Goal: Task Accomplishment & Management: Complete application form

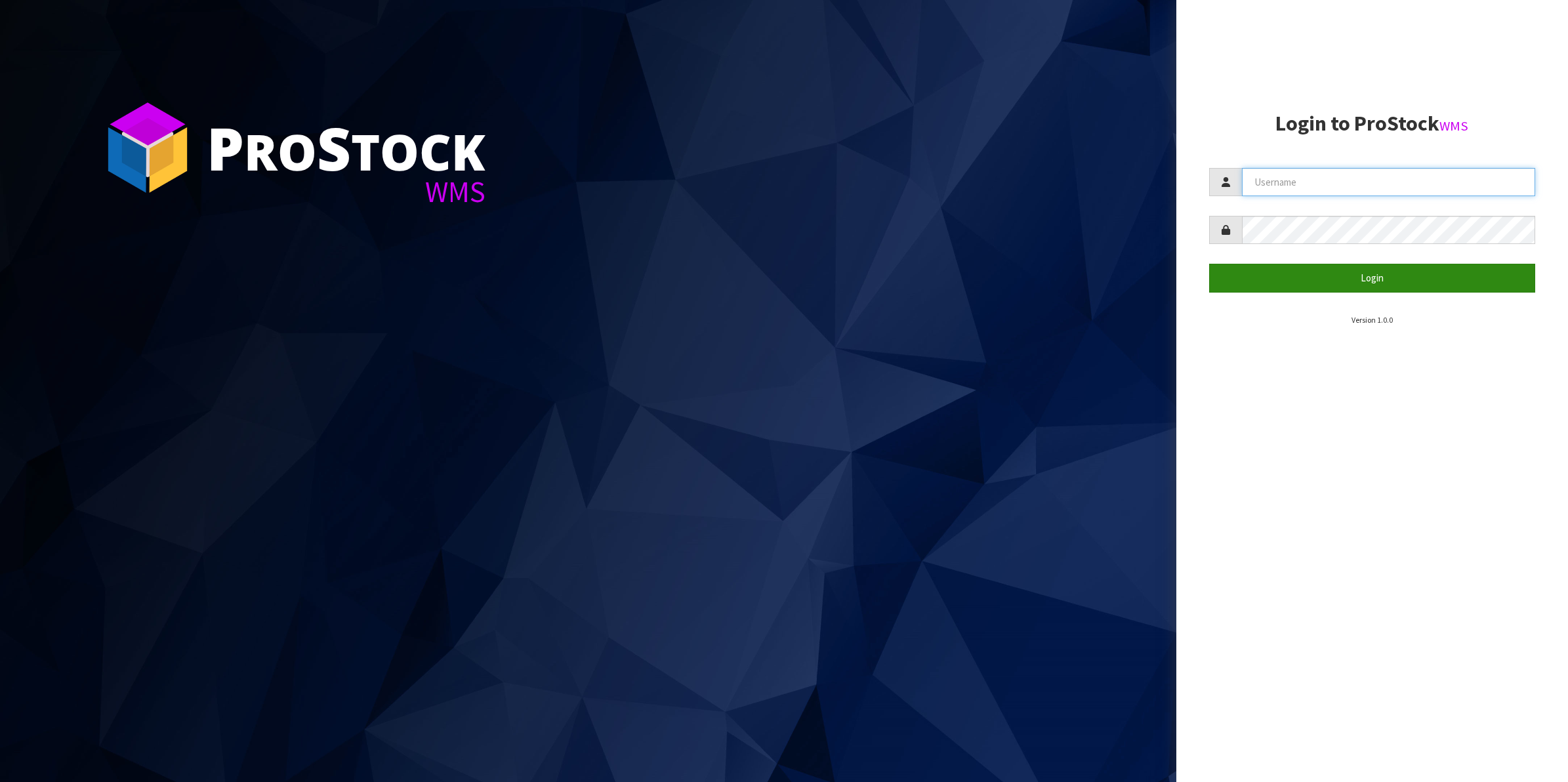
type input "Shingai"
click at [1353, 277] on button "Login" at bounding box center [1372, 278] width 327 height 28
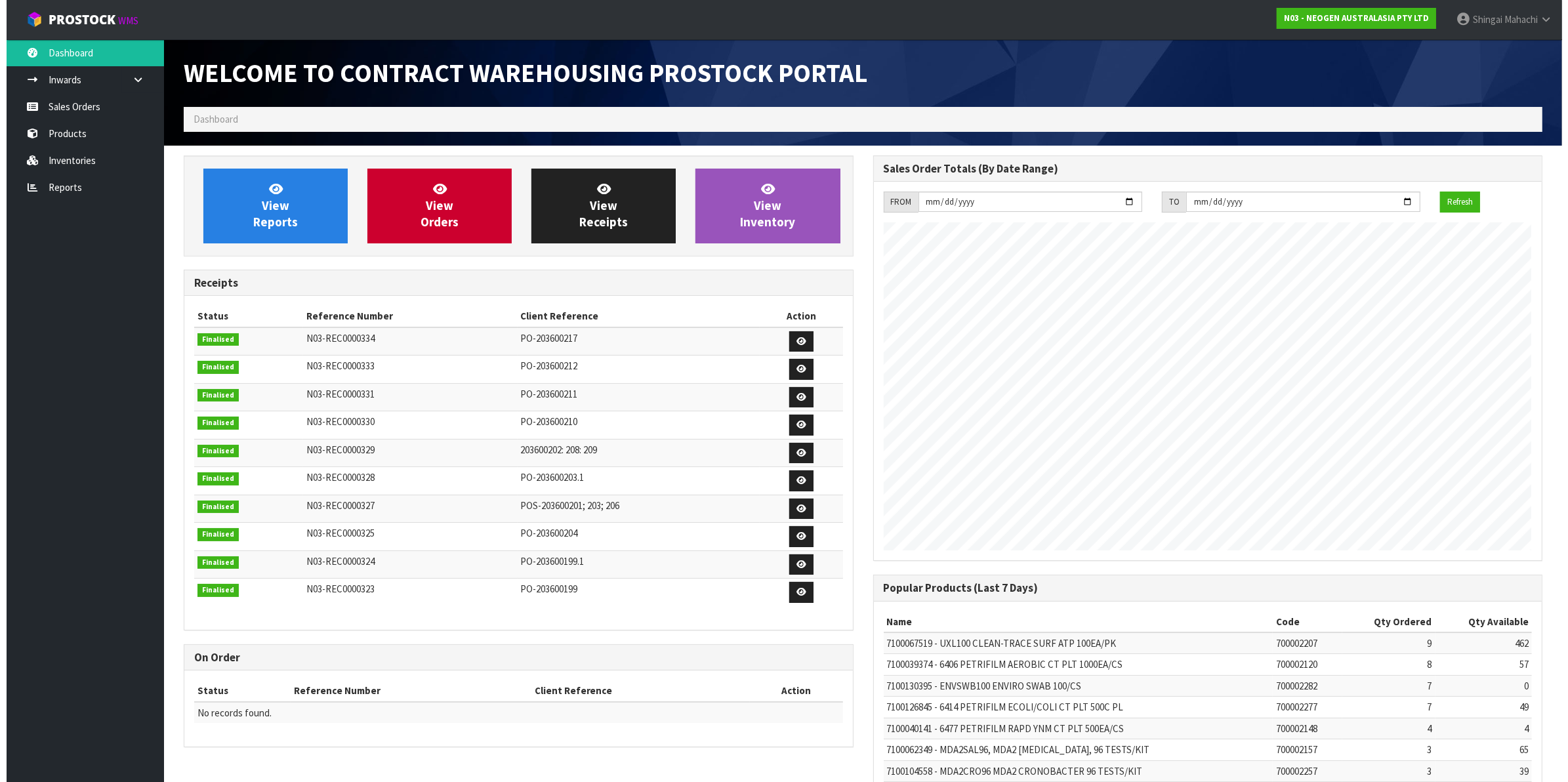
scroll to position [731, 689]
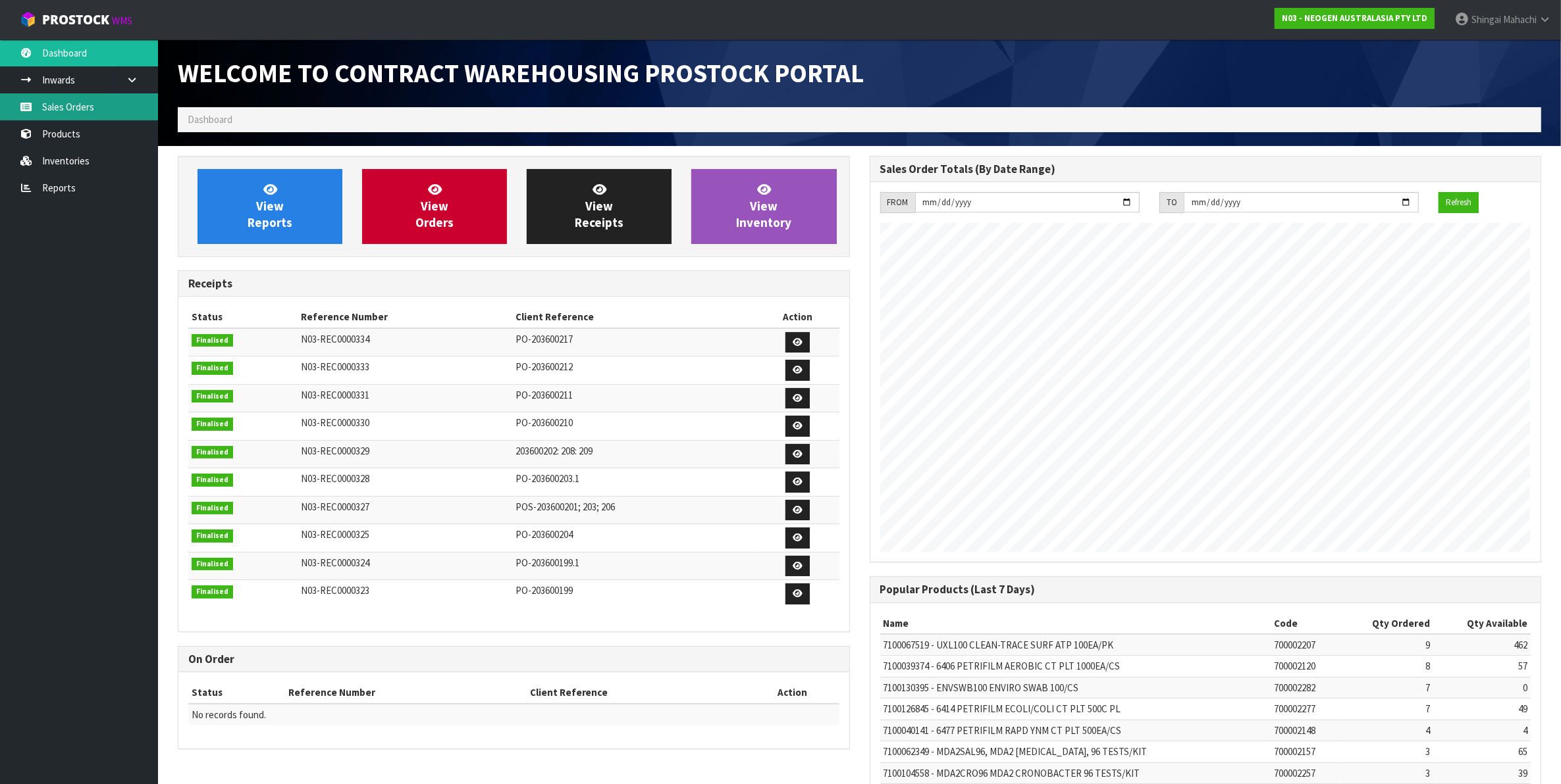
click at [57, 111] on link "Sales Orders" at bounding box center [78, 106] width 158 height 27
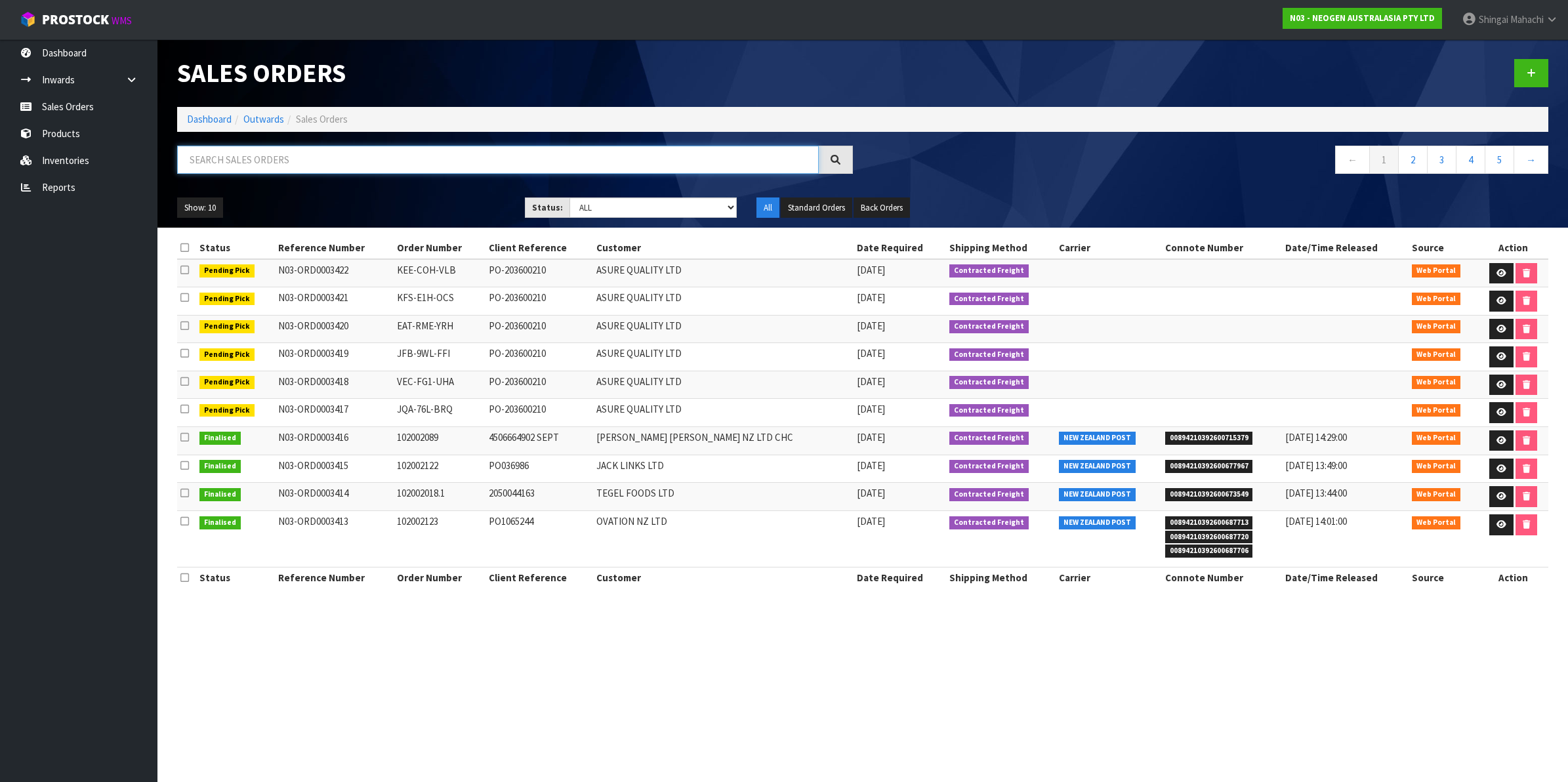
click at [261, 162] on input "text" at bounding box center [498, 160] width 642 height 28
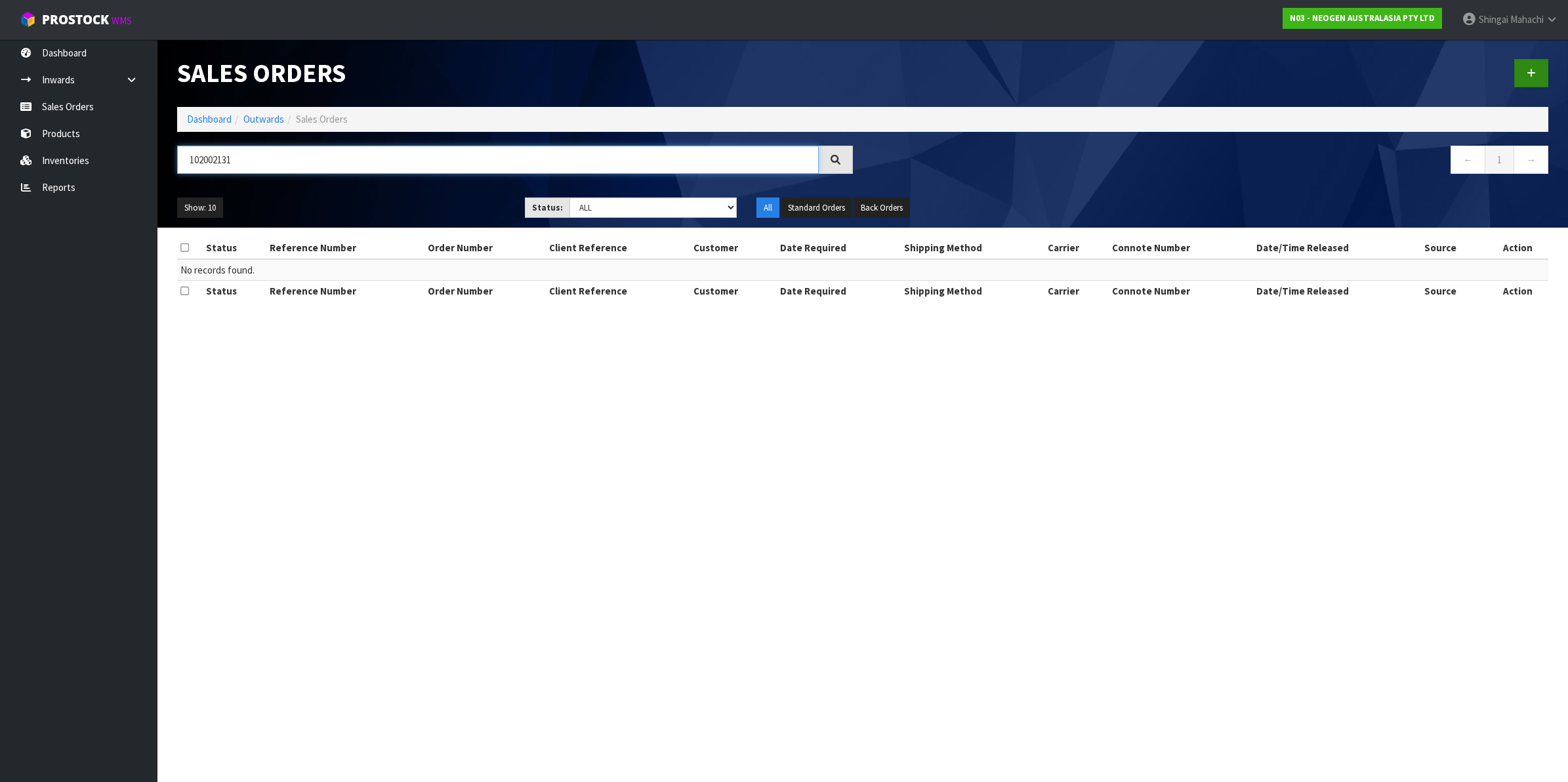
type input "102002131"
click at [1543, 63] on link at bounding box center [1531, 73] width 34 height 28
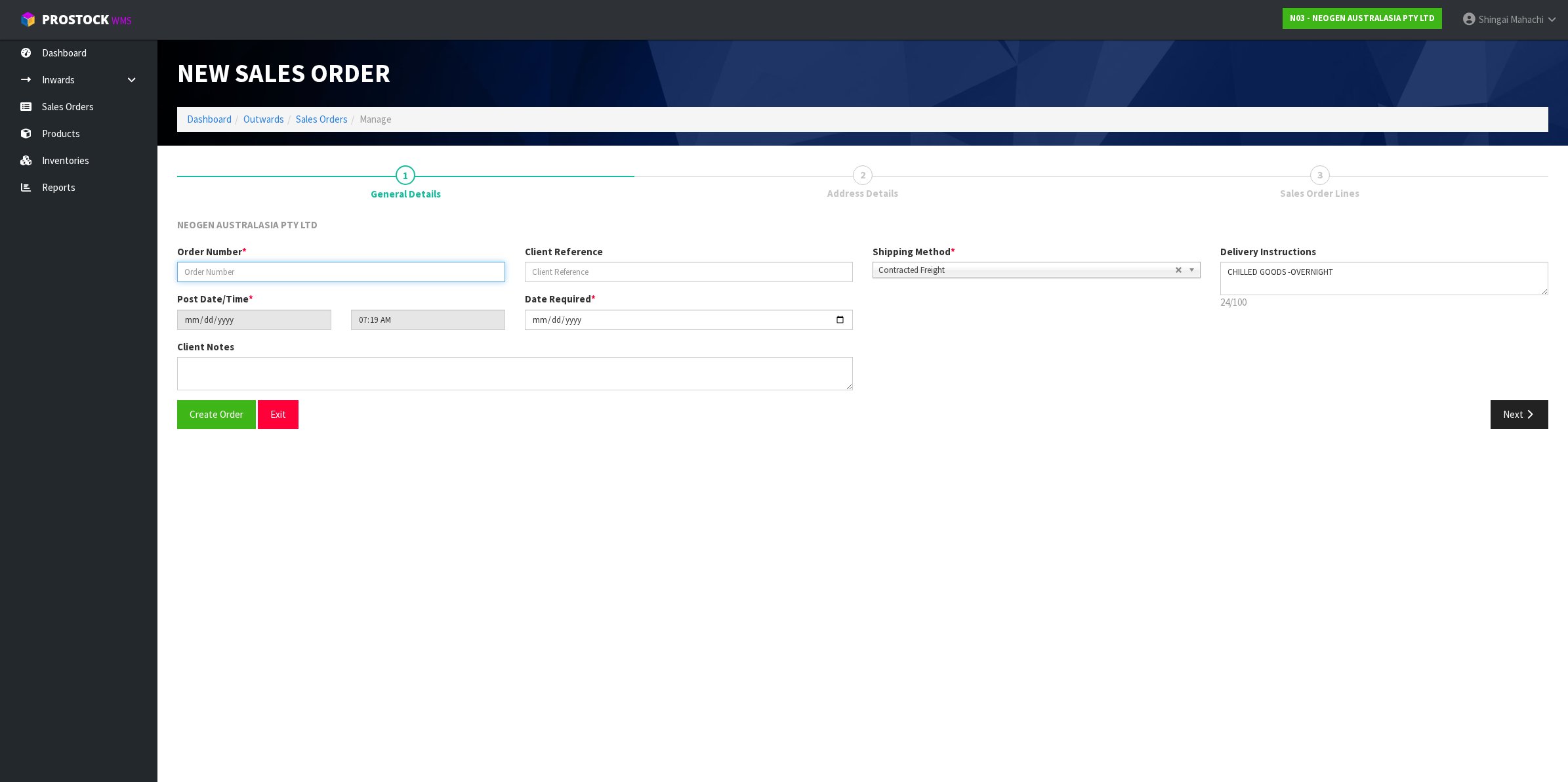
click at [194, 266] on input "text" at bounding box center [341, 272] width 328 height 20
type input "102002131"
click at [562, 274] on input "text" at bounding box center [688, 272] width 328 height 20
paste input "8002868867"
type input "8002868867"
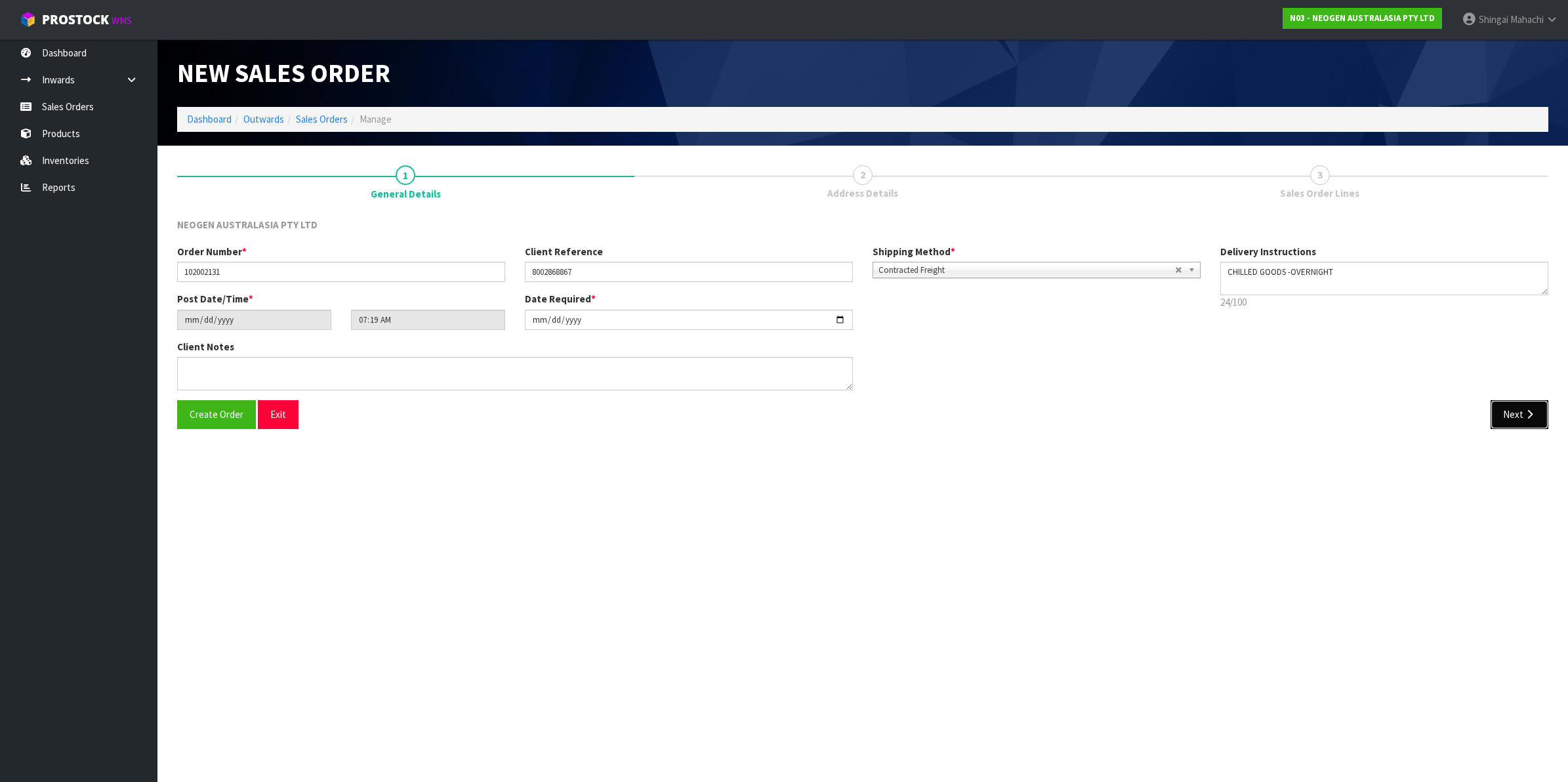
click at [1514, 409] on button "Next" at bounding box center [1519, 414] width 58 height 28
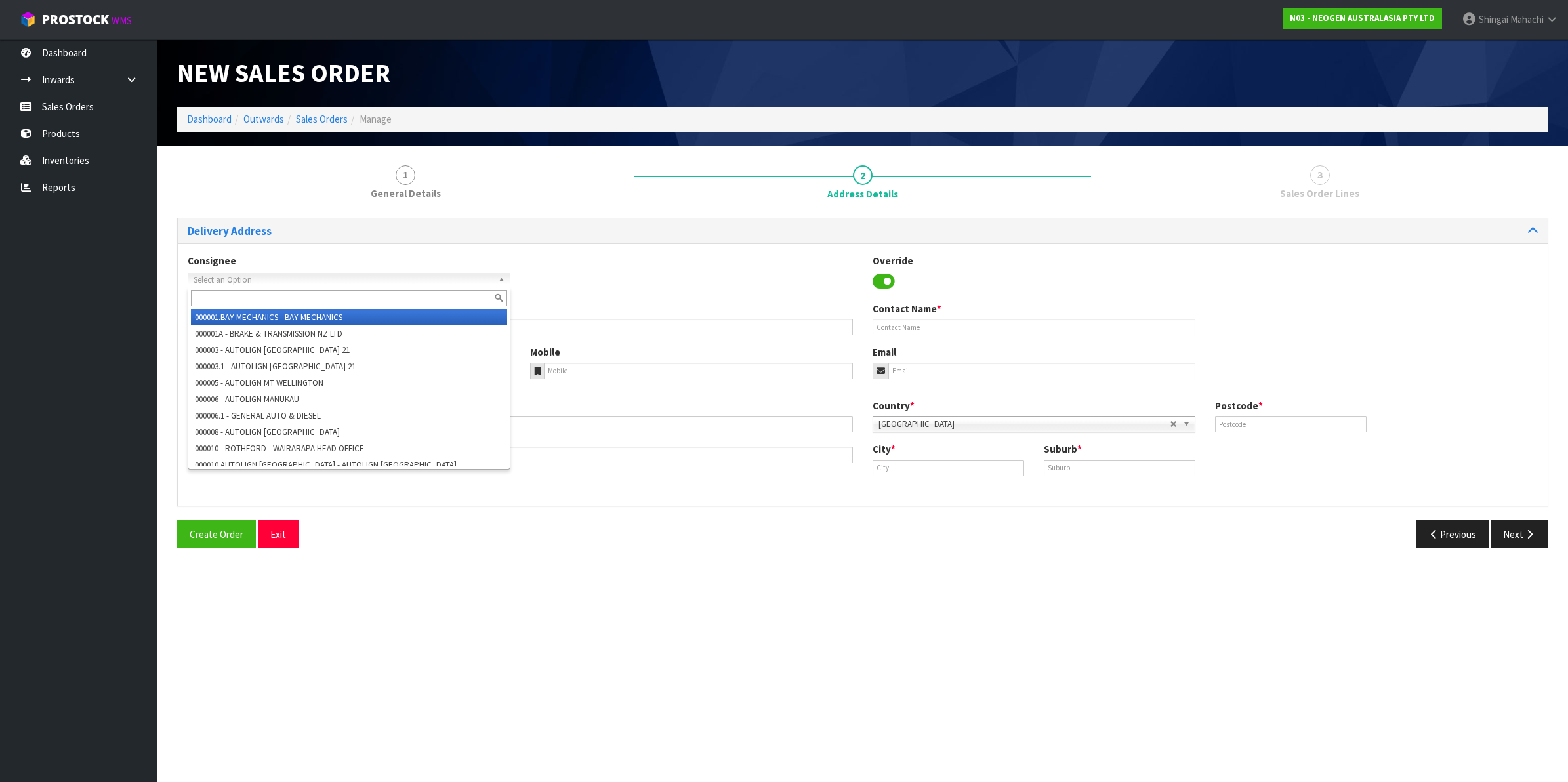
click at [261, 280] on span "Select an Option" at bounding box center [344, 279] width 299 height 16
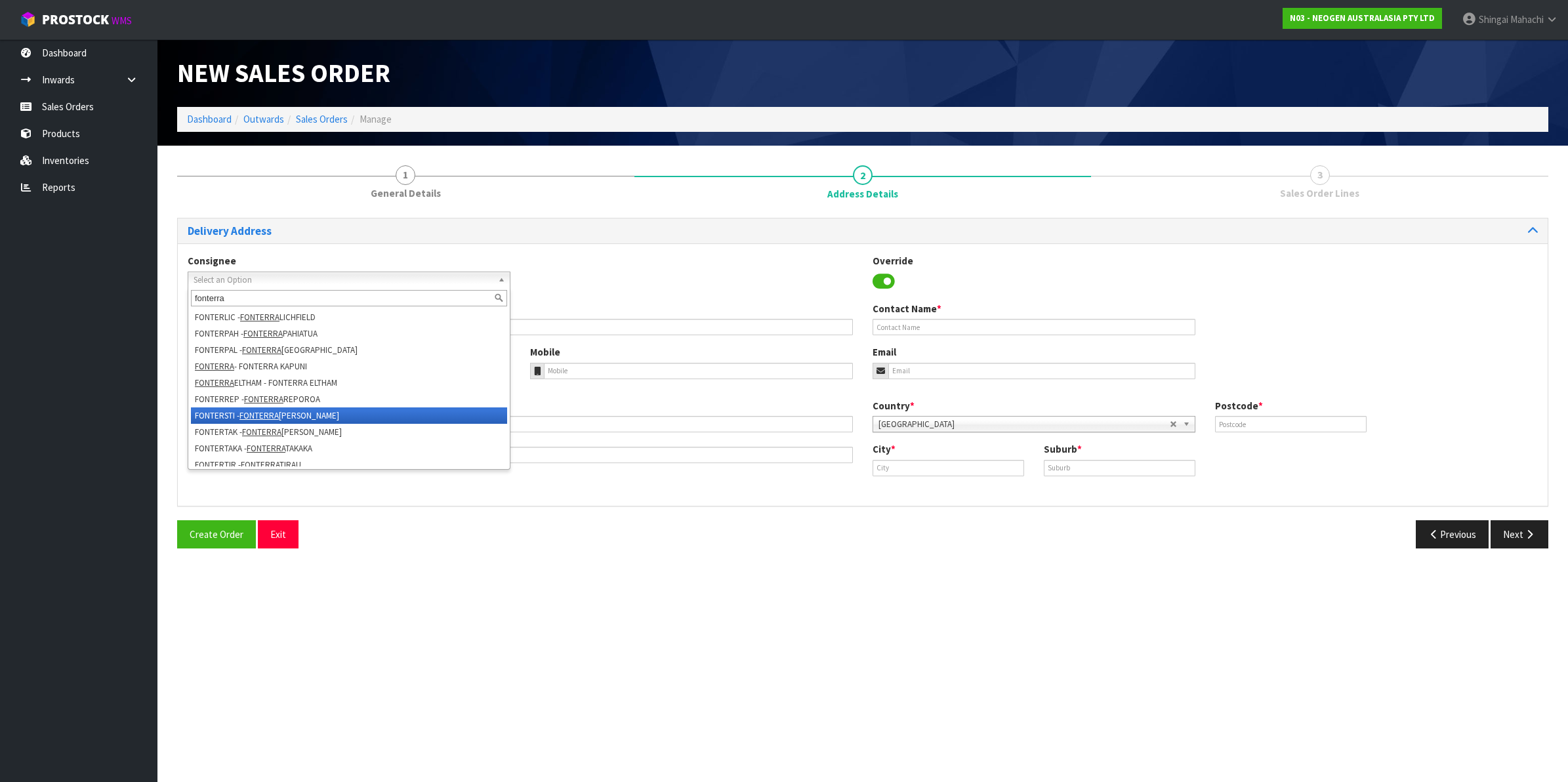
scroll to position [328, 0]
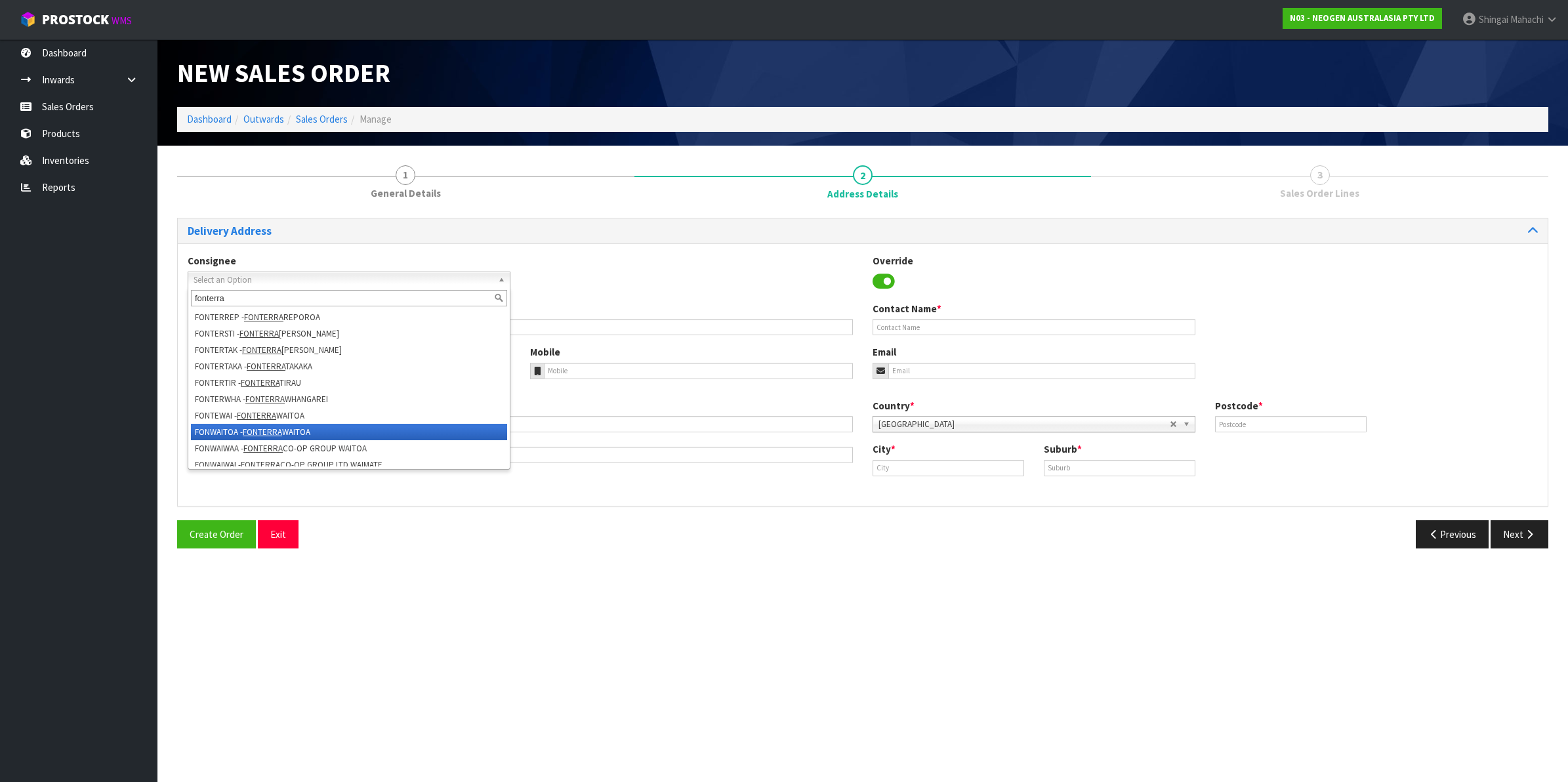
type input "fonterra"
click at [290, 428] on li "FONWAITOA - FONTERRA WAITOA" at bounding box center [349, 432] width 316 height 17
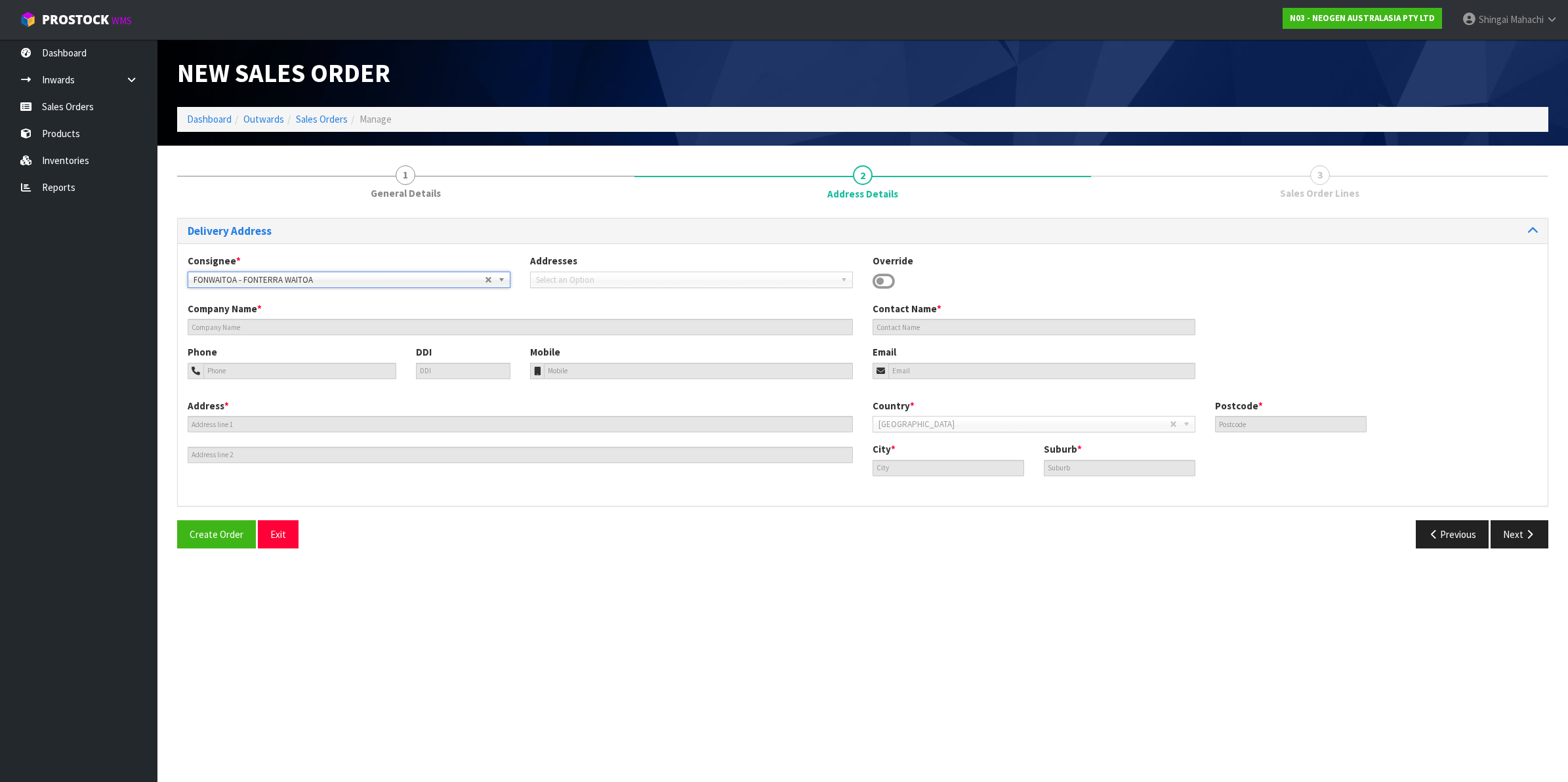
type input "FONTERRA WAITOA"
type input "CORNER NO. 1 ROAD & STATE HIGHWAY 26"
type input "3380"
type input "WAITOA"
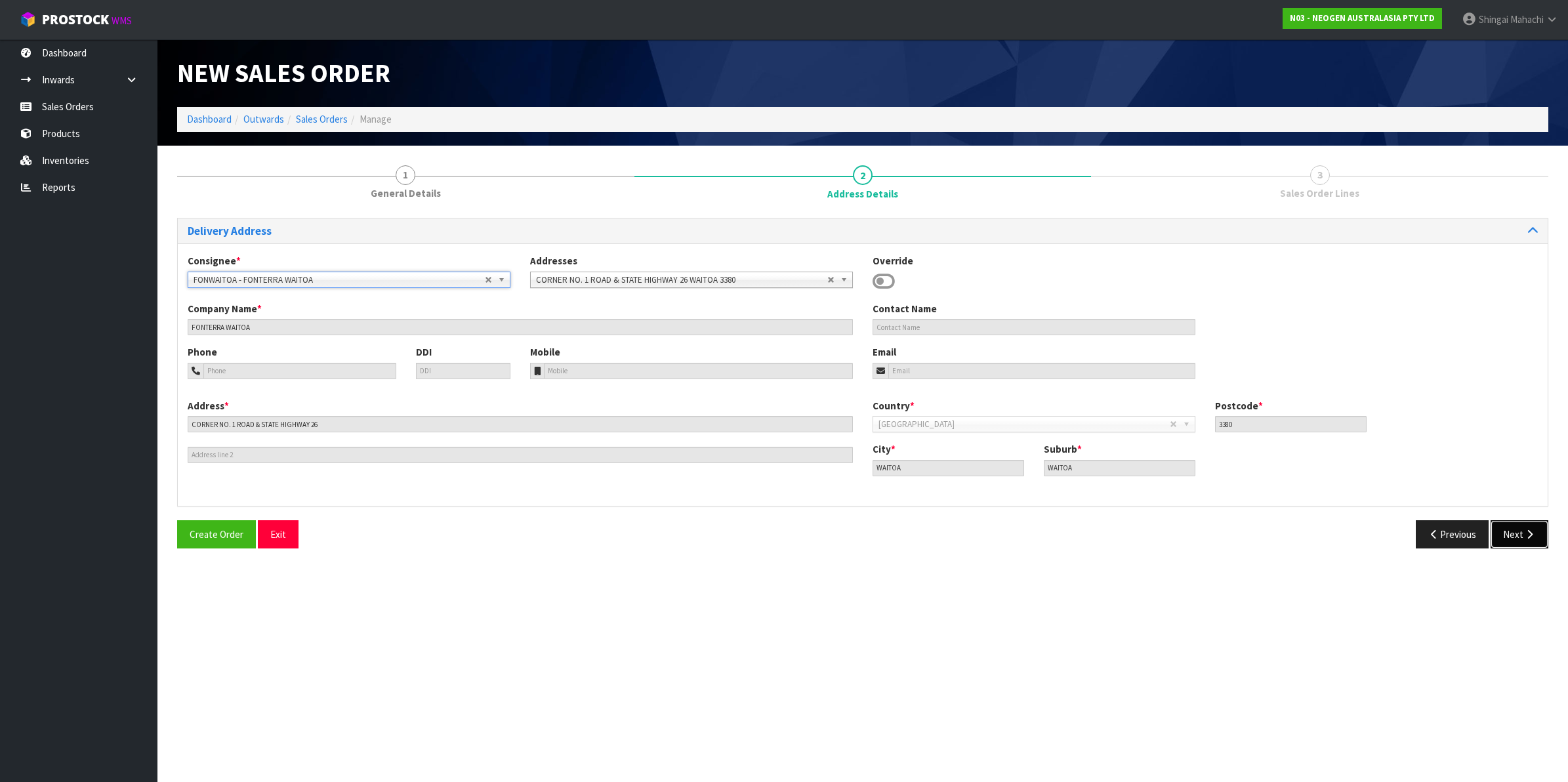
click at [1528, 534] on icon "button" at bounding box center [1530, 534] width 13 height 10
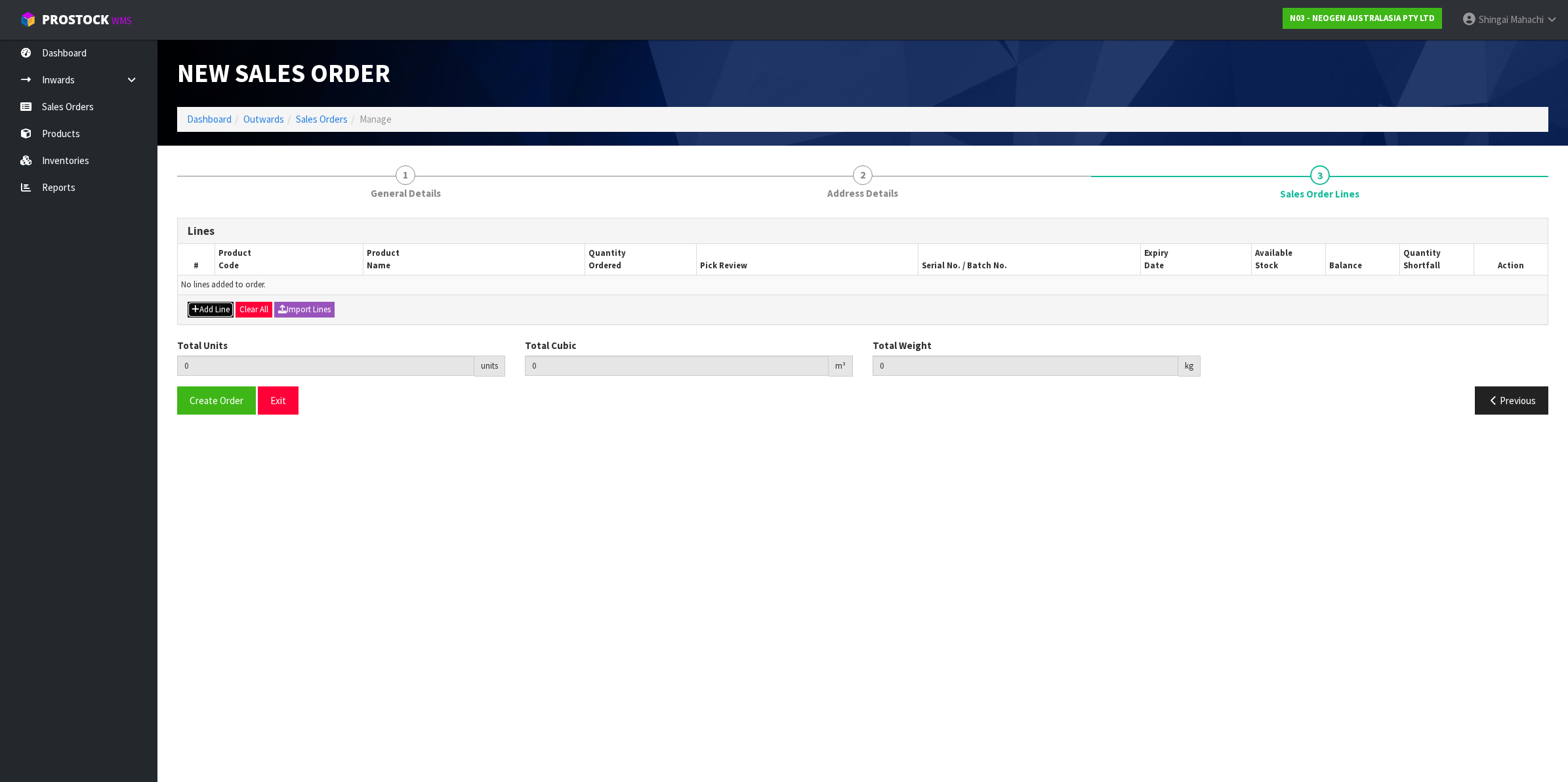
click at [215, 311] on button "Add Line" at bounding box center [210, 310] width 46 height 16
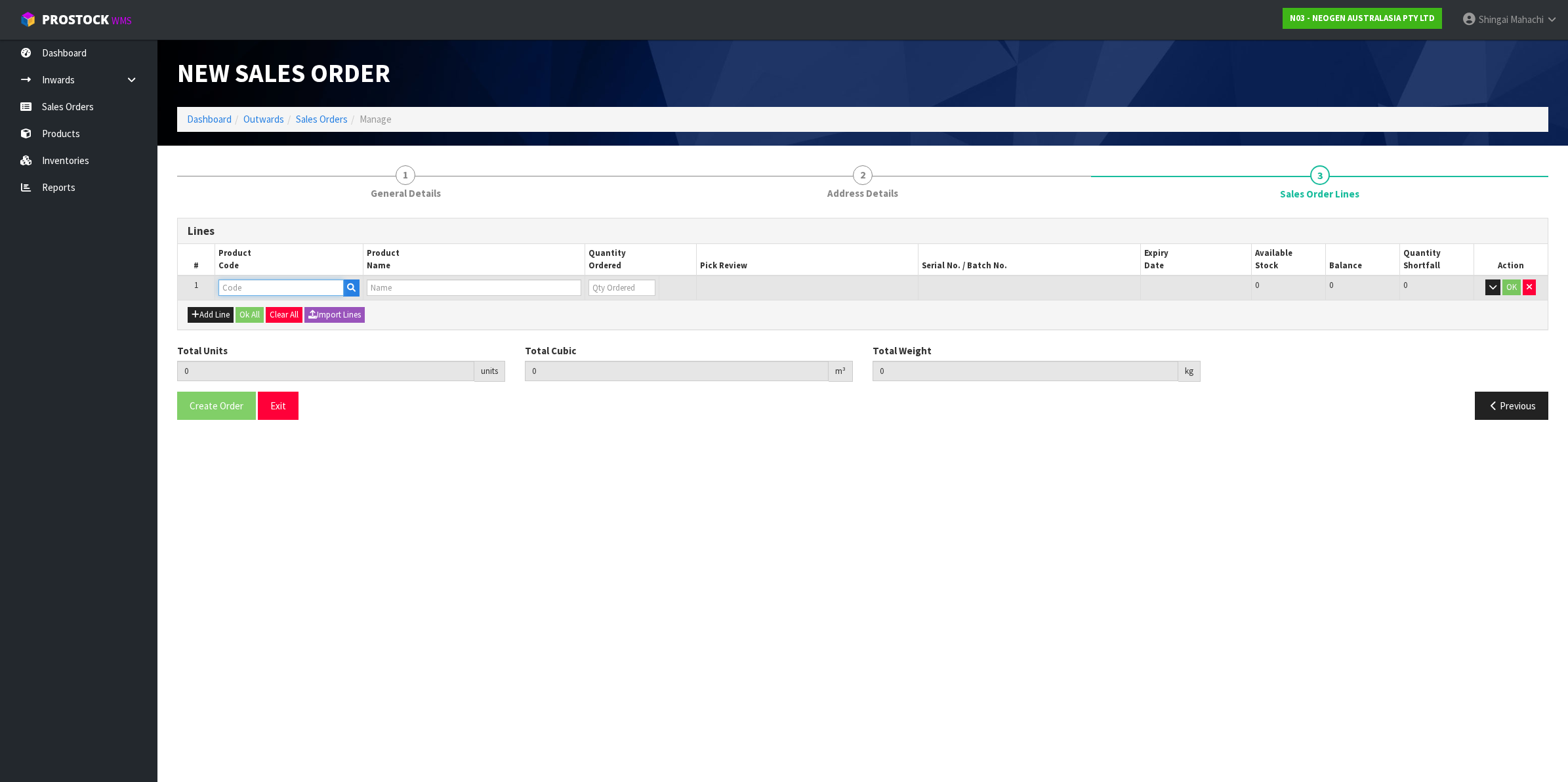
click at [253, 282] on input "text" at bounding box center [281, 288] width 125 height 17
click at [267, 284] on input "text" at bounding box center [281, 288] width 125 height 17
paste input "700002207"
type input "700002207"
type input "0.000000"
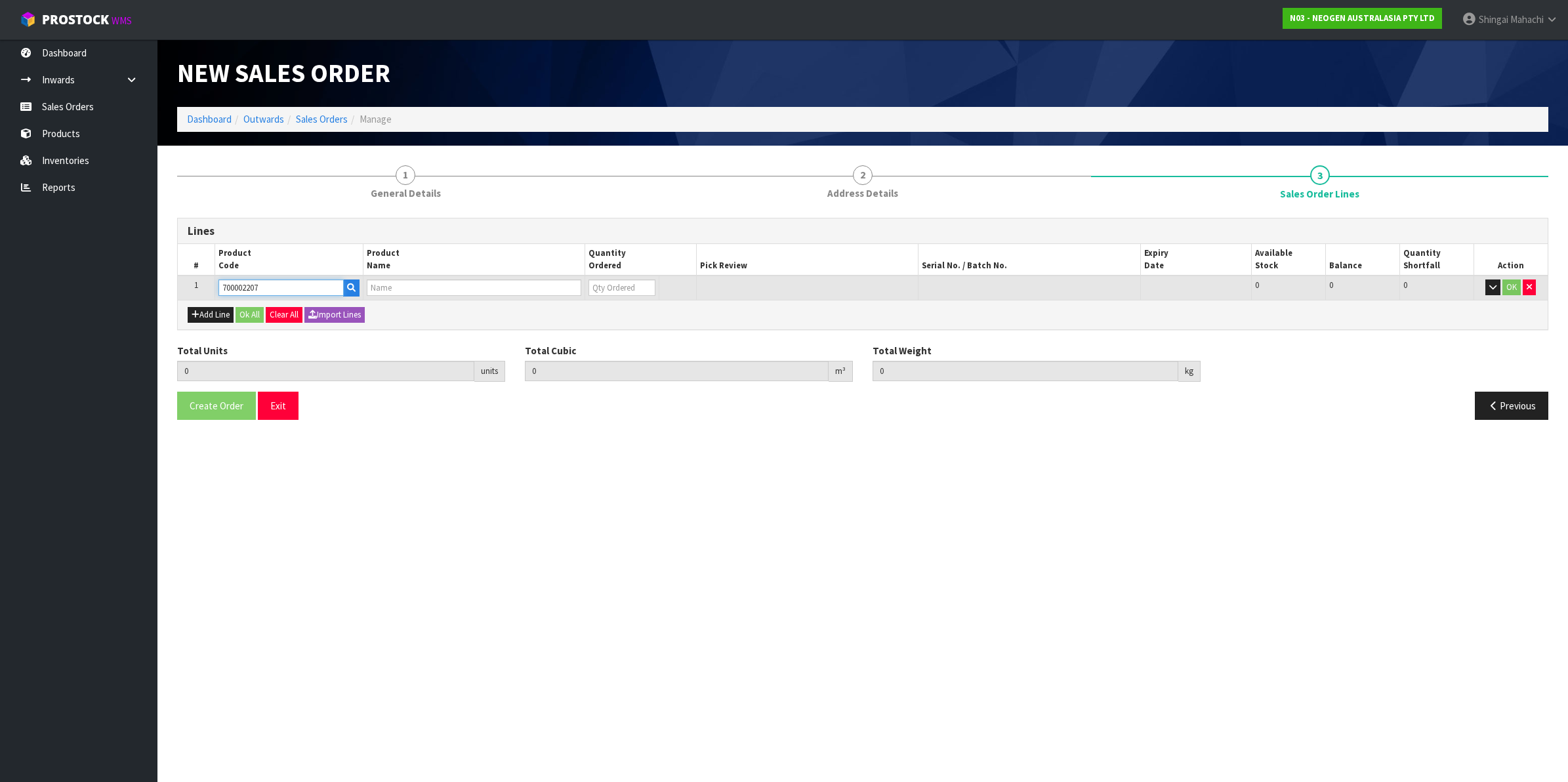
type input "0.000"
type input "7100067519 - UXL100 CLEAN-TRACE SURF ATP 100EA/PK"
type input "0"
type input "700002207"
click at [219, 306] on div "Add Line Ok All Clear All Import Lines" at bounding box center [863, 314] width 1370 height 29
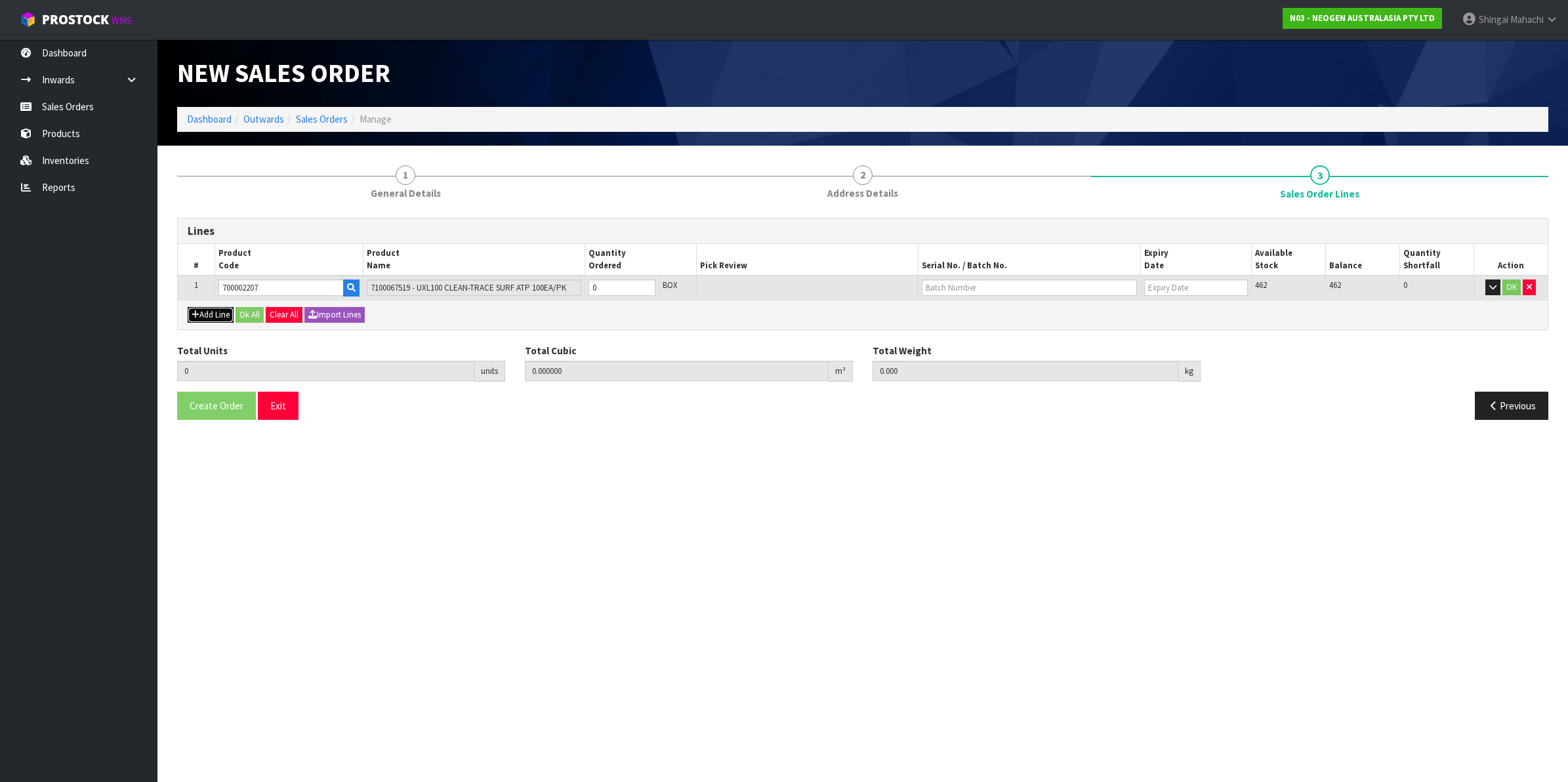
click at [210, 309] on button "Add Line" at bounding box center [210, 314] width 46 height 16
type input "0"
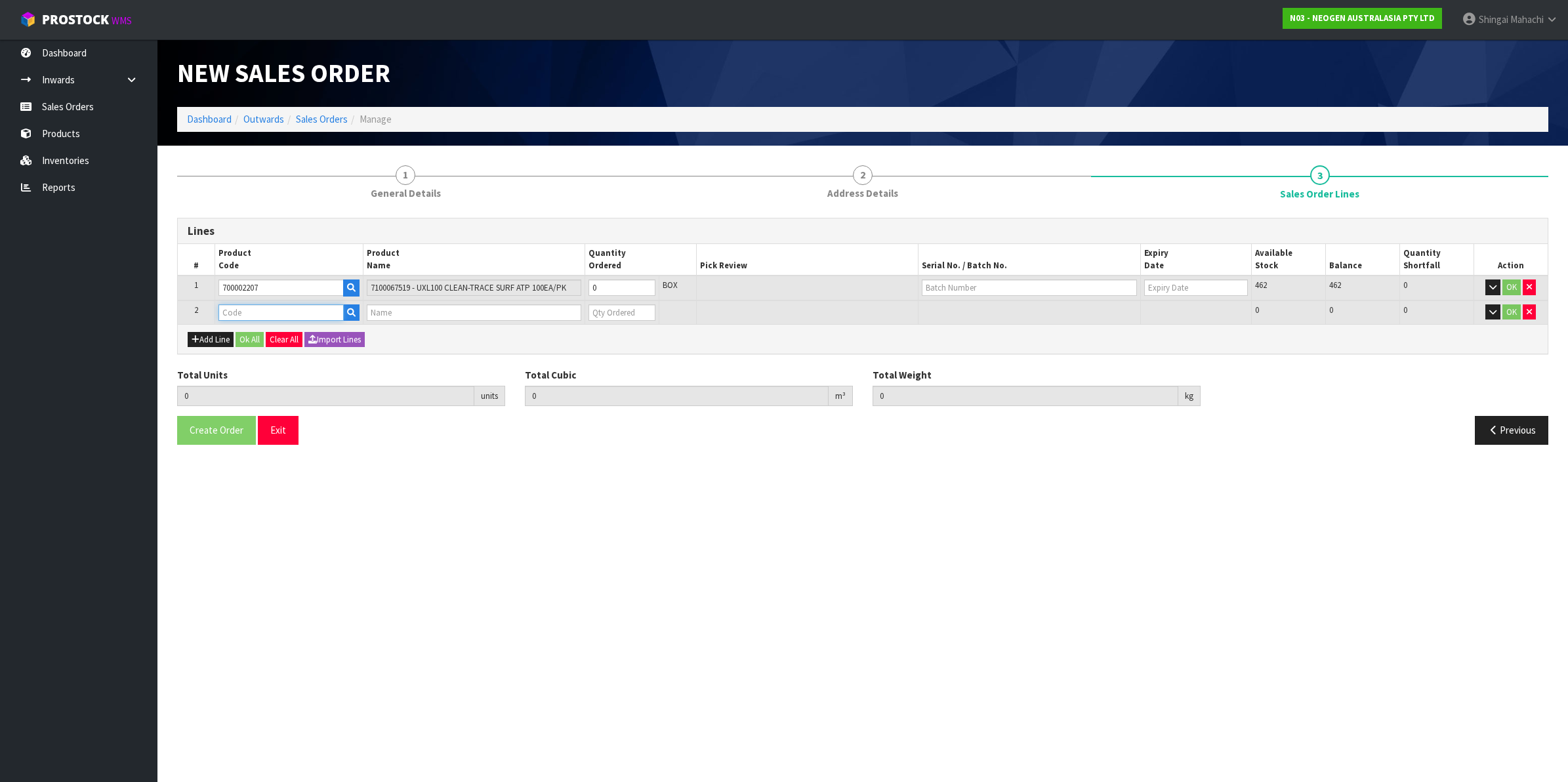
click at [281, 312] on input "text" at bounding box center [281, 312] width 125 height 17
paste input "700006852"
type input "700006852"
type input "0.000000"
type input "0.000"
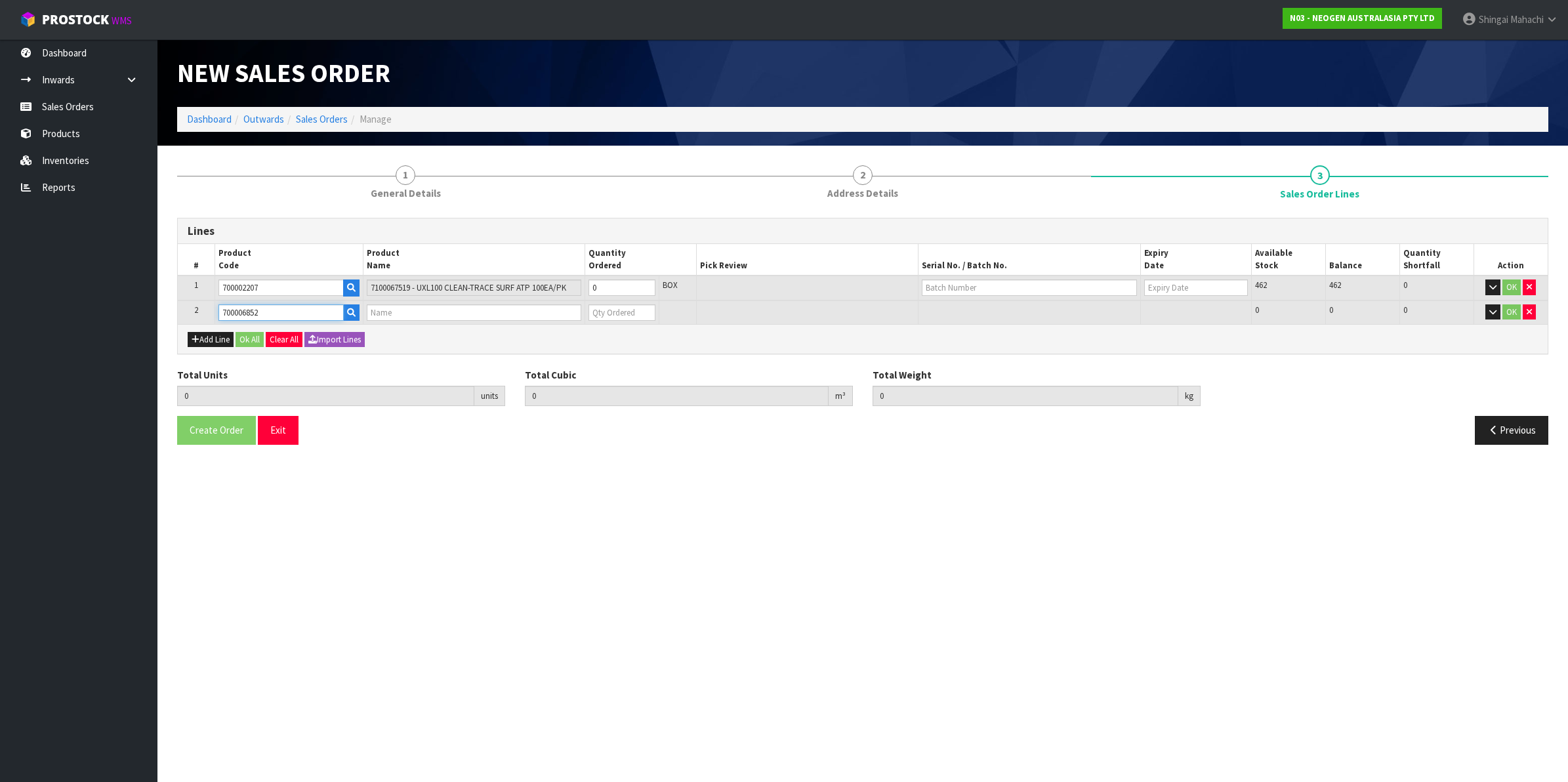
type input "DPWS9 DILUENT PWS (9ML 400/BOX) LABEL - IN VITRO ONLY"
type input "0"
type input "700006852"
click at [576, 293] on tr "1 700002207 7100067519 - UXL100 CLEAN-TRACE SURF ATP 100EA/PK 0 BOX 462 462 0 OK" at bounding box center [863, 288] width 1370 height 25
type input "3"
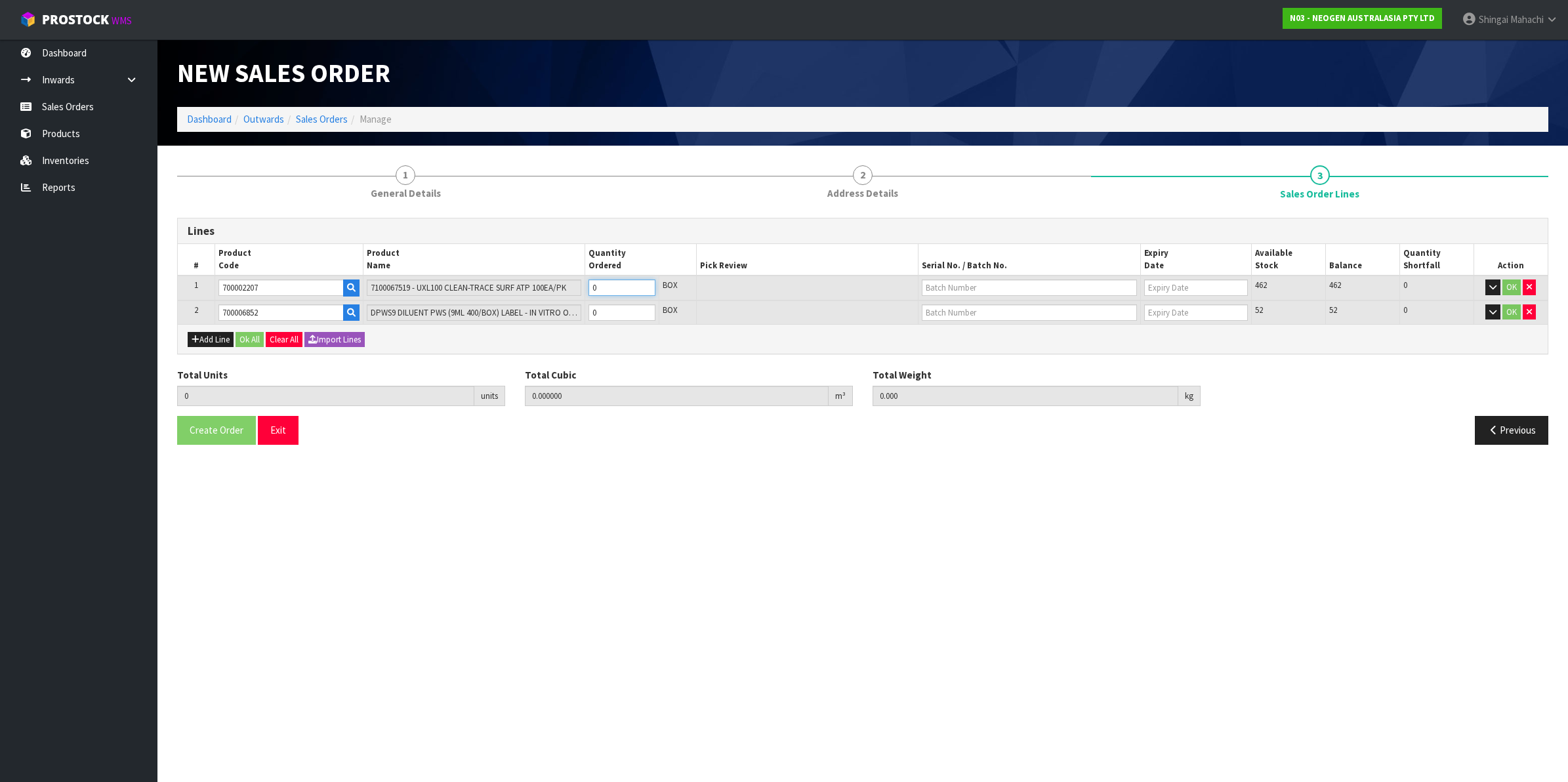
type input "0.019488"
type input "2.88"
type input "3"
drag, startPoint x: 601, startPoint y: 313, endPoint x: 581, endPoint y: 322, distance: 21.9
click at [581, 322] on tr "2 700006852 DPWS9 DILUENT PWS (9ML 400/BOX) LABEL - IN VITRO ONLY 0 BOX 52 52 0…" at bounding box center [863, 312] width 1370 height 24
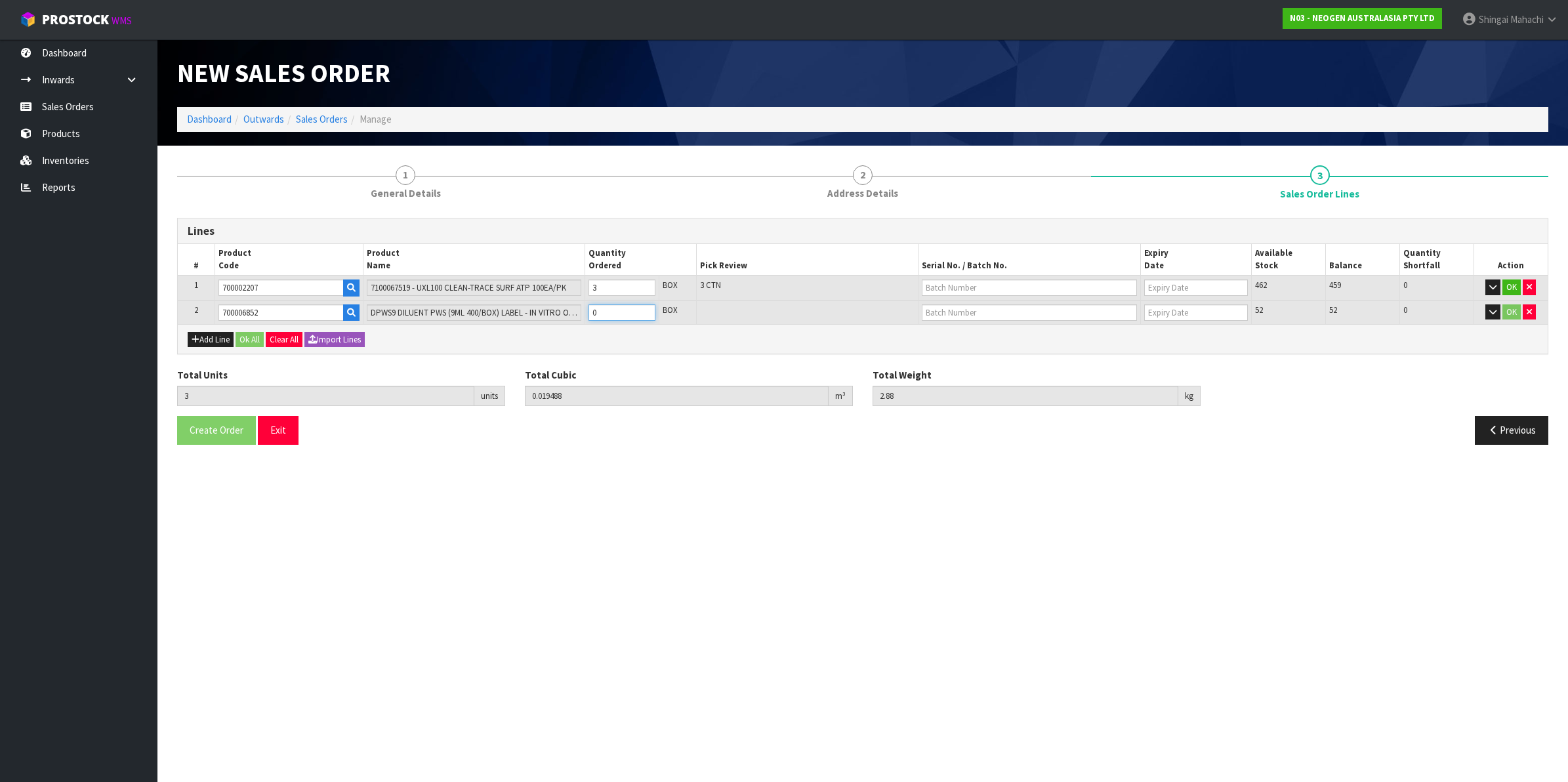
type input "4"
type input "0.056028"
type input "12.32"
type input "1"
click at [956, 284] on input "text" at bounding box center [1030, 288] width 215 height 17
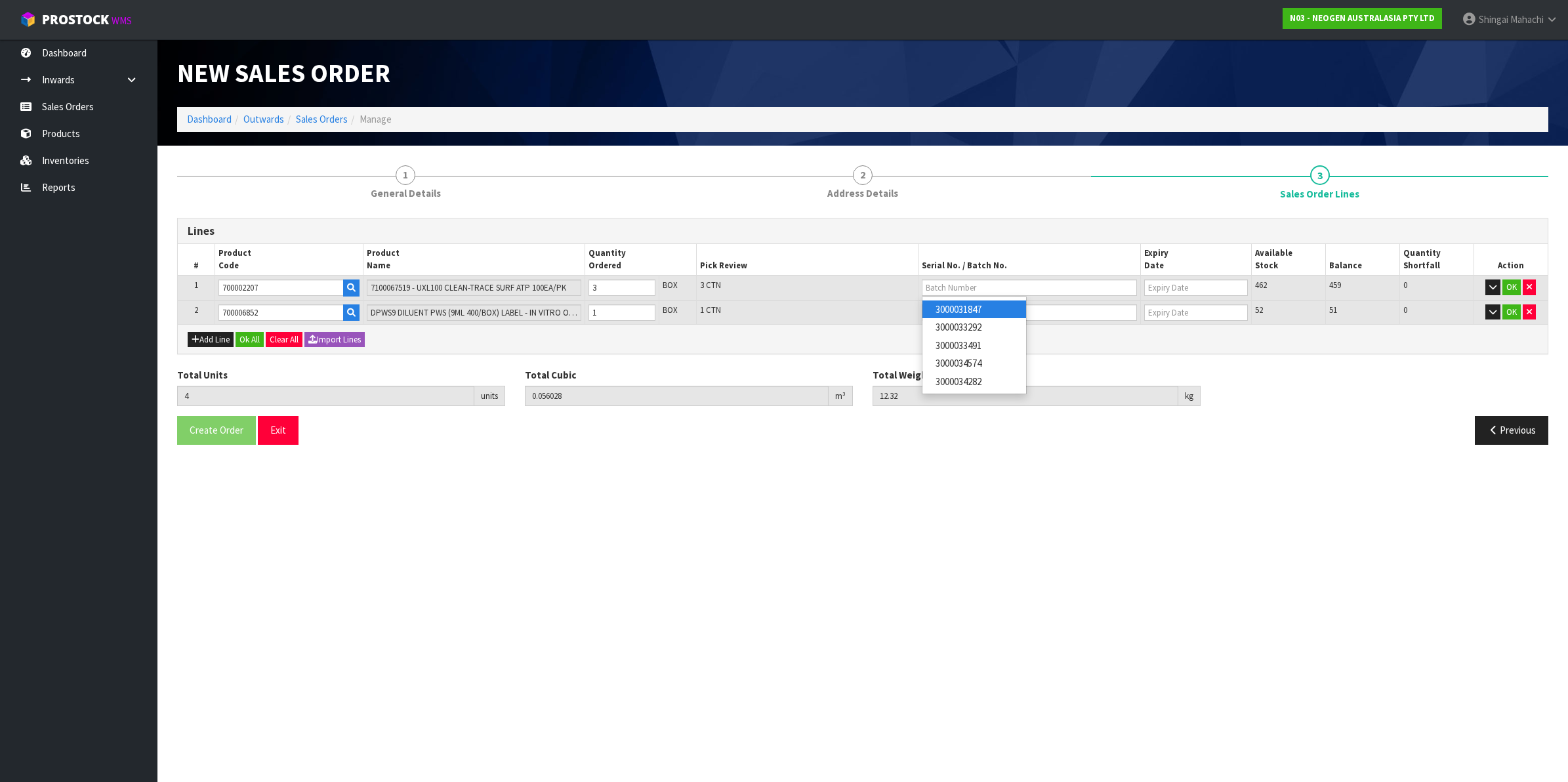
click at [987, 310] on link "3000031847" at bounding box center [974, 309] width 104 height 17
type input "3000031847"
type input "[DATE]"
click at [949, 311] on input "text" at bounding box center [1030, 312] width 215 height 17
click at [965, 334] on link "250701M" at bounding box center [974, 334] width 104 height 17
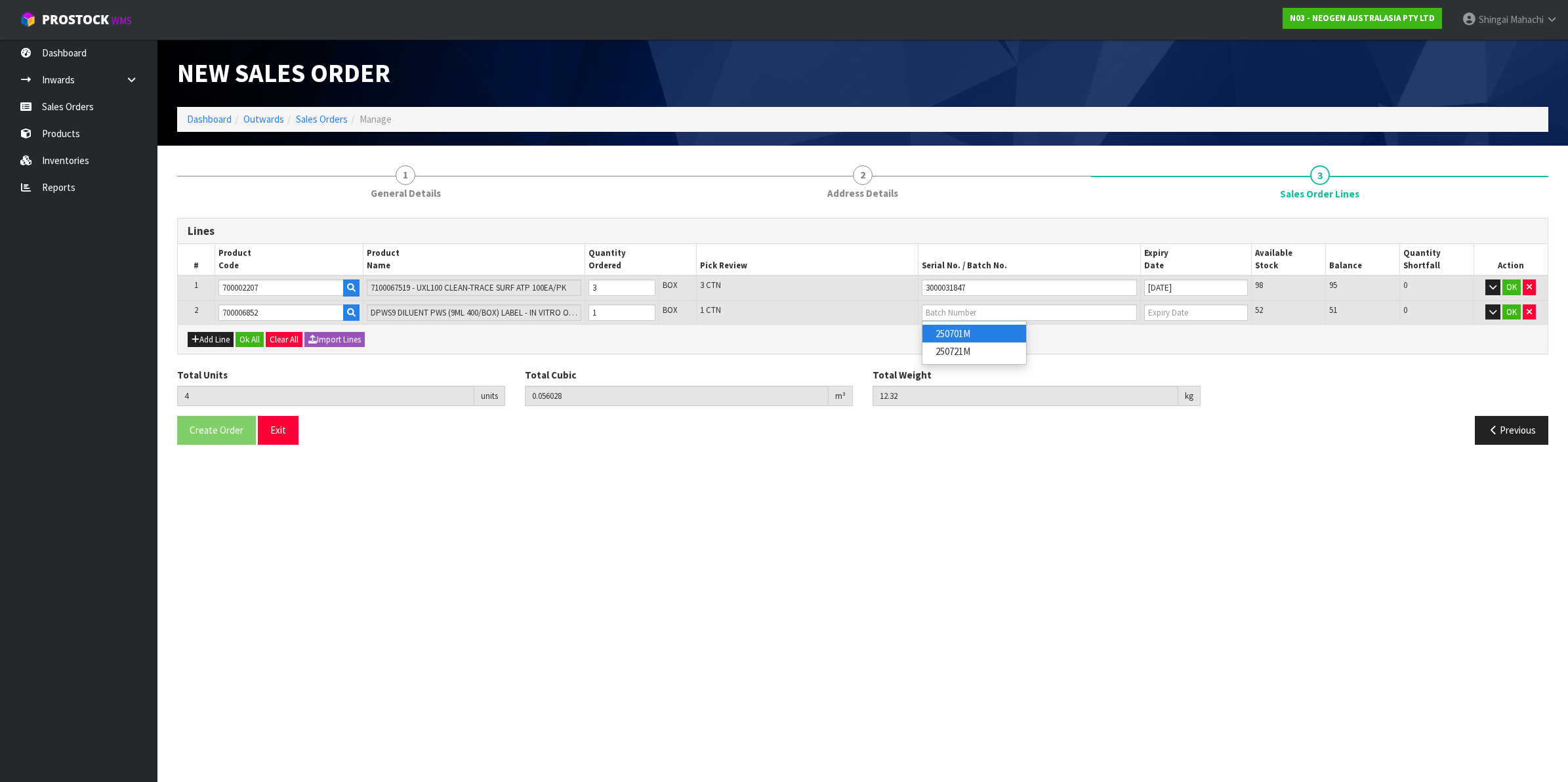
type input "250701M"
type input "[DATE]"
click at [1511, 280] on button "OK" at bounding box center [1512, 287] width 18 height 16
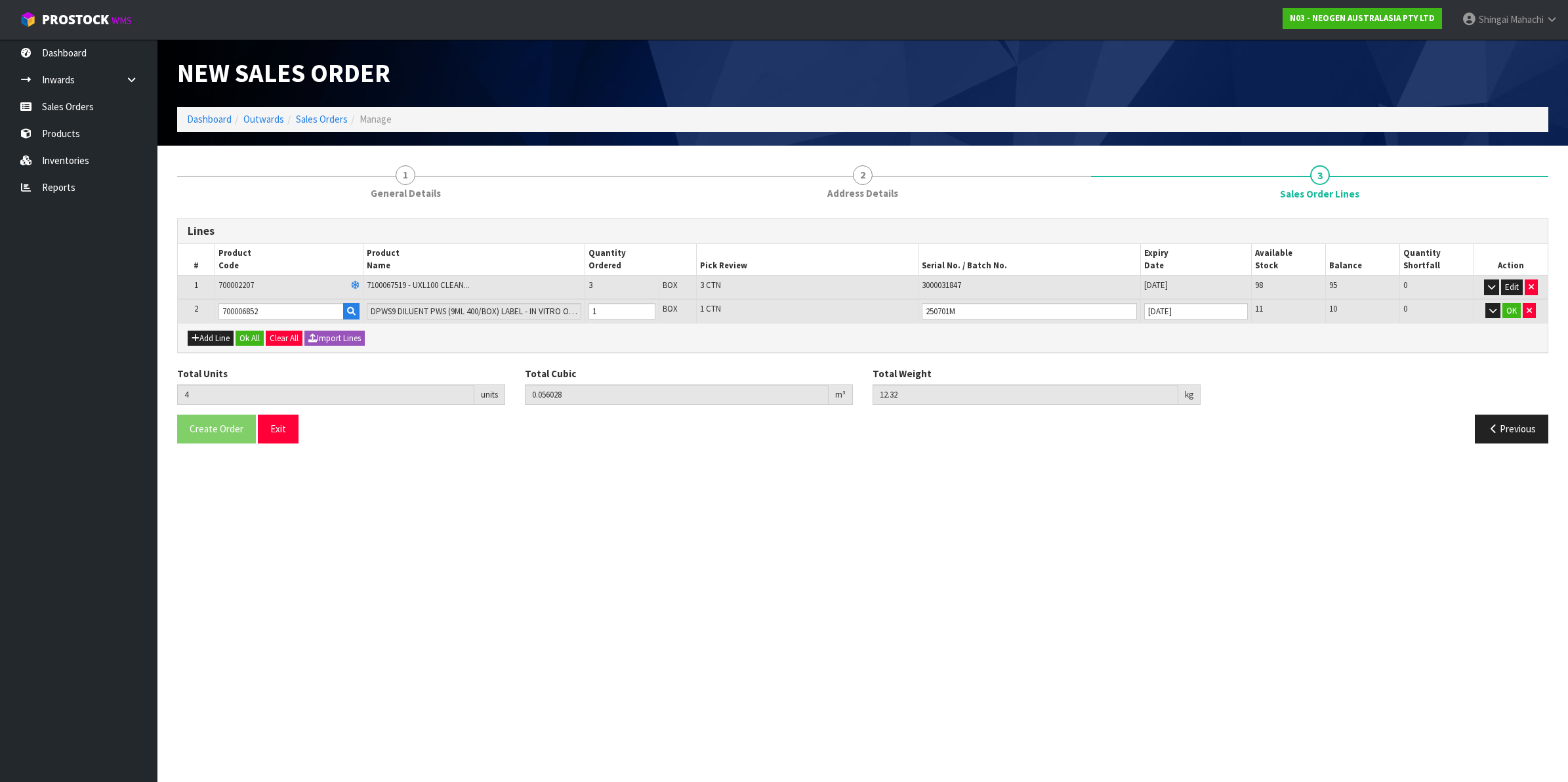
click at [1506, 300] on td "OK" at bounding box center [1510, 312] width 74 height 24
click at [1506, 307] on button "OK" at bounding box center [1512, 311] width 18 height 16
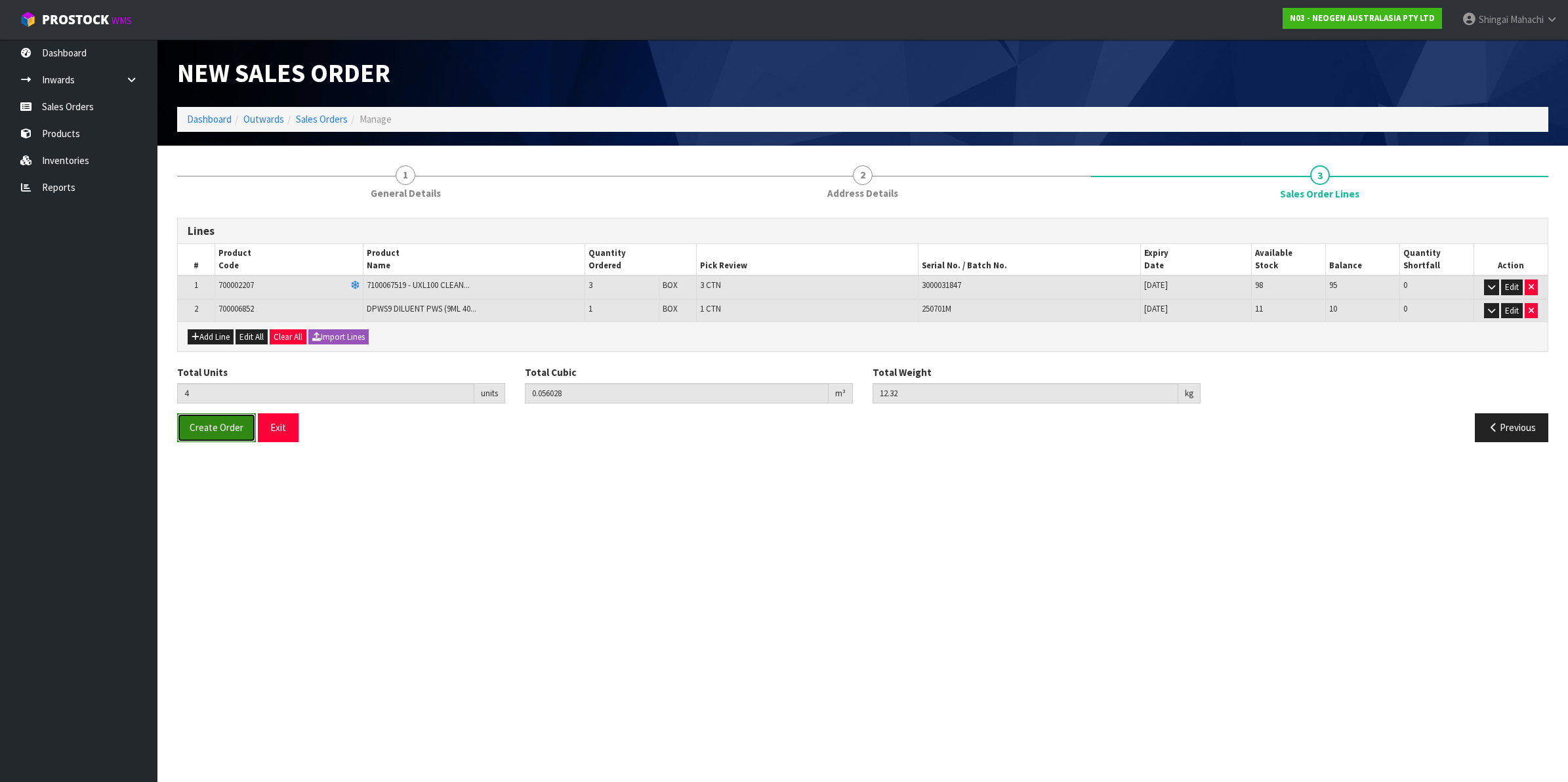
click at [207, 428] on span "Create Order" at bounding box center [216, 428] width 54 height 13
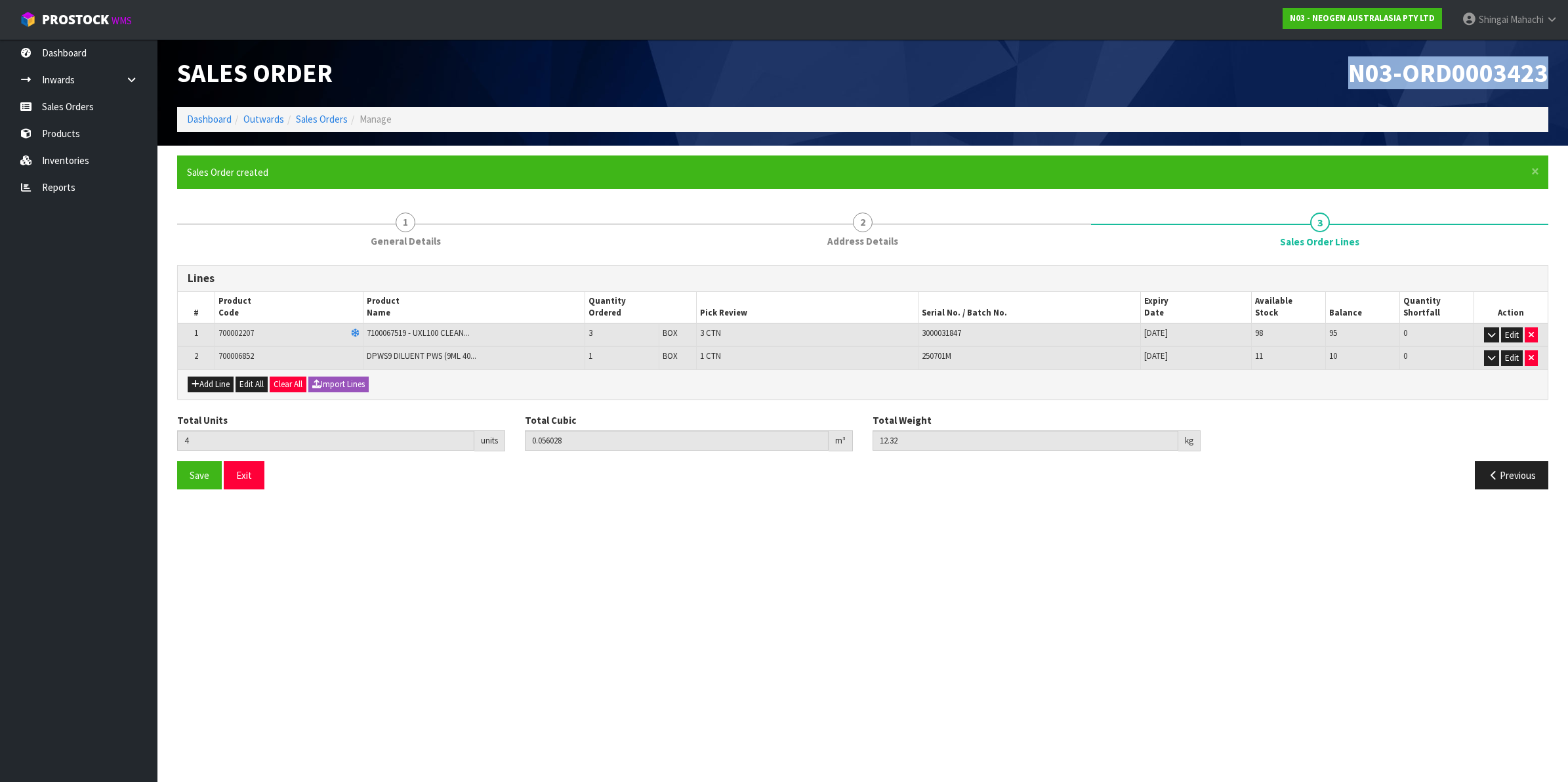
drag, startPoint x: 1351, startPoint y: 75, endPoint x: 1547, endPoint y: 67, distance: 196.2
click at [1547, 67] on span "N03-ORD0003423" at bounding box center [1449, 73] width 200 height 33
copy span "N03-ORD0003423"
click at [320, 120] on link "Sales Orders" at bounding box center [321, 119] width 51 height 13
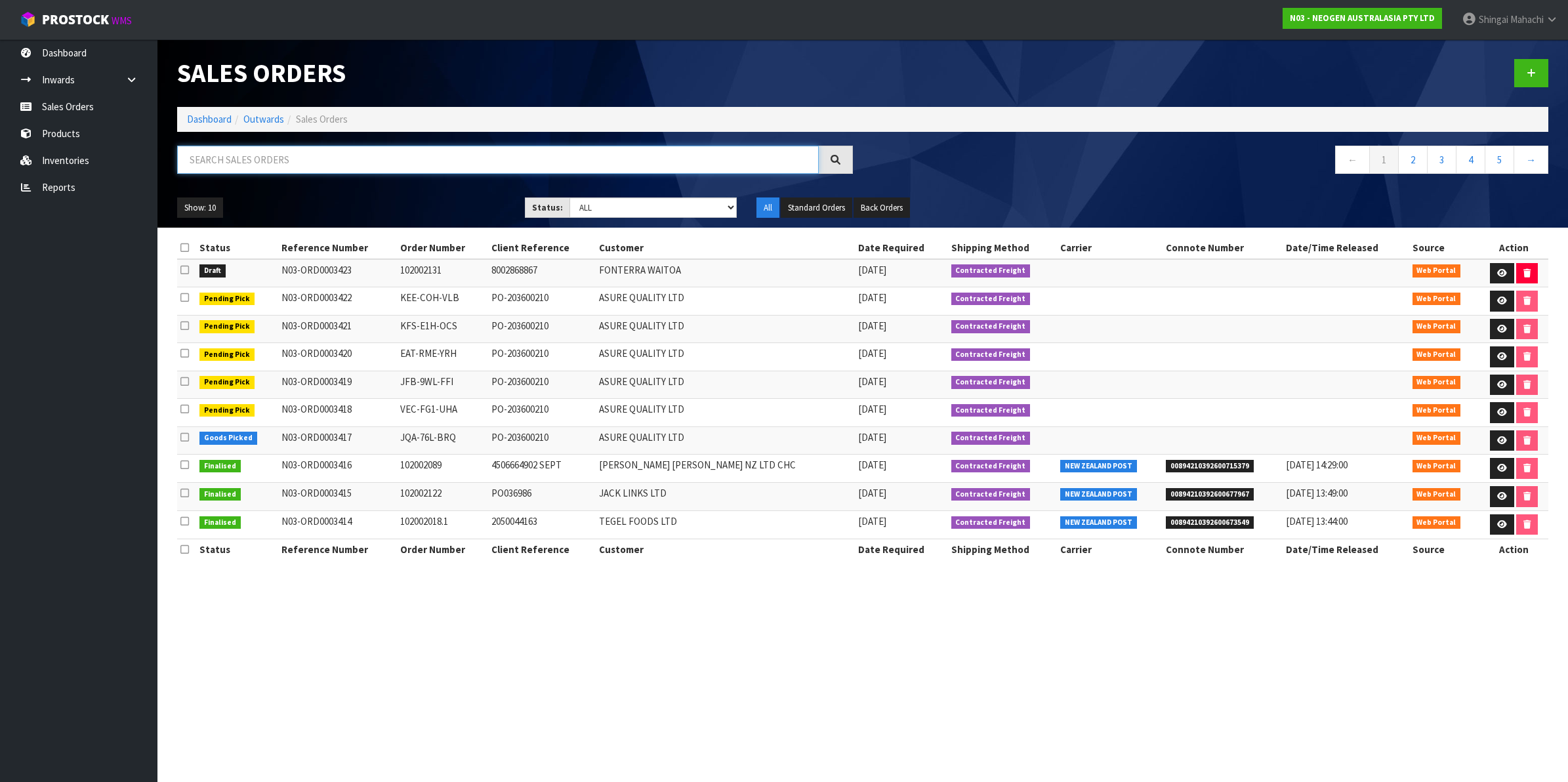
click at [284, 153] on input "text" at bounding box center [498, 160] width 642 height 28
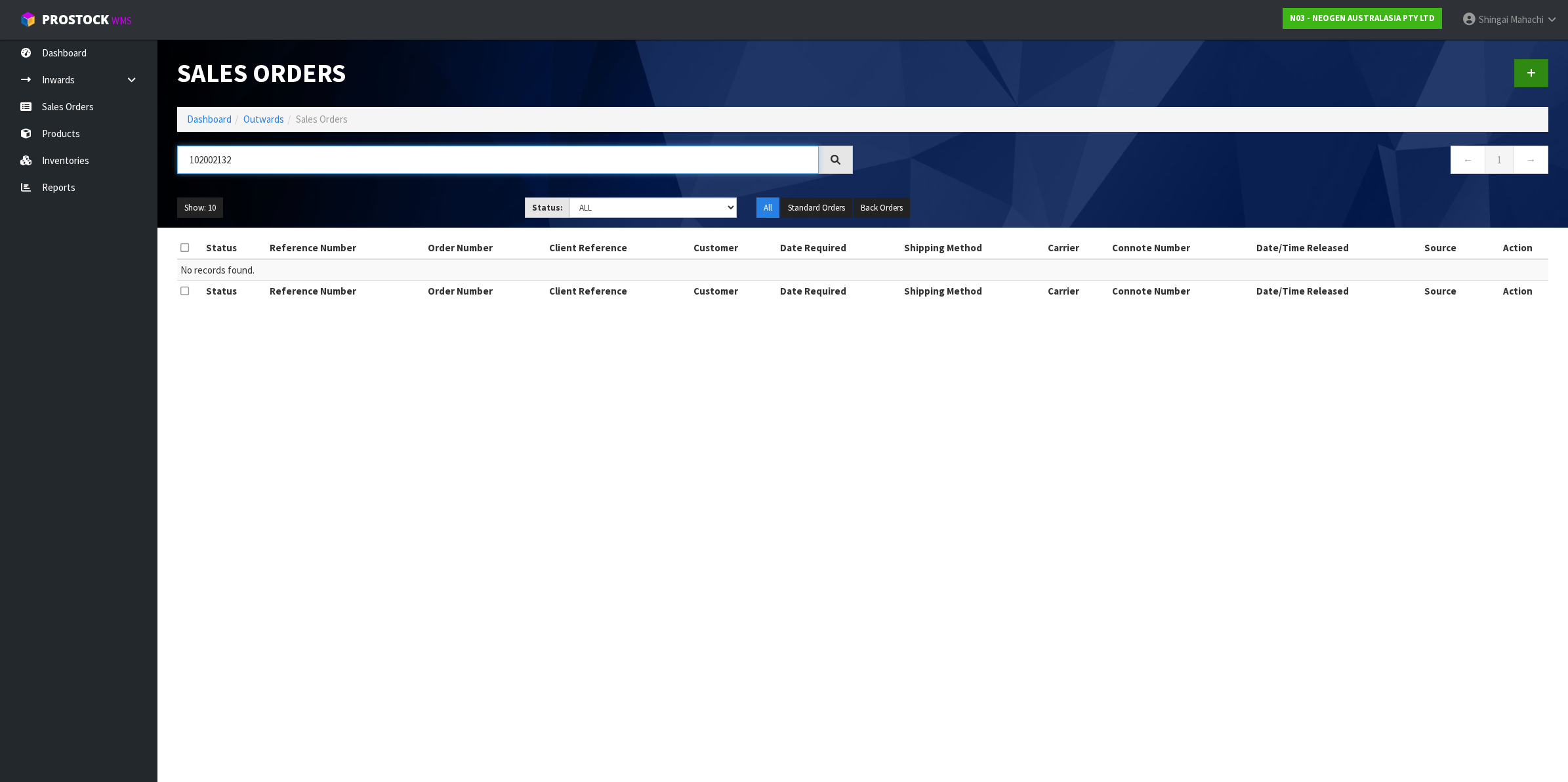
type input "102002132"
click at [1529, 73] on icon at bounding box center [1531, 73] width 9 height 10
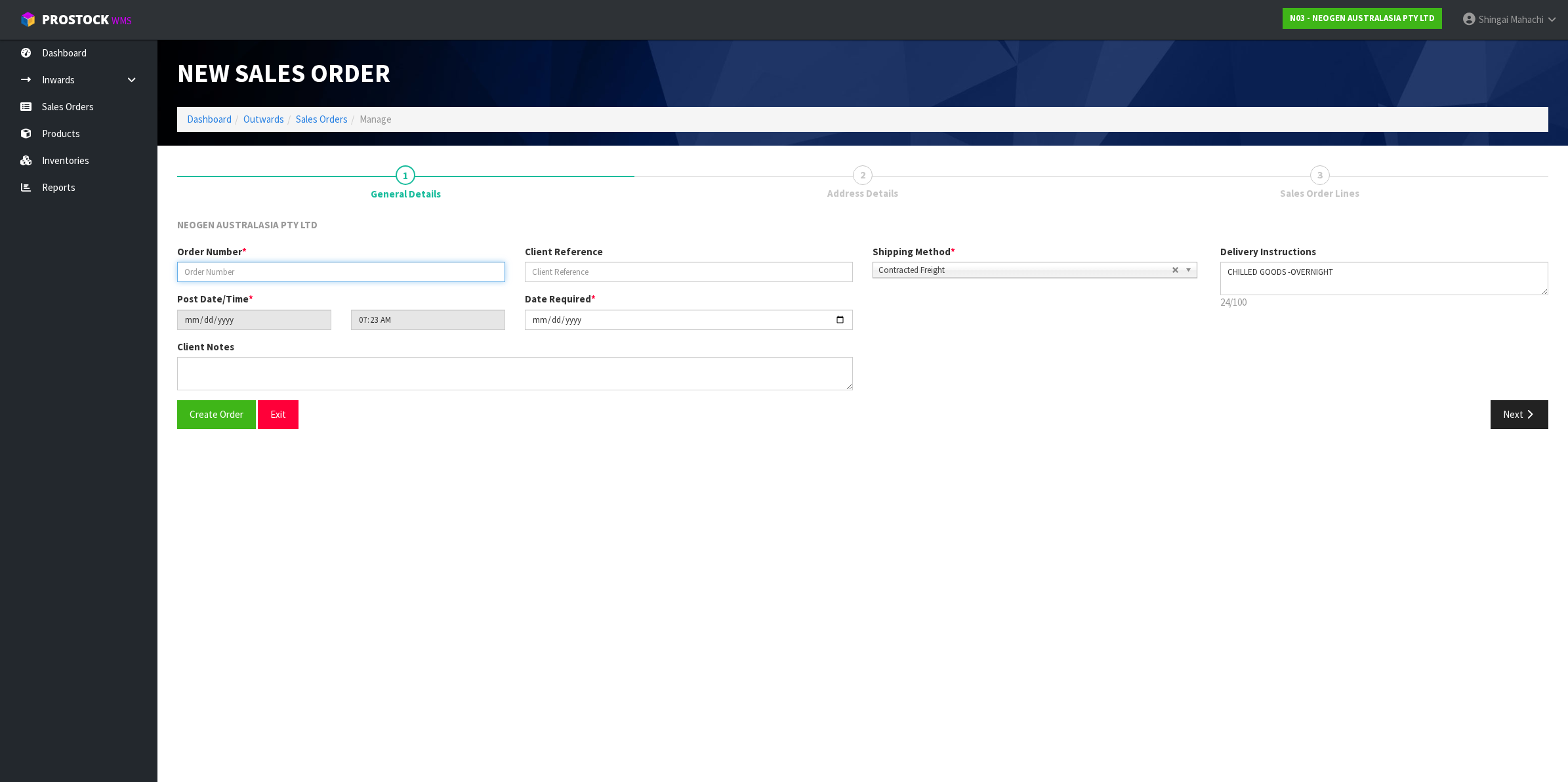
click at [266, 274] on input "text" at bounding box center [341, 272] width 328 height 20
type input "102002132"
click at [571, 266] on input "text" at bounding box center [688, 272] width 328 height 20
paste input "HFNZ12717"
type input "HFNZ12717"
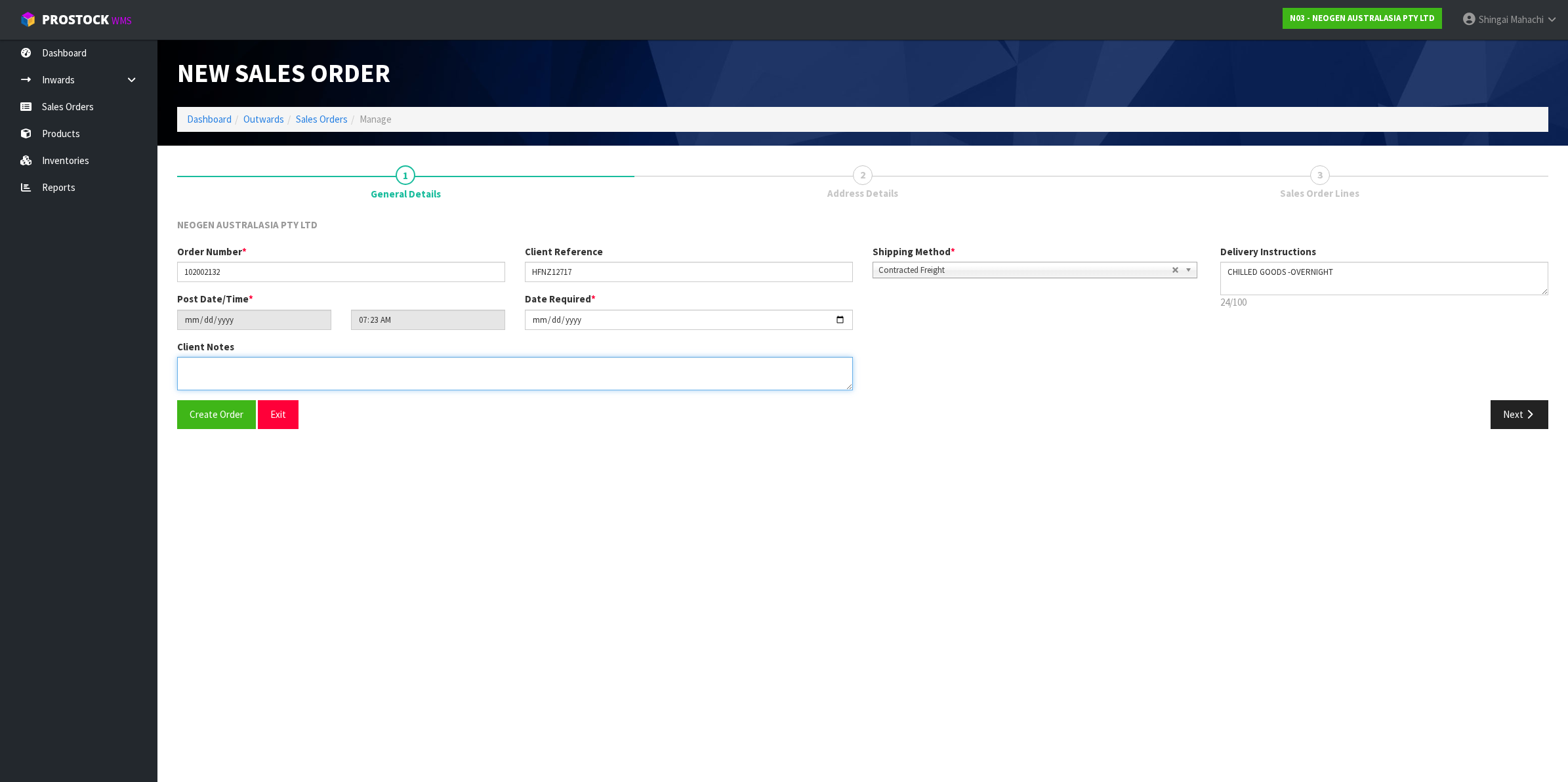
click at [299, 375] on textarea at bounding box center [515, 374] width 676 height 33
click at [184, 369] on textarea at bounding box center [515, 374] width 676 height 33
paste textarea "MILESHA YONALI"
type textarea "ATTN: MILESHA YONALI"
click at [1524, 415] on icon "button" at bounding box center [1530, 414] width 13 height 10
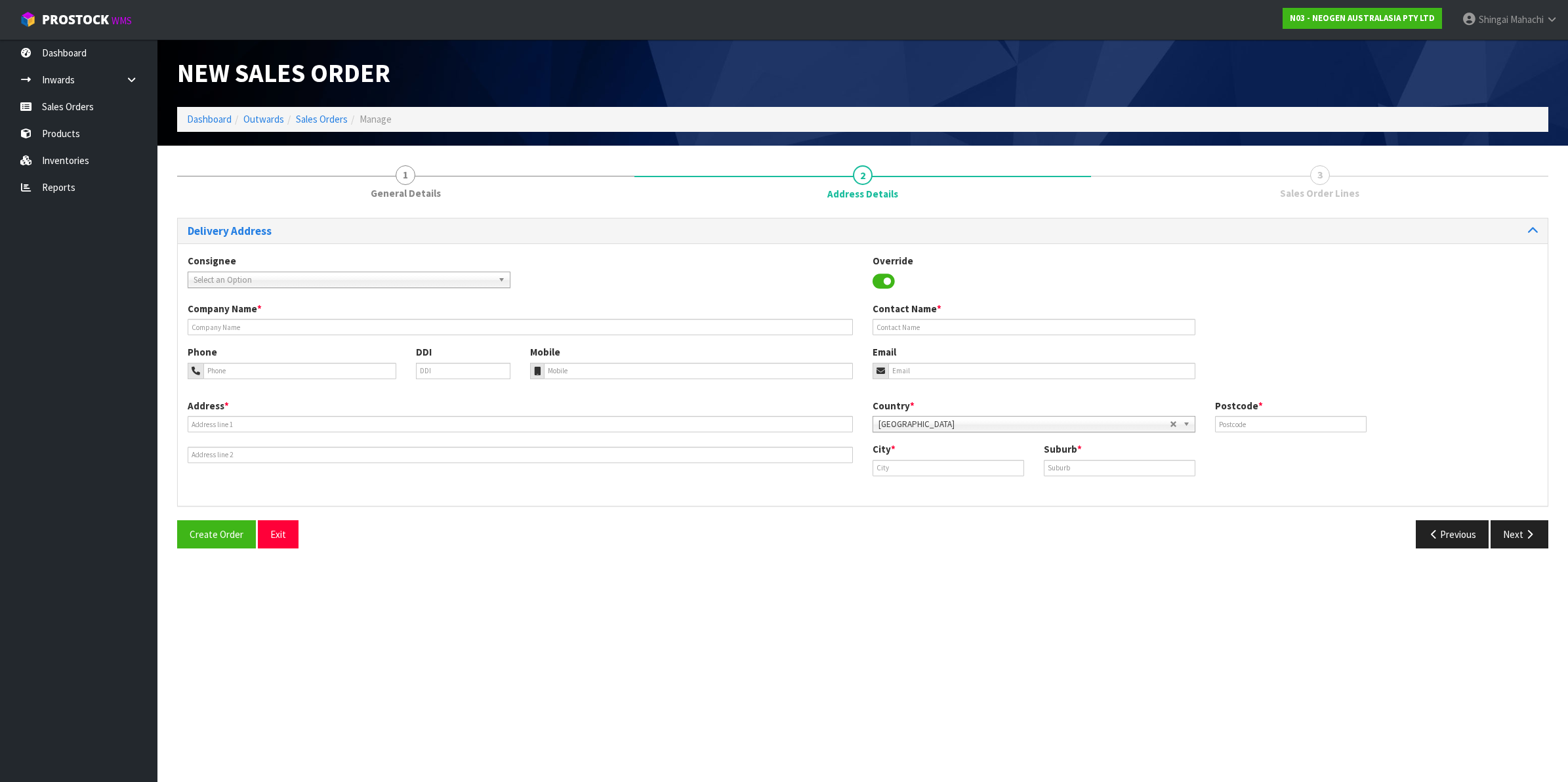
click at [223, 278] on span "Select an Option" at bounding box center [344, 279] width 299 height 16
type input "hilton"
click at [326, 316] on li "HILFOOAKL - HILTON FOODS NEW ZEALAND" at bounding box center [349, 317] width 316 height 17
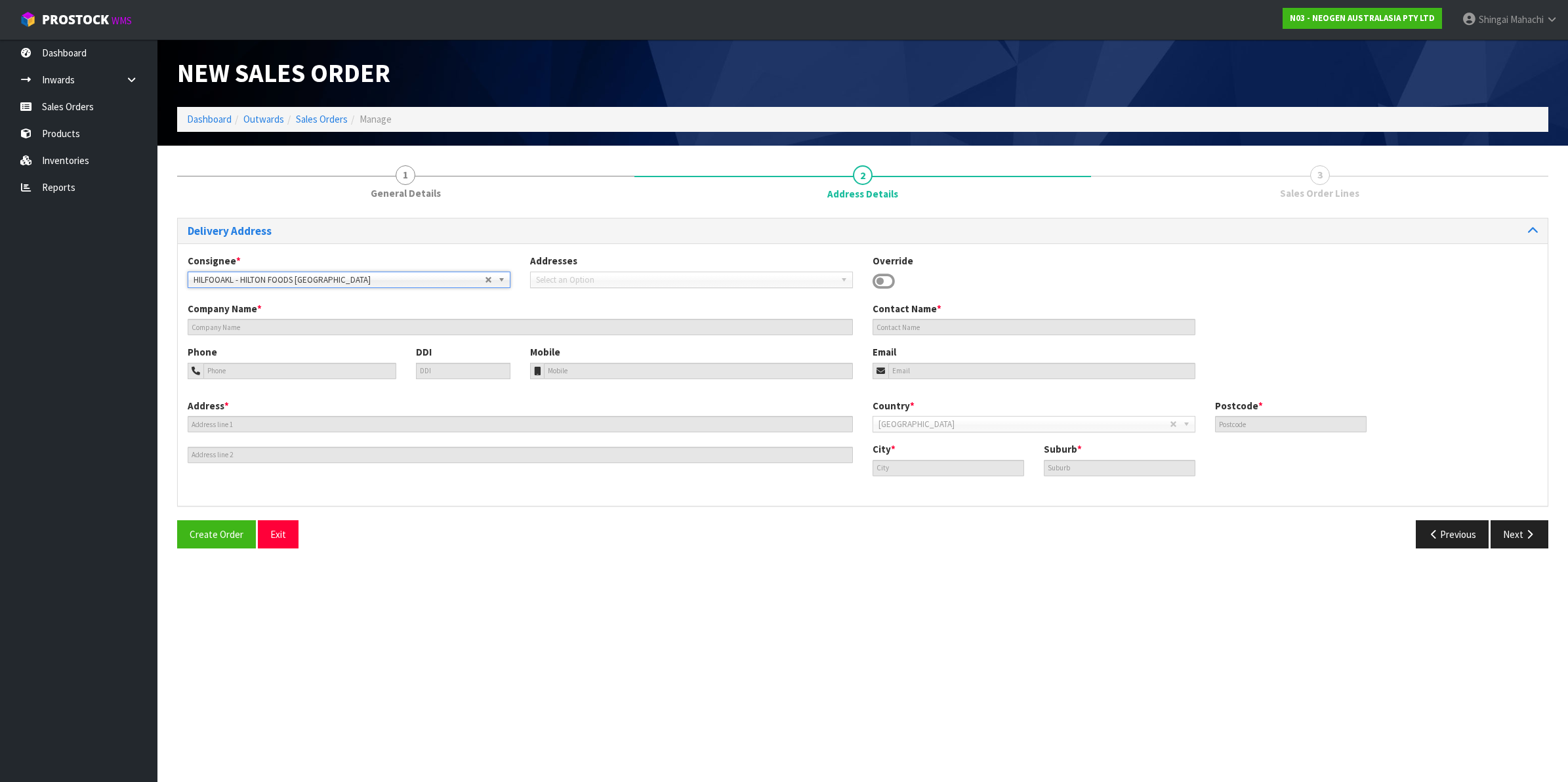
type input "HILTON FOODS [GEOGRAPHIC_DATA]"
type input "ATTN MILESHA YONALI"
type input "11 PUAKI DRIVE"
type input "2104"
type input "[GEOGRAPHIC_DATA]"
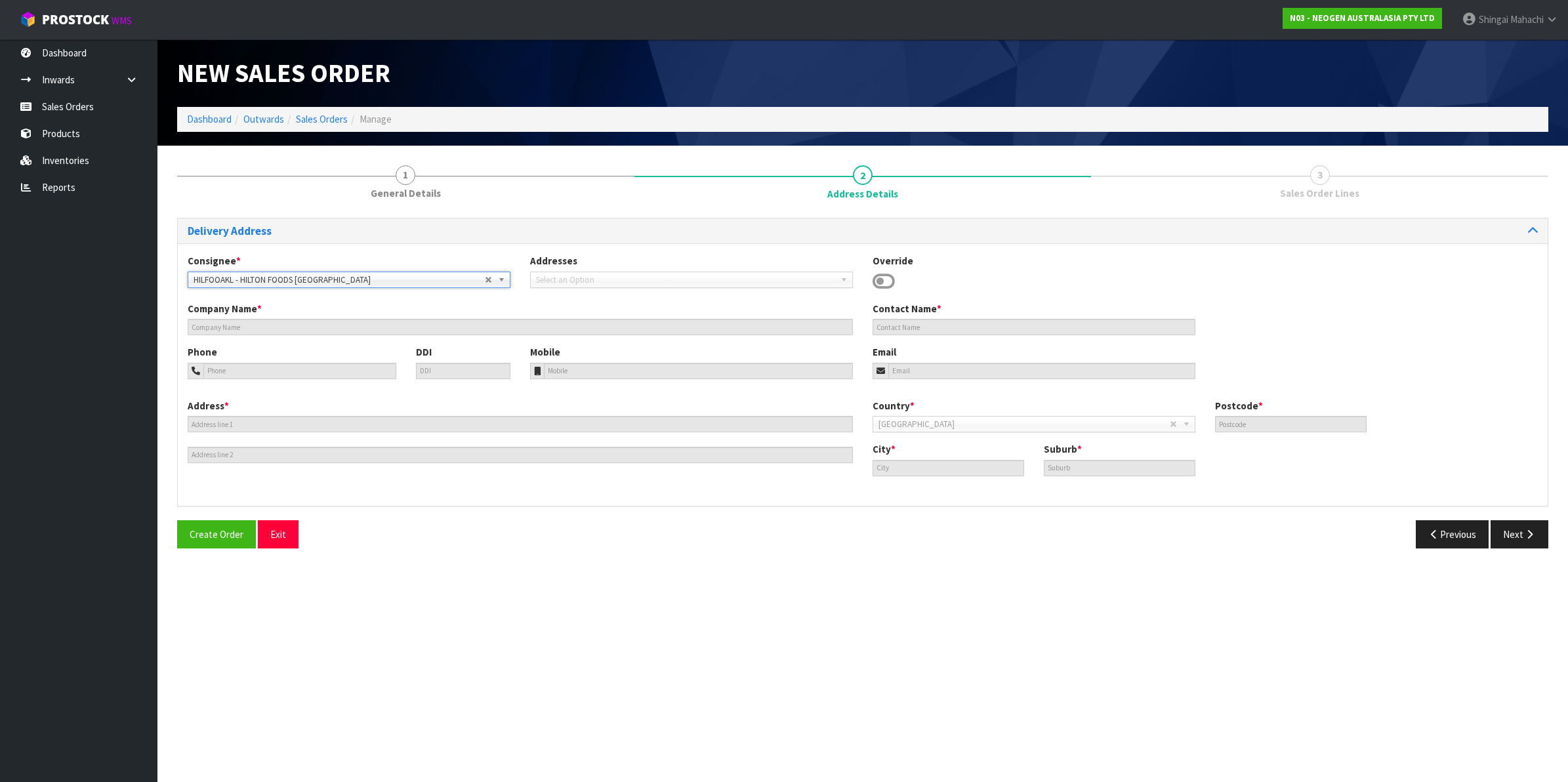
type input "WIRI"
click at [1523, 527] on button "Next" at bounding box center [1519, 534] width 58 height 28
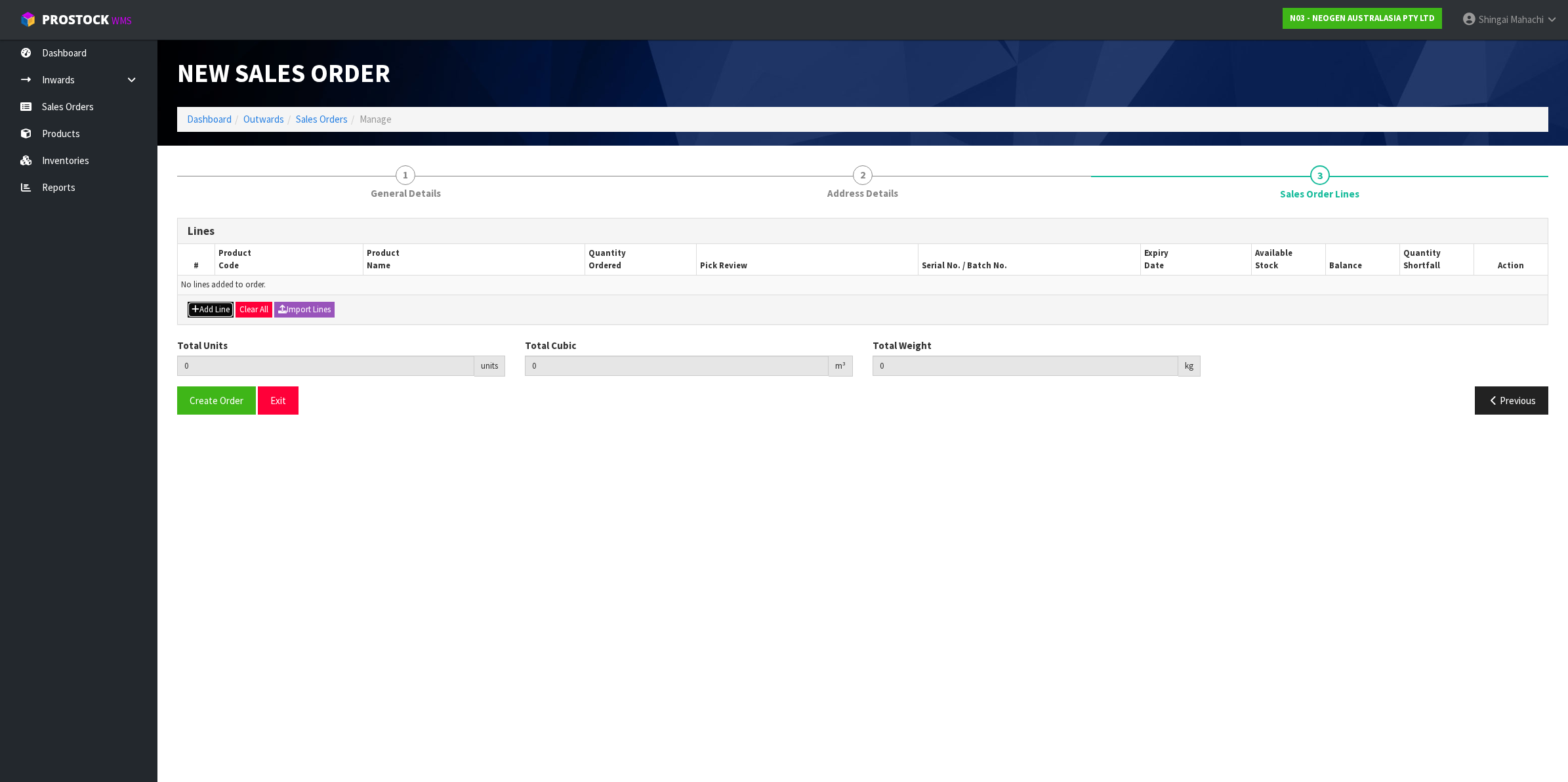
click at [224, 307] on button "Add Line" at bounding box center [210, 310] width 46 height 16
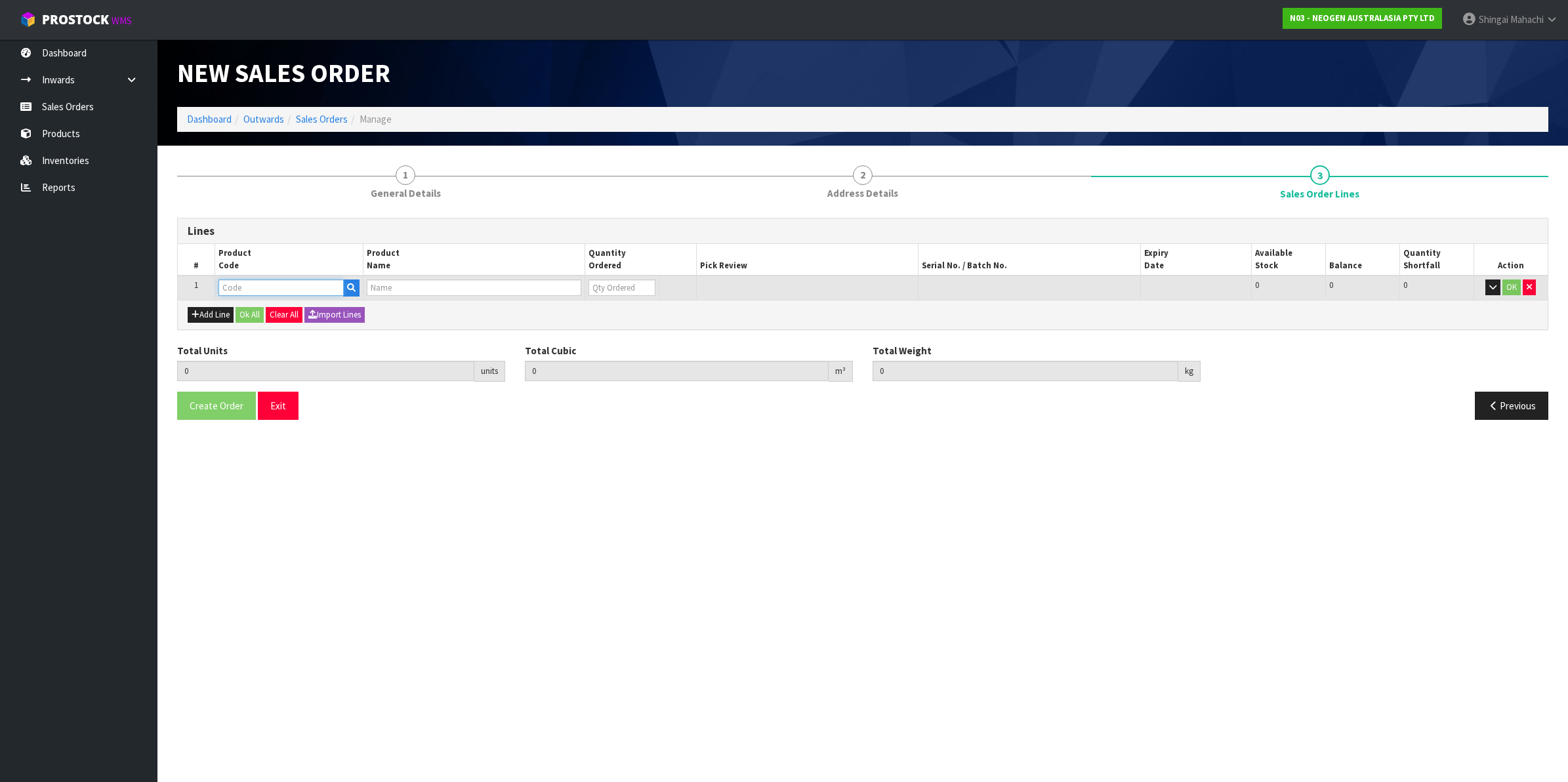
click at [229, 284] on input "text" at bounding box center [281, 288] width 125 height 17
click at [264, 286] on input "text" at bounding box center [281, 288] width 125 height 17
paste input "700002207"
type input "700002207"
type input "0.000000"
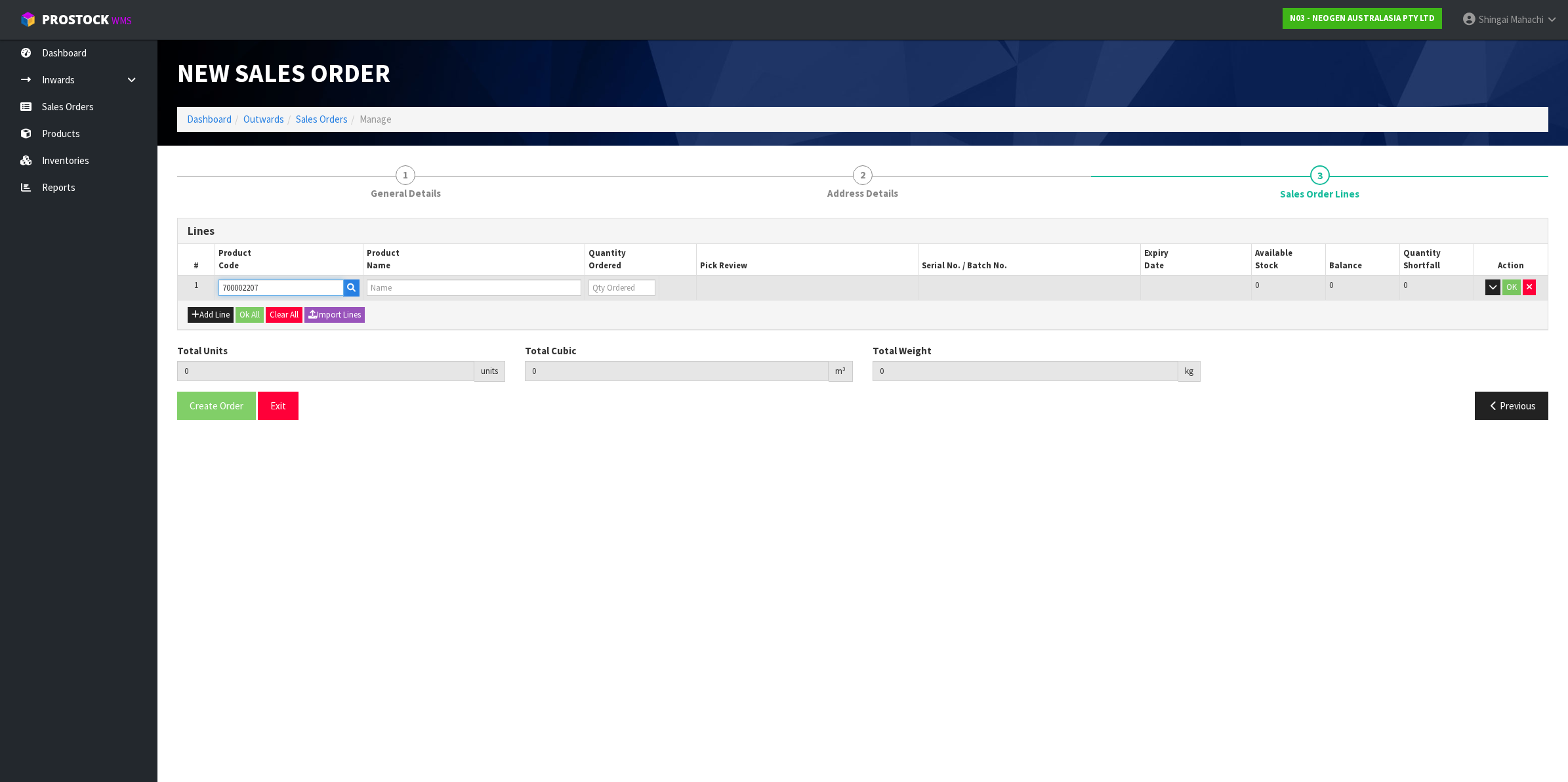
type input "0.000"
type input "7100067519 - UXL100 CLEAN-TRACE SURF ATP 100EA/PK"
type input "0"
type input "700002207"
drag, startPoint x: 604, startPoint y: 287, endPoint x: 589, endPoint y: 289, distance: 15.1
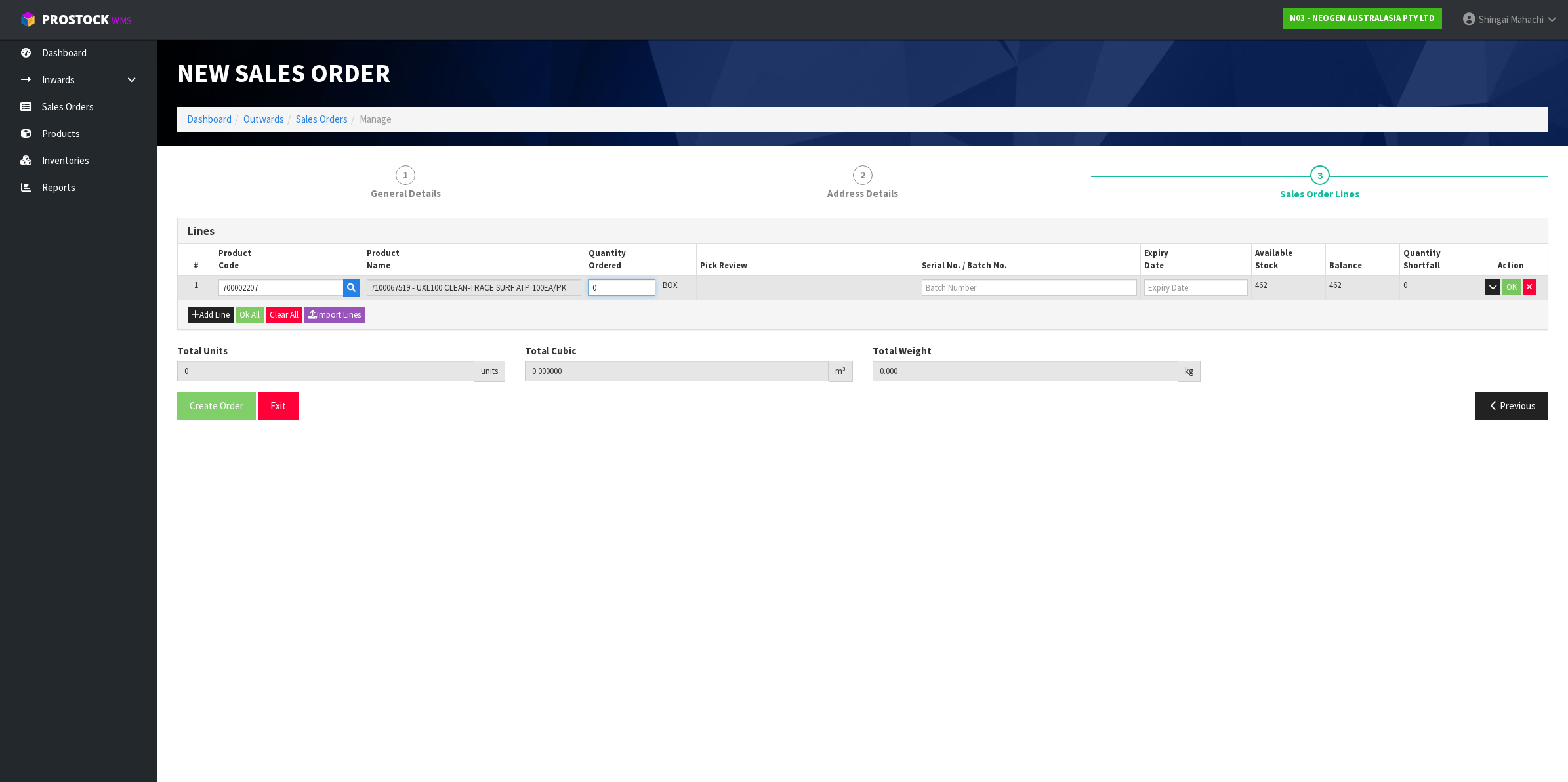
click at [589, 289] on input "0" at bounding box center [622, 288] width 67 height 17
type input "1"
type input "0.006496"
type input "0.96"
type input "1"
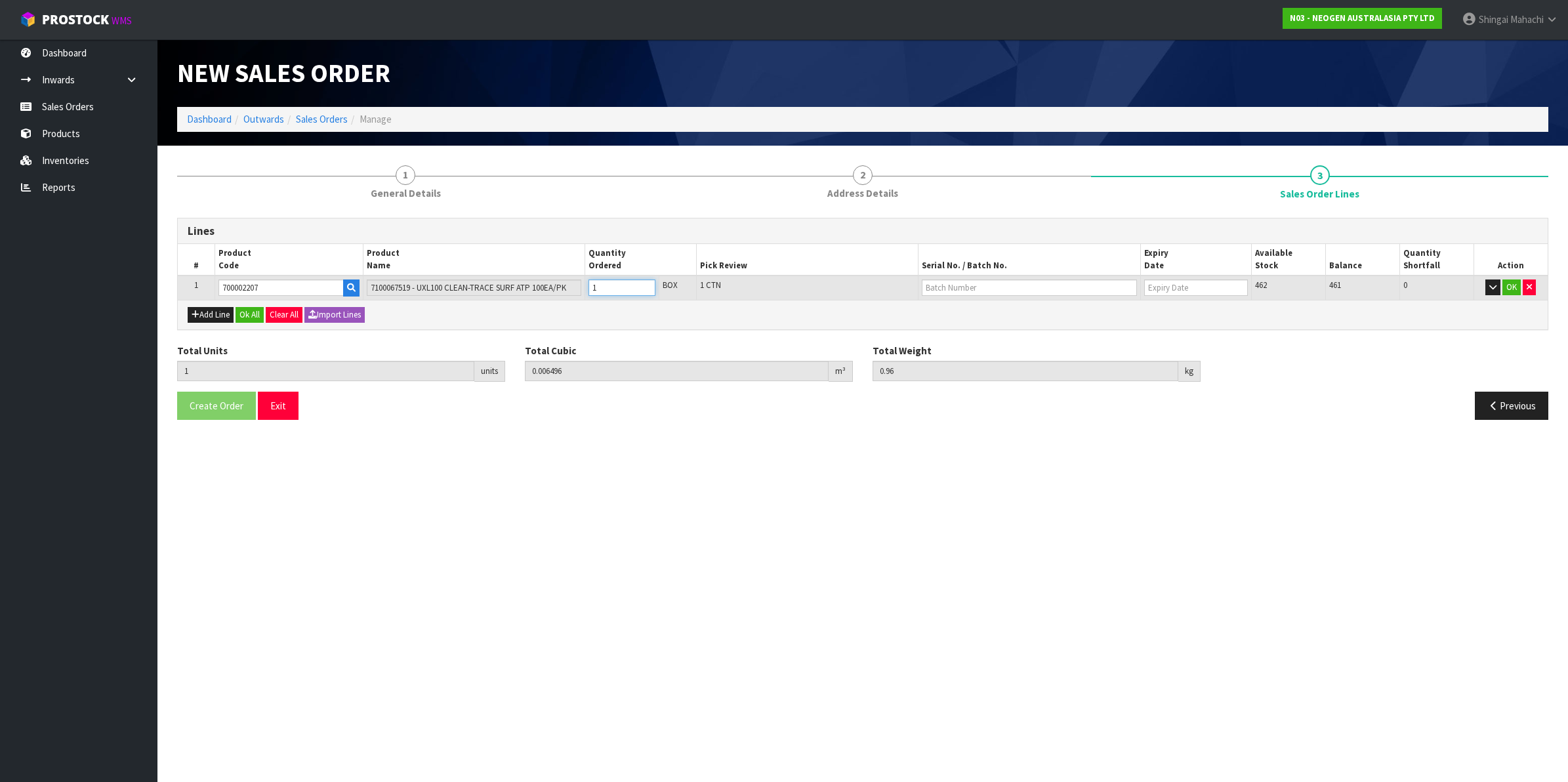
type input "10"
type input "0.06496"
type input "9.6"
type input "10"
click at [998, 289] on input "text" at bounding box center [1030, 288] width 215 height 17
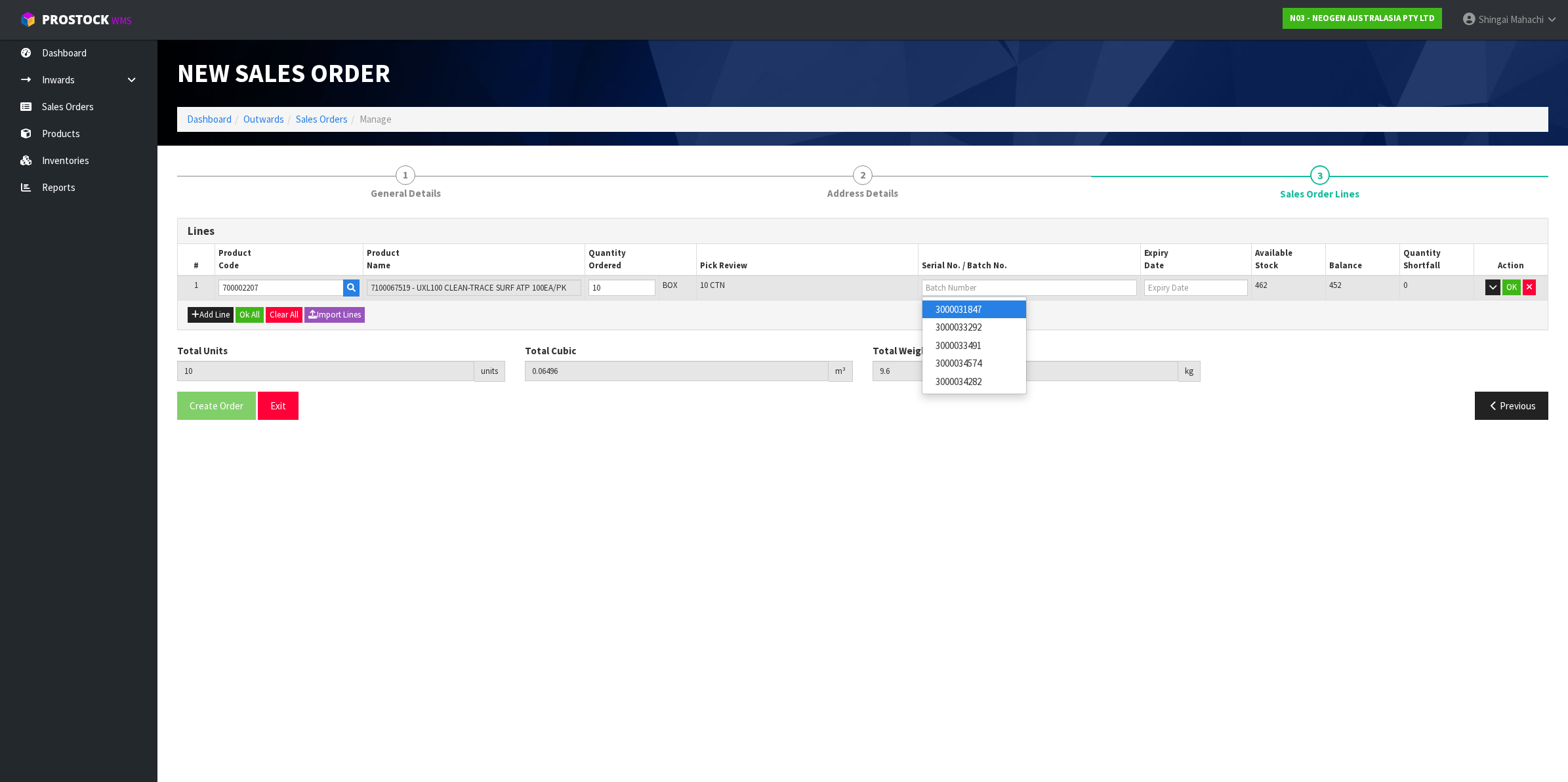
click at [983, 307] on link "3000031847" at bounding box center [974, 309] width 104 height 17
type input "3000031847"
type input "[DATE]"
click at [1510, 282] on button "OK" at bounding box center [1512, 287] width 18 height 16
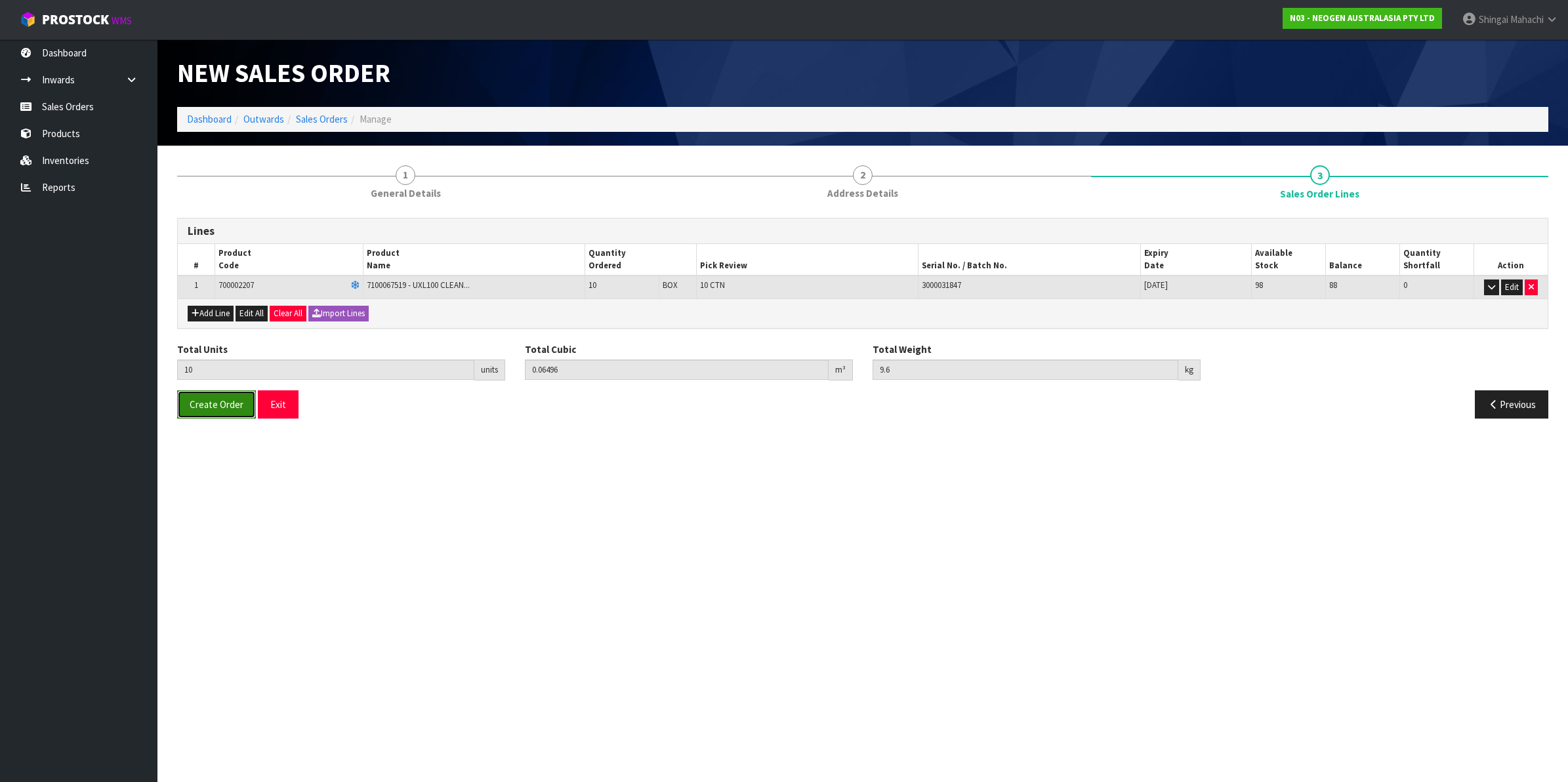
click at [215, 405] on span "Create Order" at bounding box center [216, 405] width 54 height 13
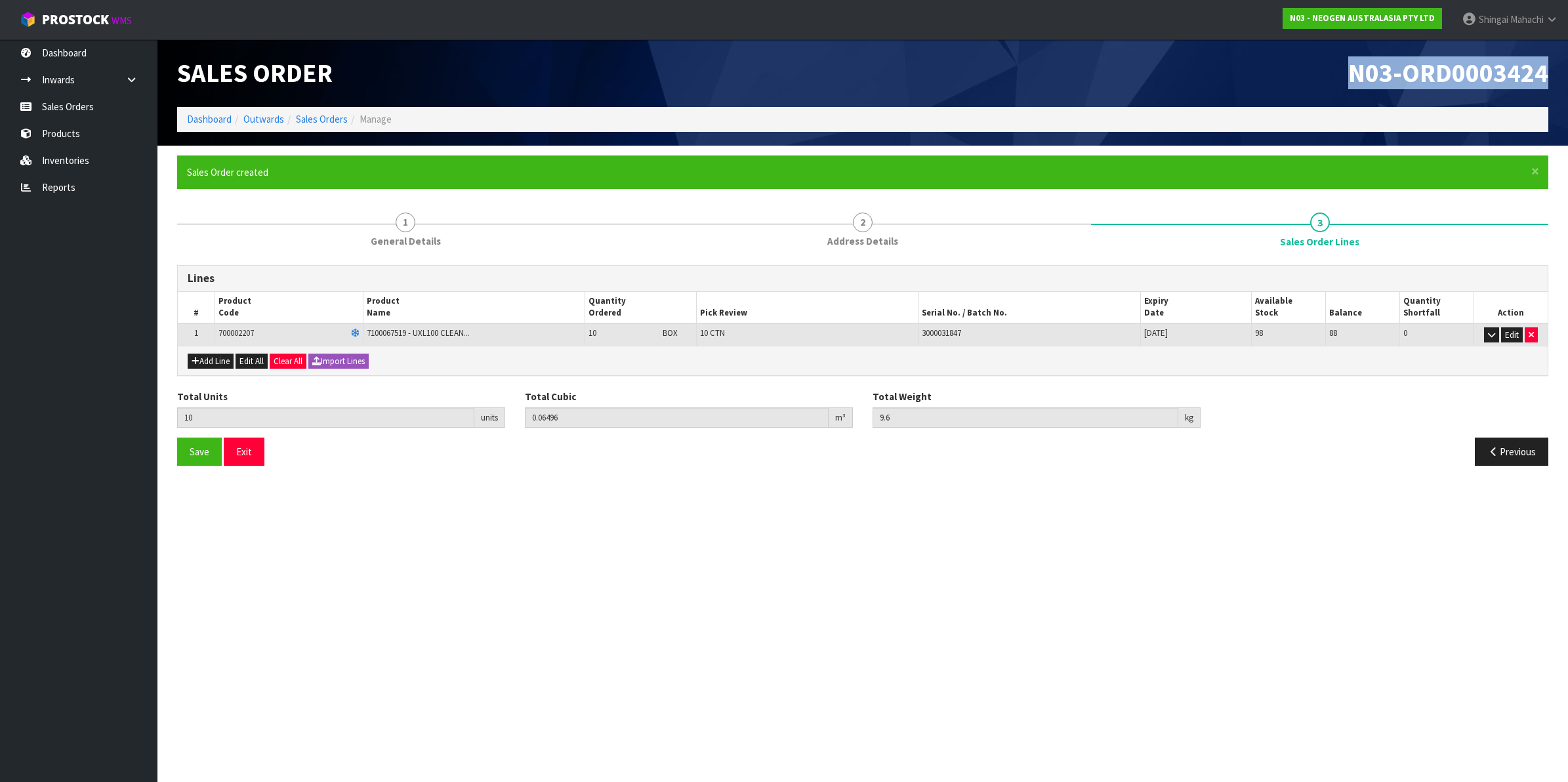
drag, startPoint x: 1347, startPoint y: 69, endPoint x: 1553, endPoint y: 73, distance: 206.0
click at [1553, 73] on div "N03-ORD0003424" at bounding box center [1210, 74] width 695 height 68
copy span "N03-ORD0003424"
click at [312, 115] on link "Sales Orders" at bounding box center [321, 119] width 51 height 13
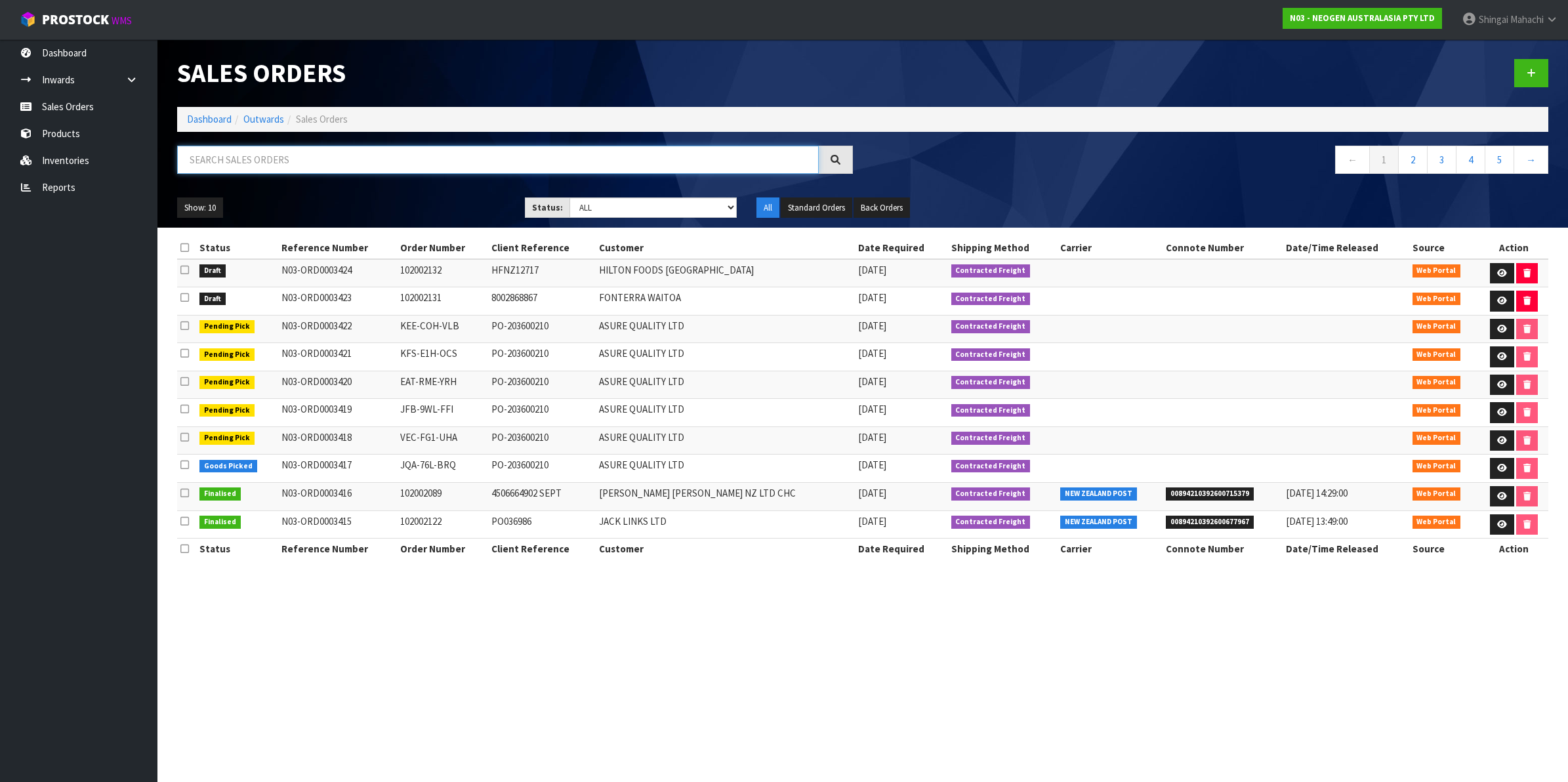
click at [198, 162] on input "text" at bounding box center [498, 160] width 642 height 28
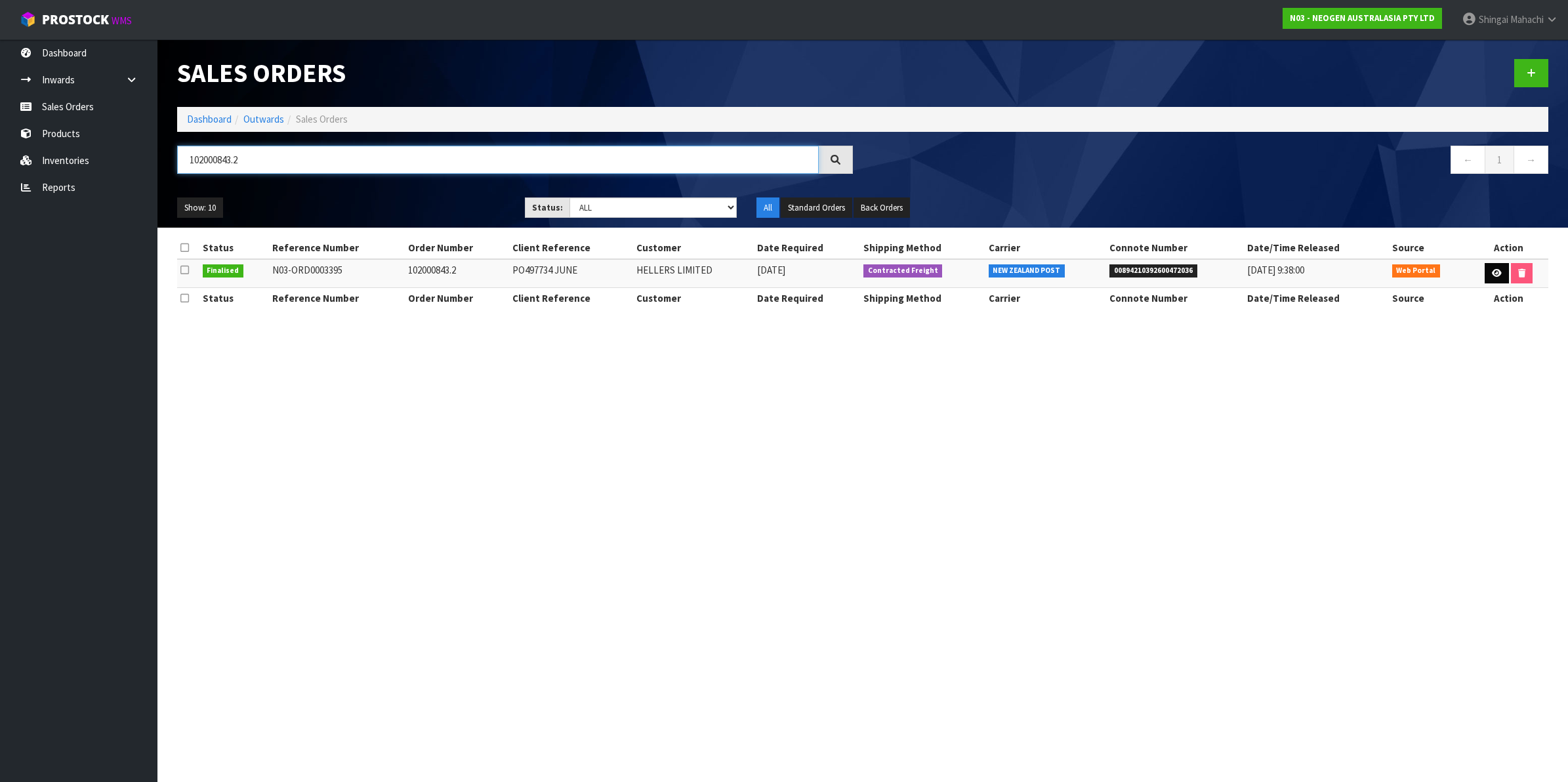
type input "102000843.2"
click at [1497, 276] on icon at bounding box center [1496, 273] width 10 height 8
click at [1492, 270] on icon at bounding box center [1496, 273] width 10 height 8
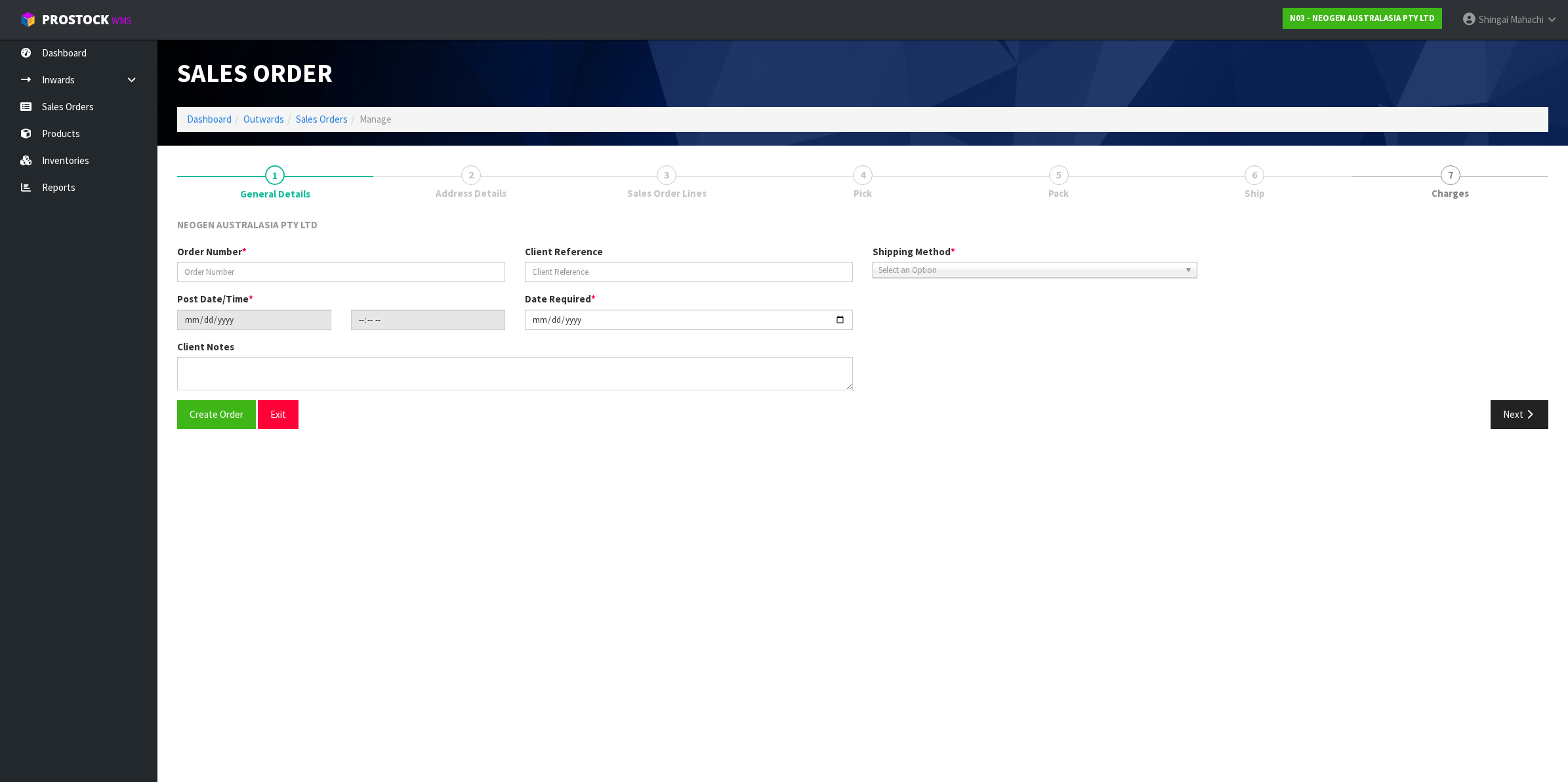
type input "102000843.2"
type input "PO497734 JUNE"
type input "[DATE]"
type input "09:16:00.000"
type input "[DATE]"
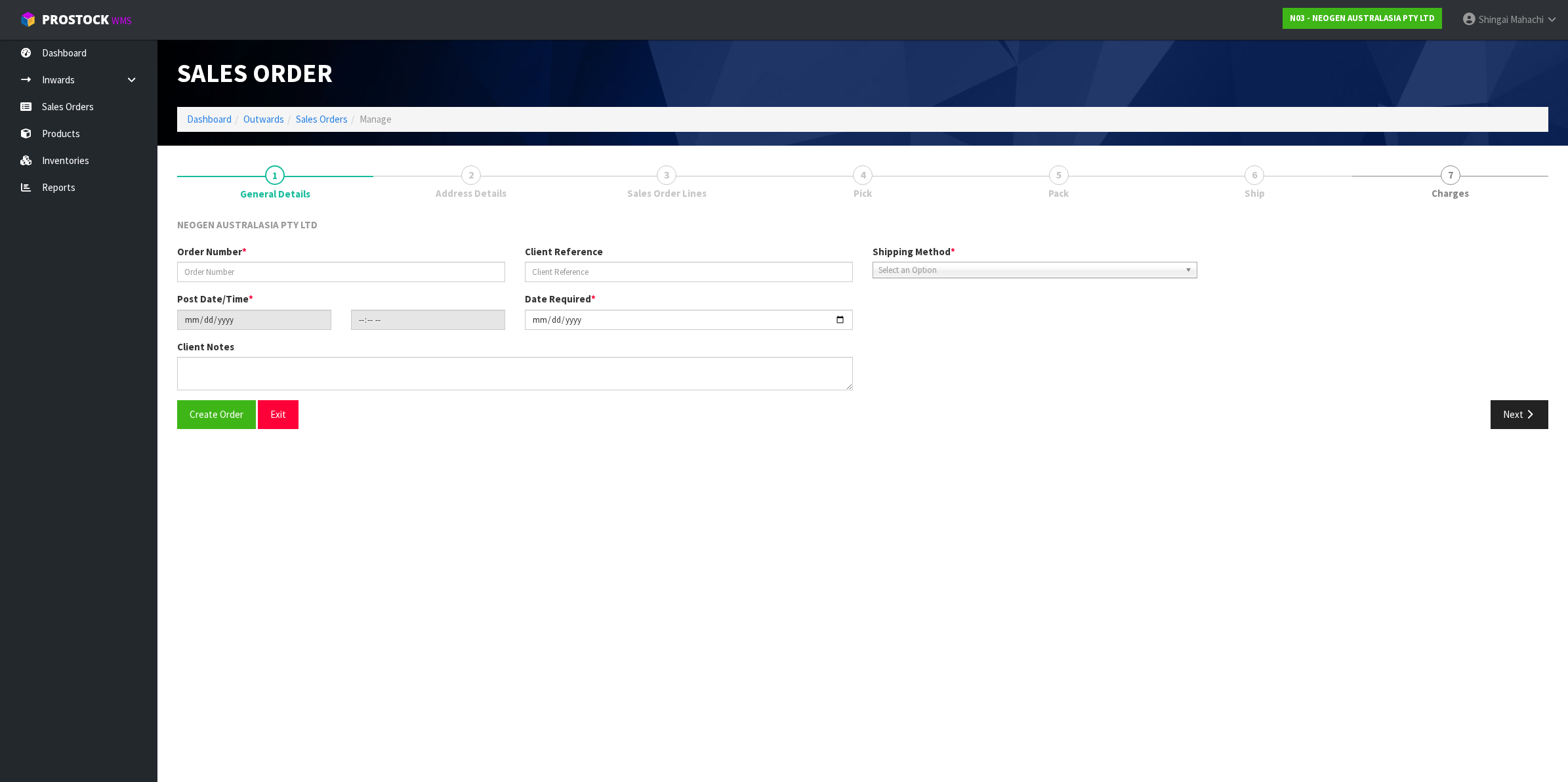
type textarea "ATTN [PERSON_NAME]"
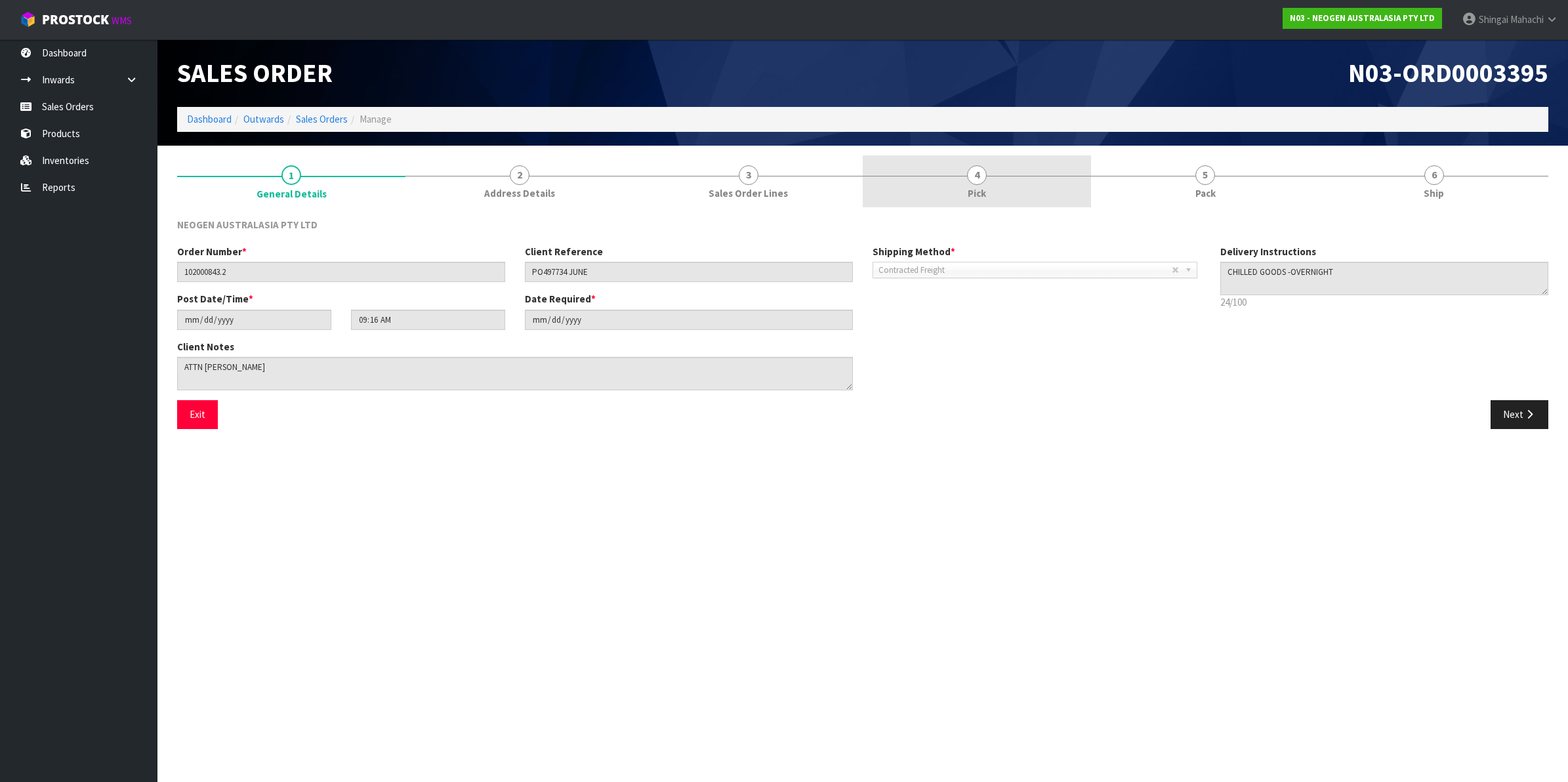
click at [972, 172] on span "4" at bounding box center [976, 175] width 19 height 19
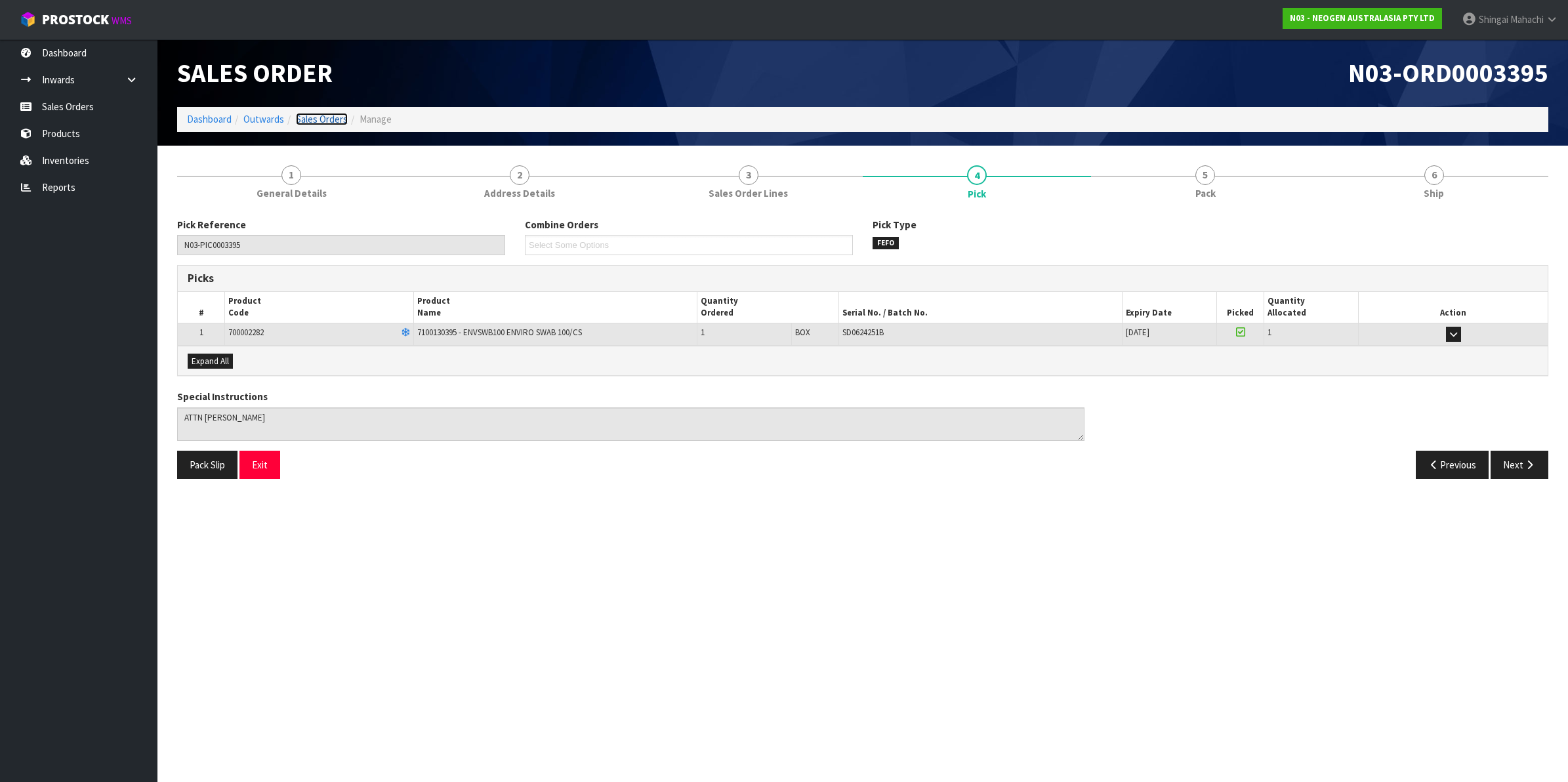
click at [317, 121] on link "Sales Orders" at bounding box center [321, 119] width 51 height 13
click at [320, 117] on link "Sales Orders" at bounding box center [321, 119] width 51 height 13
click at [270, 119] on link "Outwards" at bounding box center [264, 119] width 40 height 13
click at [309, 119] on link "Sales Orders" at bounding box center [321, 119] width 51 height 13
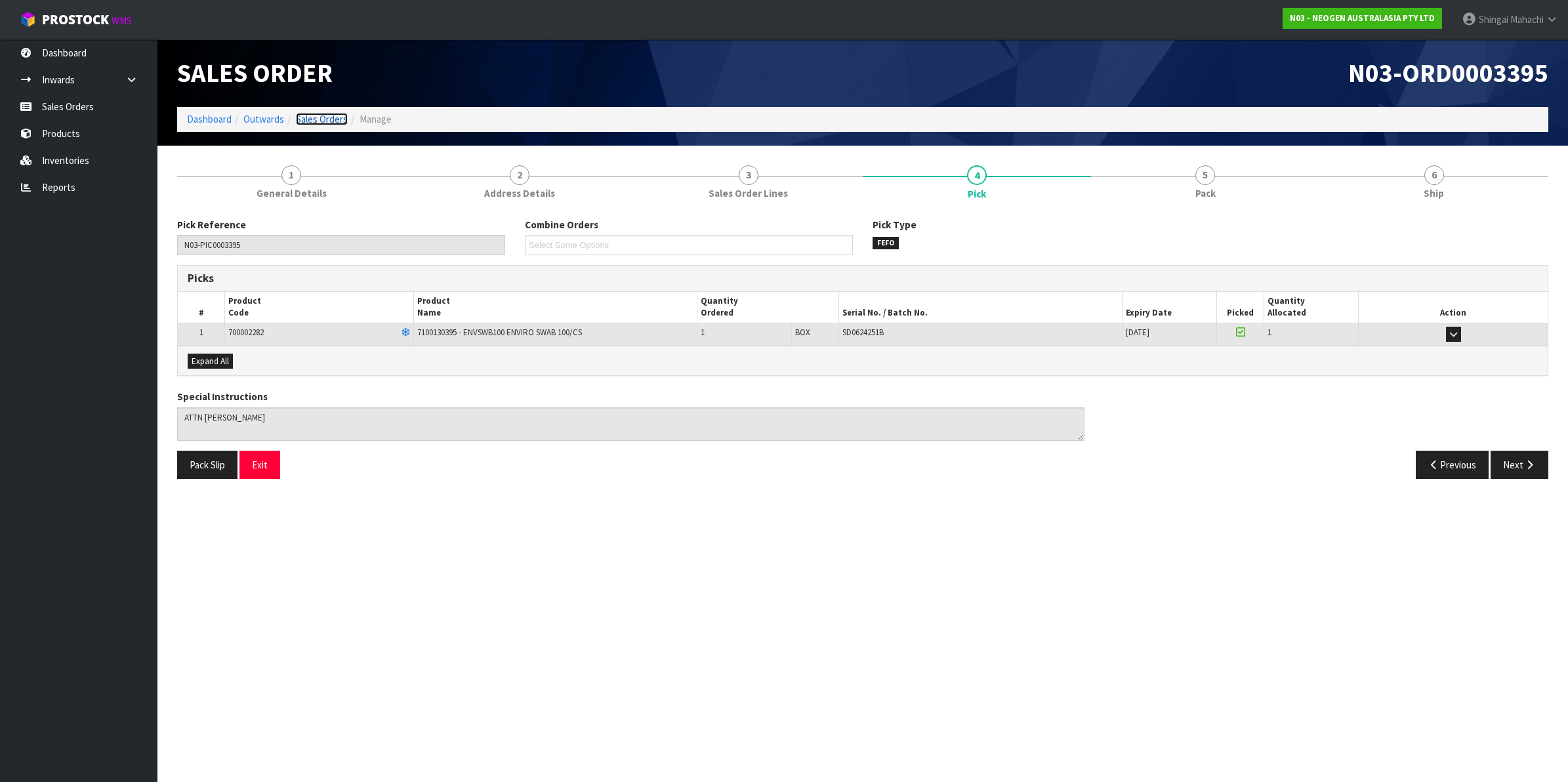
click at [309, 119] on link "Sales Orders" at bounding box center [321, 119] width 51 height 13
click at [1553, 17] on icon at bounding box center [1552, 19] width 13 height 10
click at [1521, 51] on link "Logout" at bounding box center [1516, 51] width 104 height 17
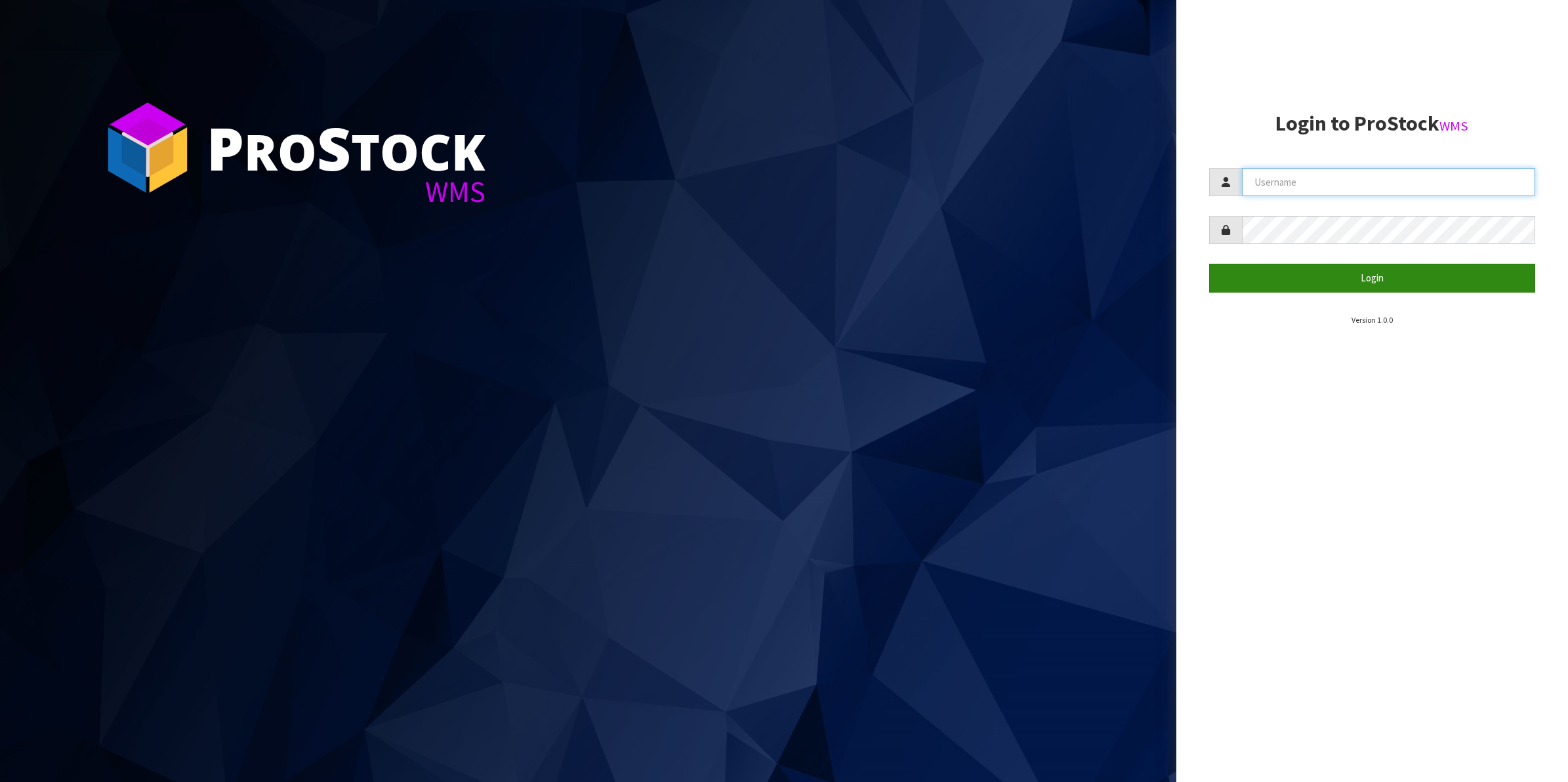
type input "Shingai"
click at [1365, 283] on button "Login" at bounding box center [1372, 278] width 327 height 28
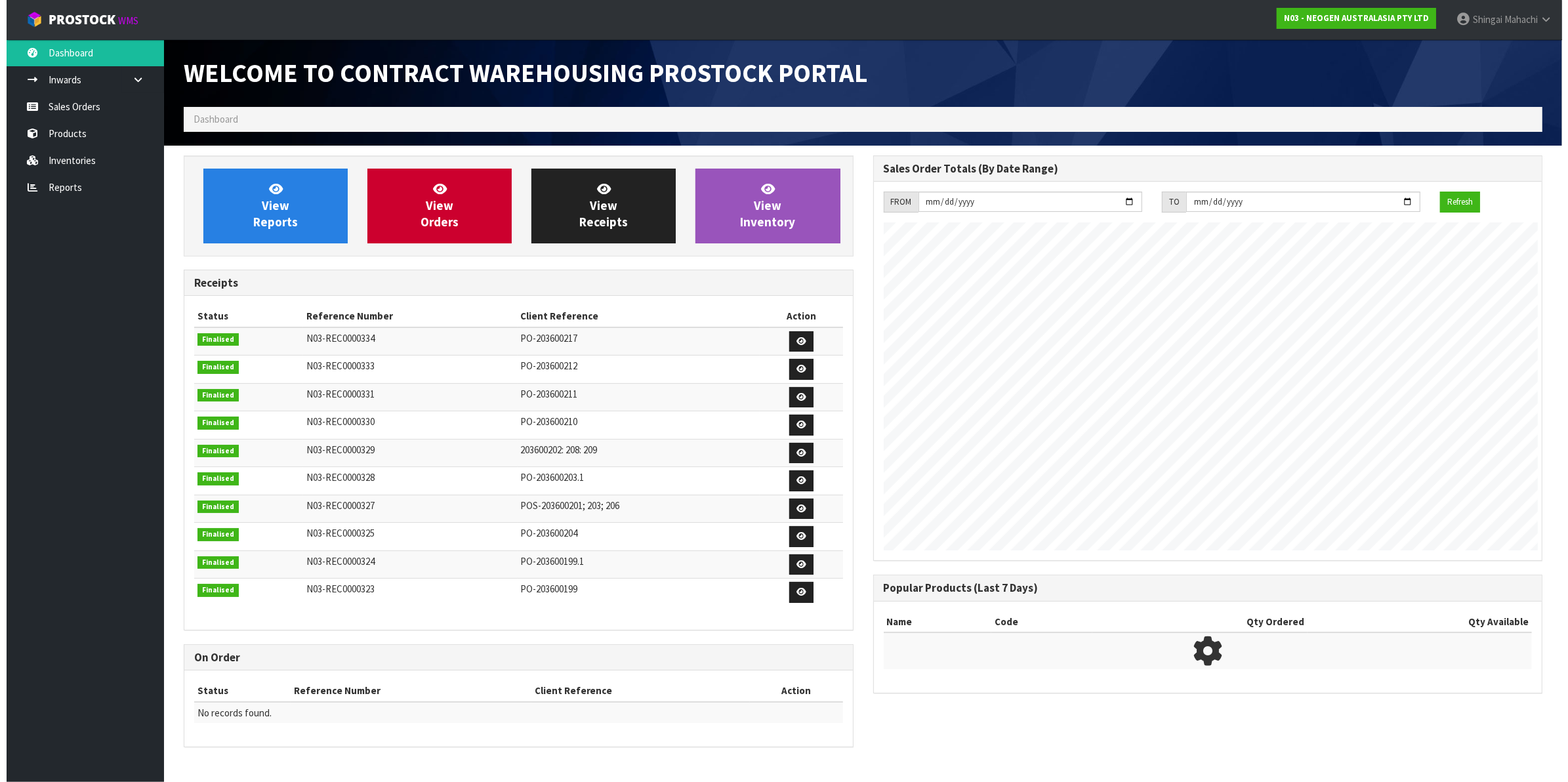
scroll to position [731, 689]
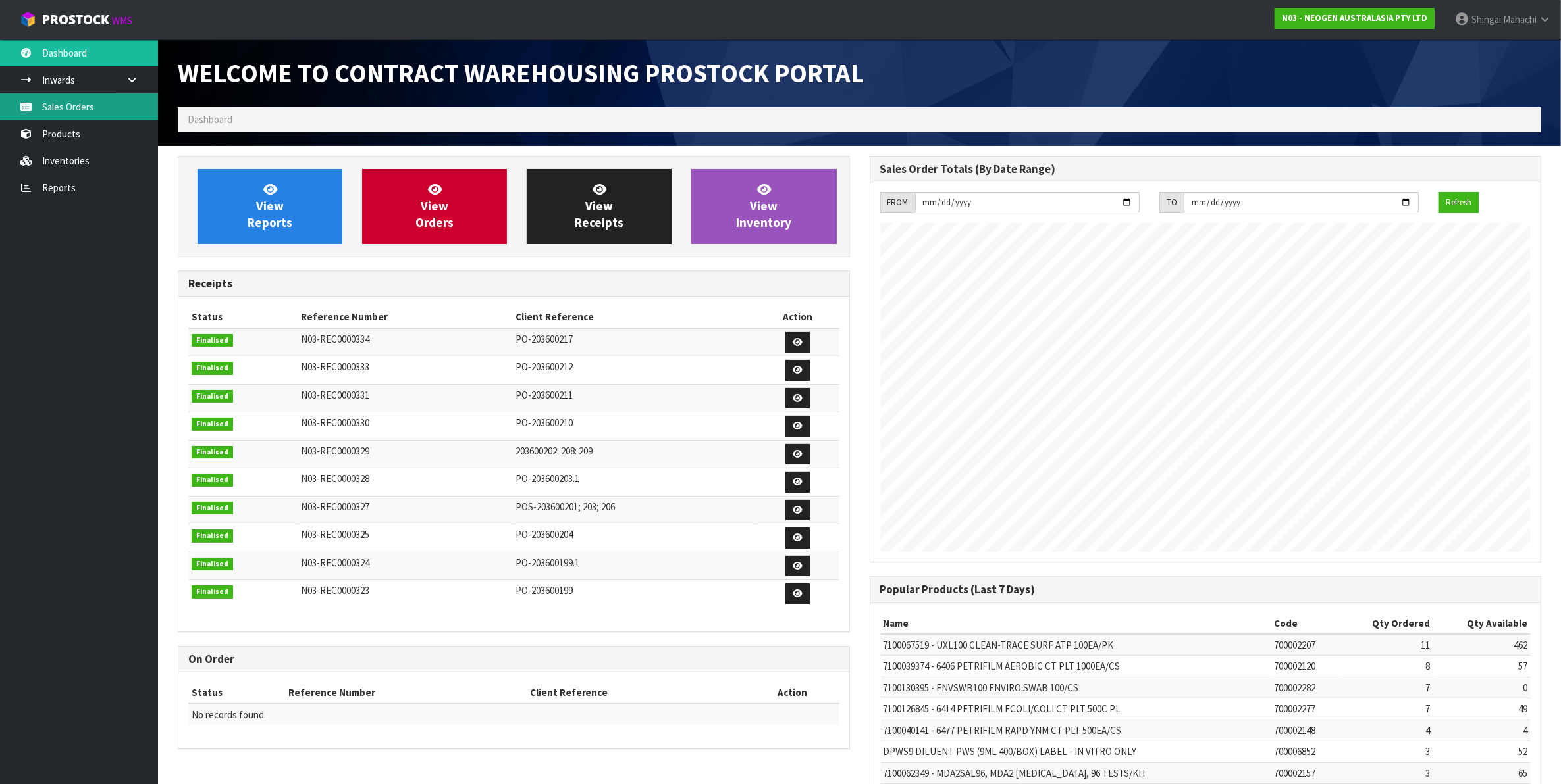
click at [71, 107] on link "Sales Orders" at bounding box center [78, 106] width 158 height 27
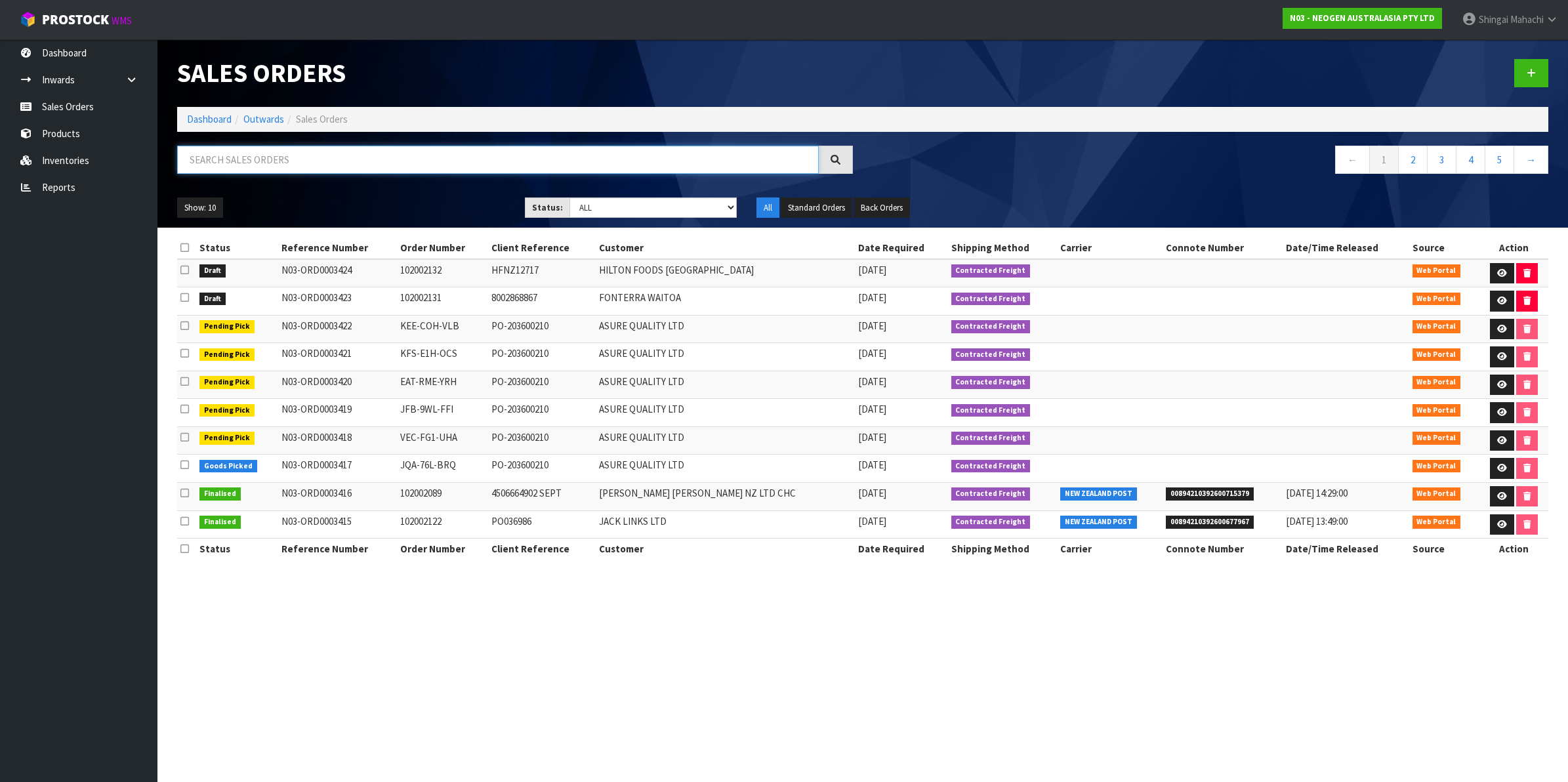
click at [238, 162] on input "text" at bounding box center [498, 160] width 642 height 28
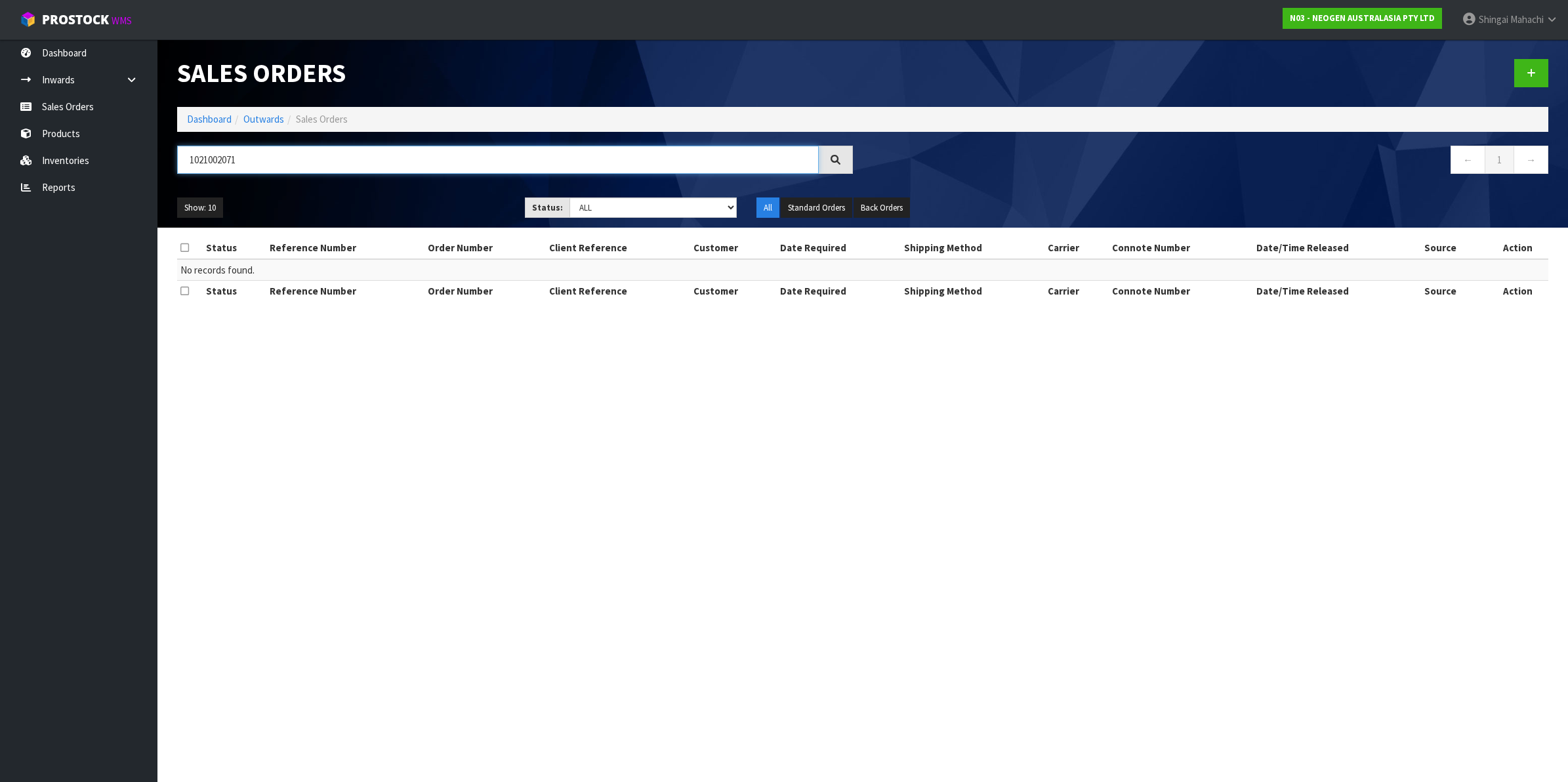
click at [209, 154] on input "1021002071" at bounding box center [498, 160] width 642 height 28
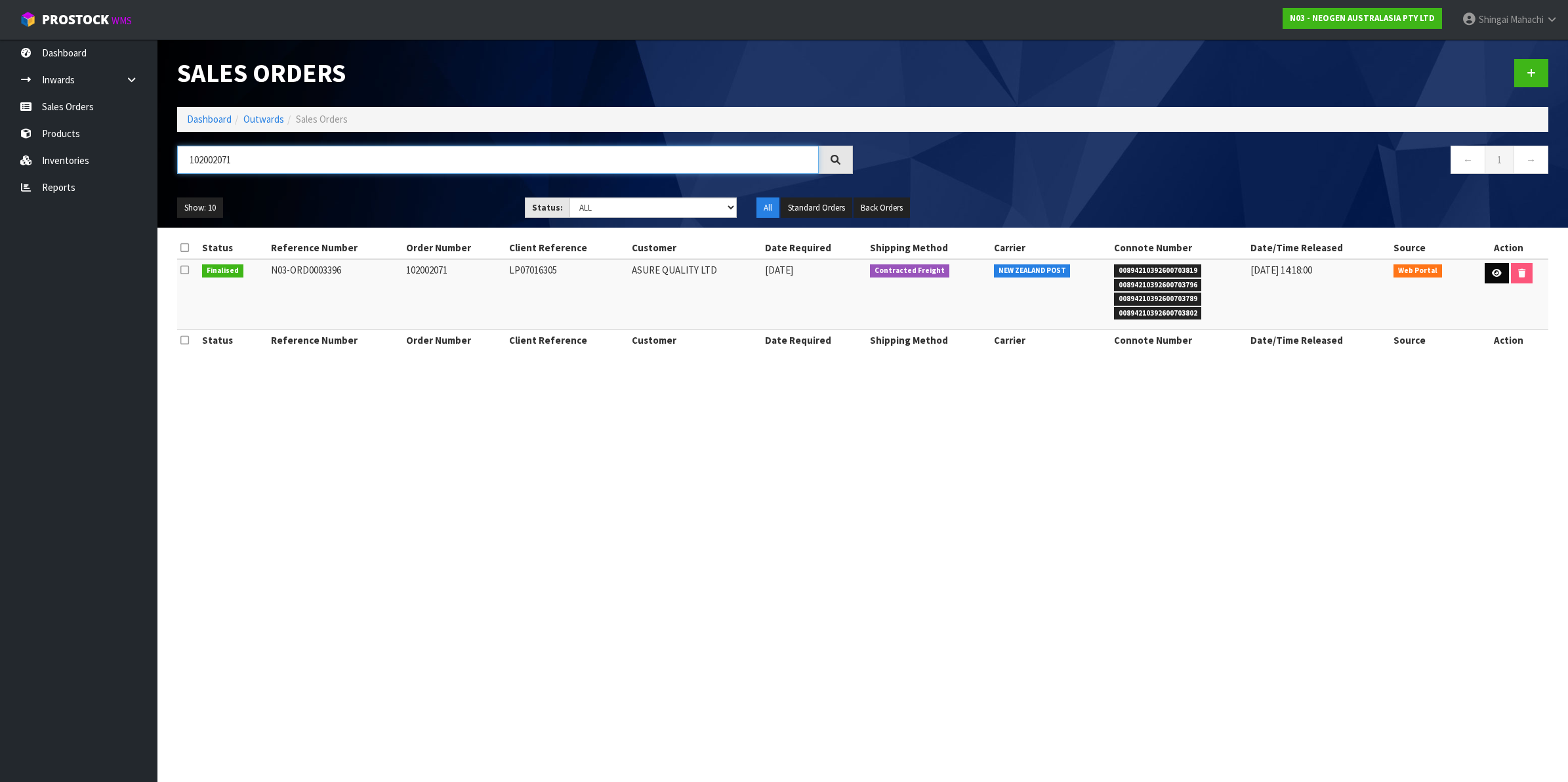
type input "102002071"
click at [1492, 270] on icon at bounding box center [1496, 273] width 10 height 8
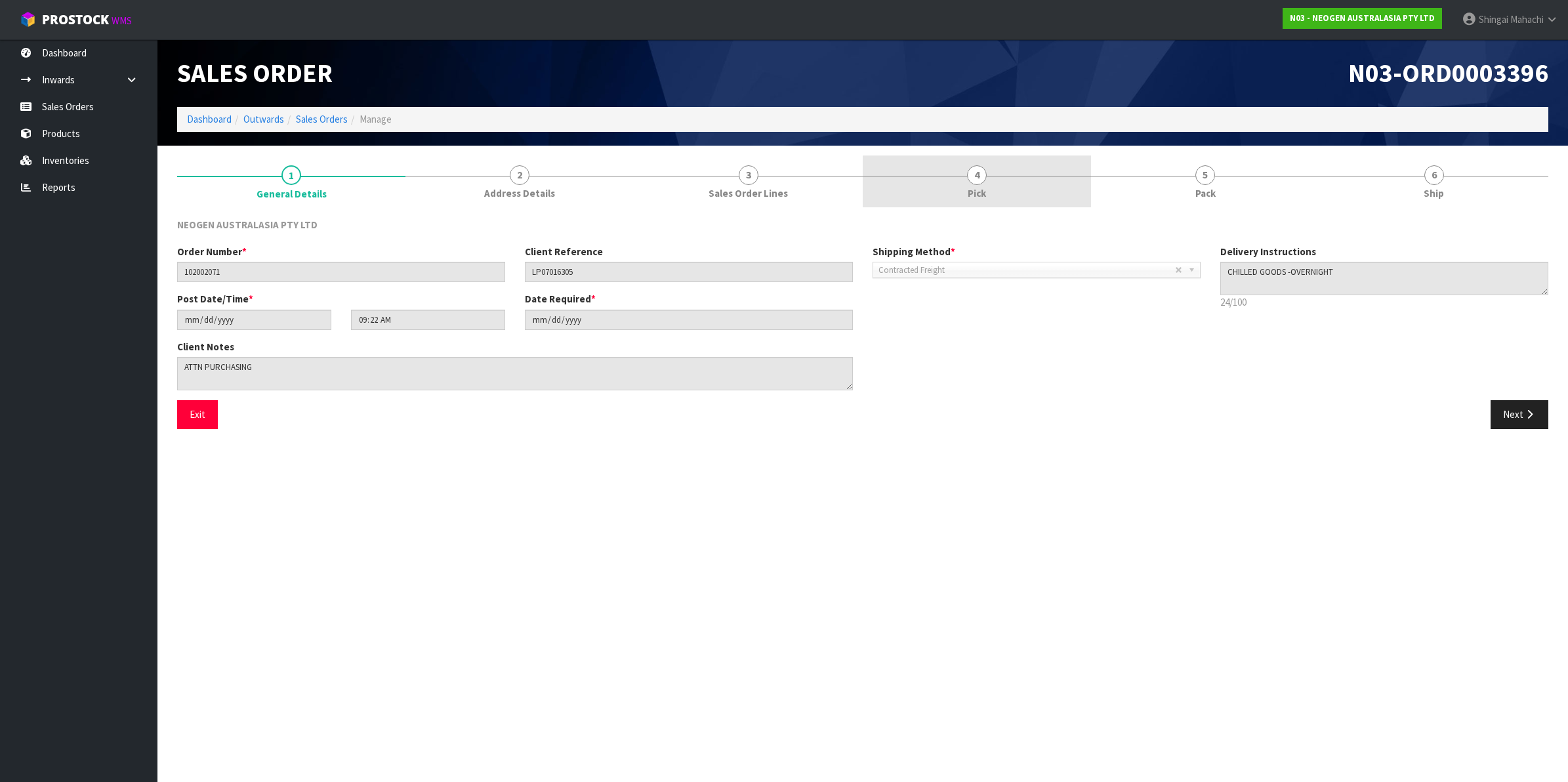
click at [977, 171] on span "4" at bounding box center [976, 175] width 19 height 19
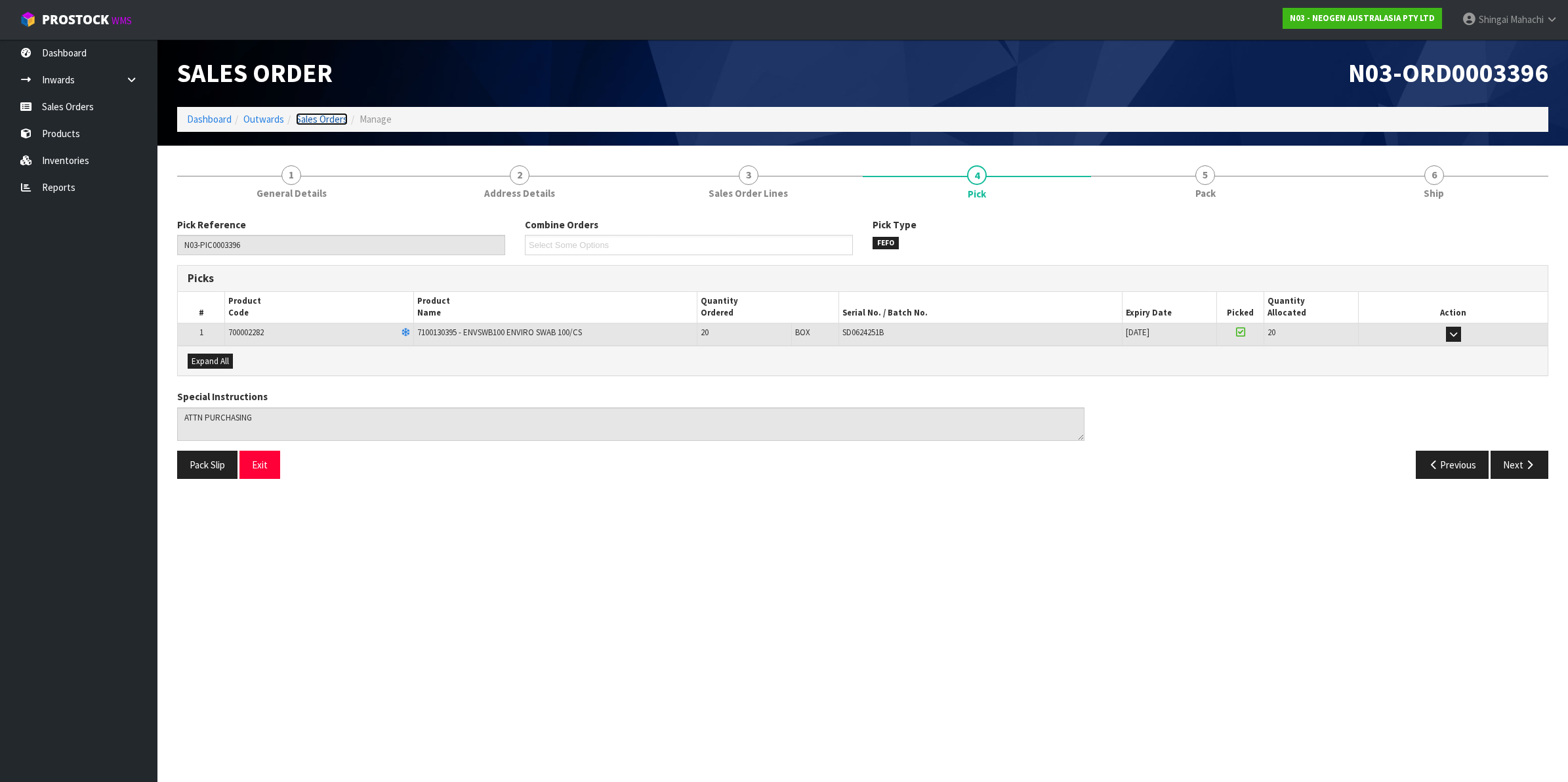
click at [322, 122] on link "Sales Orders" at bounding box center [321, 119] width 51 height 13
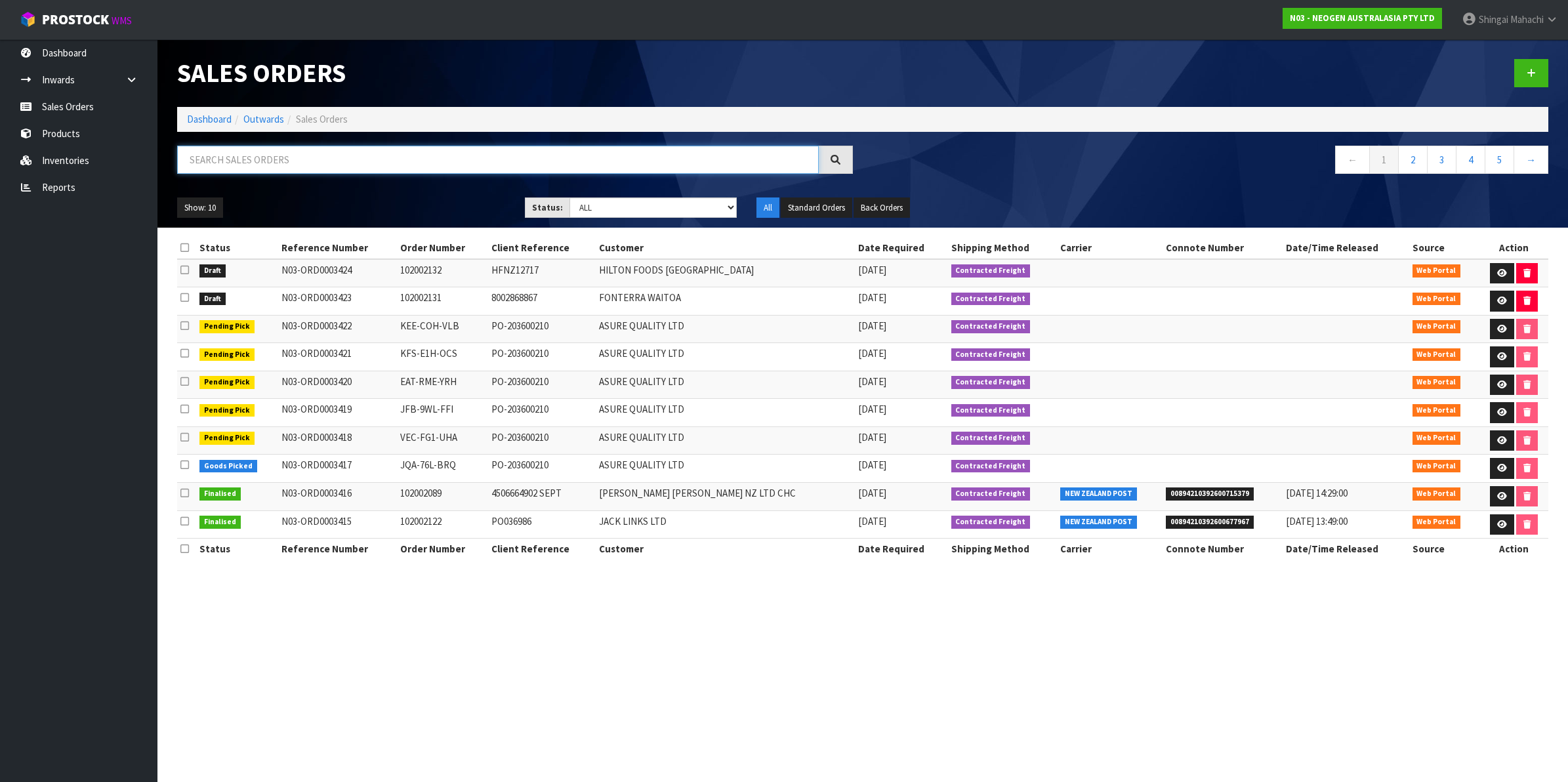
click at [289, 157] on input "text" at bounding box center [498, 160] width 642 height 28
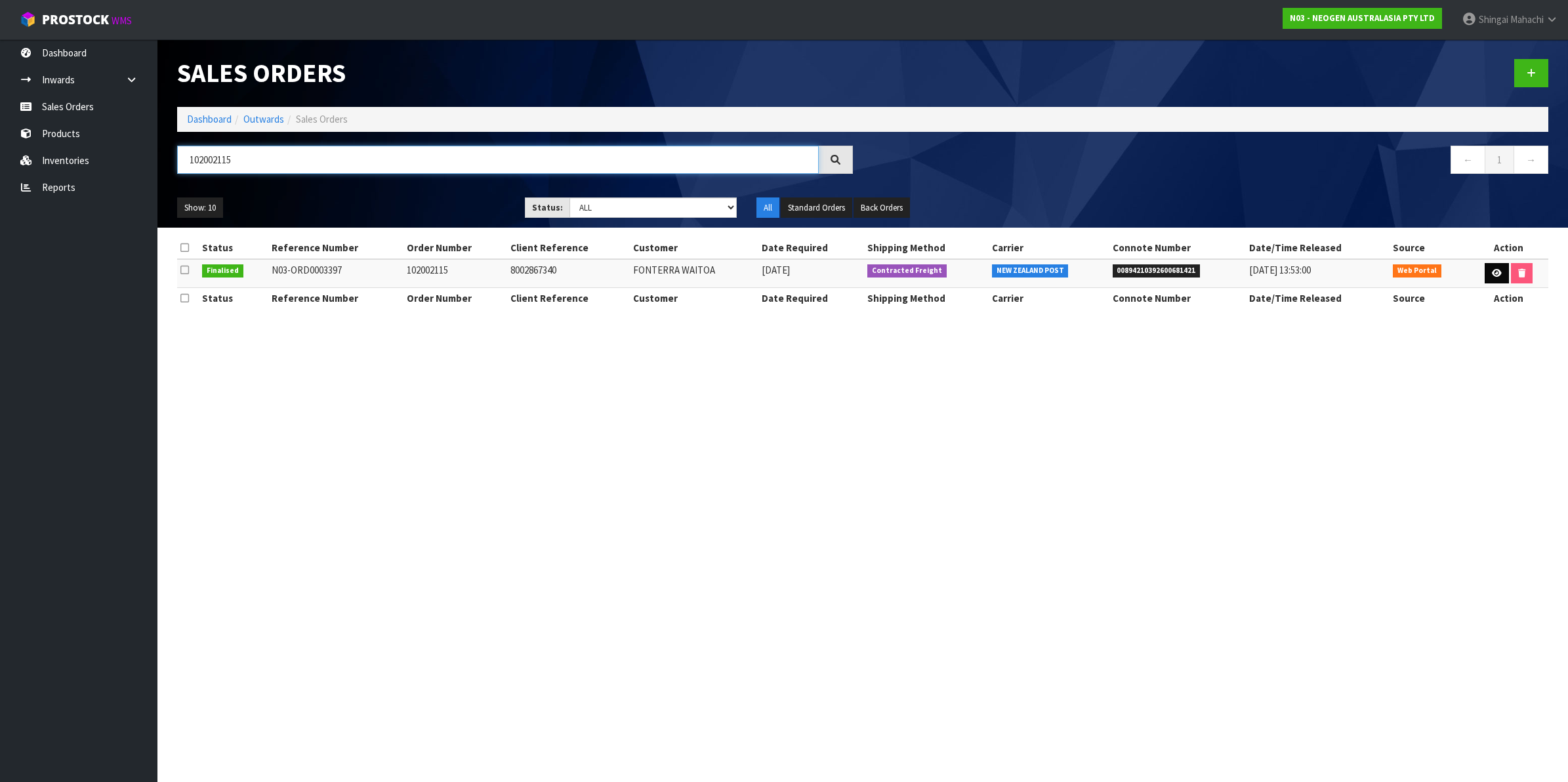
type input "102002115"
click at [1495, 279] on link at bounding box center [1497, 273] width 24 height 21
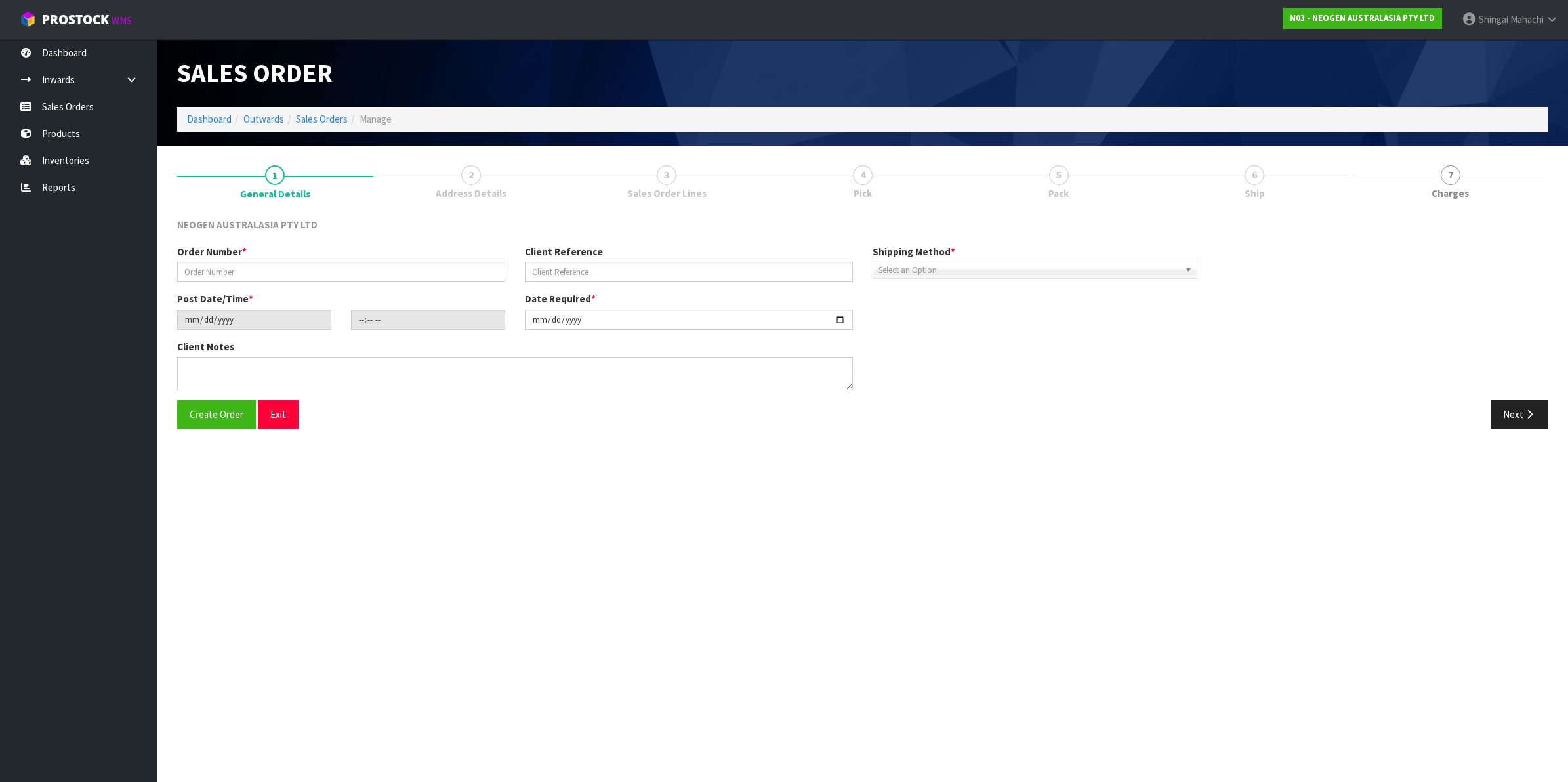
type input "102002115"
type input "8002867340"
type input "[DATE]"
type input "09:25:00.000"
type input "[DATE]"
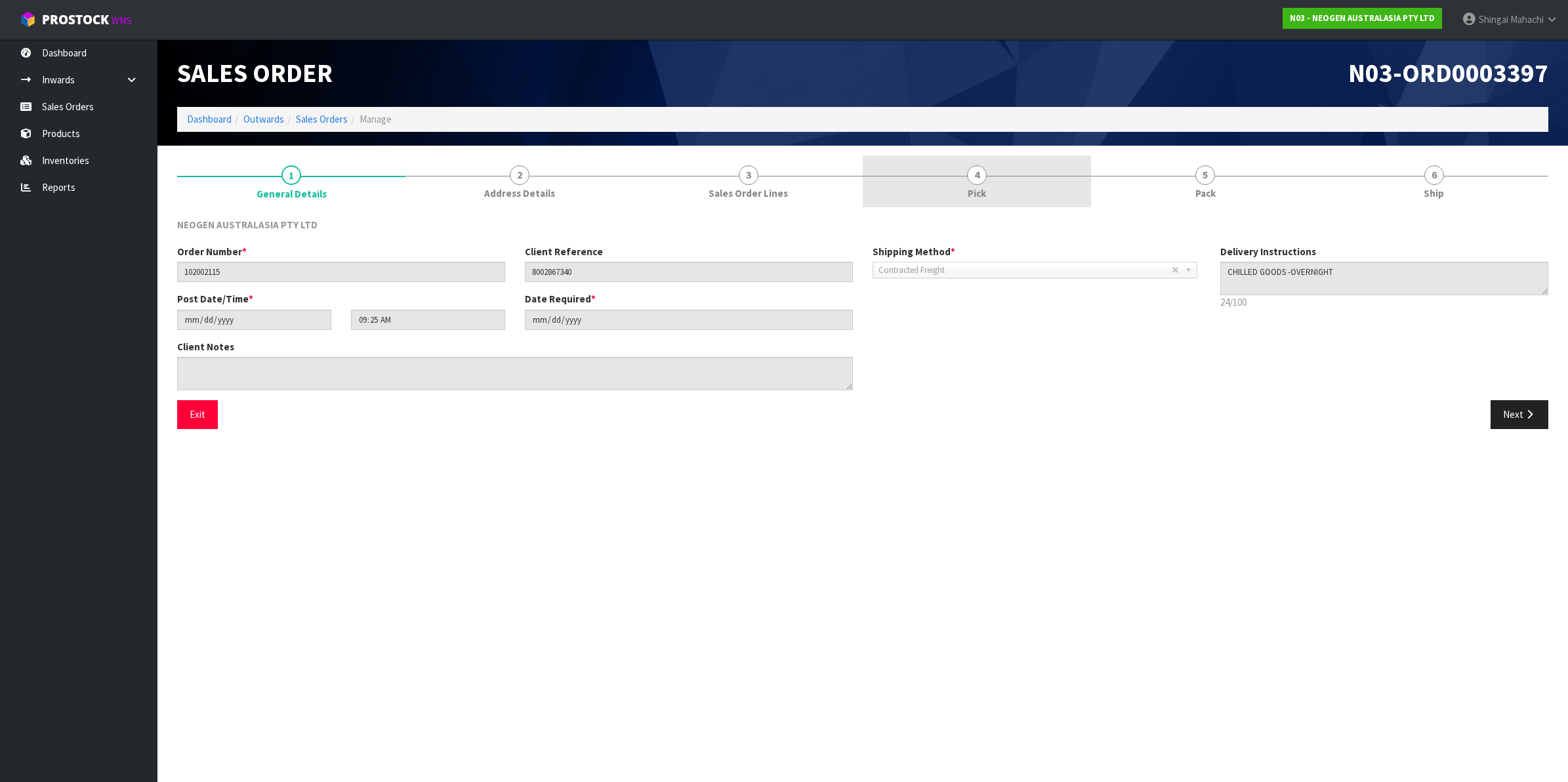
click at [979, 171] on span "4" at bounding box center [976, 175] width 19 height 19
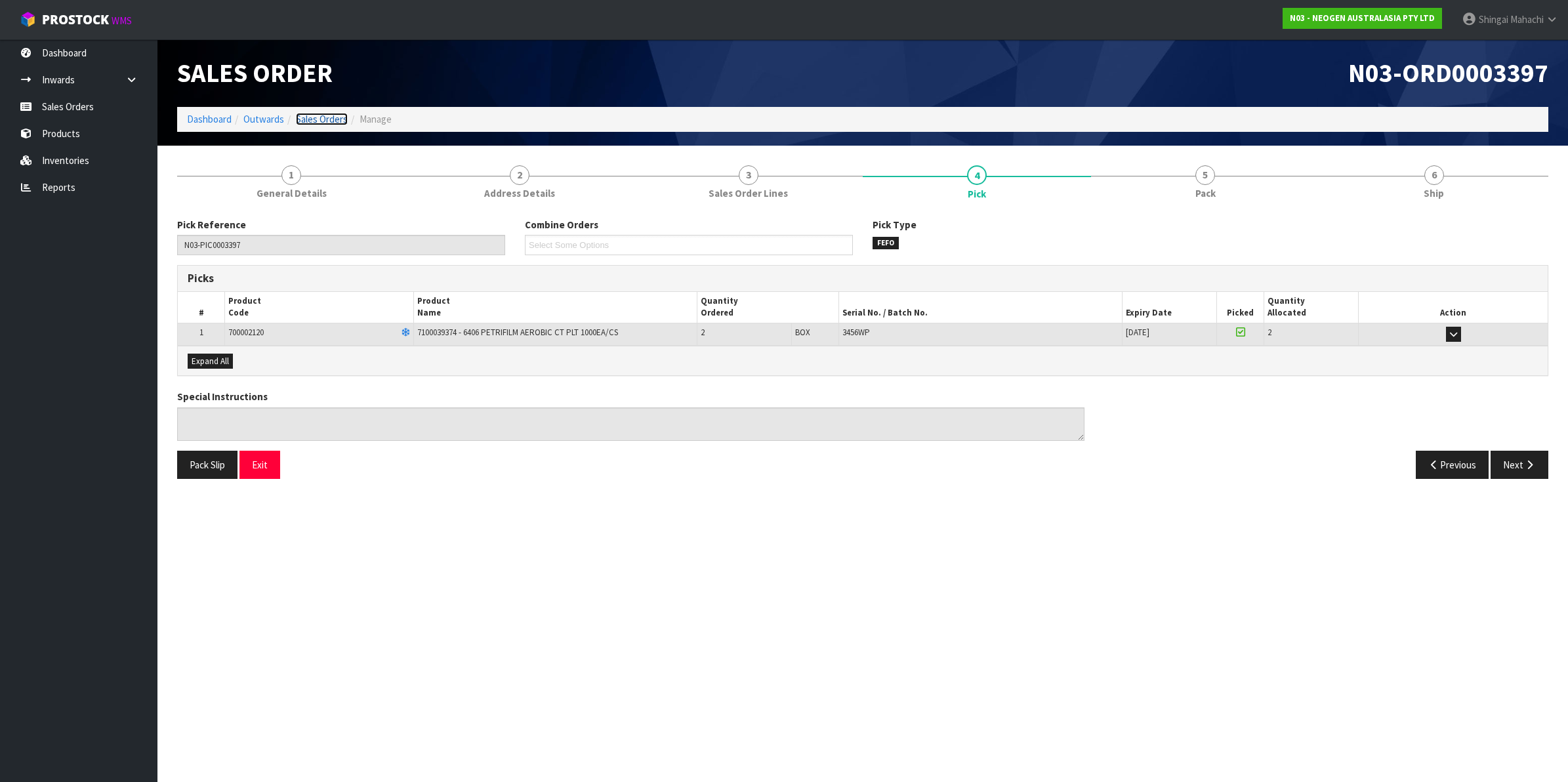
click at [309, 114] on link "Sales Orders" at bounding box center [321, 119] width 51 height 13
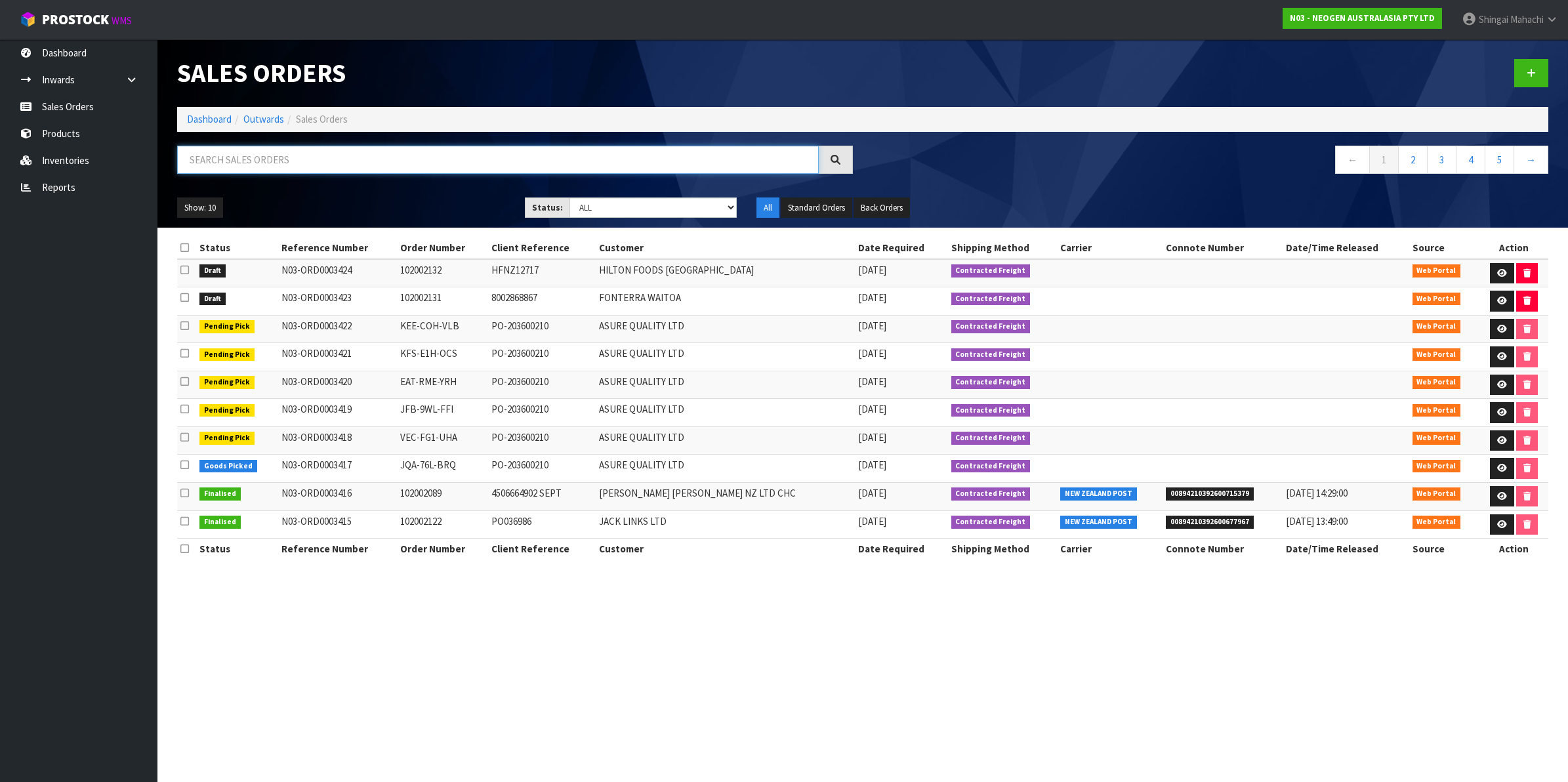
click at [276, 156] on input "text" at bounding box center [498, 160] width 642 height 28
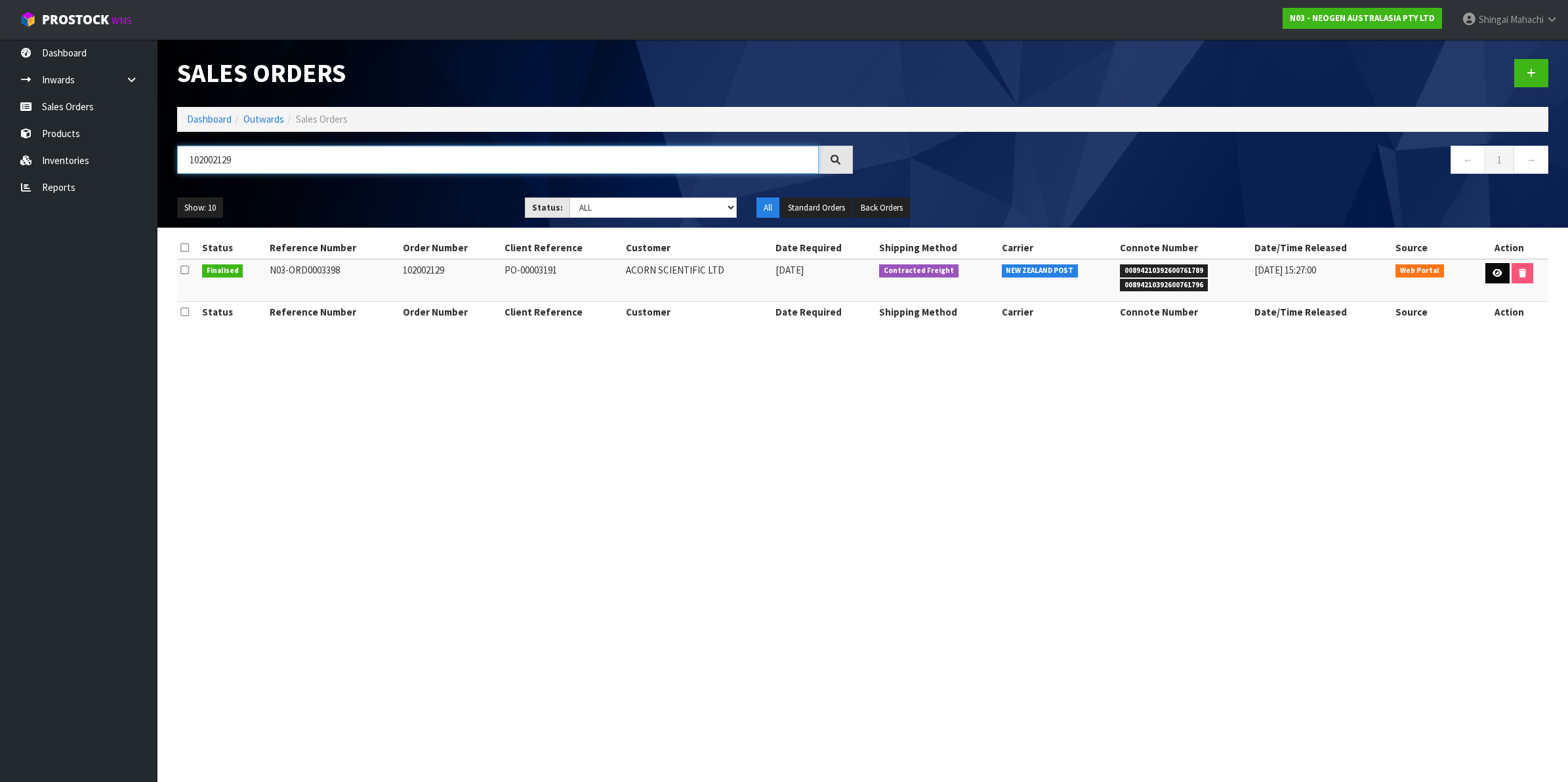
type input "102002129"
click at [1503, 278] on link at bounding box center [1497, 273] width 24 height 21
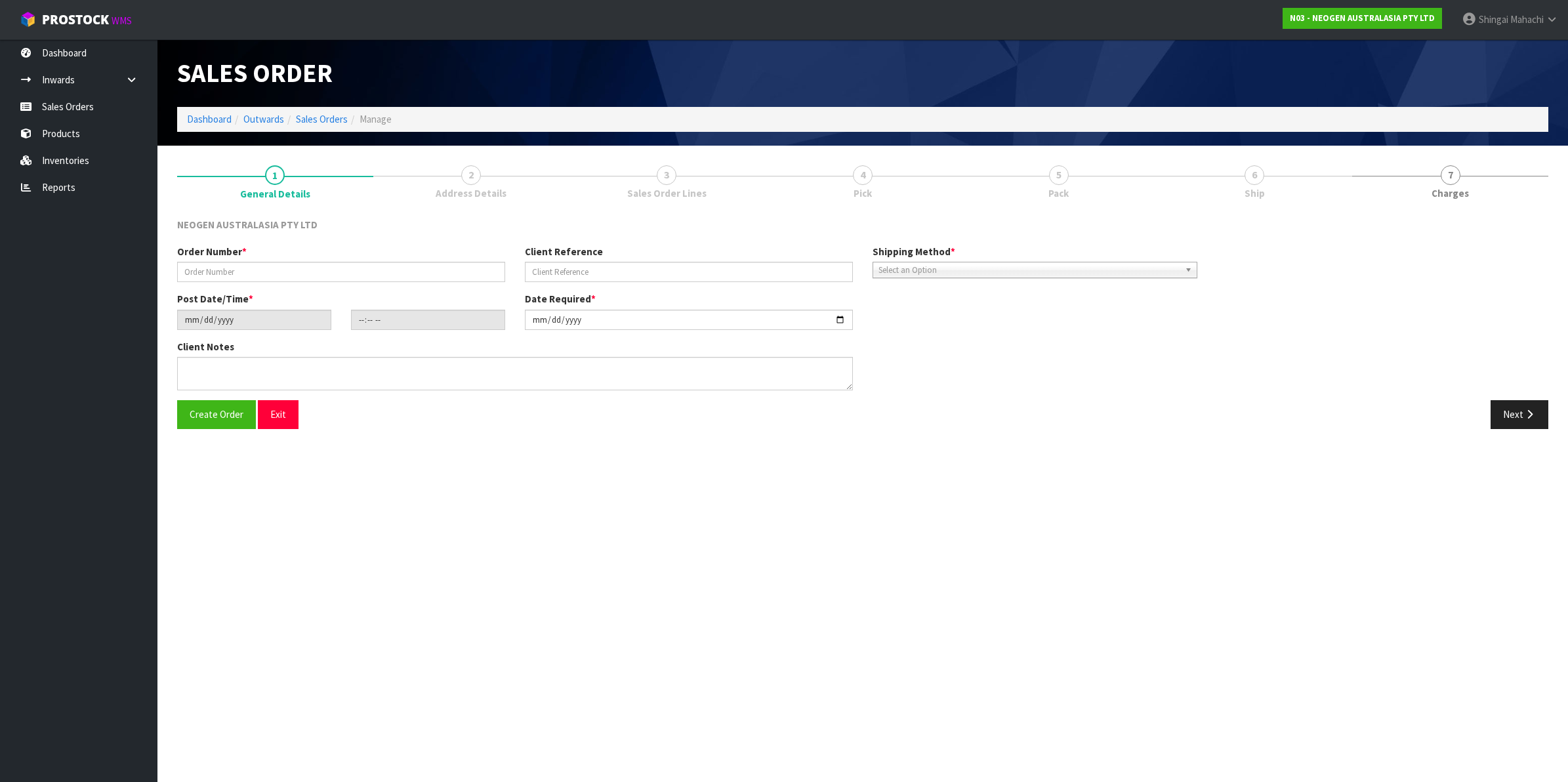
type input "102002129"
type input "PO-00003191"
type input "[DATE]"
type input "09:23:00.000"
type input "[DATE]"
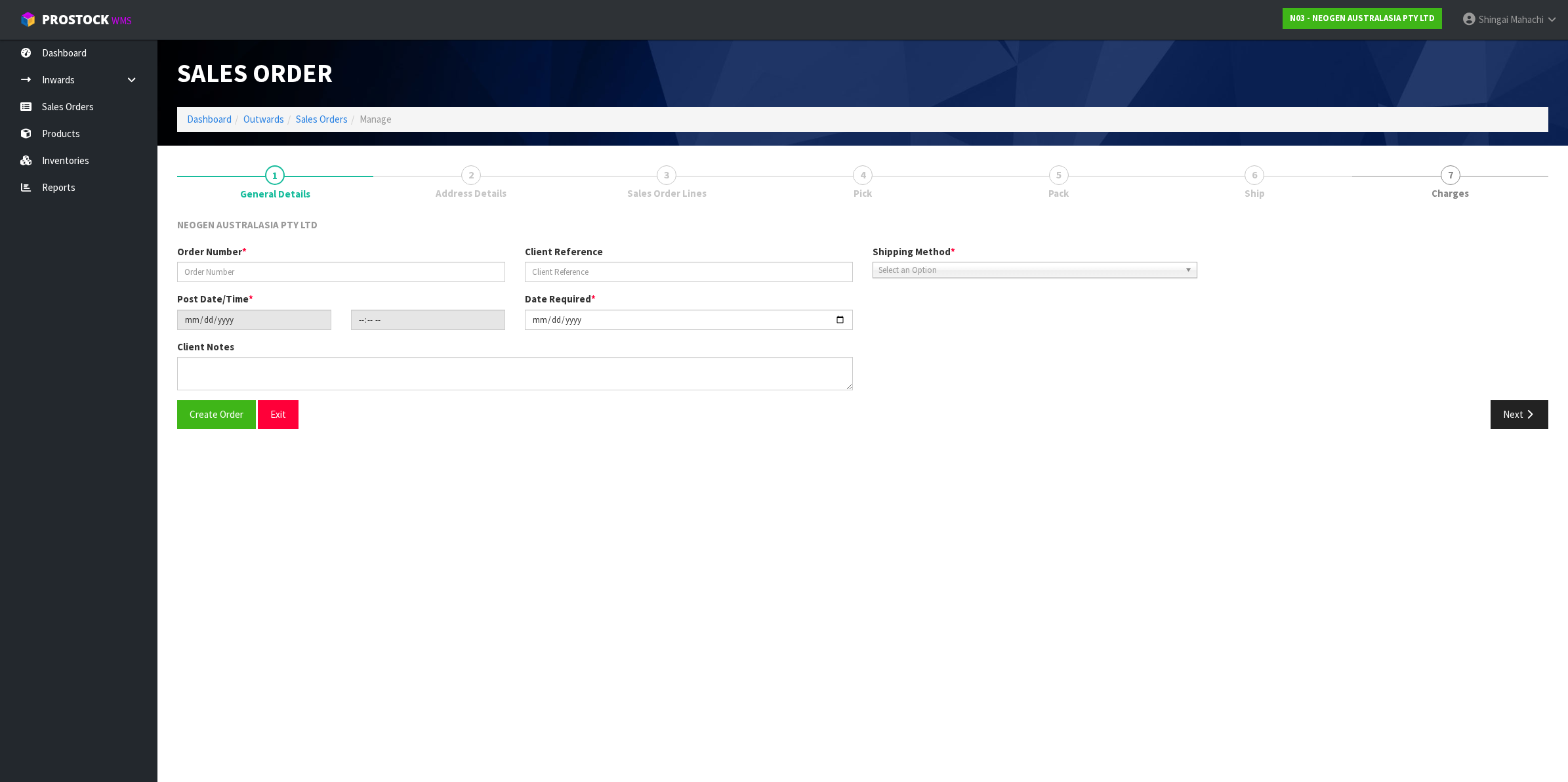
type textarea "ATTN: [PERSON_NAME]"
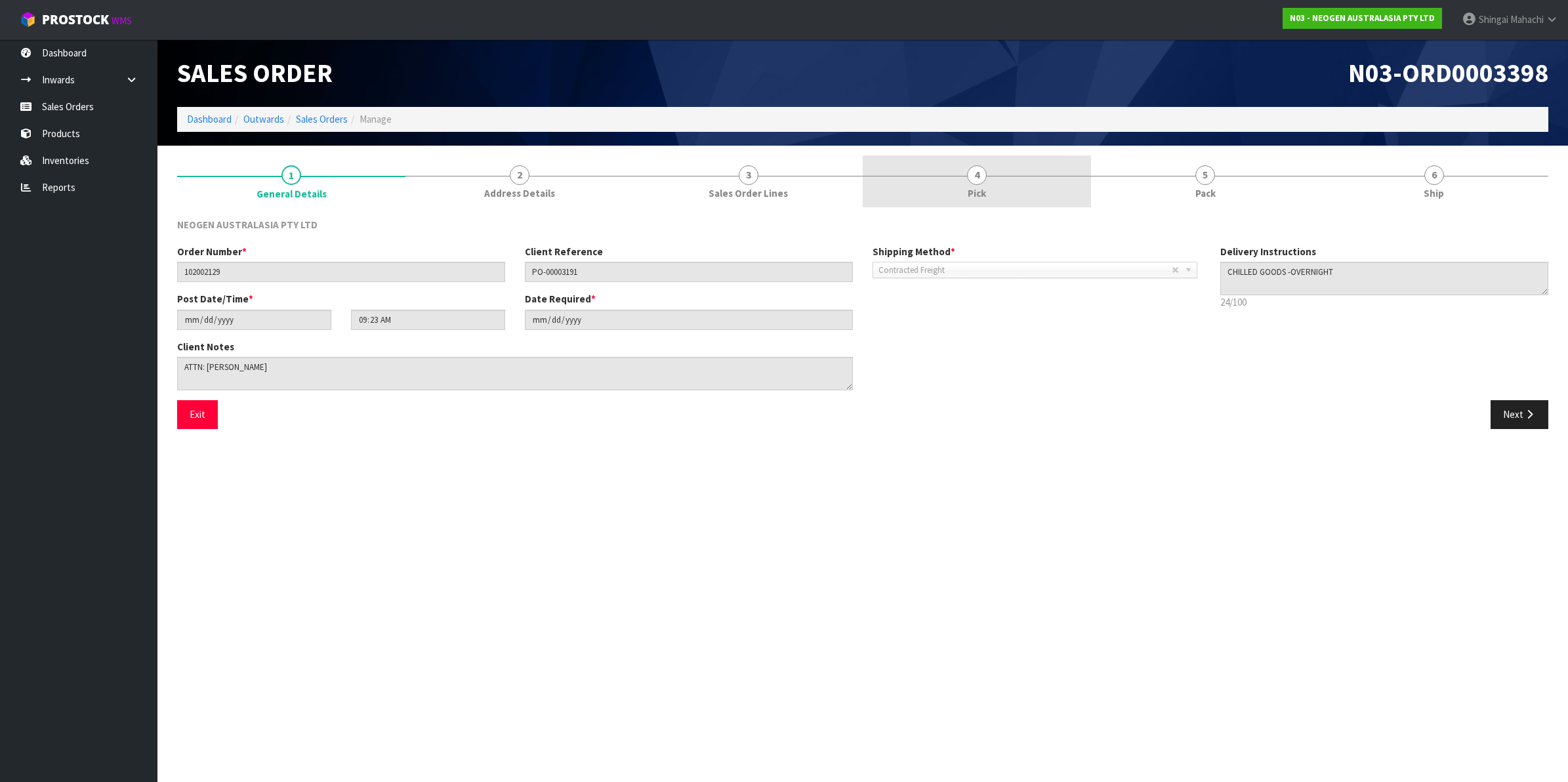
click at [970, 179] on span "4" at bounding box center [976, 175] width 19 height 19
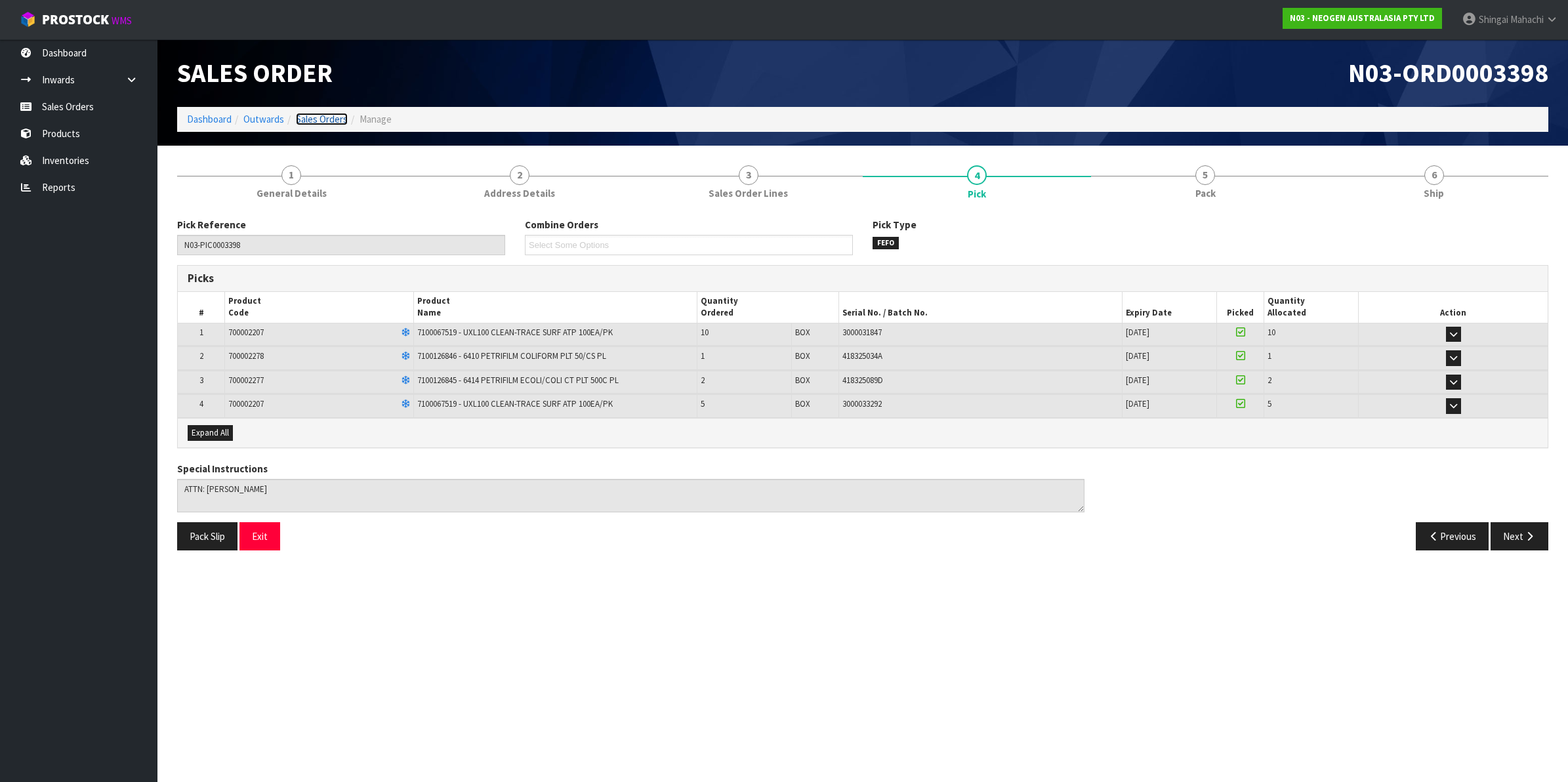
click at [305, 119] on link "Sales Orders" at bounding box center [321, 119] width 51 height 13
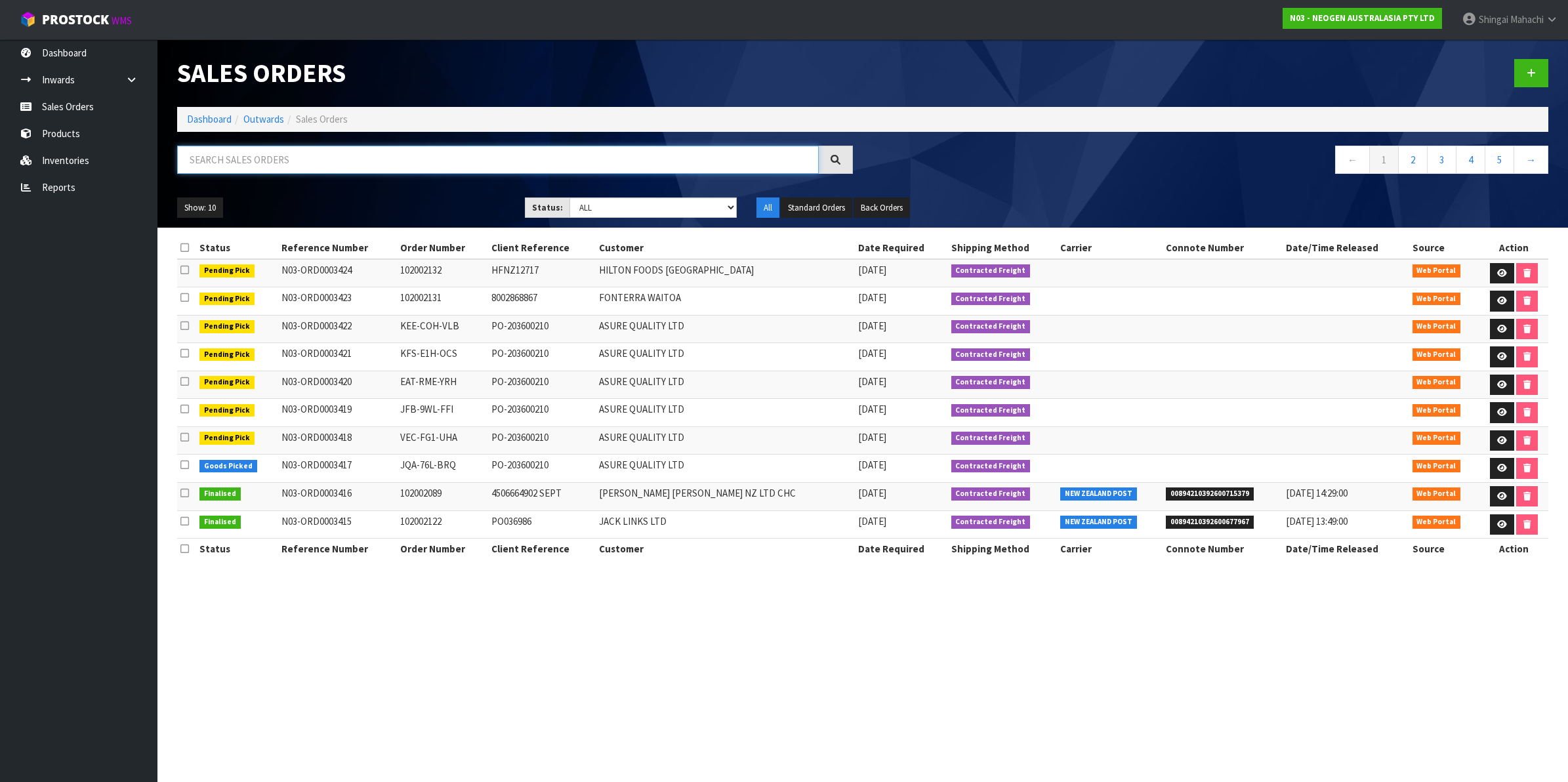
click at [265, 157] on input "text" at bounding box center [498, 160] width 642 height 28
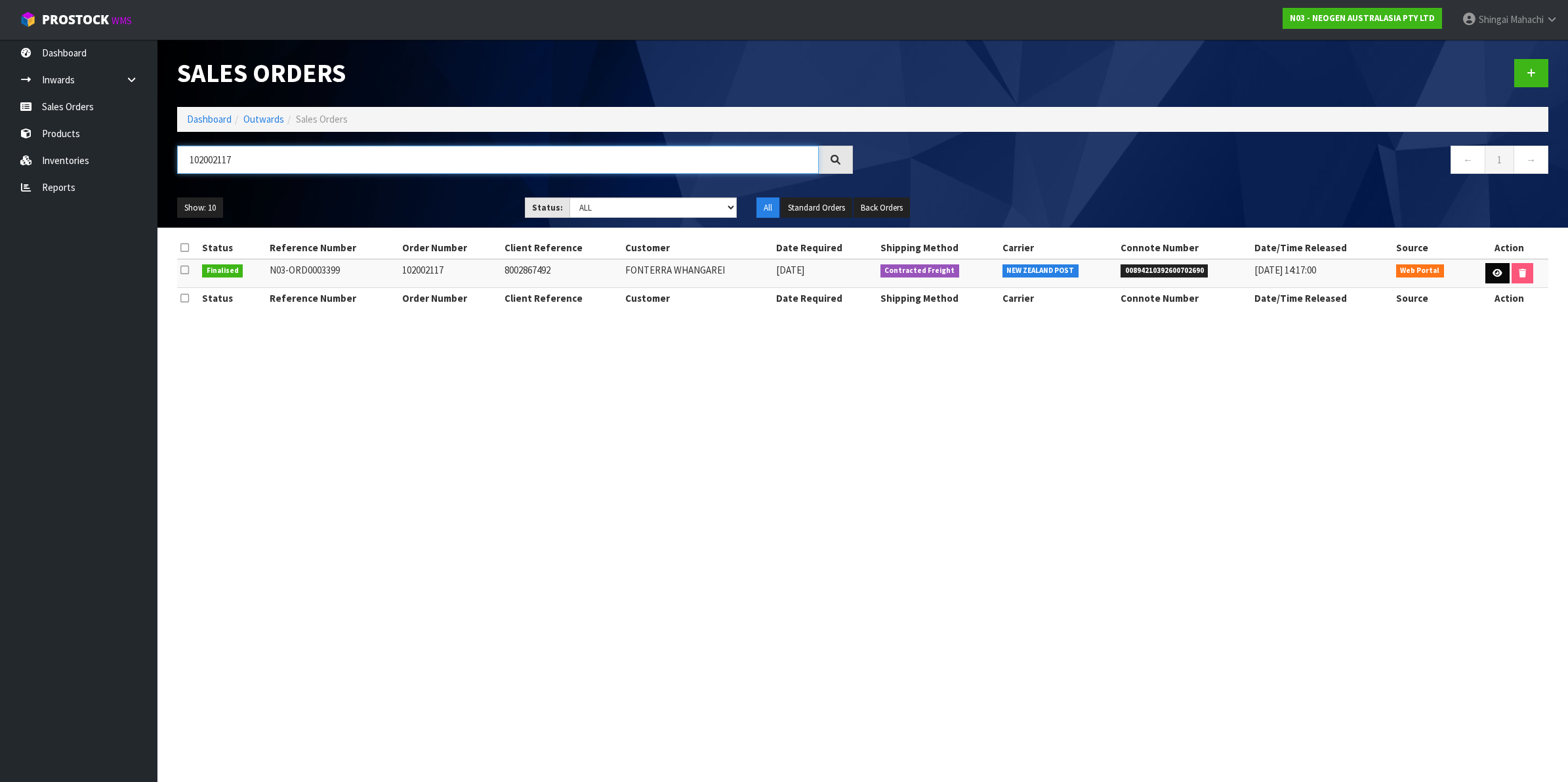
type input "102002117"
click at [1493, 270] on icon at bounding box center [1497, 273] width 10 height 8
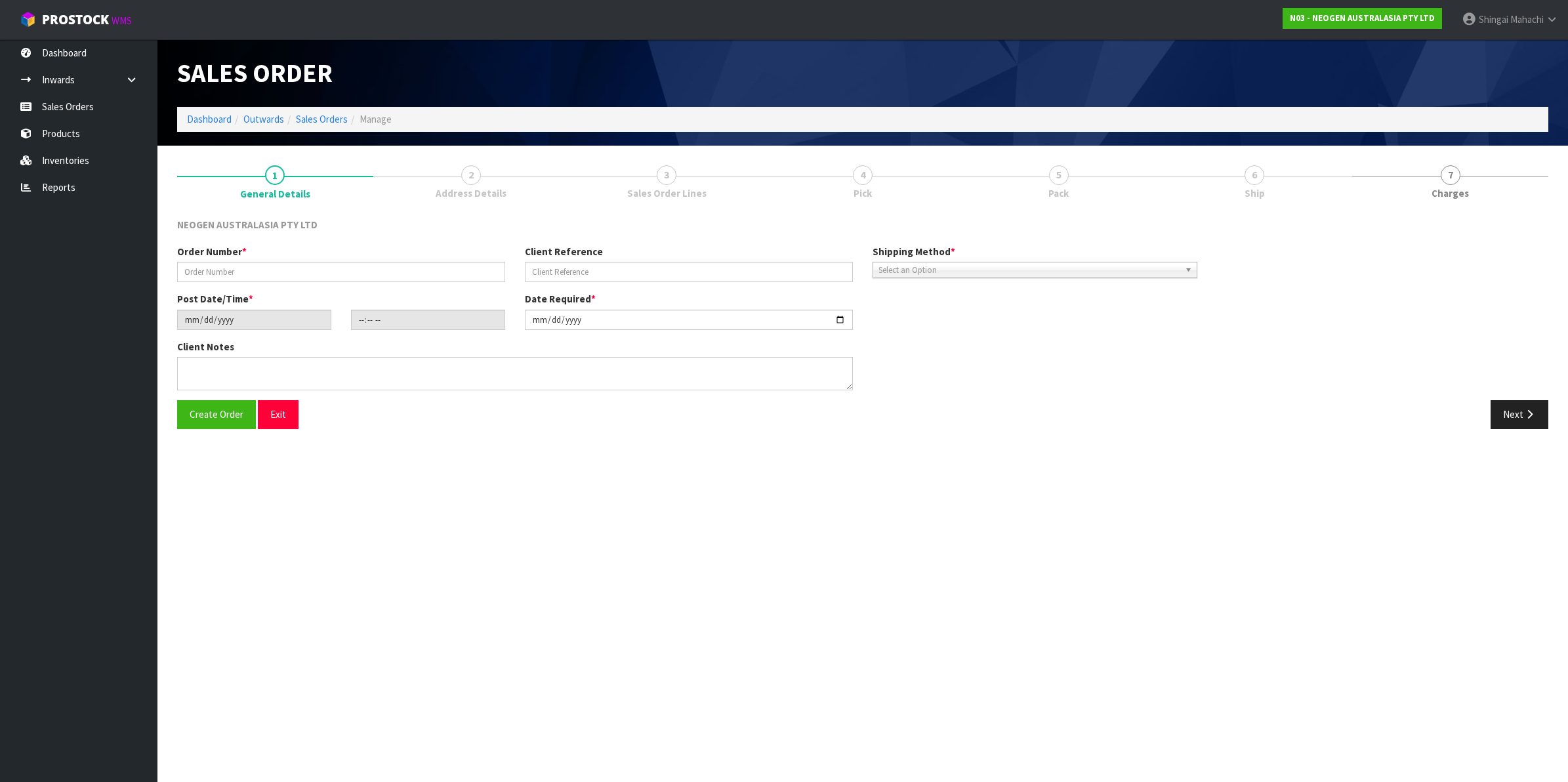
type input "102002117"
type input "8002867492"
type input "[DATE]"
type input "09:28:00.000"
type input "[DATE]"
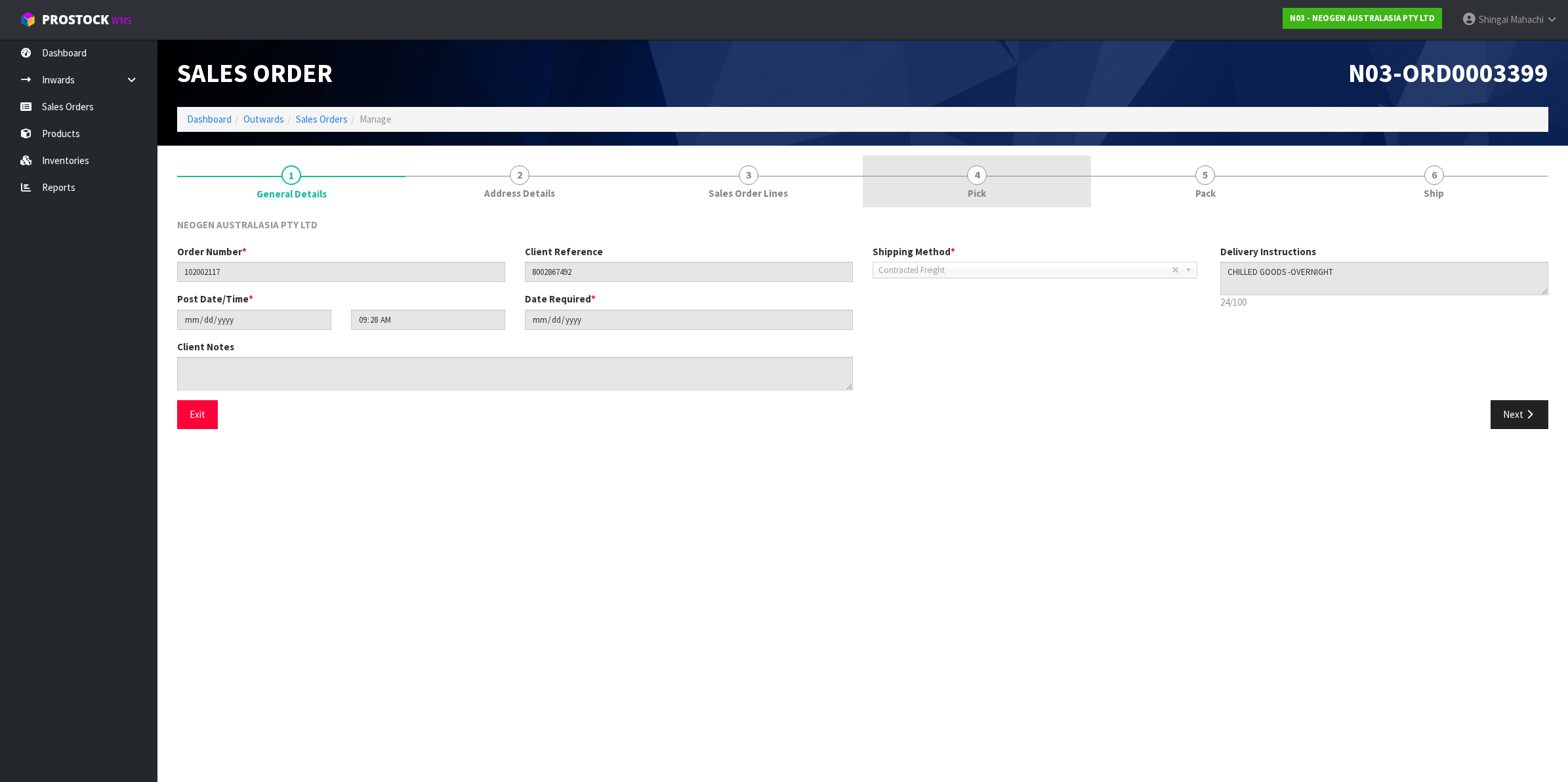
click at [976, 174] on span "4" at bounding box center [976, 175] width 19 height 19
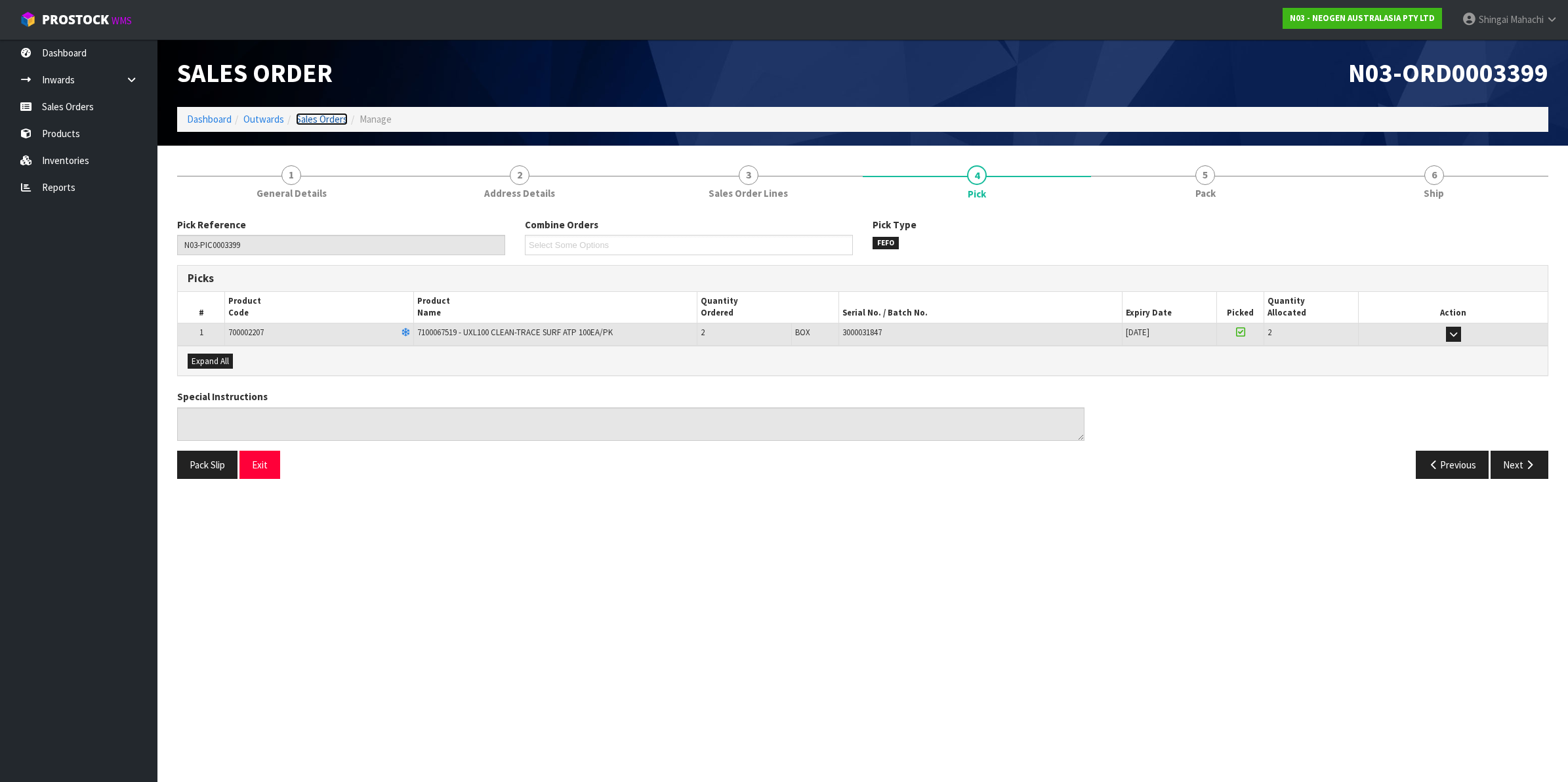
click at [322, 122] on link "Sales Orders" at bounding box center [321, 119] width 51 height 13
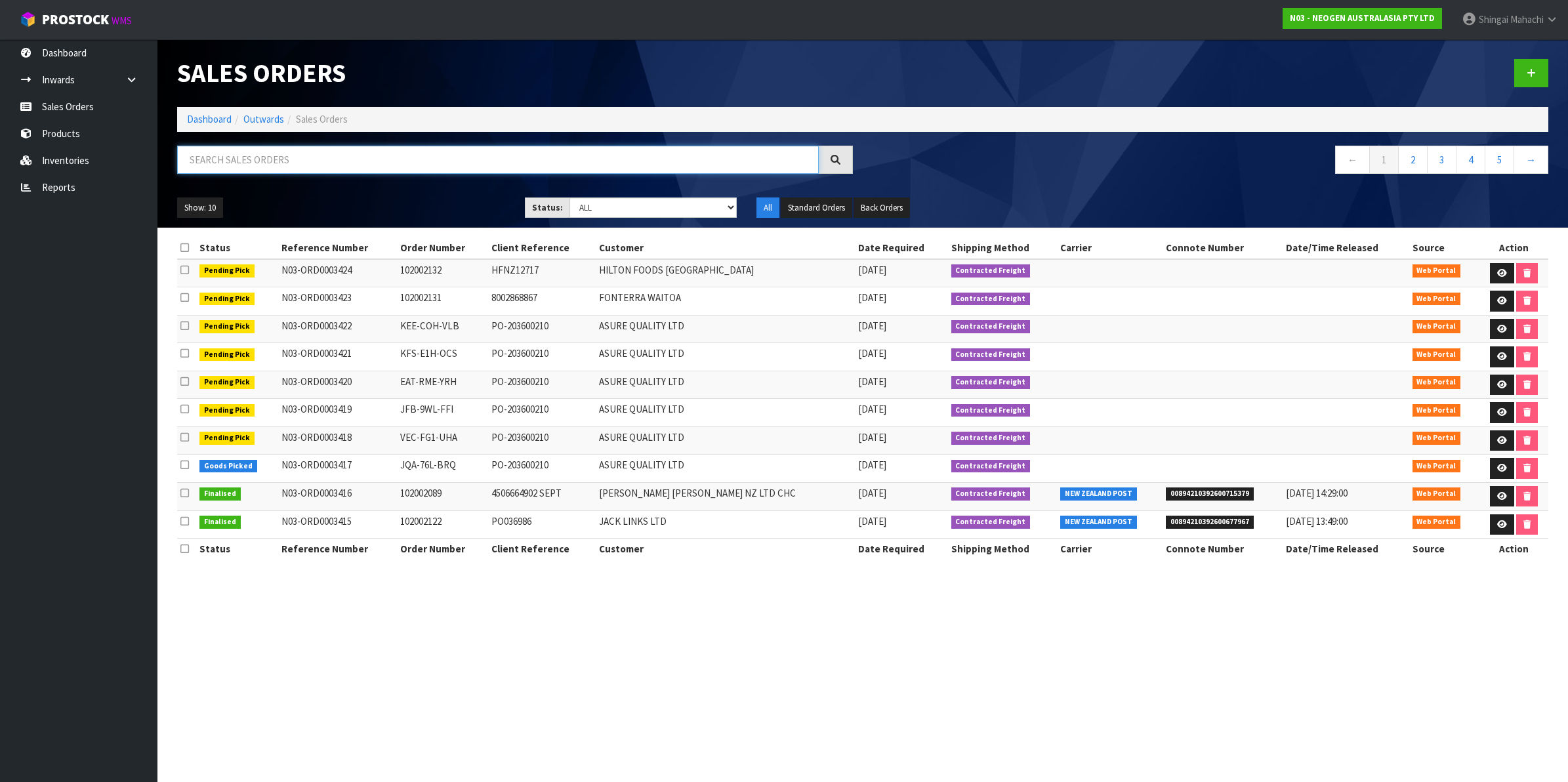
click at [282, 164] on input "text" at bounding box center [498, 160] width 642 height 28
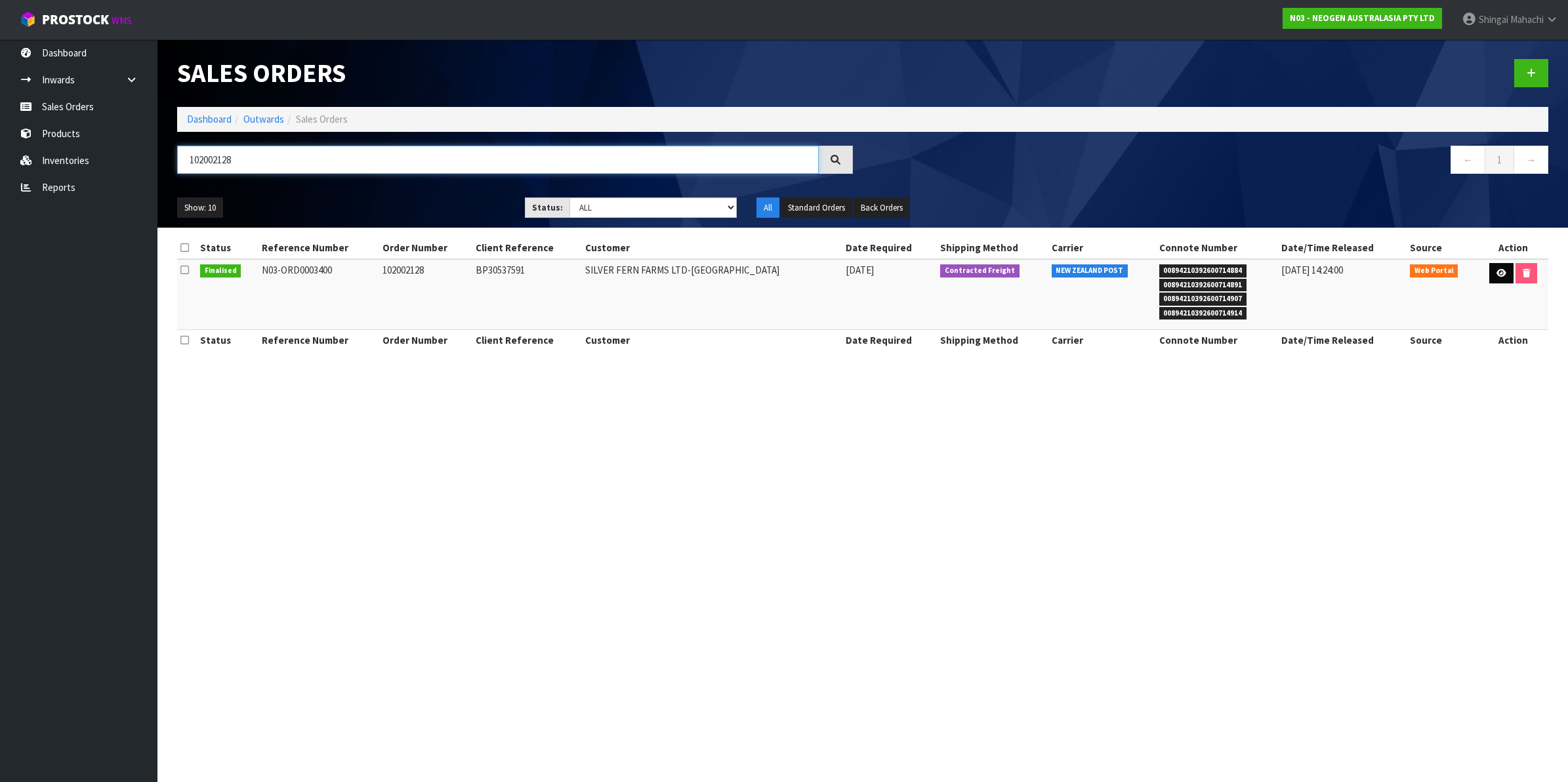
type input "102002128"
click at [1496, 273] on icon at bounding box center [1501, 273] width 10 height 8
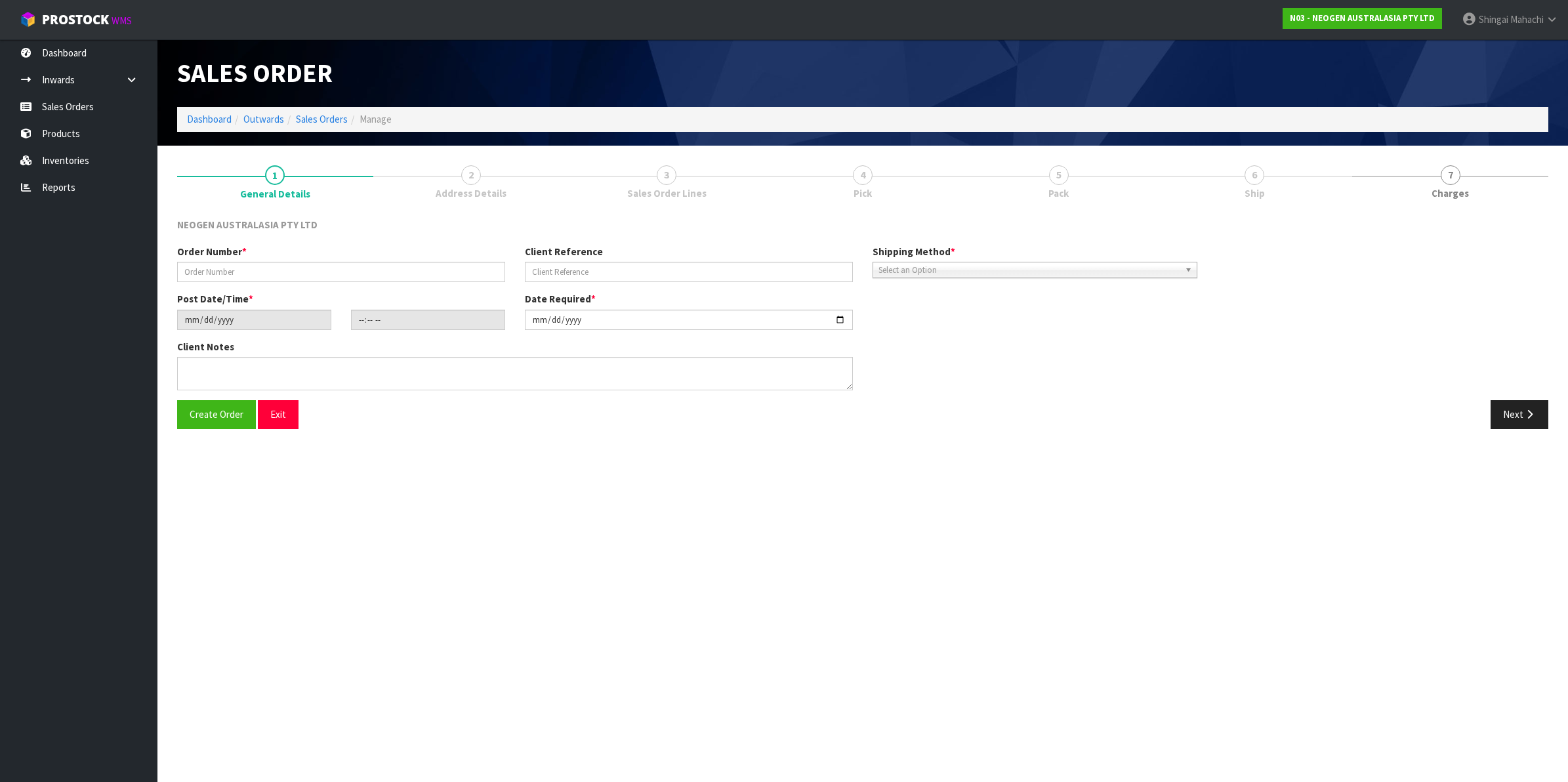
type input "102002128"
type input "BP30537591"
type input "[DATE]"
type input "09:28:00.000"
type input "[DATE]"
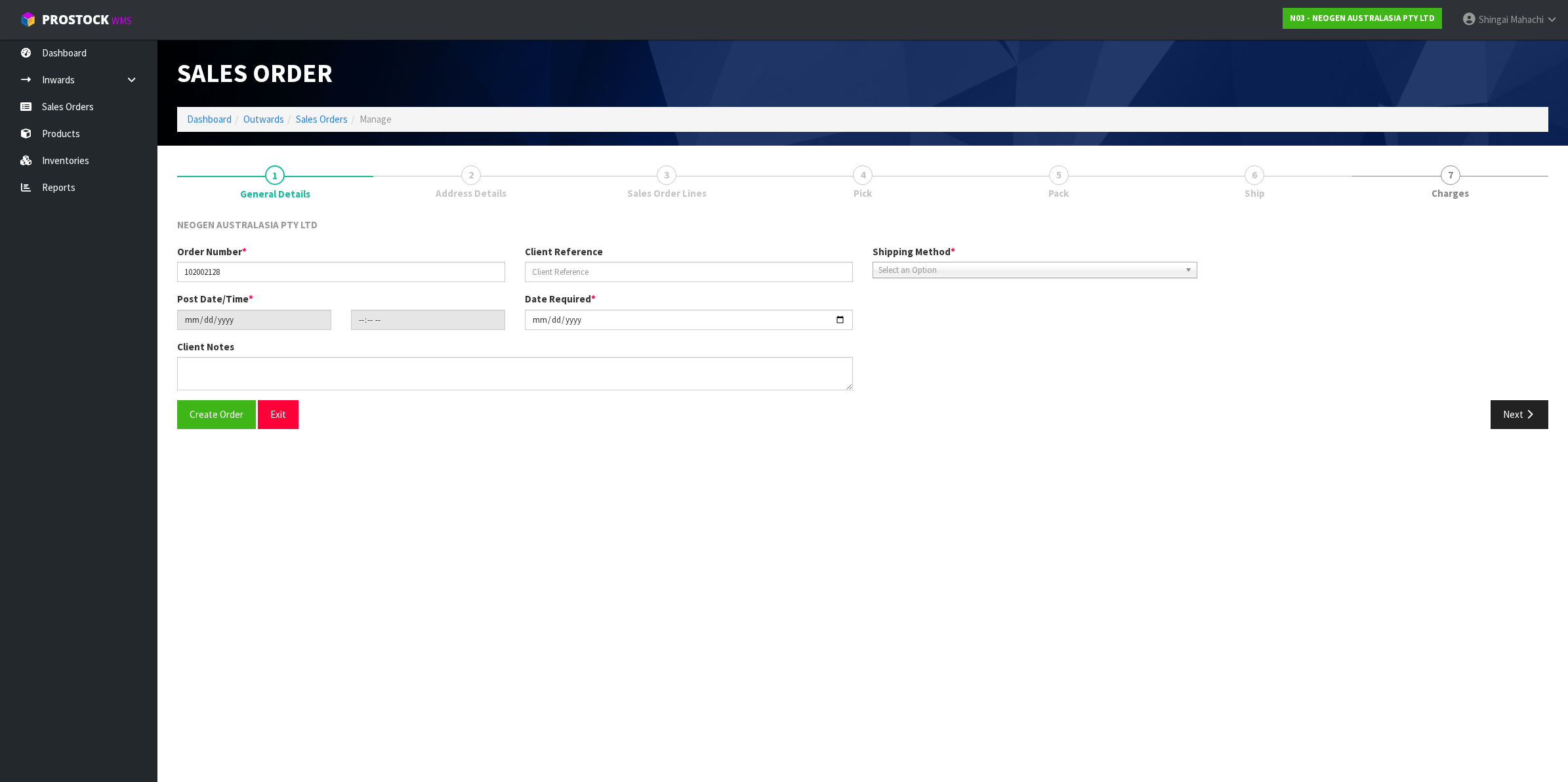
type textarea "ATTN: LABORATORY"
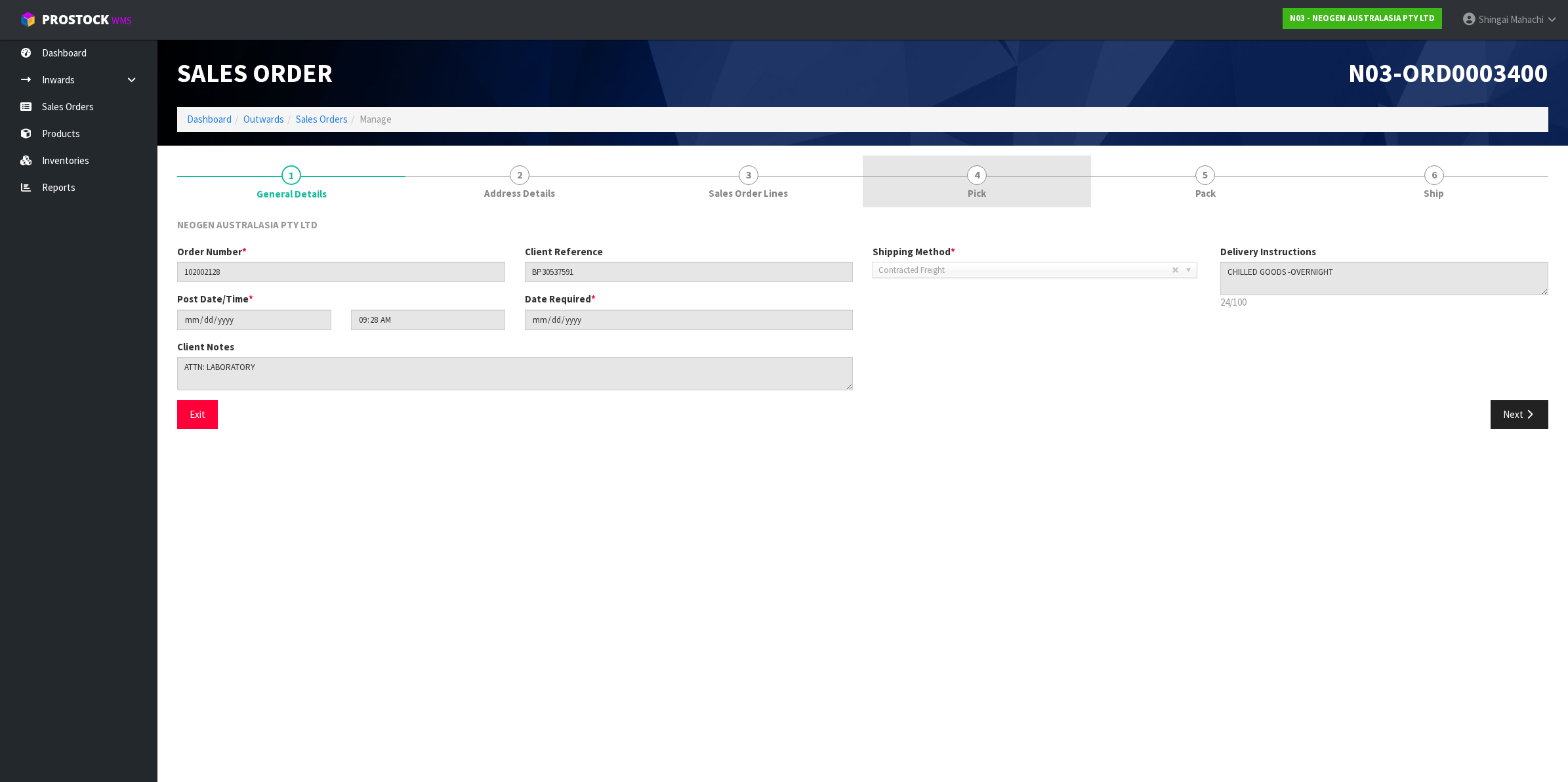
click at [970, 178] on span "4" at bounding box center [976, 175] width 19 height 19
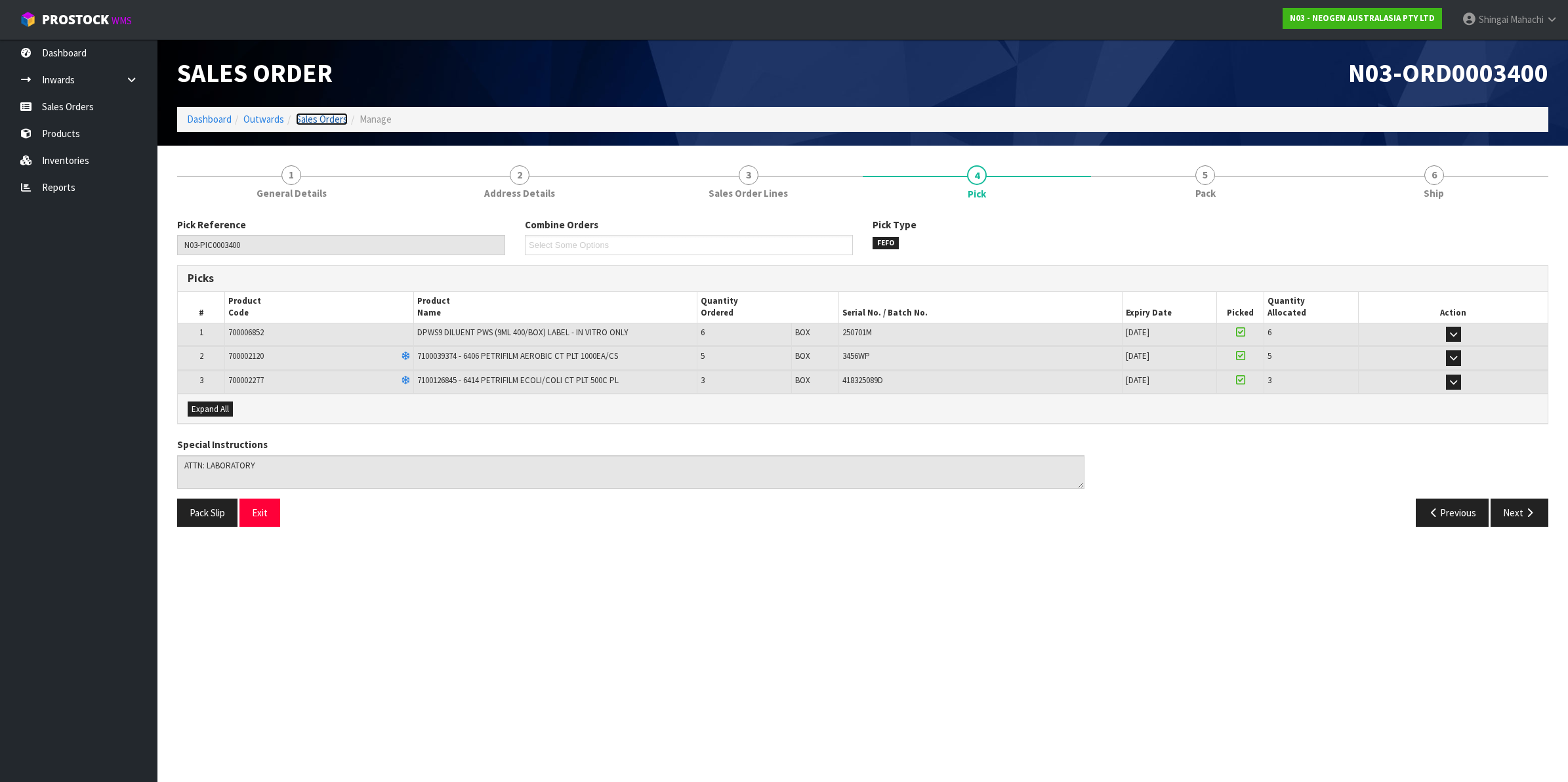
click at [332, 119] on link "Sales Orders" at bounding box center [321, 119] width 51 height 13
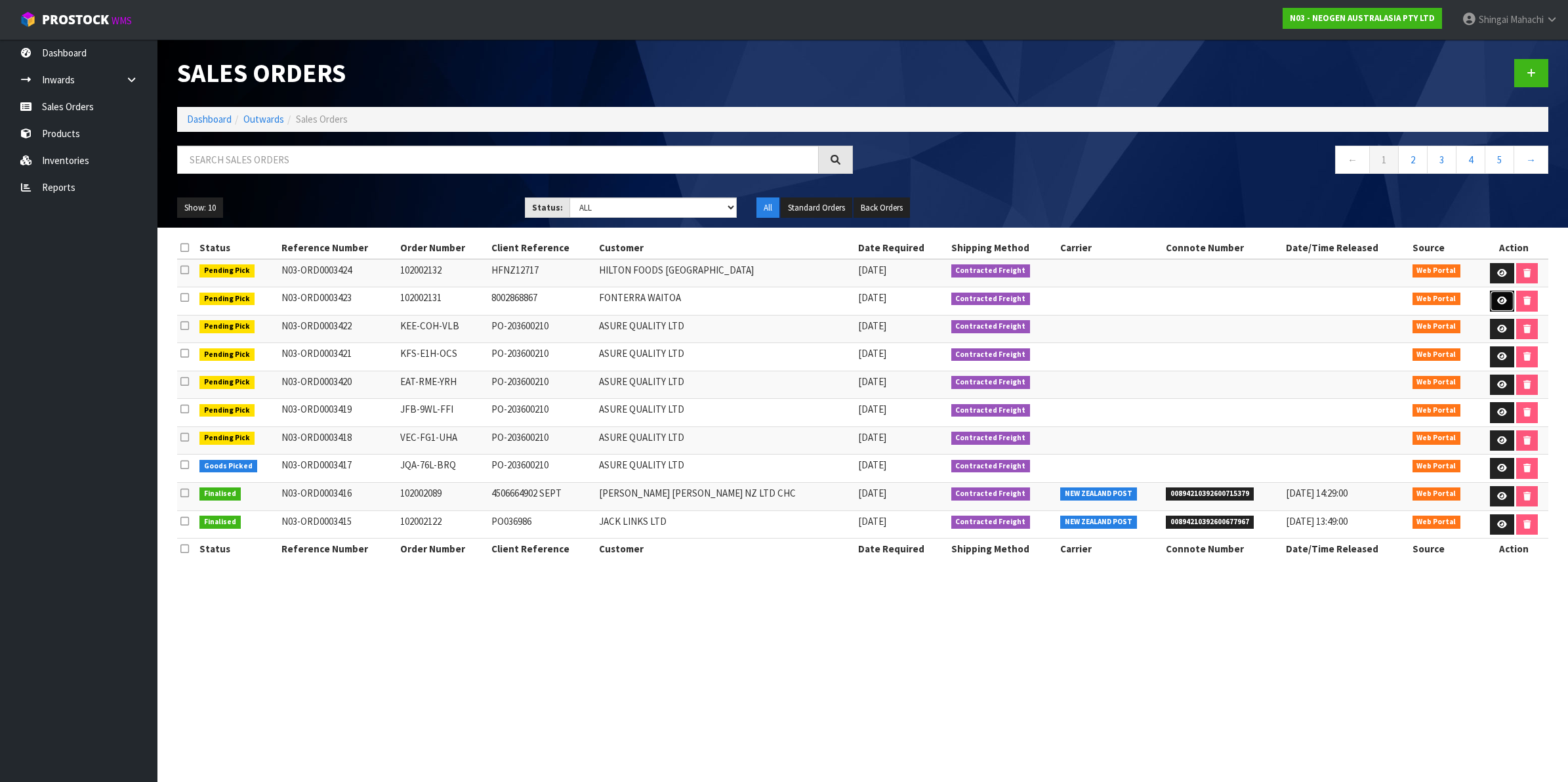
click at [1497, 302] on icon at bounding box center [1502, 300] width 10 height 8
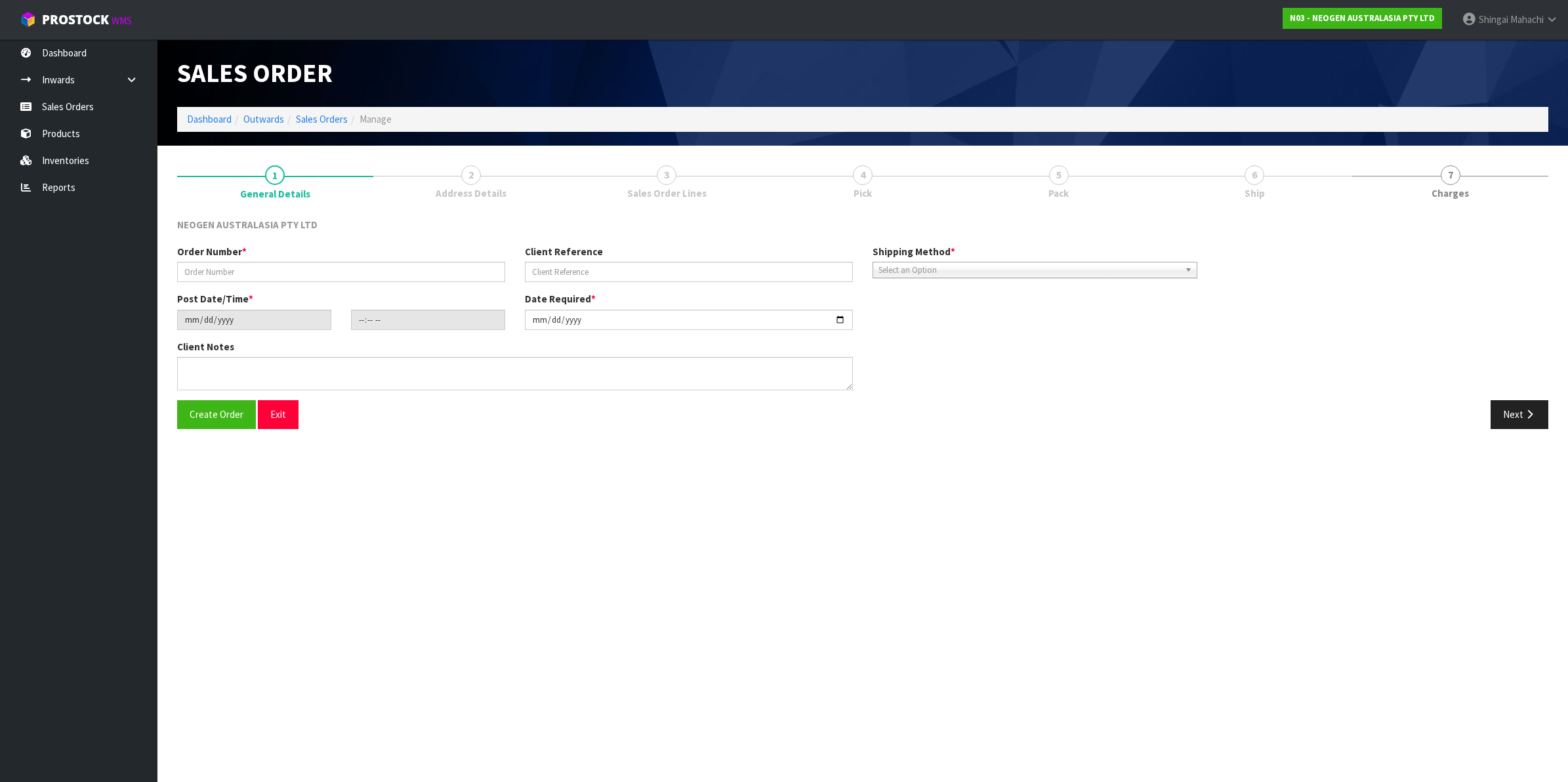
type input "102002131"
type input "8002868867"
type input "[DATE]"
type input "09:19:00.000"
type input "[DATE]"
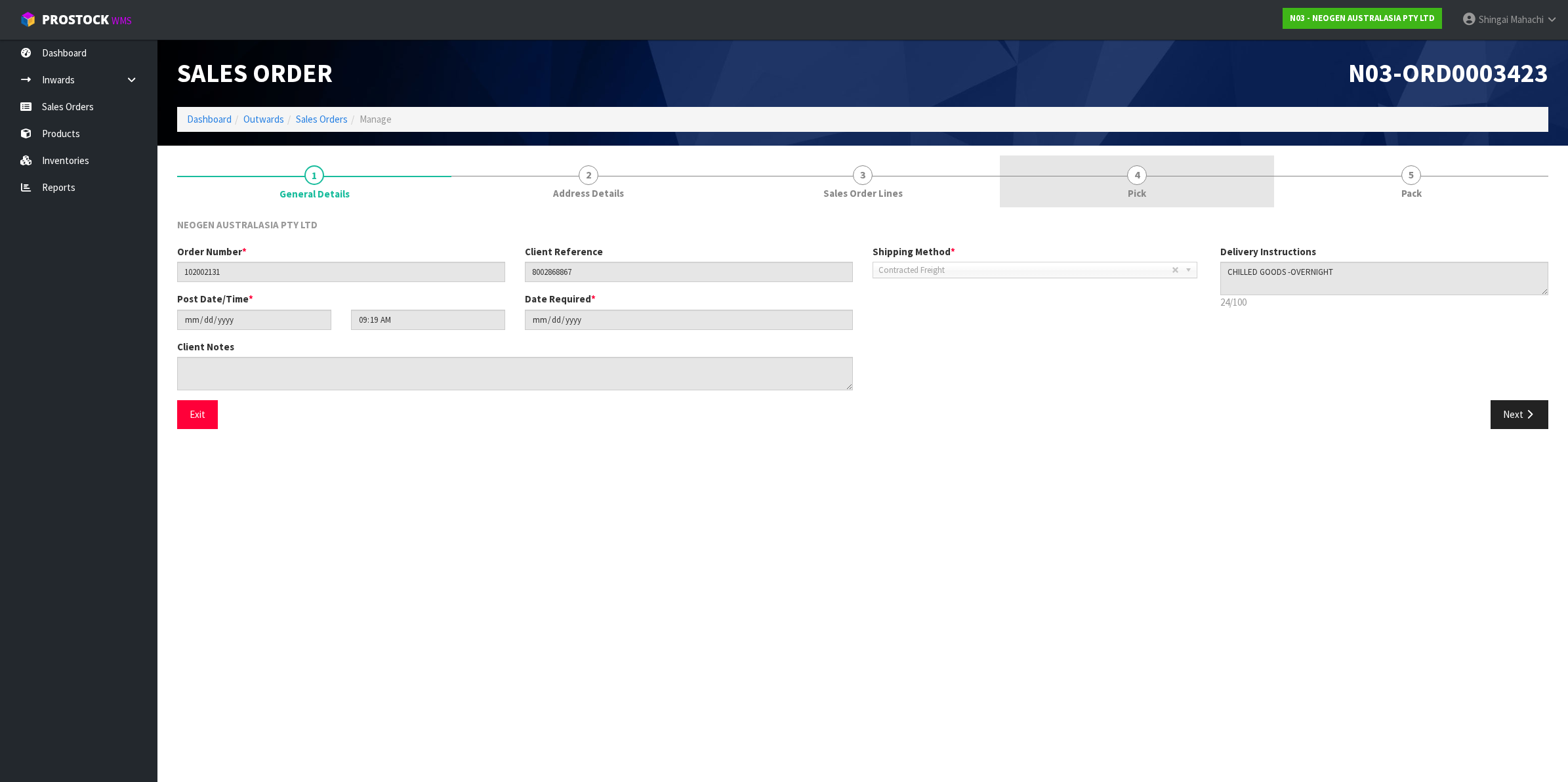
click at [1135, 175] on span "4" at bounding box center [1136, 175] width 19 height 19
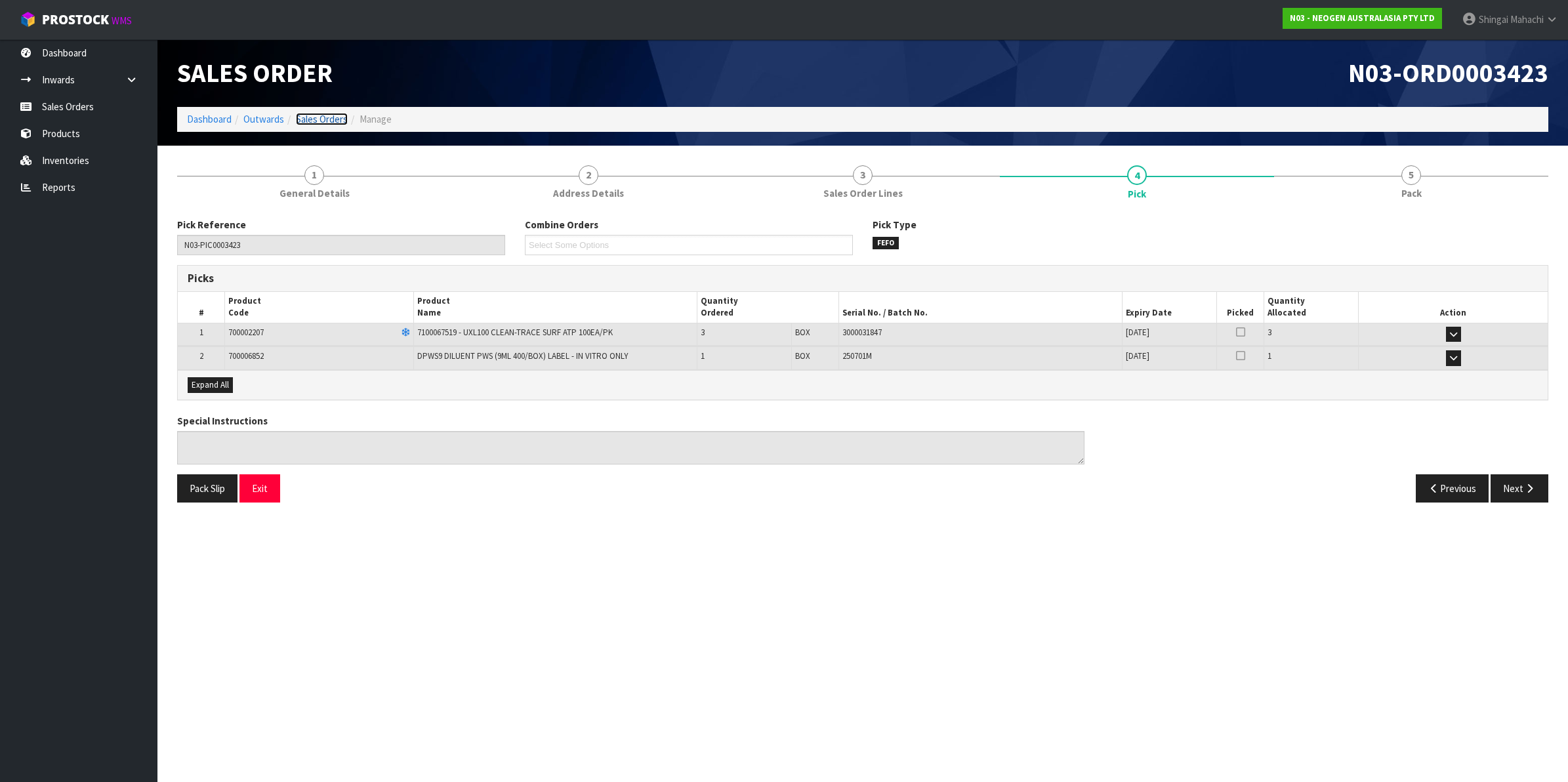
click at [322, 116] on link "Sales Orders" at bounding box center [321, 119] width 51 height 13
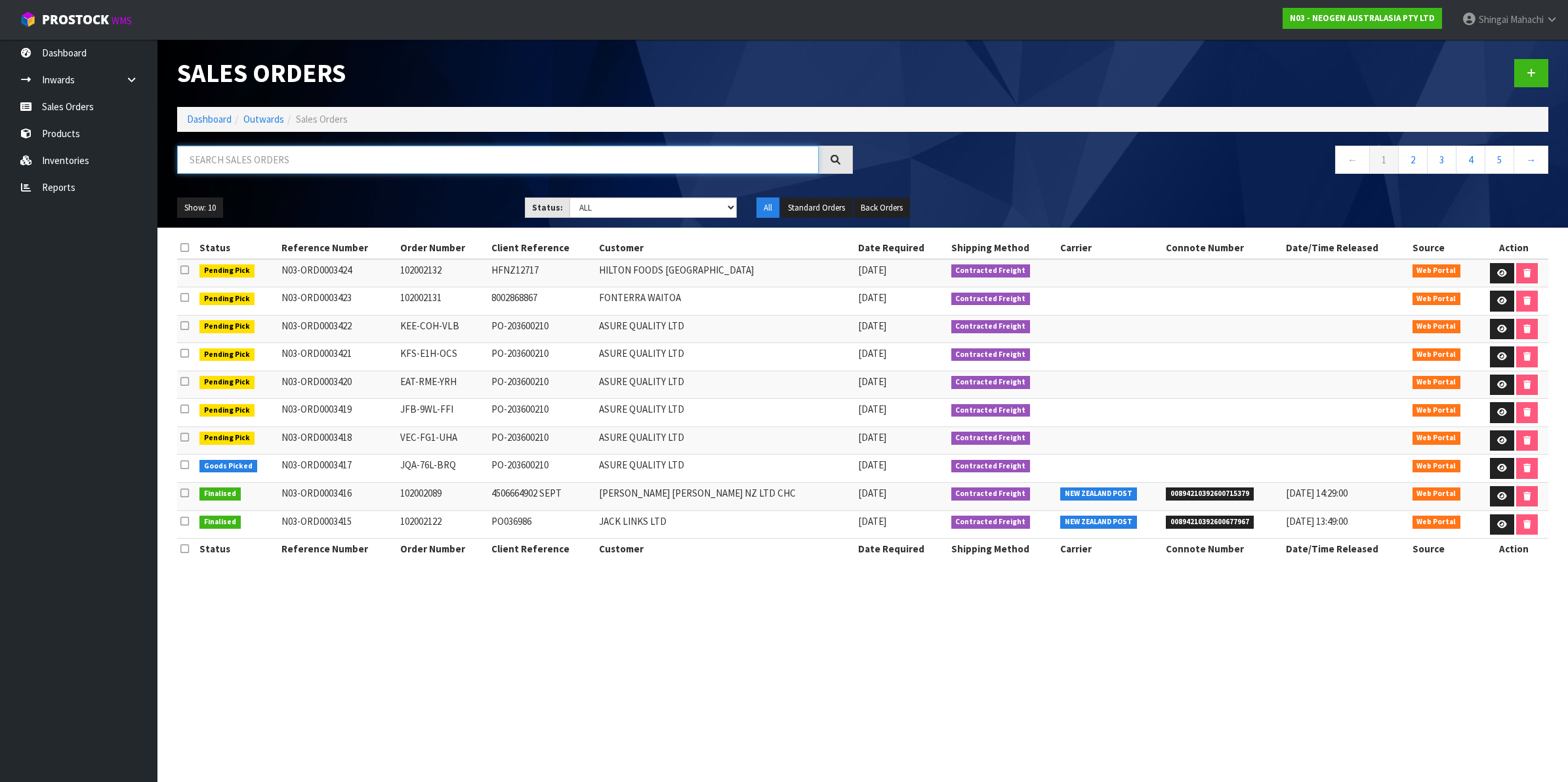
click at [247, 157] on input "text" at bounding box center [498, 160] width 642 height 28
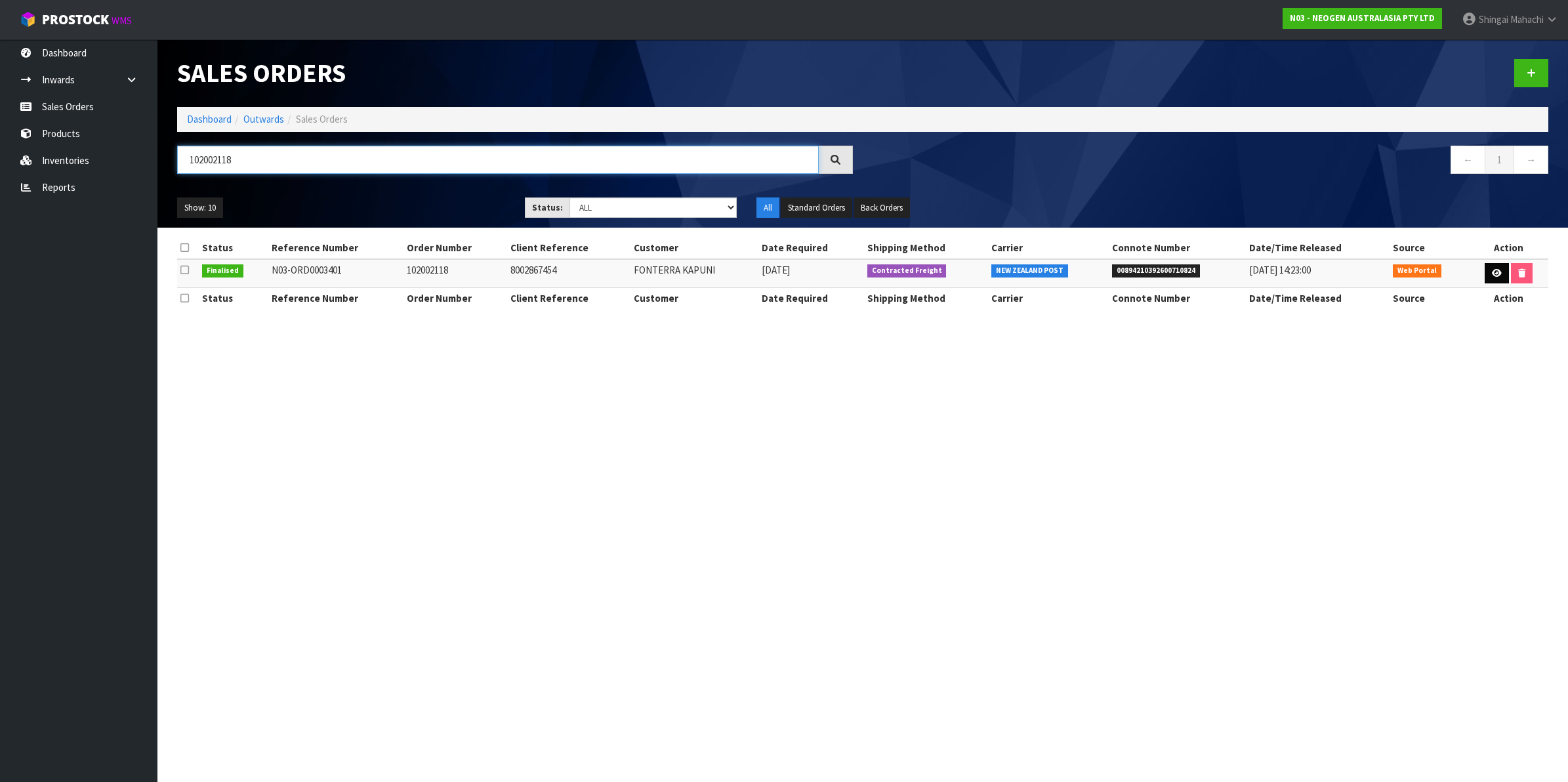
type input "102002118"
click at [1488, 270] on link at bounding box center [1497, 273] width 24 height 21
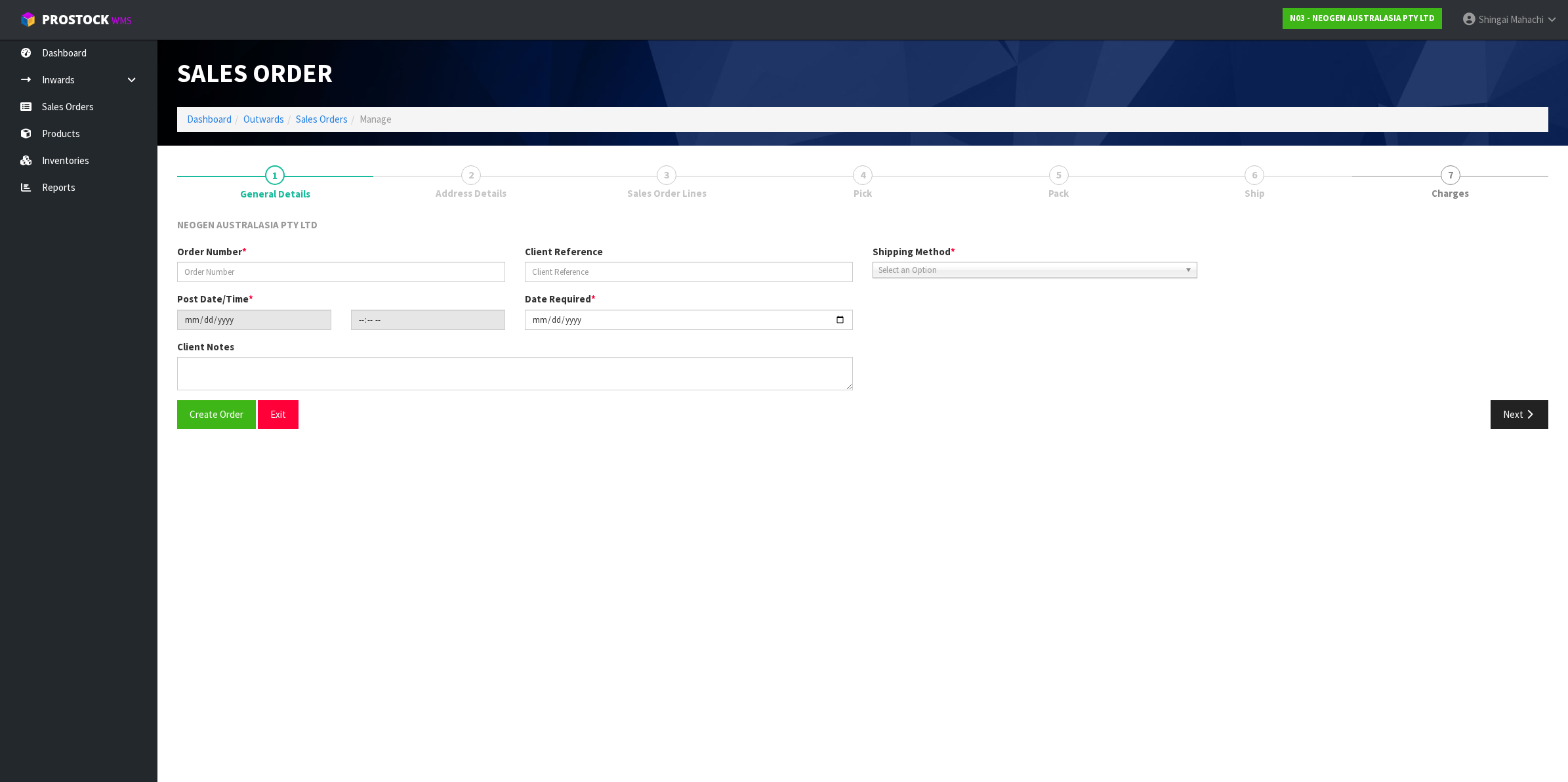
type input "102002118"
type input "8002867454"
type input "[DATE]"
type input "09:31:00.000"
type input "[DATE]"
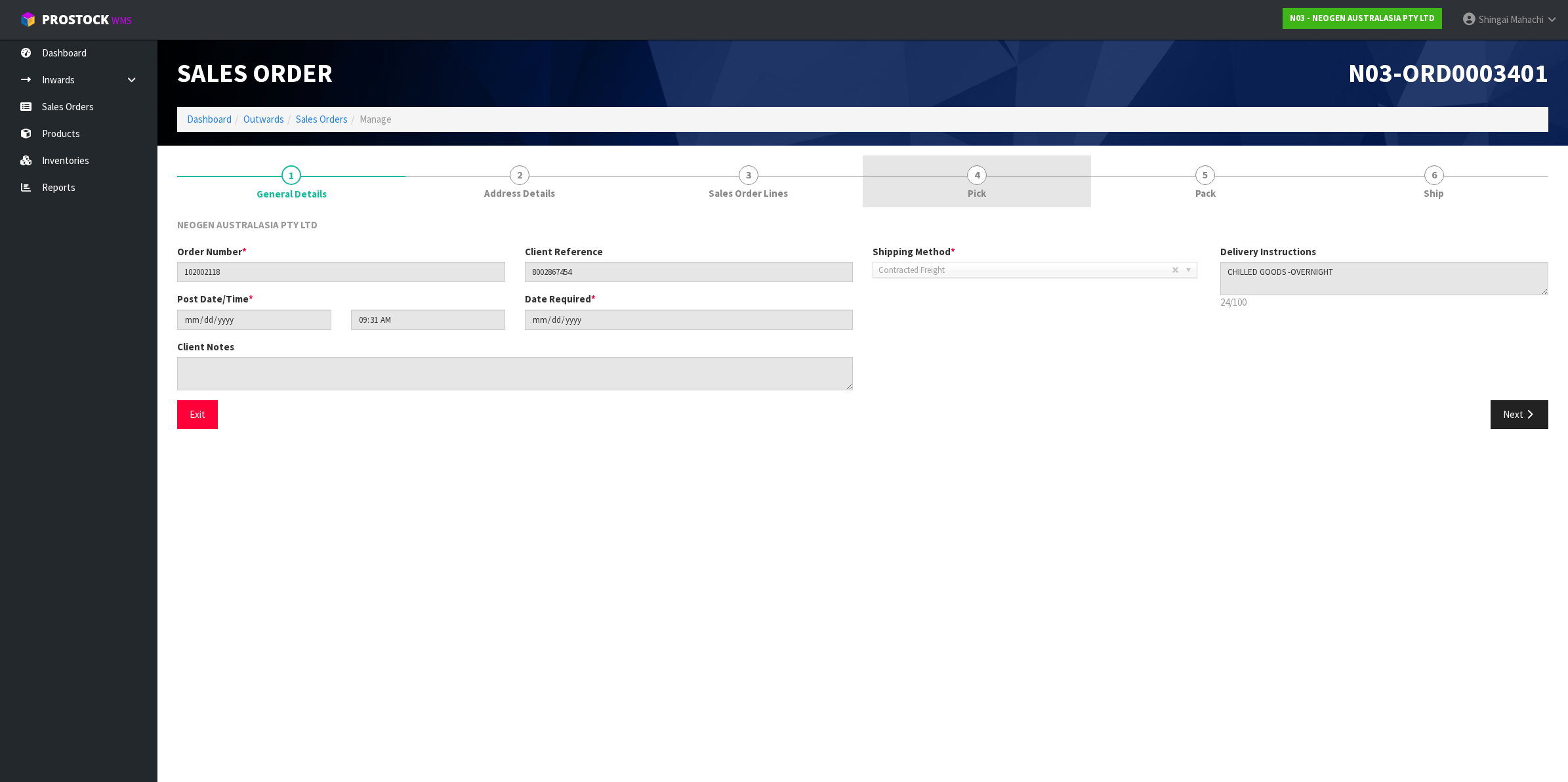
click at [979, 175] on span "4" at bounding box center [976, 175] width 19 height 19
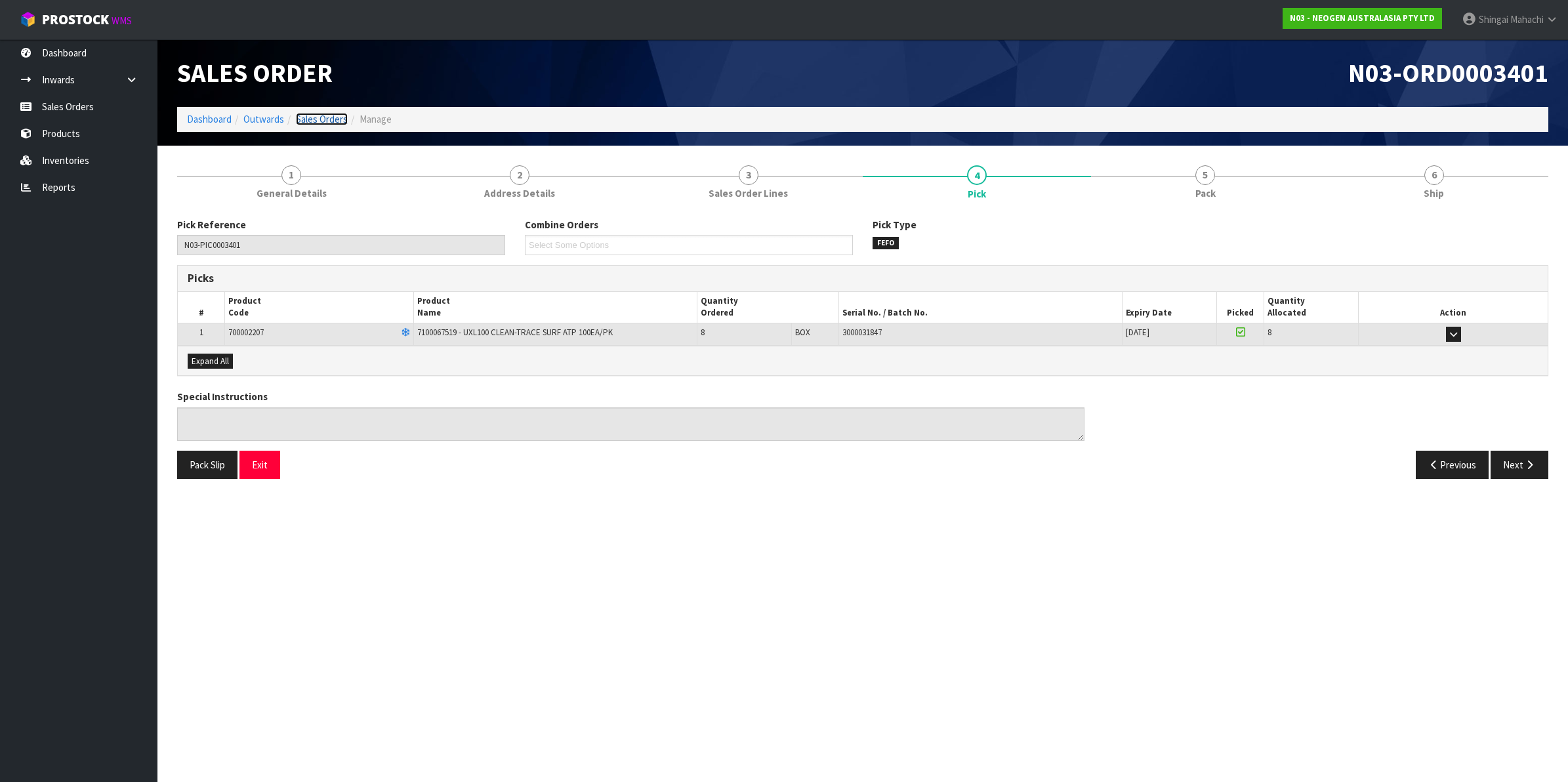
click at [310, 119] on link "Sales Orders" at bounding box center [321, 119] width 51 height 13
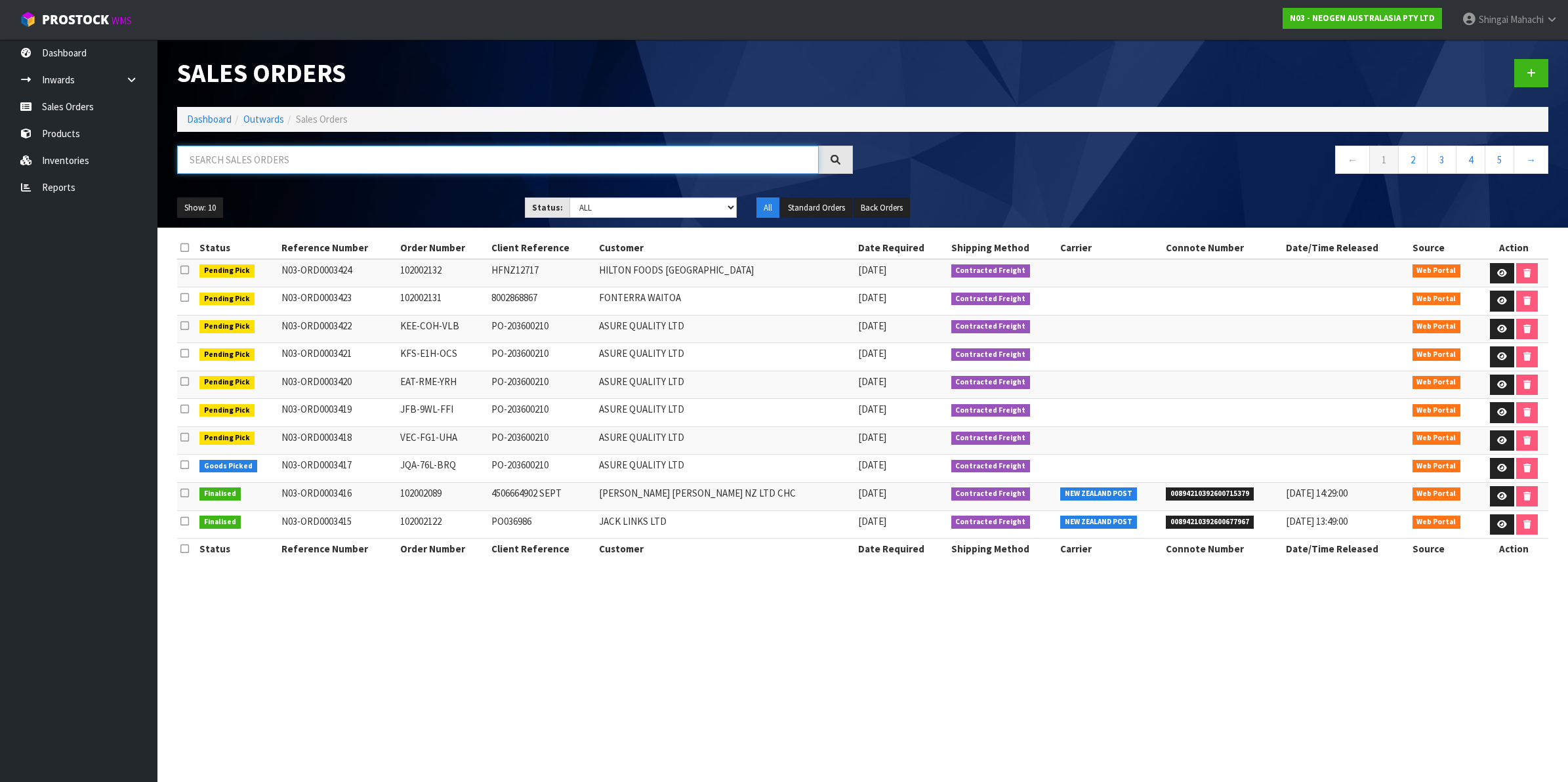
click at [264, 161] on input "text" at bounding box center [498, 160] width 642 height 28
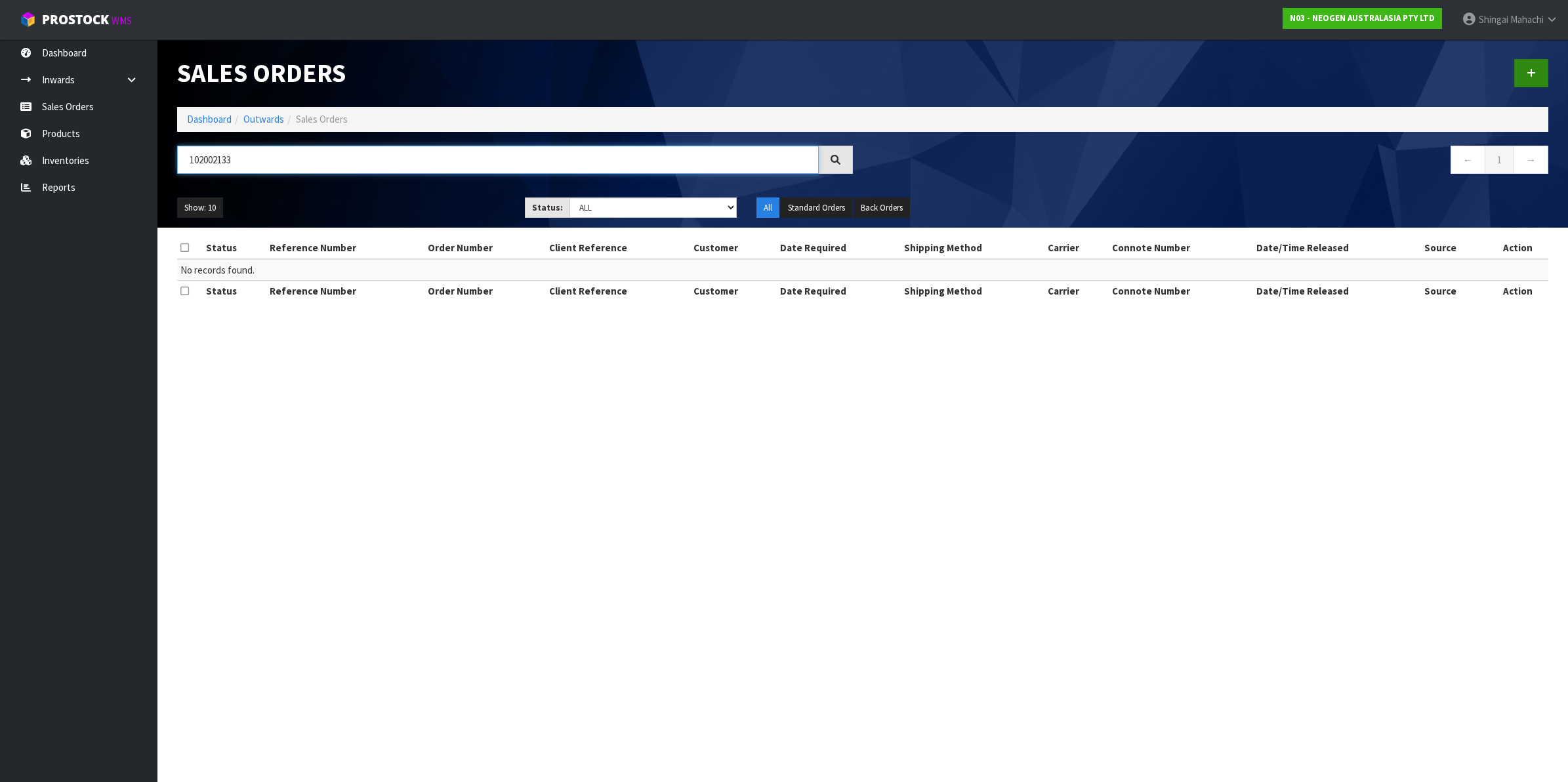
type input "102002133"
click at [1529, 73] on icon at bounding box center [1531, 73] width 9 height 10
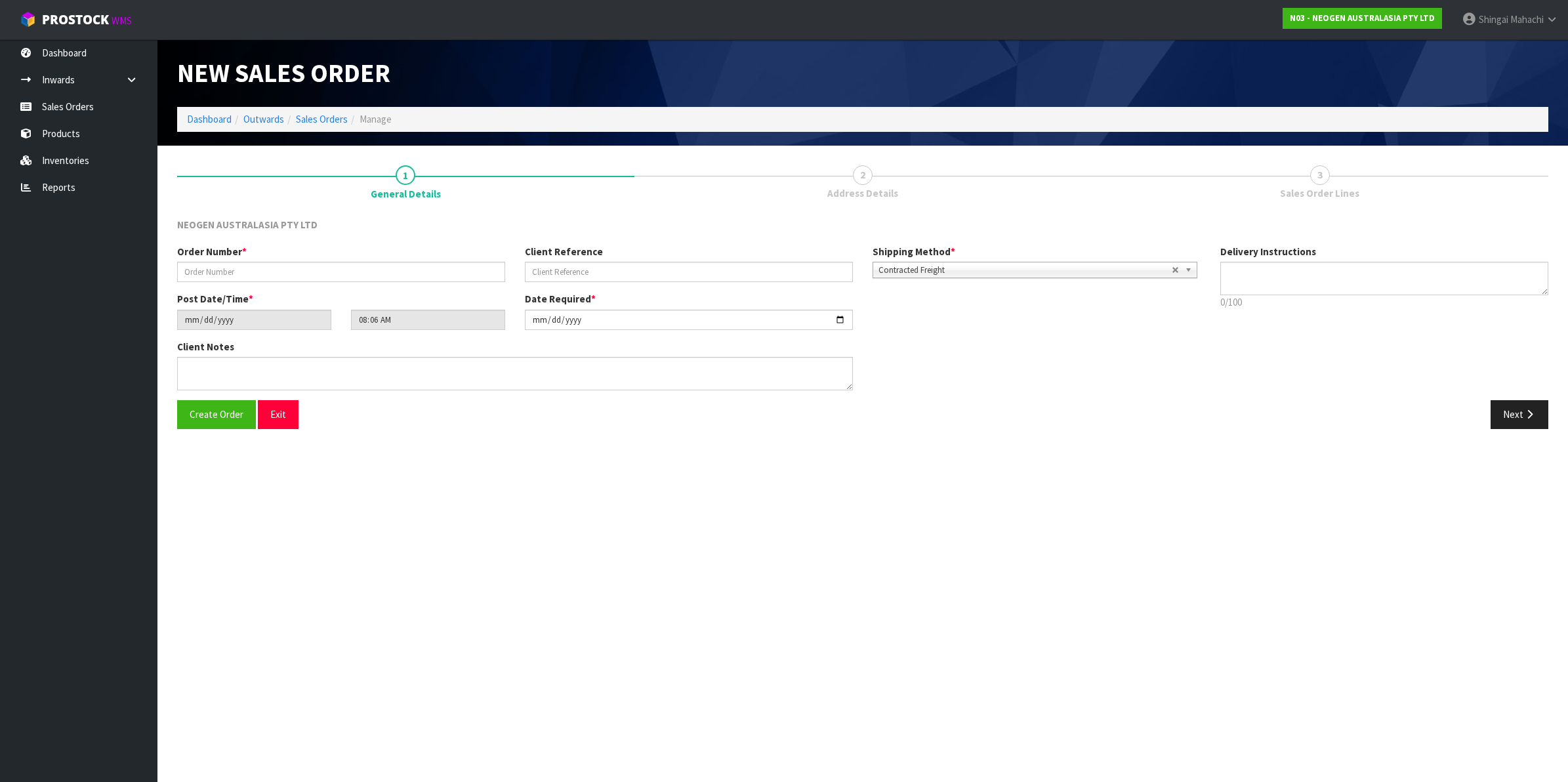
type textarea "CHILLED GOODS -OVERNIGHT"
click at [241, 260] on div "Order Number *" at bounding box center [341, 263] width 348 height 38
click at [230, 266] on input "text" at bounding box center [341, 272] width 328 height 20
type input "102002133"
click at [564, 271] on input "text" at bounding box center [688, 272] width 328 height 20
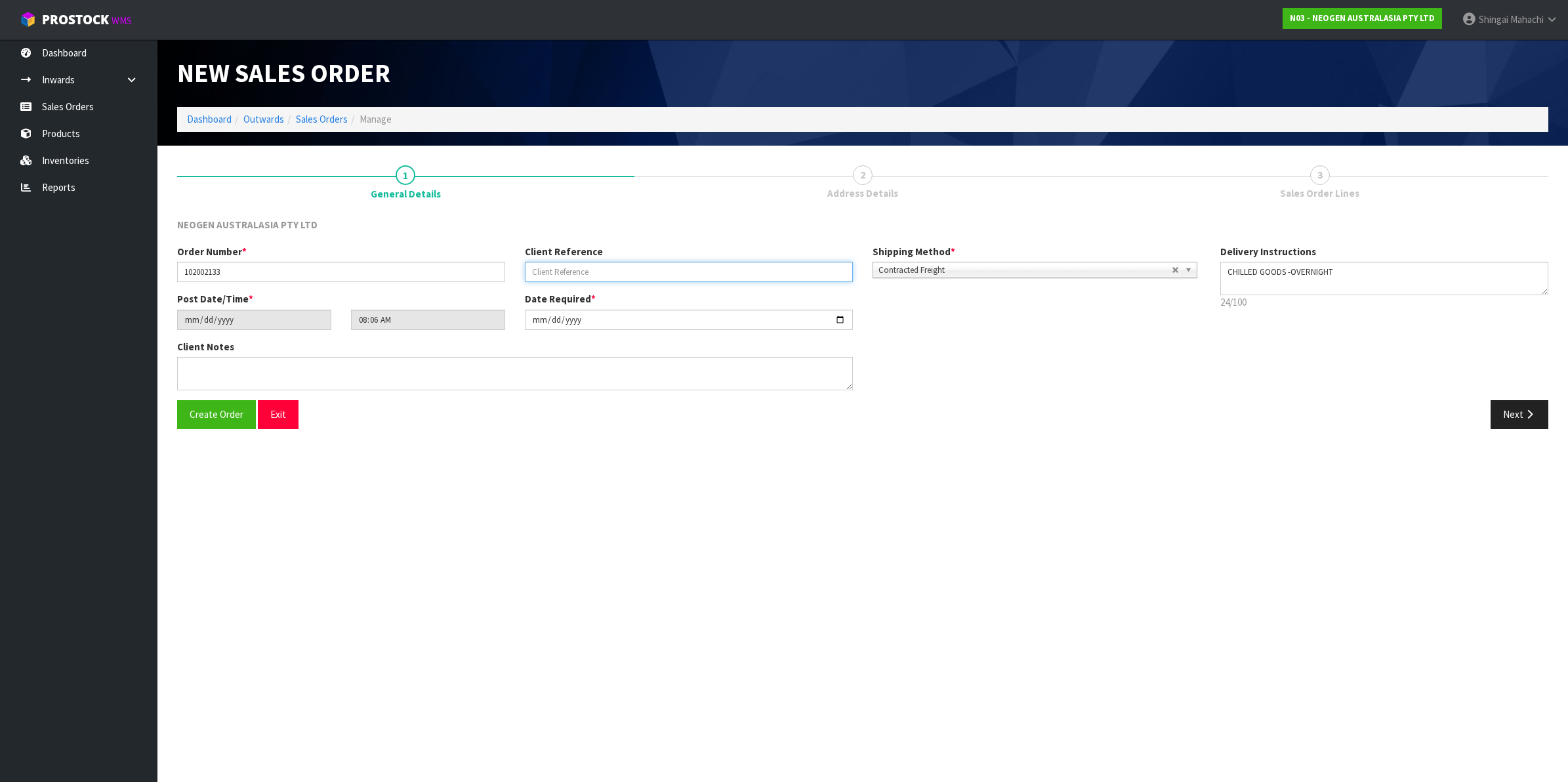
paste input "8002868978"
type input "8002868978"
click at [1528, 413] on icon "button" at bounding box center [1530, 414] width 13 height 10
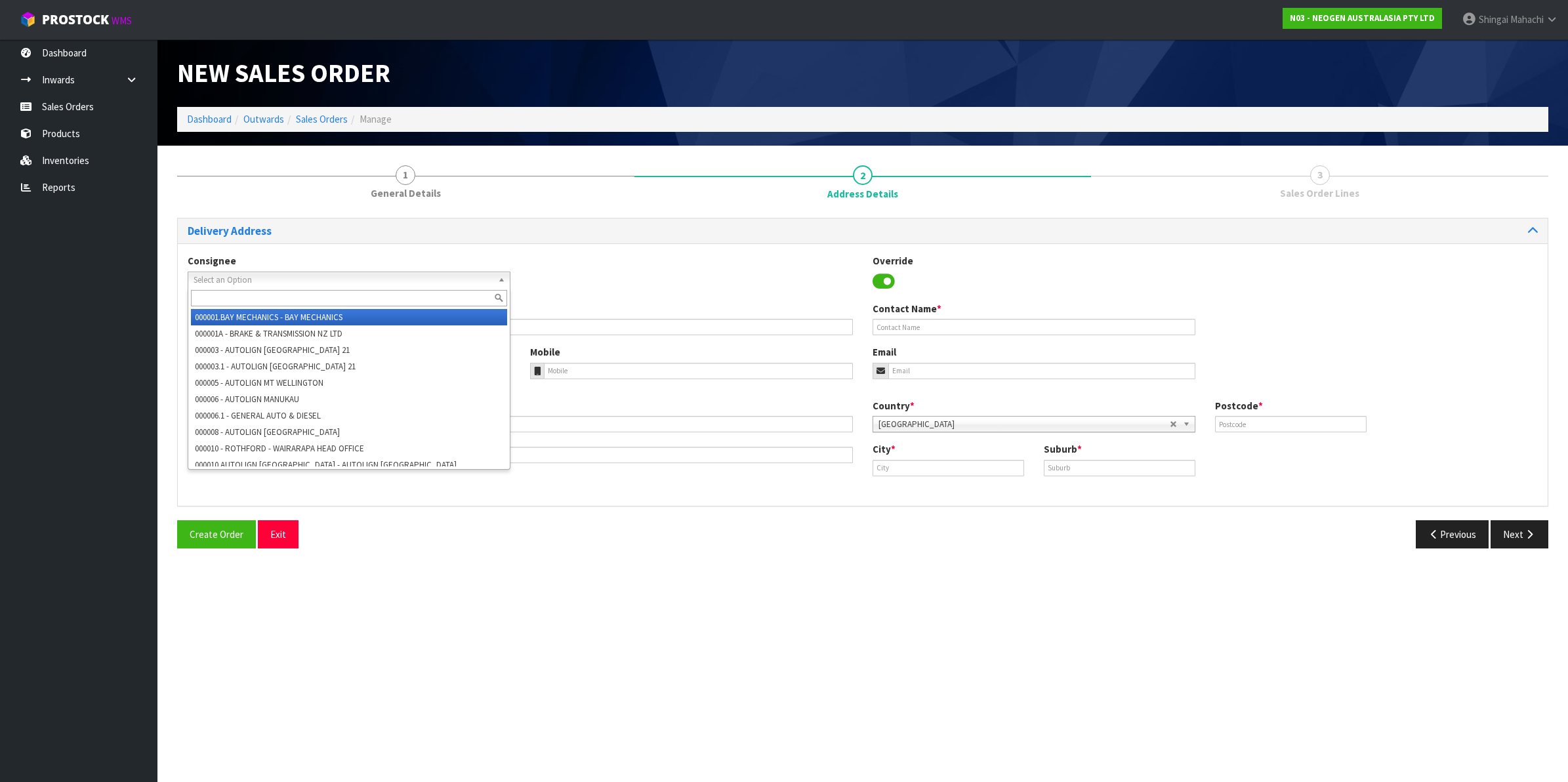
click at [302, 274] on span "Select an Option" at bounding box center [344, 279] width 299 height 16
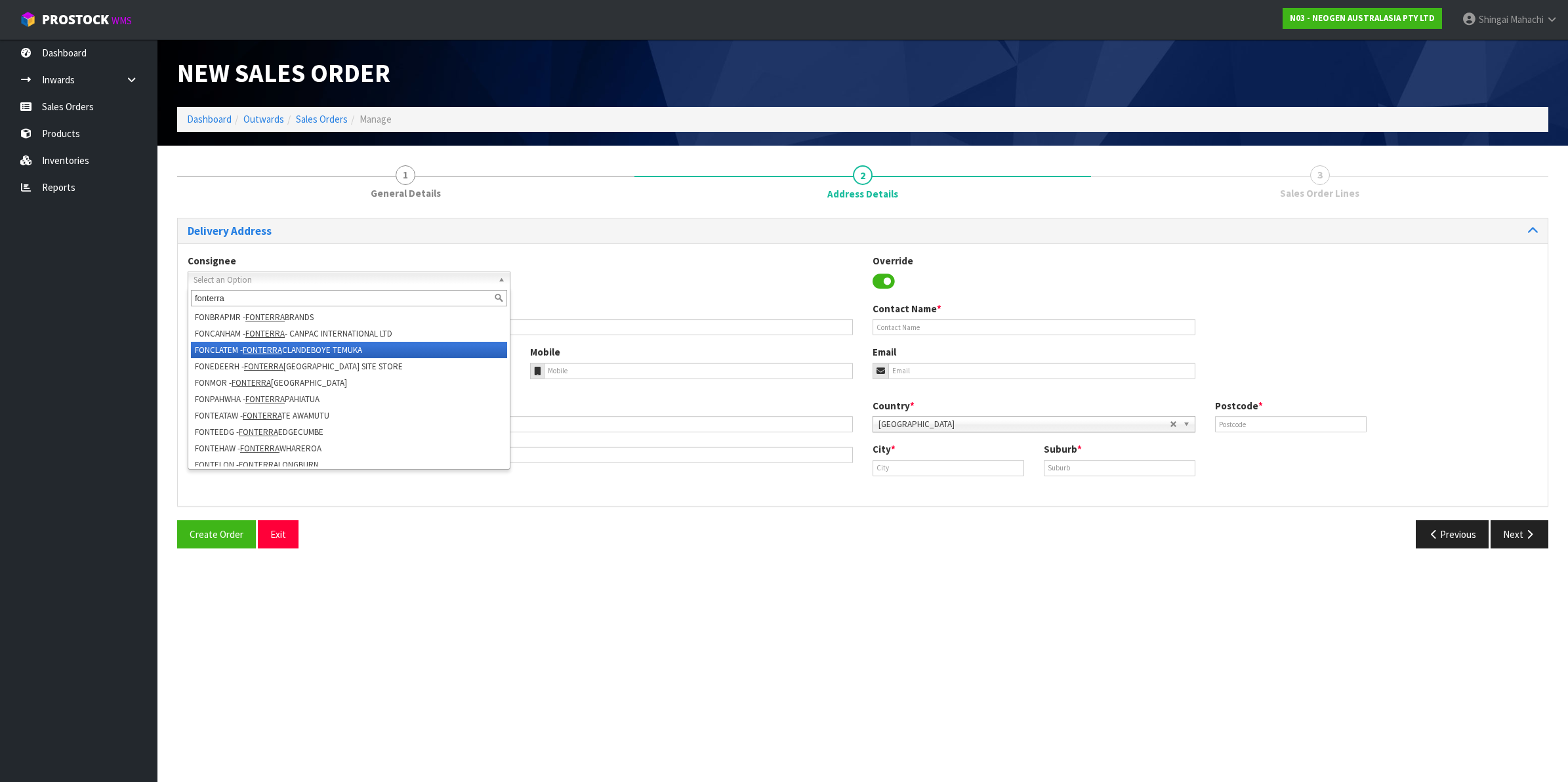
type input "fonterra"
click at [358, 346] on li "FONCLATEM - FONTERRA CLANDEBOYE TEMUKA" at bounding box center [349, 350] width 316 height 17
type input "FONTERRA CLANDEBOYE TEMUKA"
type input "[STREET_ADDRESS]"
type input "SITE STORE"
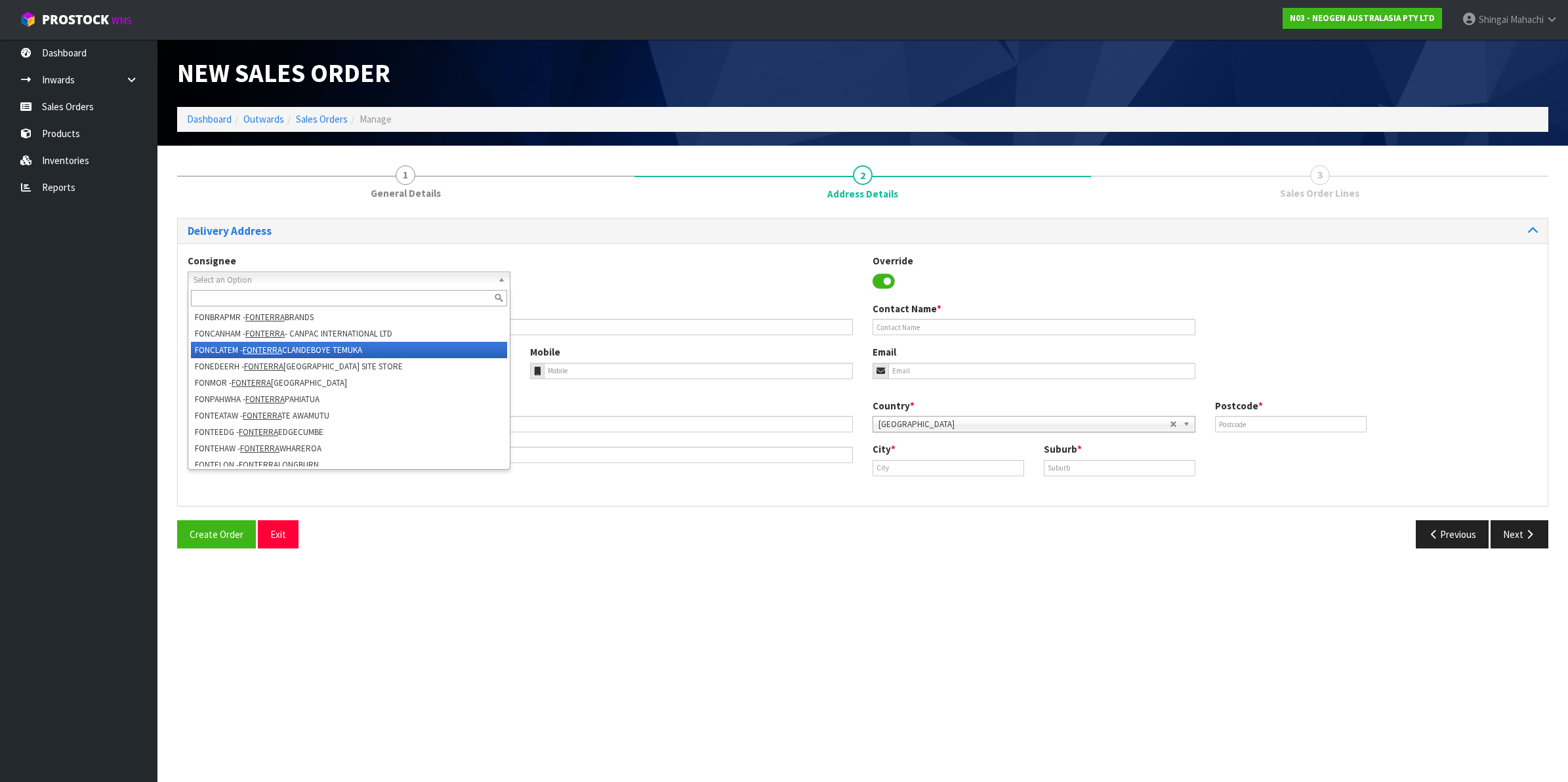
type input "7986"
type input "TEMUKA"
type input "CLANDEBOYE, RD26"
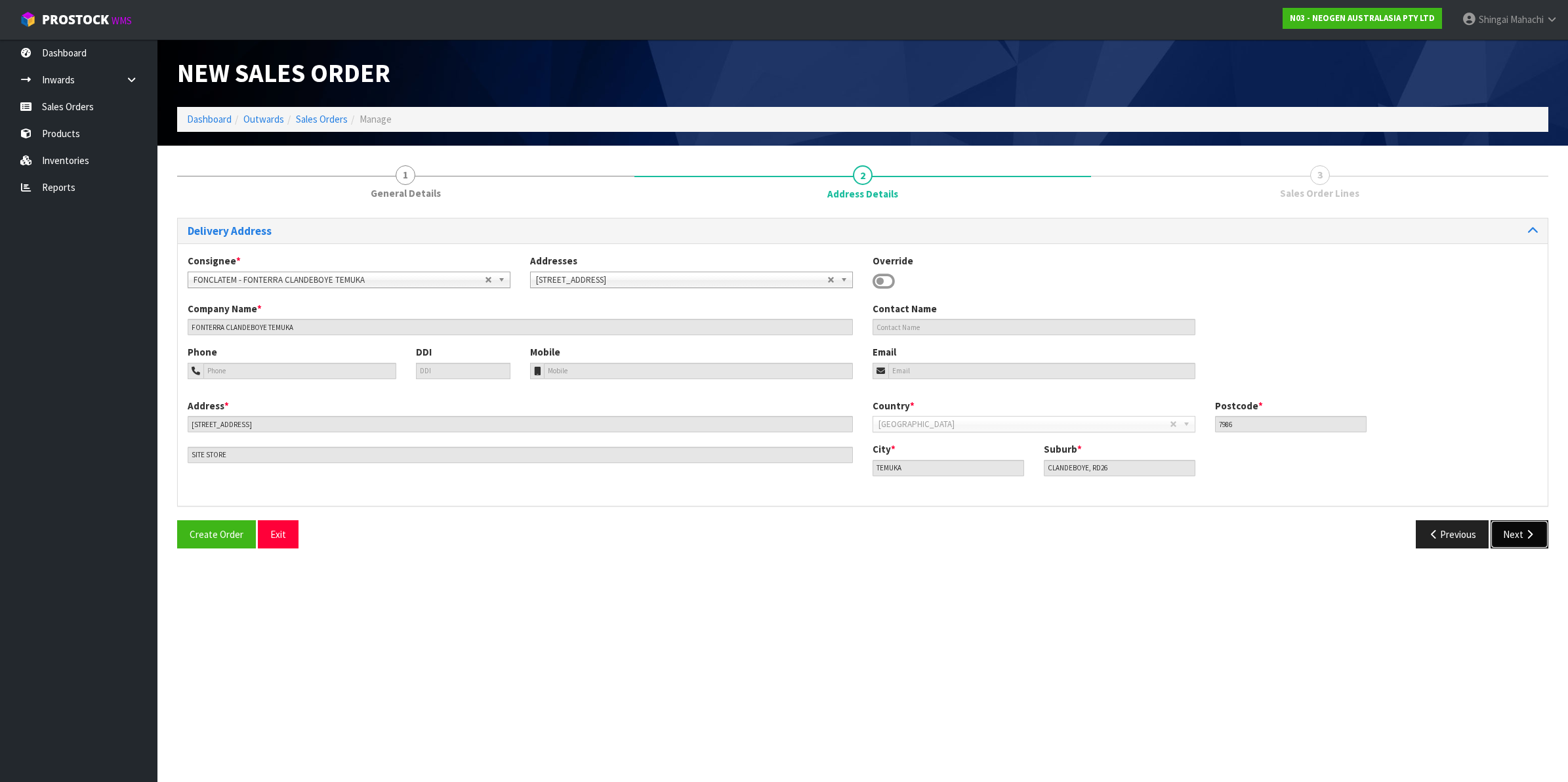
click at [1524, 537] on icon "button" at bounding box center [1530, 534] width 13 height 10
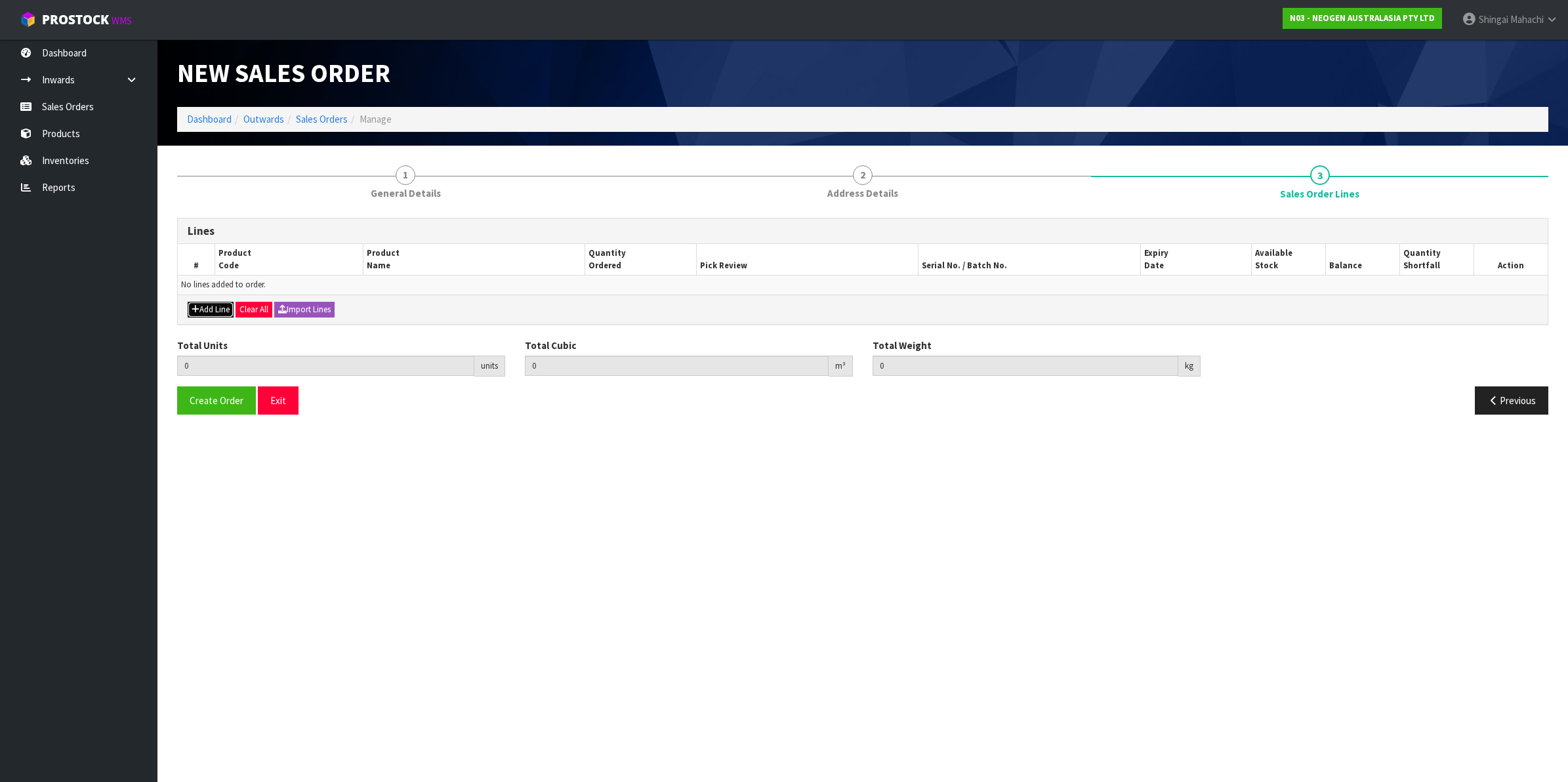
click at [224, 312] on button "Add Line" at bounding box center [210, 310] width 46 height 16
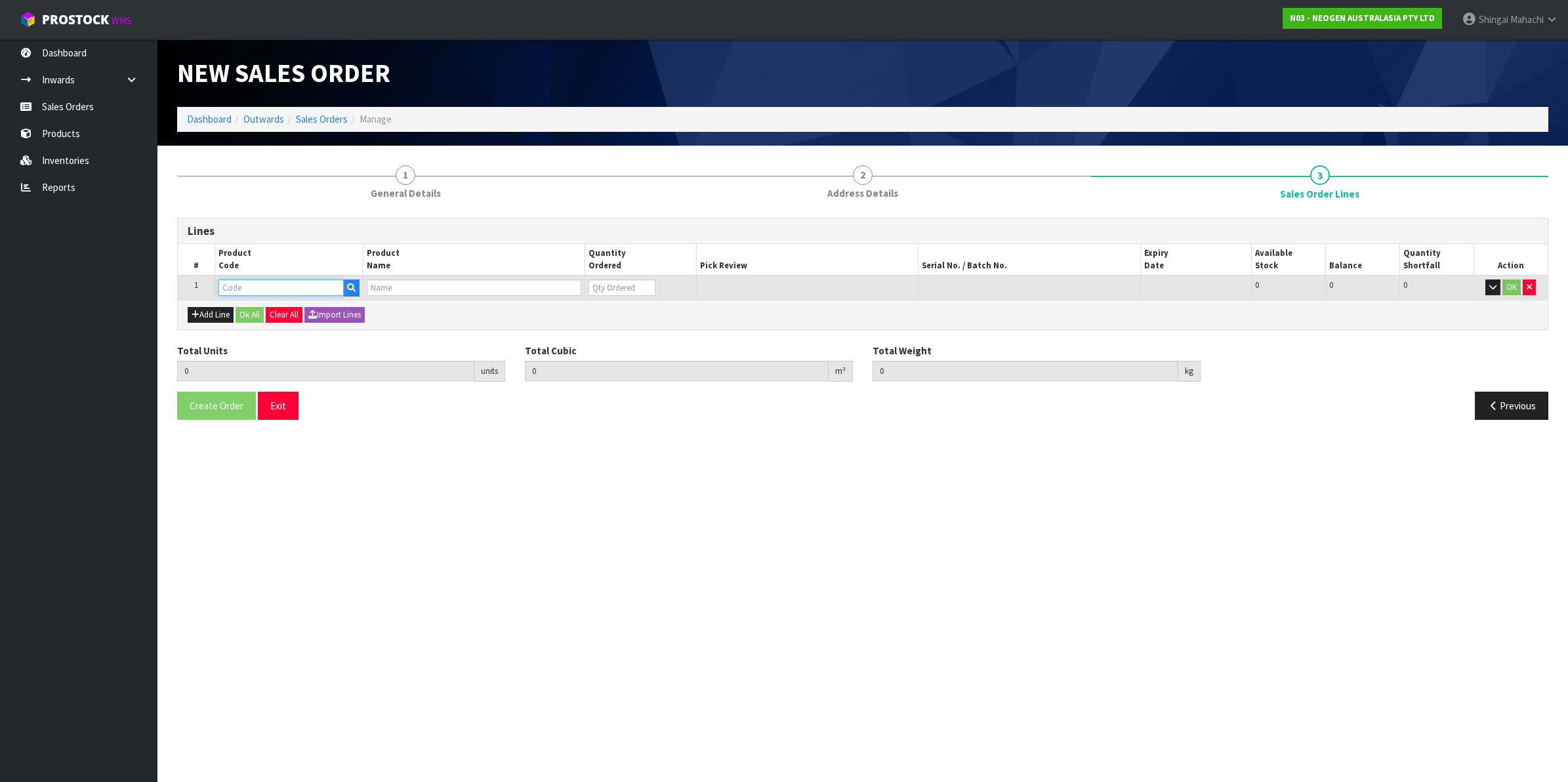
click at [293, 286] on input "text" at bounding box center [281, 288] width 125 height 17
paste input "700002207"
type input "700002207"
type input "0.000000"
type input "0.000"
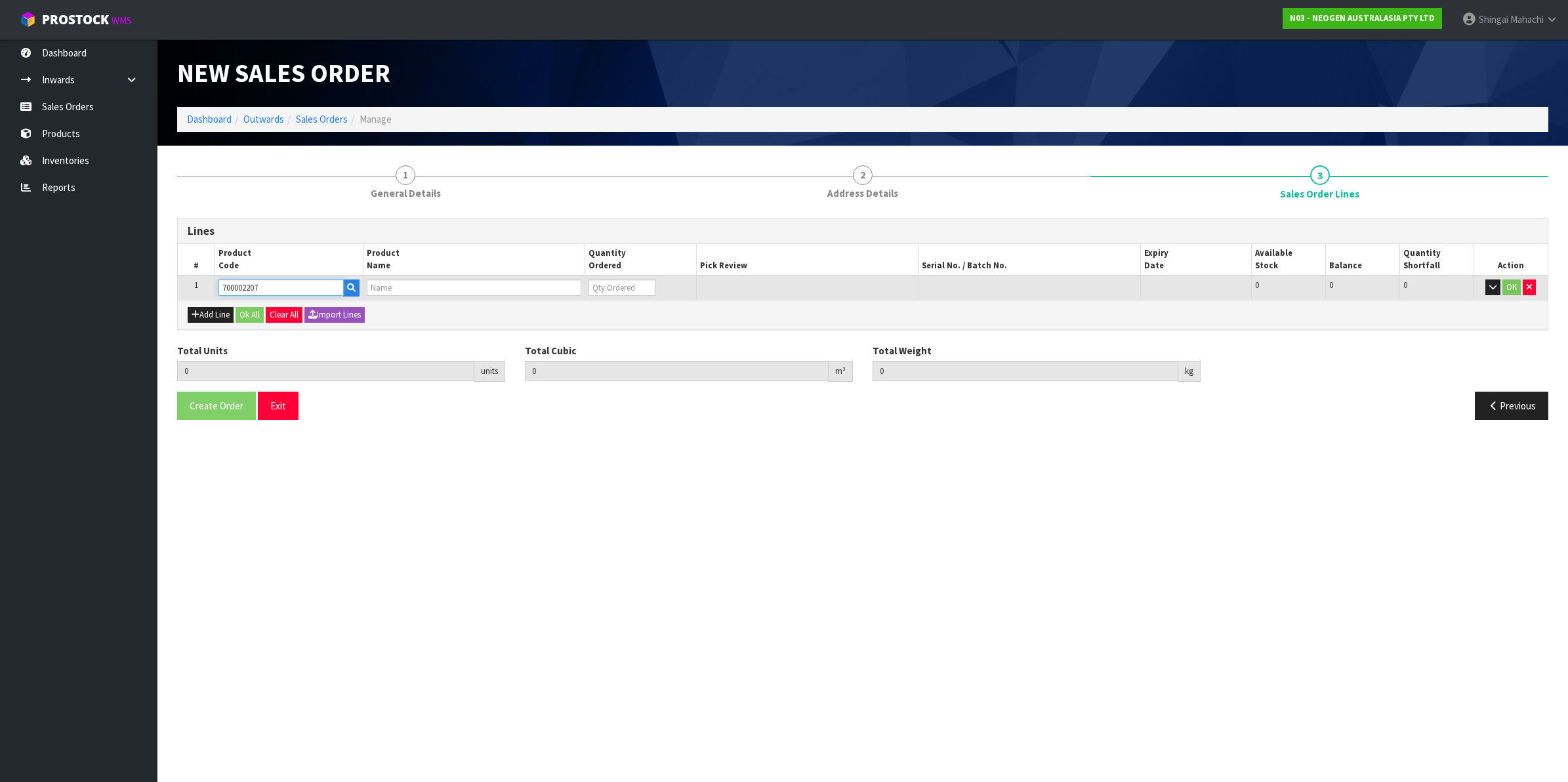
type input "7100067519 - UXL100 CLEAN-TRACE SURF ATP 100EA/PK"
type input "0"
type input "700002207"
click at [578, 290] on tr "1 700002207 7100067519 - UXL100 CLEAN-TRACE SURF ATP 100EA/PK 0 BOX 449 449 0 OK" at bounding box center [863, 288] width 1370 height 24
type input "1"
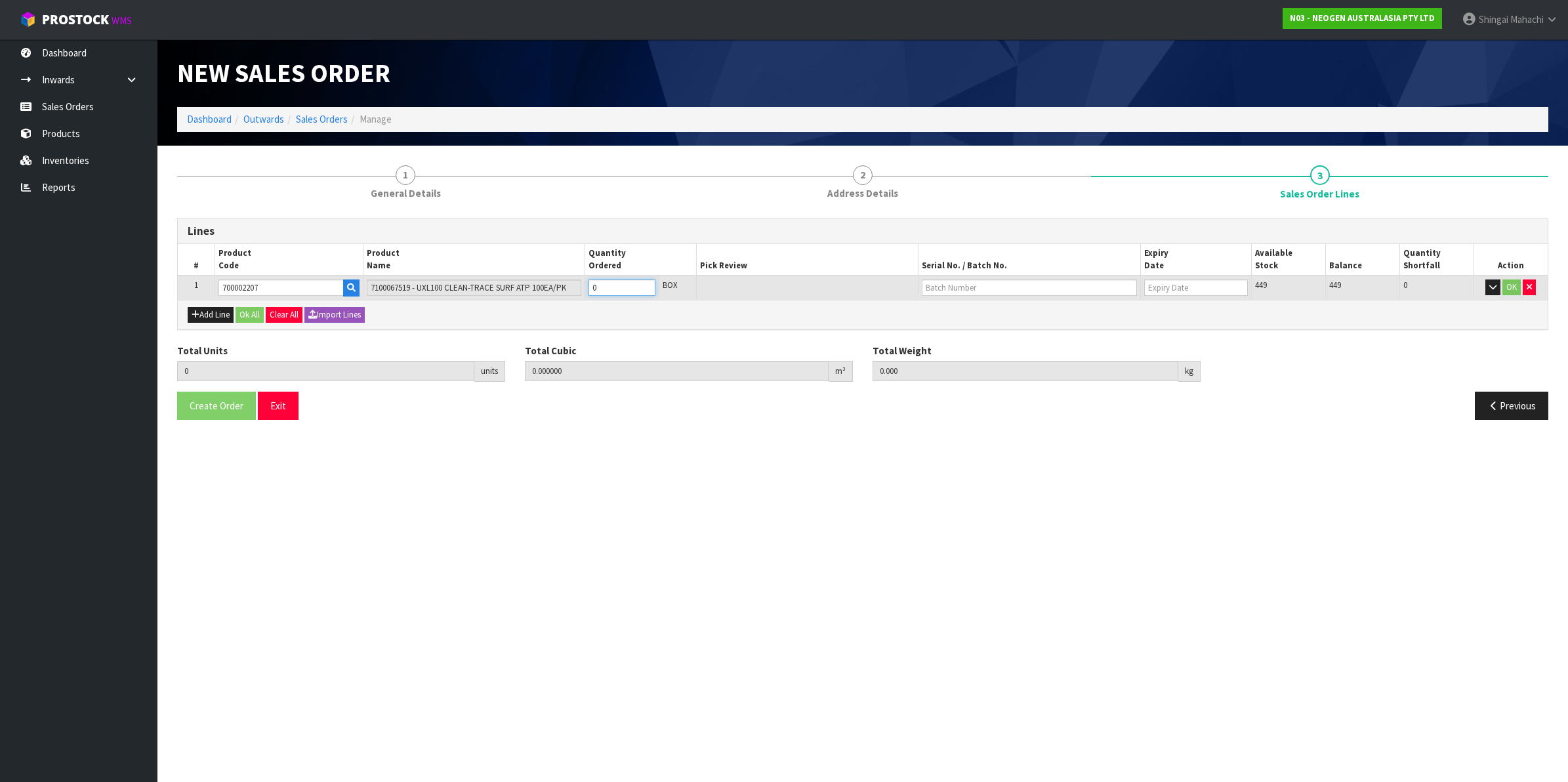
type input "0.006496"
type input "0.96"
type input "1"
click at [960, 289] on input "text" at bounding box center [1030, 288] width 215 height 17
click at [979, 309] on link "3000031847" at bounding box center [974, 309] width 104 height 17
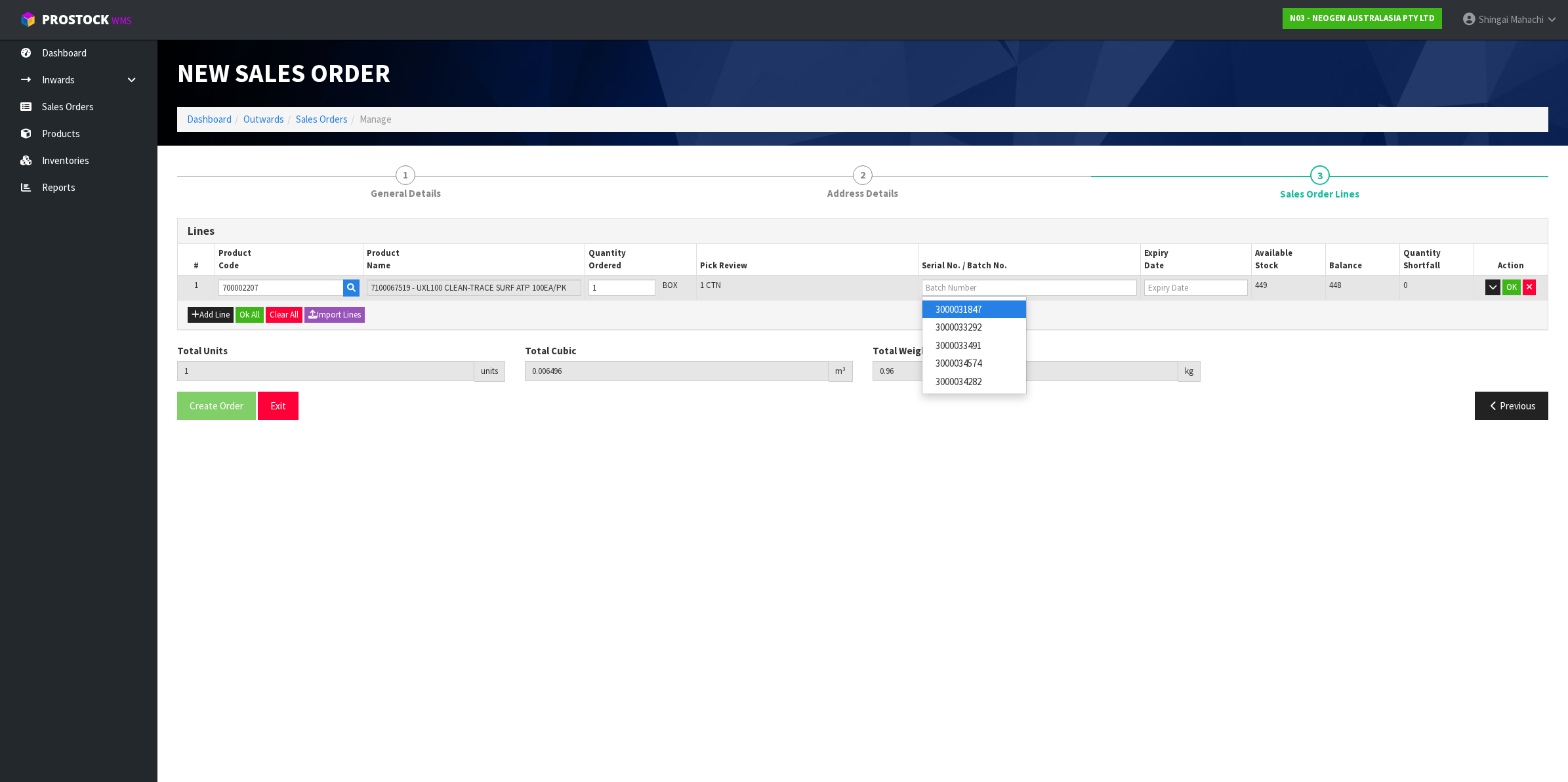
type input "3000031847"
type input "[DATE]"
click at [1513, 284] on button "OK" at bounding box center [1512, 287] width 18 height 16
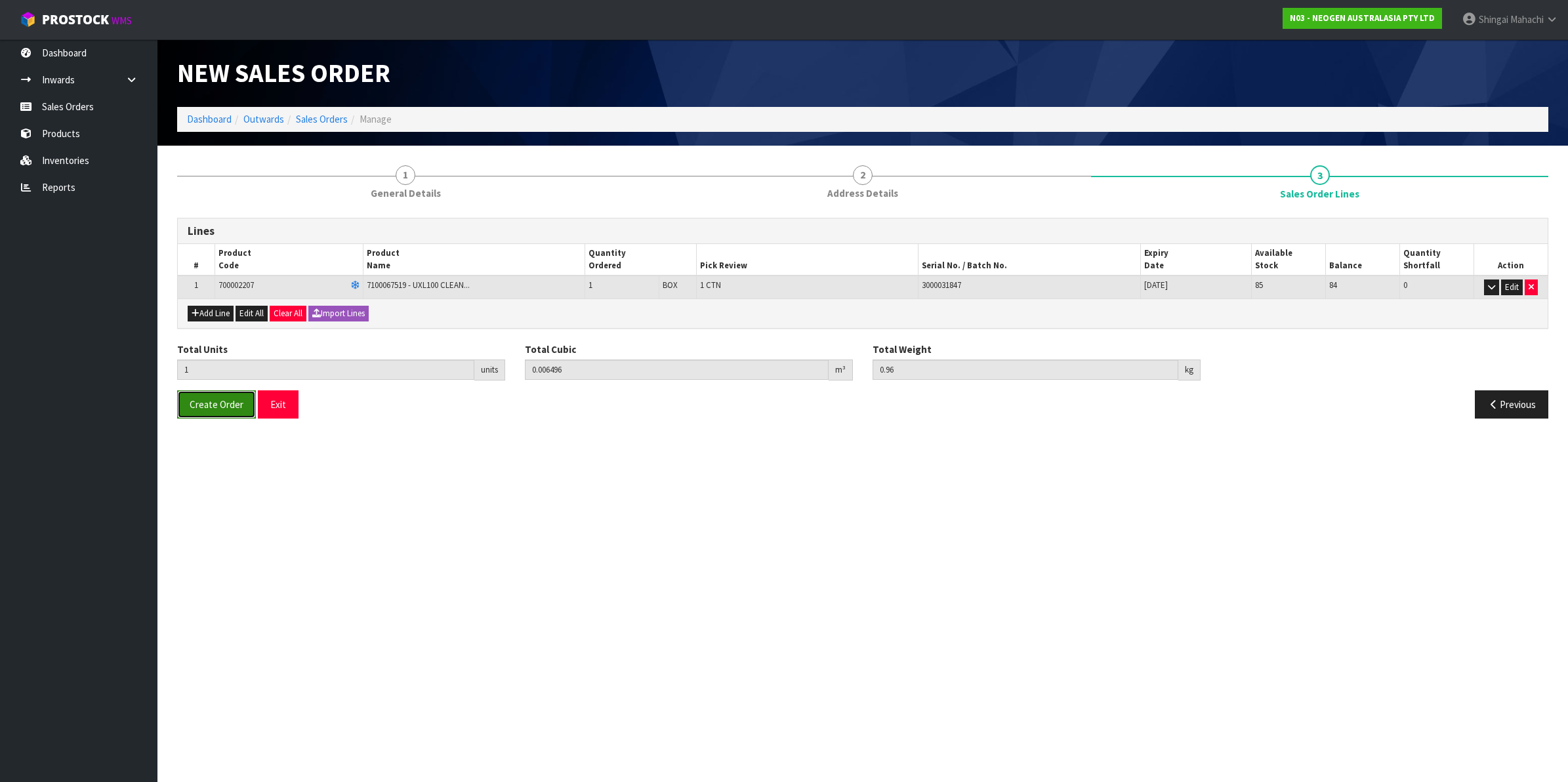
click at [224, 404] on span "Create Order" at bounding box center [216, 405] width 54 height 13
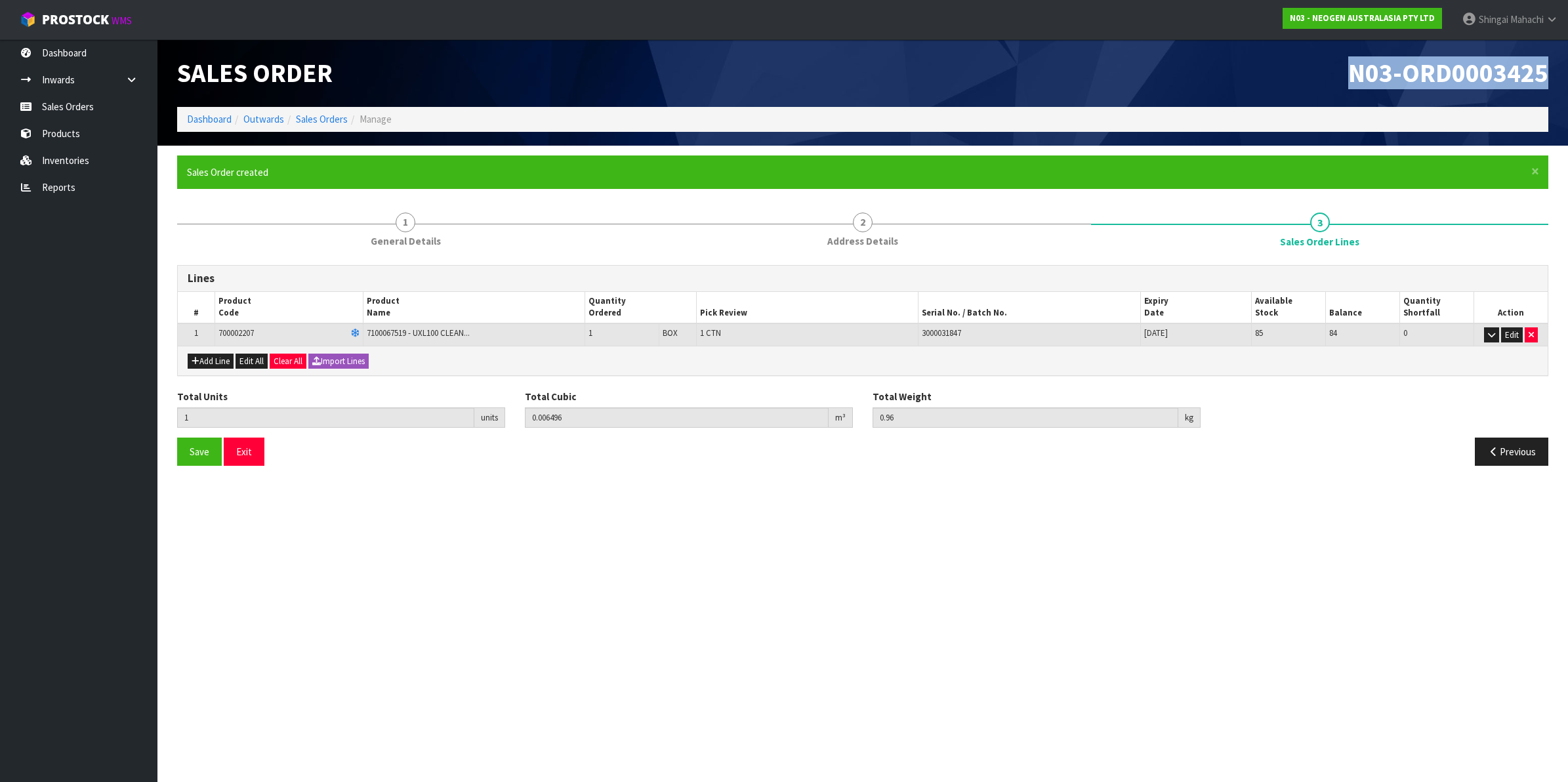
drag, startPoint x: 1354, startPoint y: 70, endPoint x: 1559, endPoint y: 63, distance: 205.1
click at [1559, 63] on header "Sales Order N03-ORD0003425 Dashboard Outwards Sales Orders Manage" at bounding box center [863, 93] width 1411 height 107
copy span "N03-ORD0003425"
click at [322, 123] on link "Sales Orders" at bounding box center [321, 119] width 51 height 13
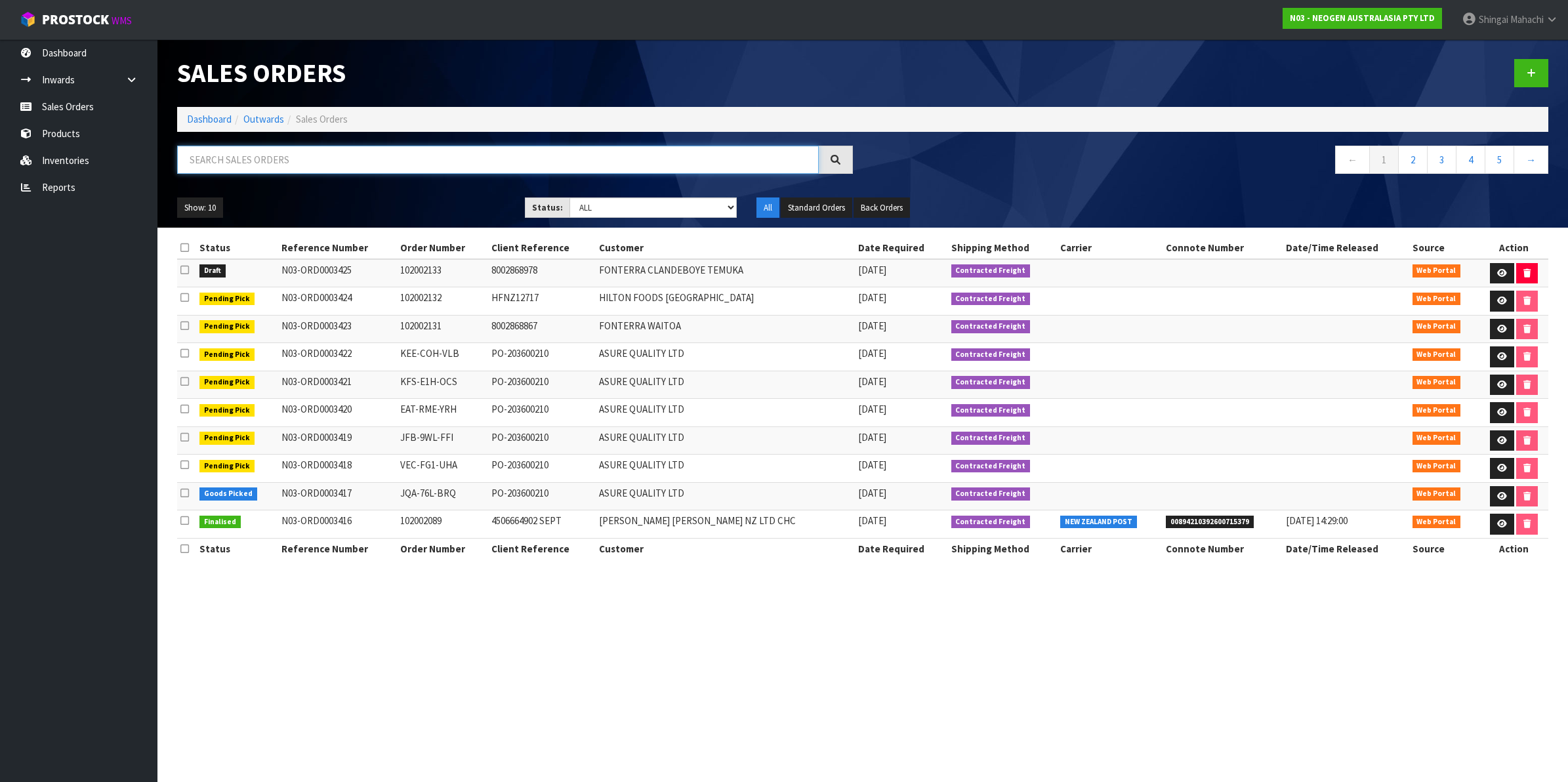
click at [267, 157] on input "text" at bounding box center [498, 160] width 642 height 28
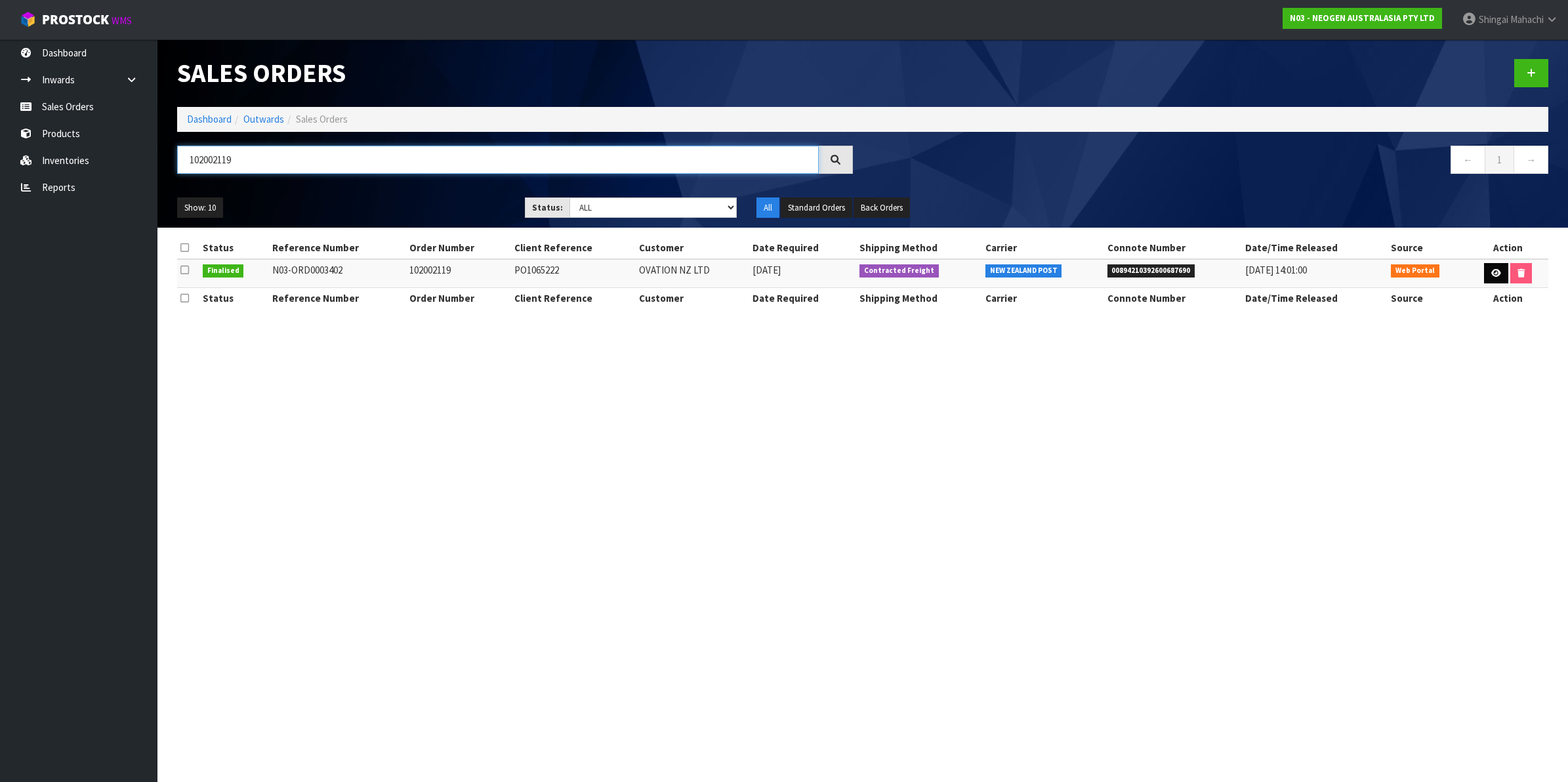
type input "102002119"
click at [1492, 270] on icon at bounding box center [1496, 273] width 10 height 8
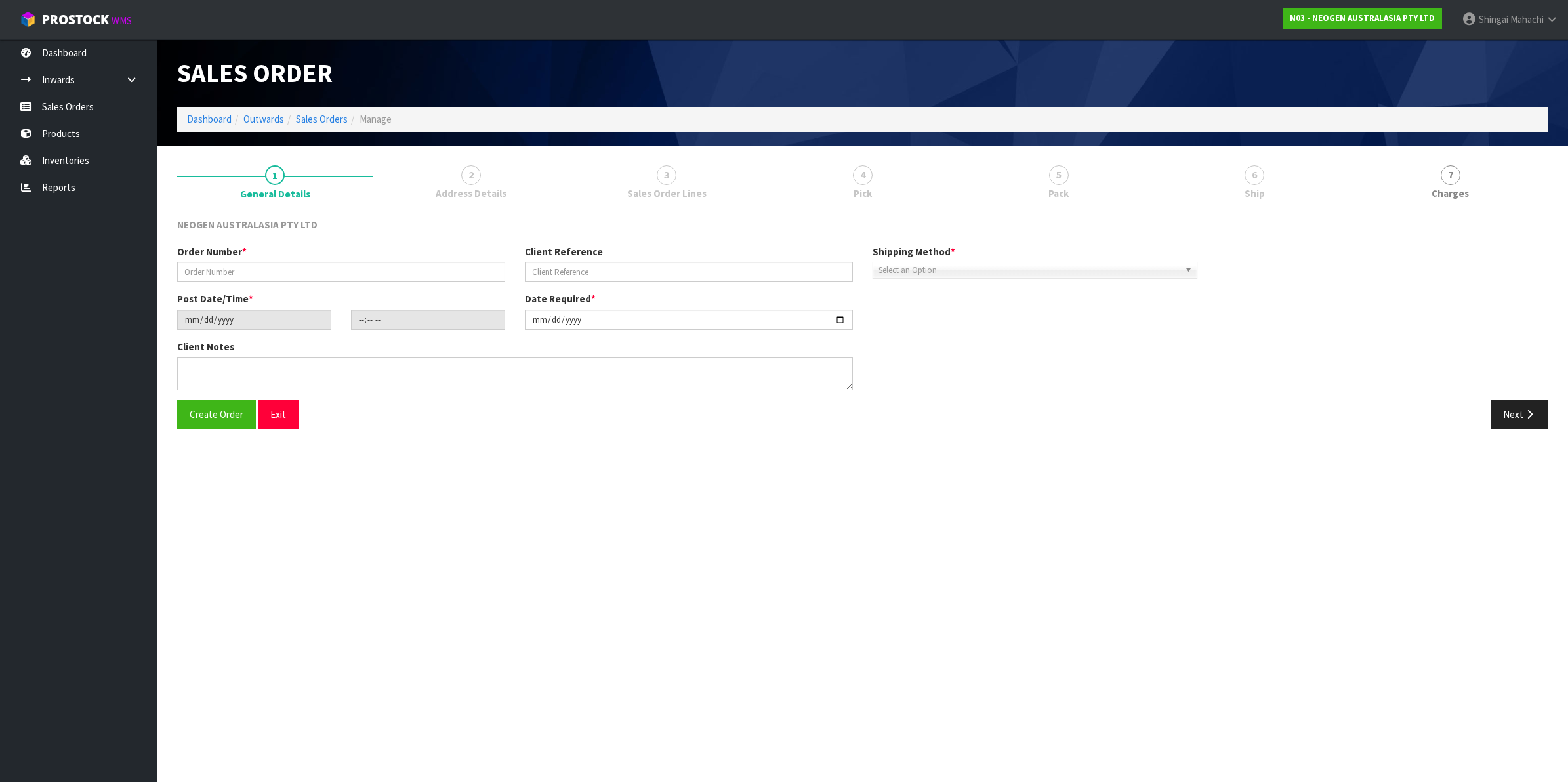
type input "102002119"
type input "PO1065222"
type input "[DATE]"
type input "09:33:00.000"
type input "[DATE]"
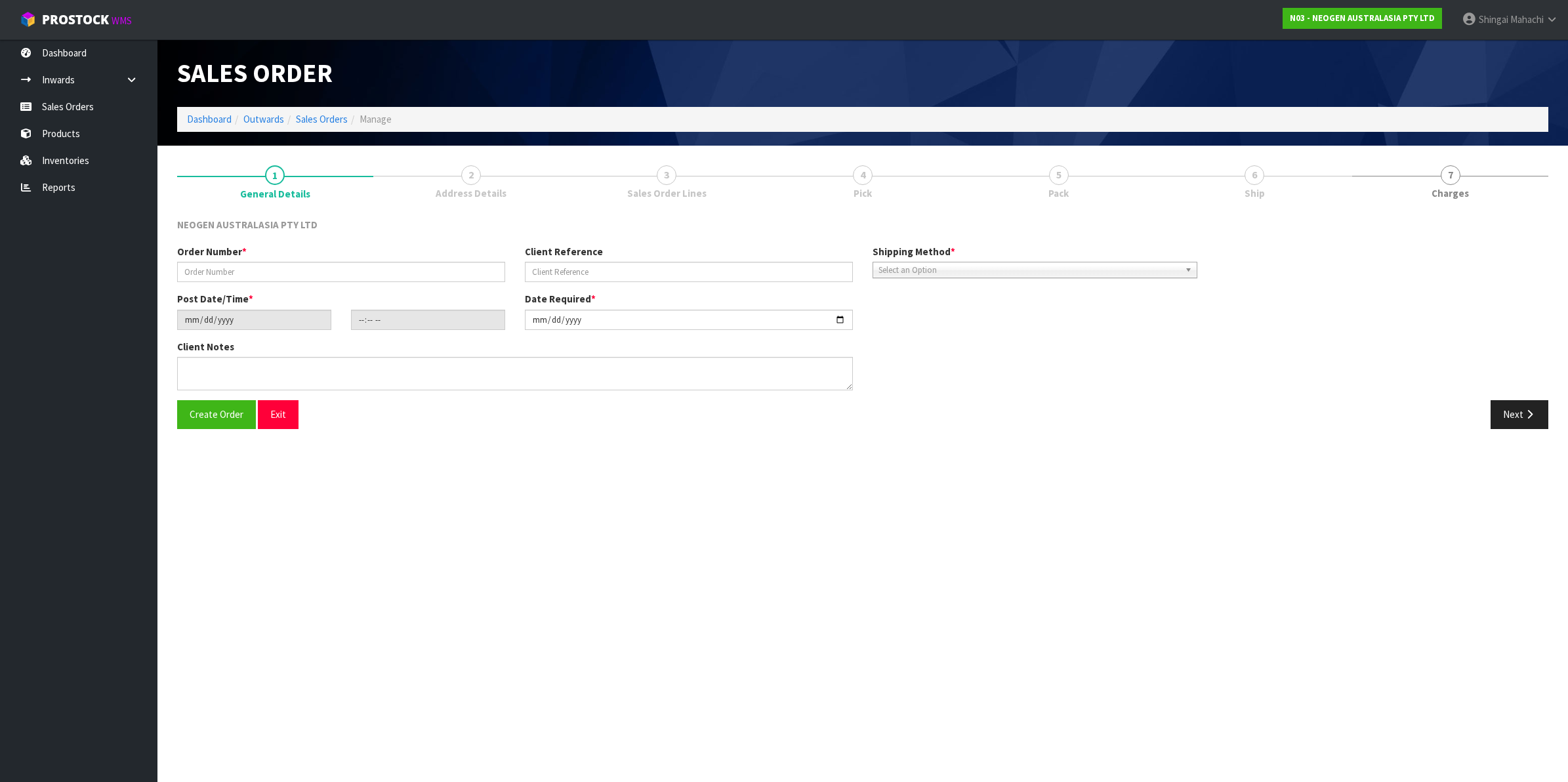
type textarea "ATTN [PERSON_NAME]"
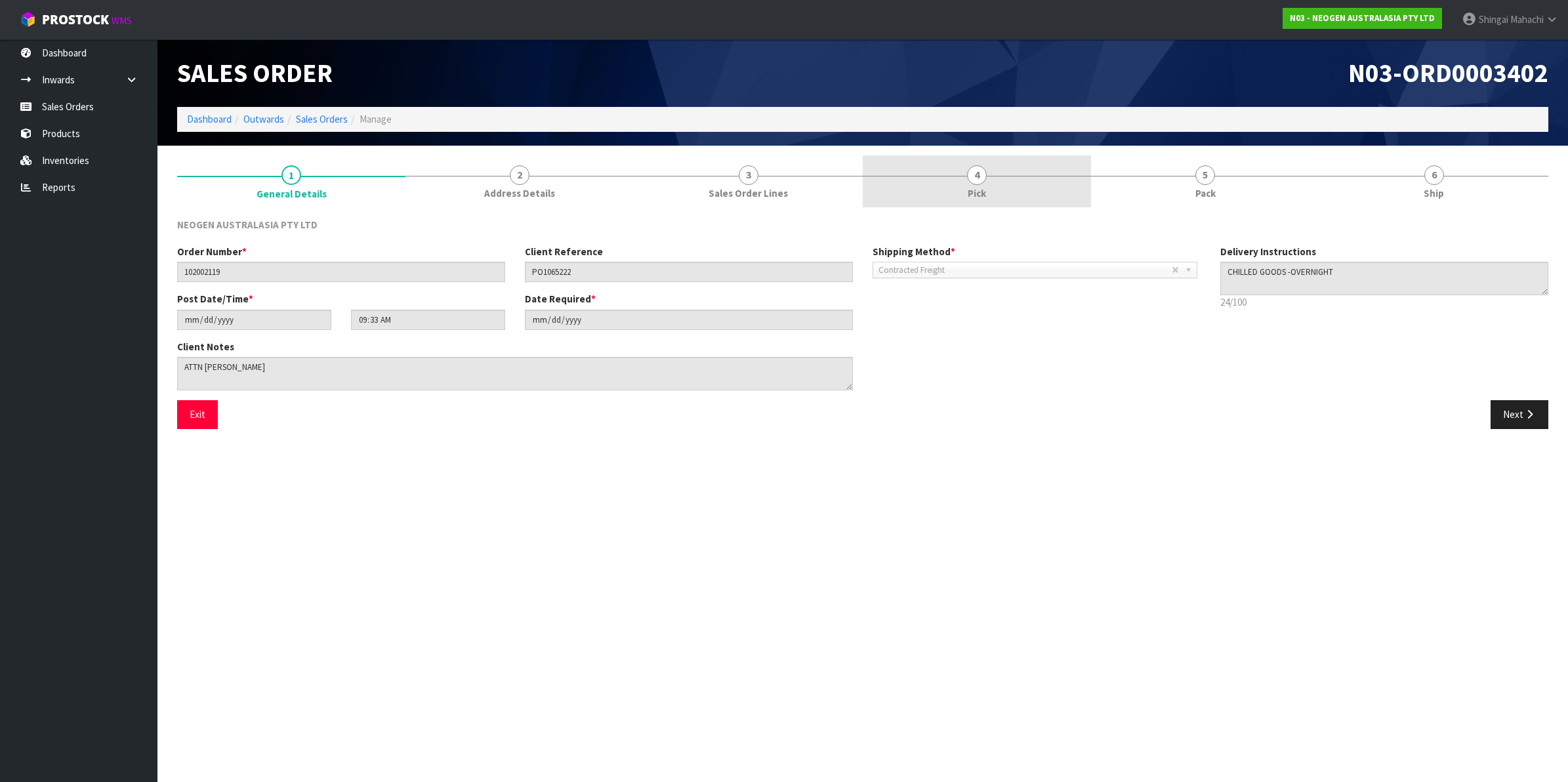
click at [975, 178] on span "4" at bounding box center [976, 175] width 19 height 19
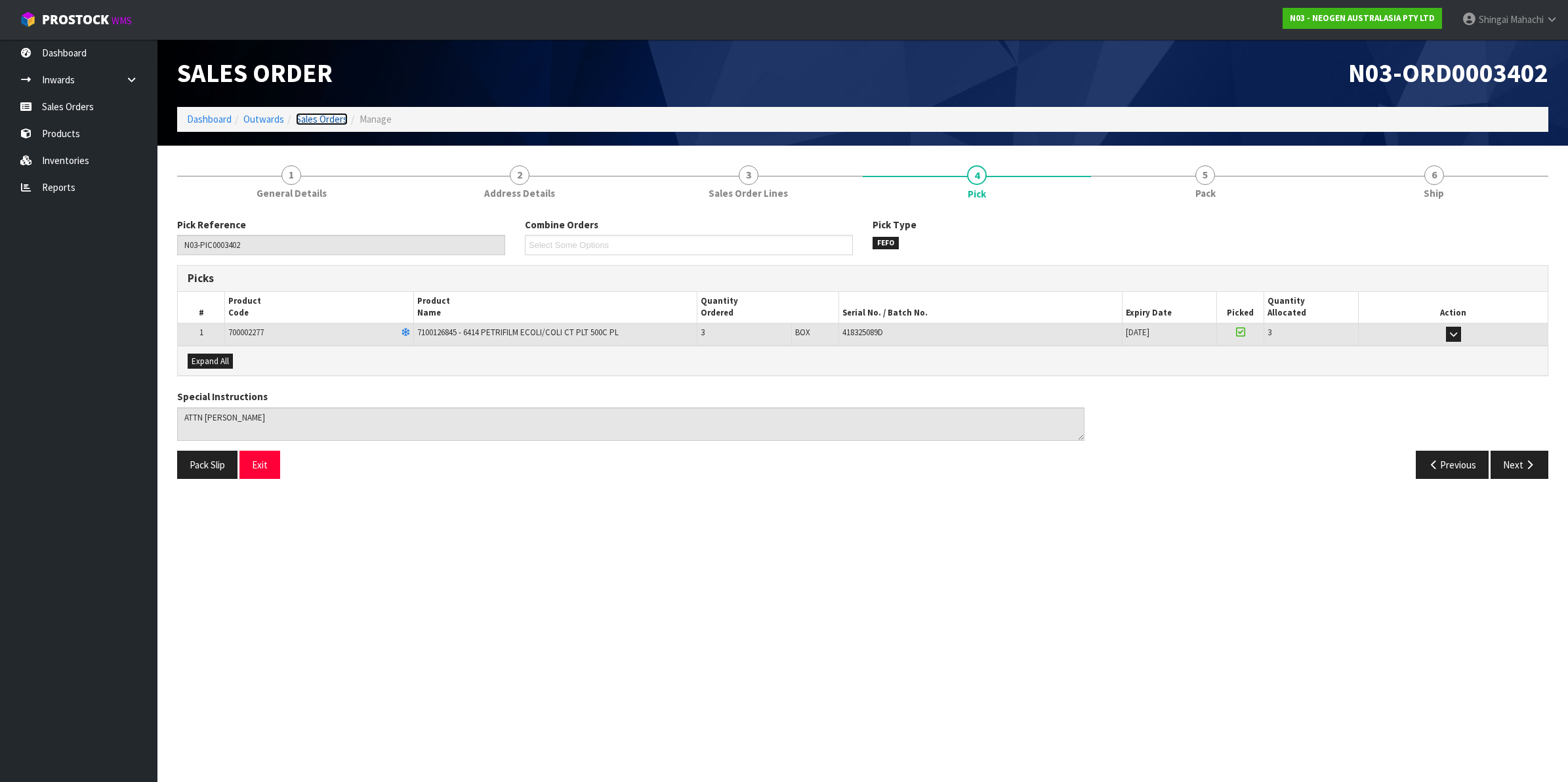
click at [323, 116] on link "Sales Orders" at bounding box center [321, 119] width 51 height 13
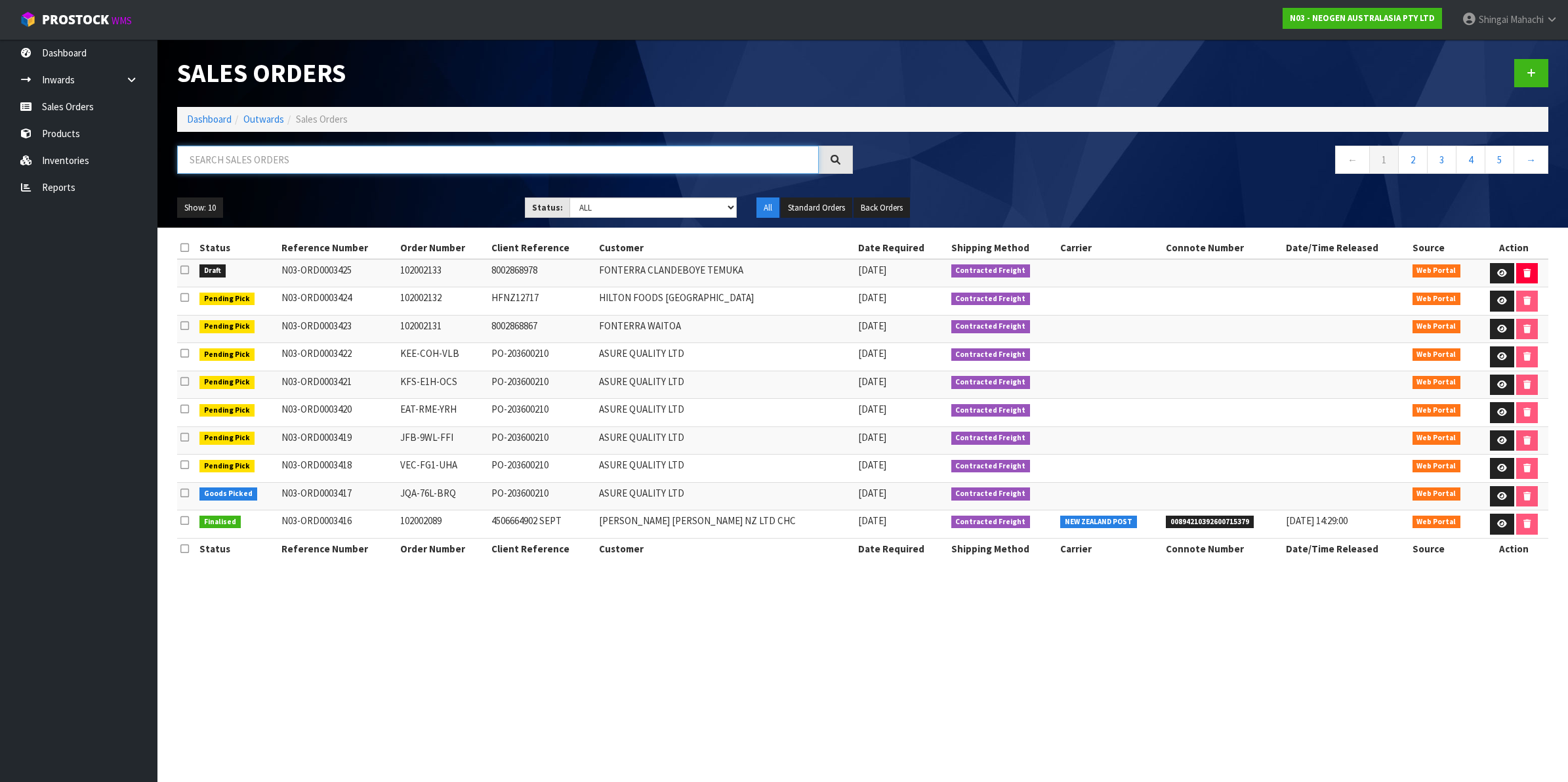
click at [276, 162] on input "text" at bounding box center [498, 160] width 642 height 28
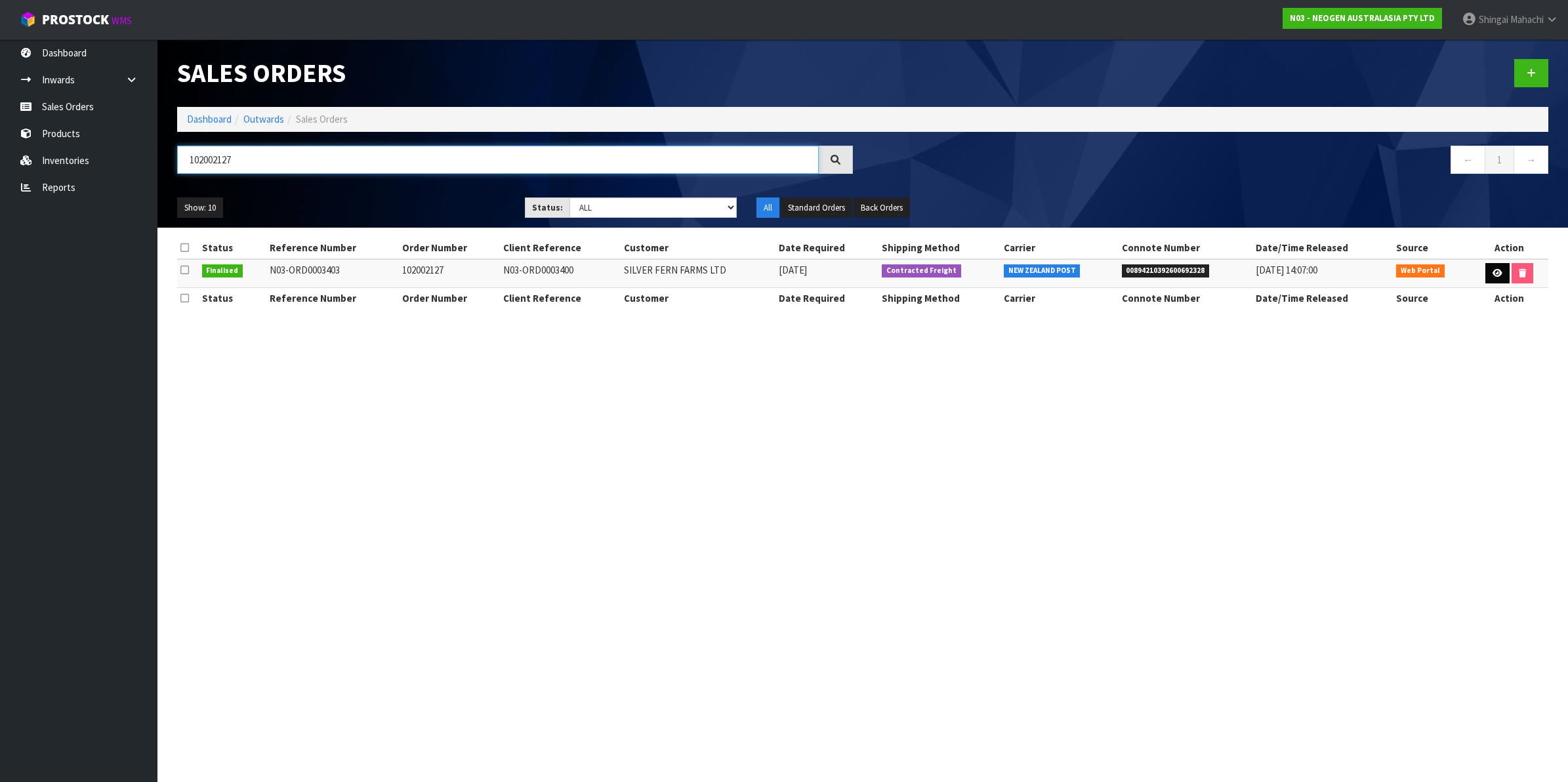
type input "102002127"
click at [1493, 272] on icon at bounding box center [1497, 273] width 10 height 8
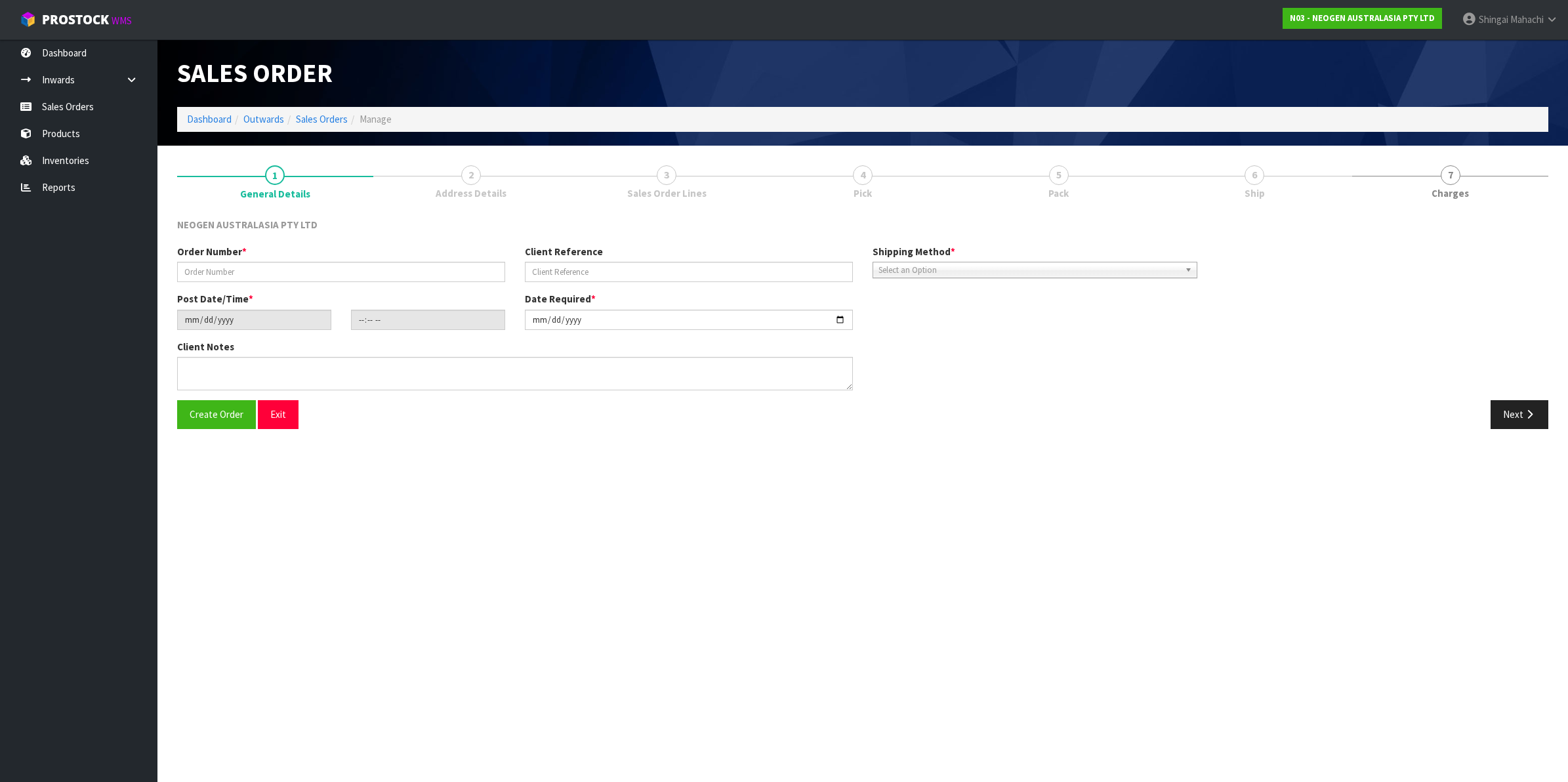
type input "102002127"
type input "N03-ORD0003400"
type input "[DATE]"
type input "09:33:00.000"
type input "[DATE]"
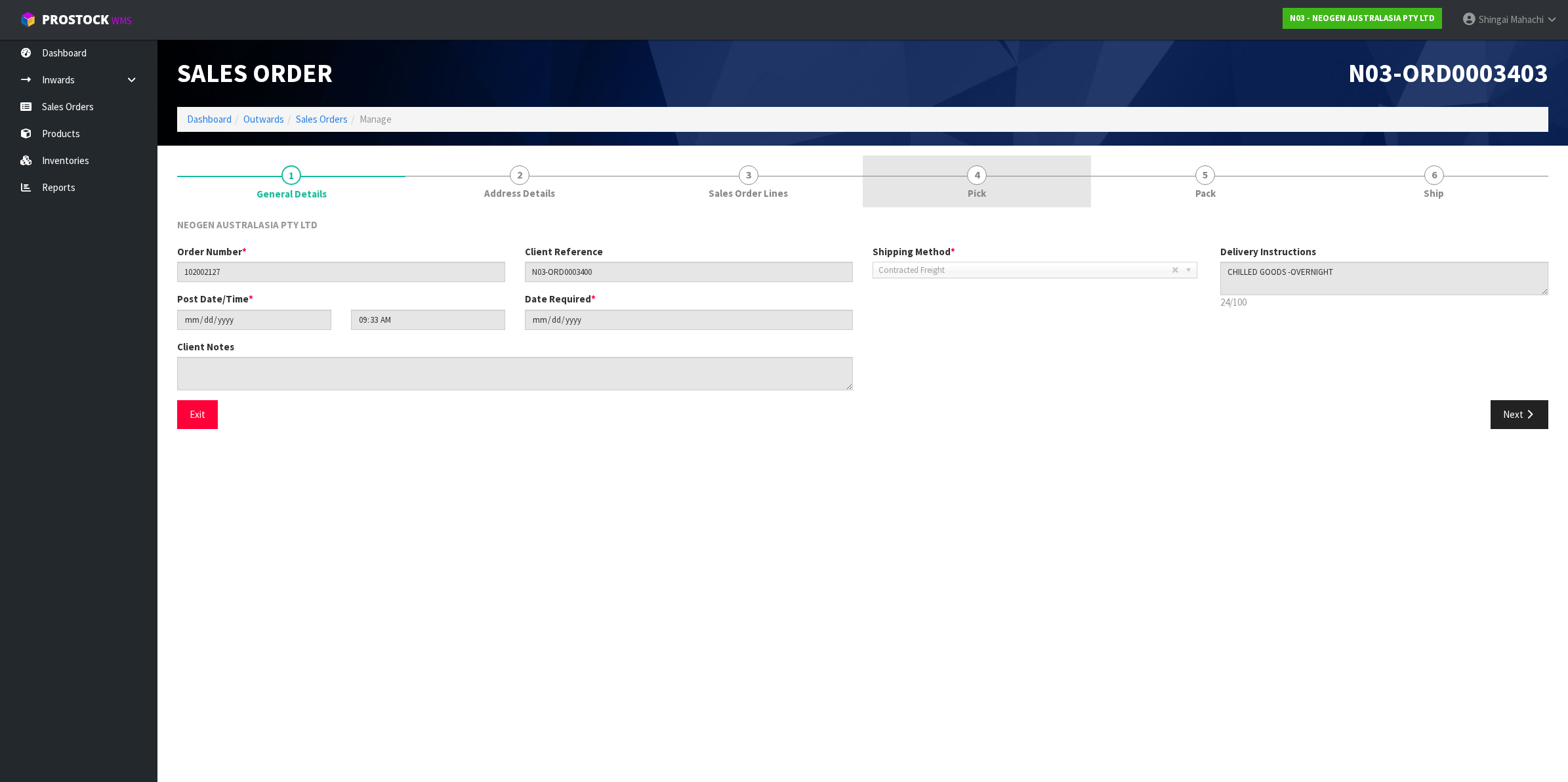
click at [970, 178] on span "4" at bounding box center [976, 175] width 19 height 19
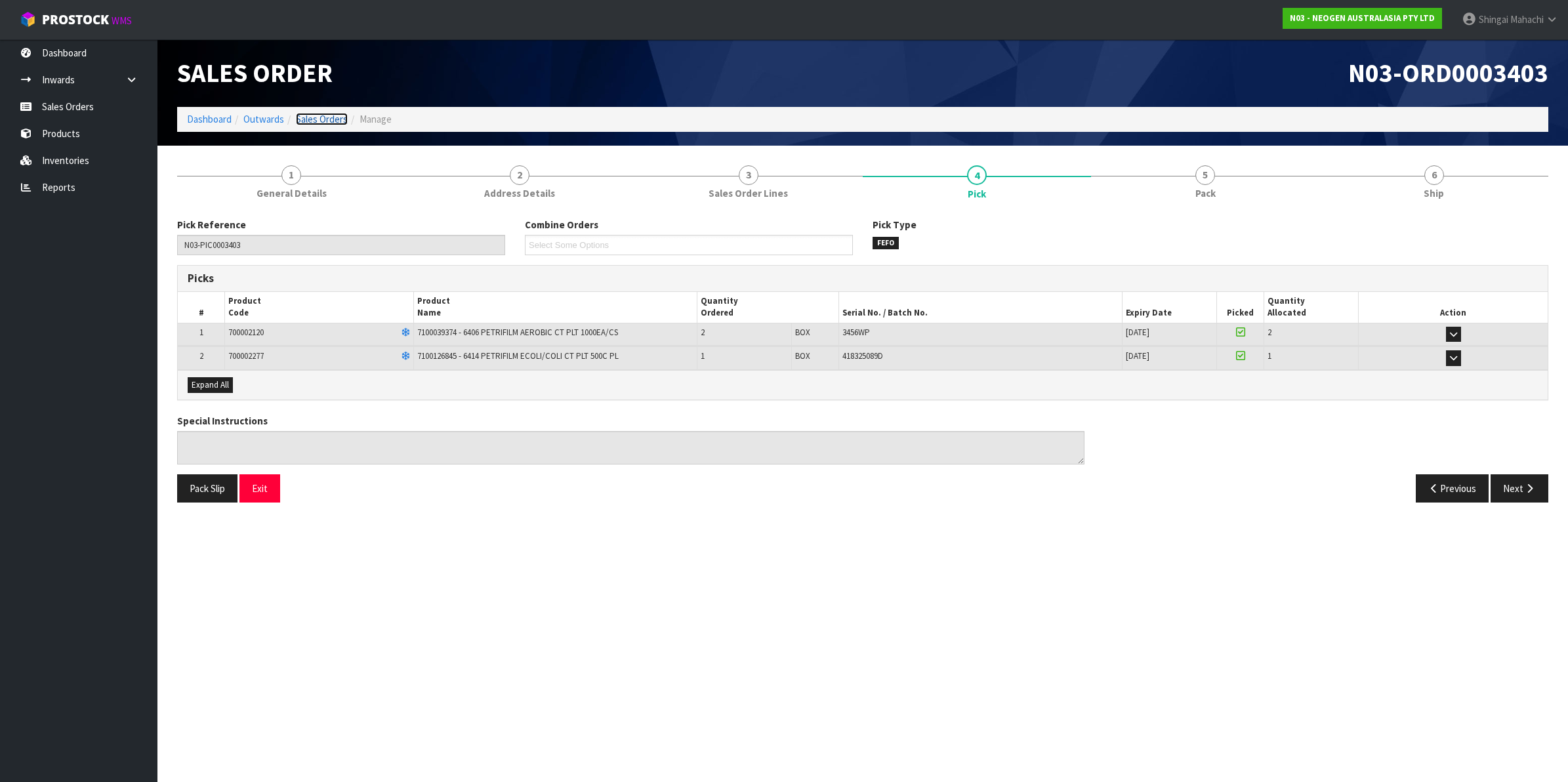
click at [311, 117] on link "Sales Orders" at bounding box center [321, 119] width 51 height 13
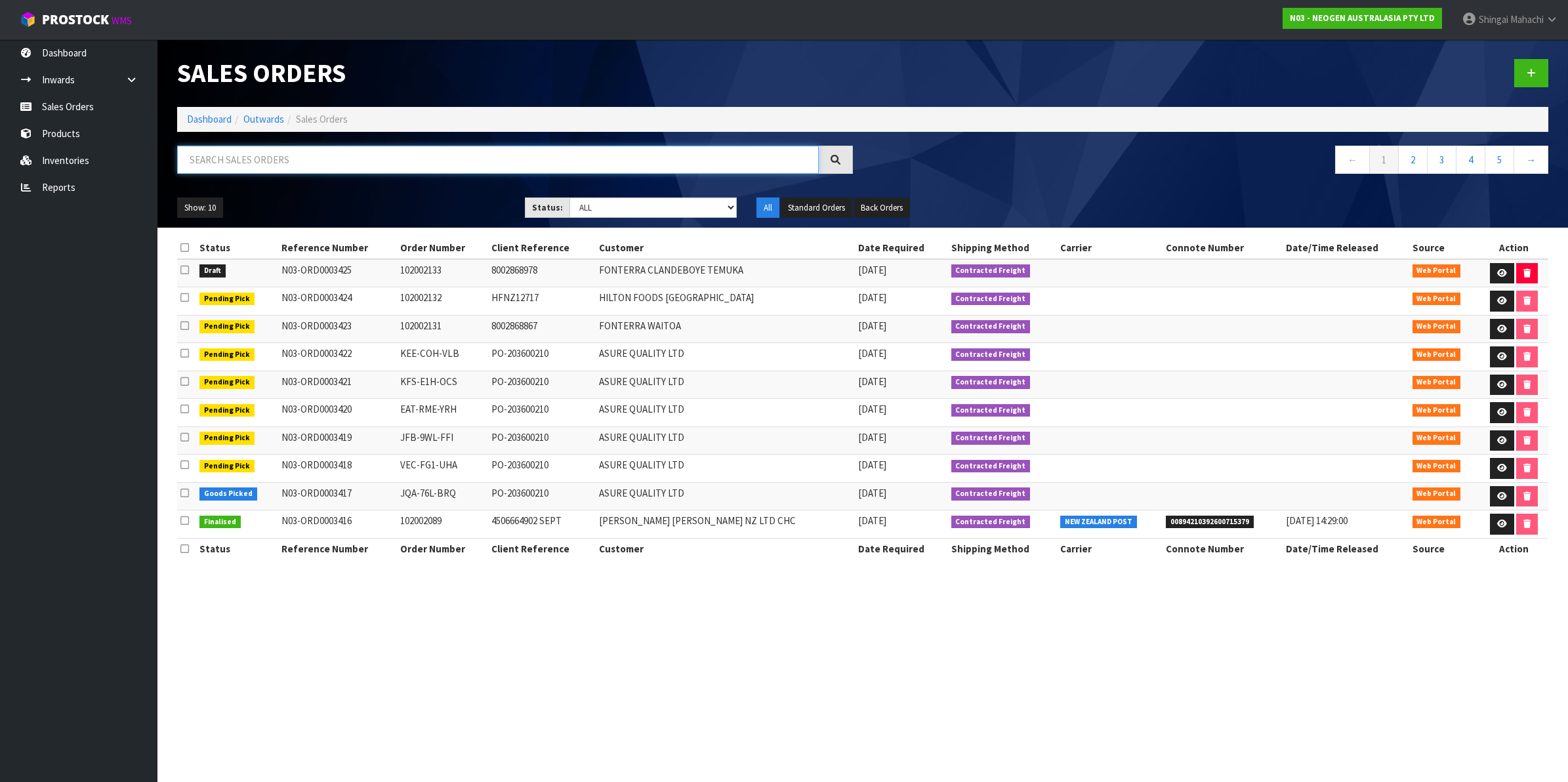
click at [270, 160] on input "text" at bounding box center [498, 160] width 642 height 28
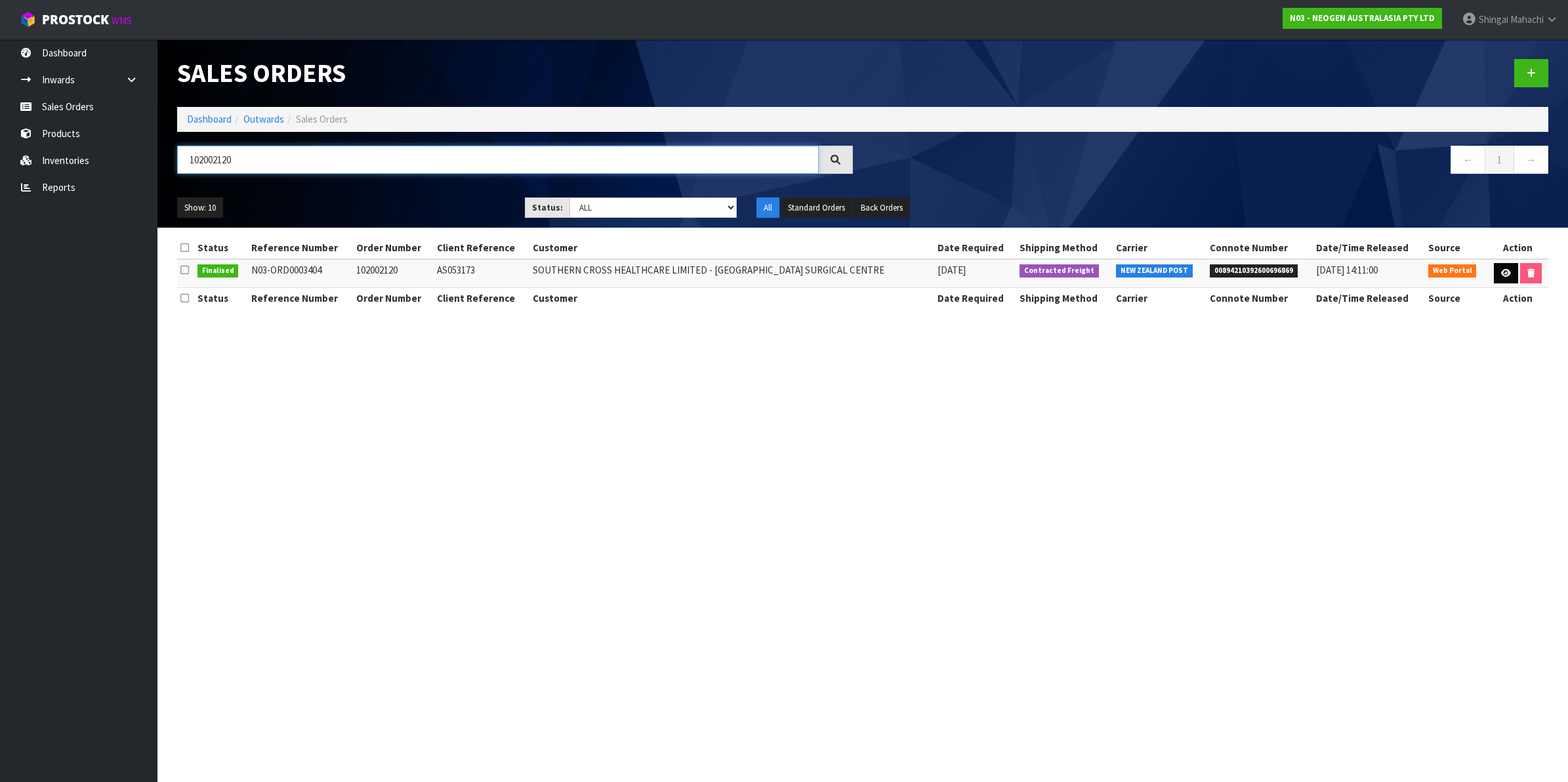
type input "102002120"
click at [1501, 270] on icon at bounding box center [1506, 273] width 10 height 8
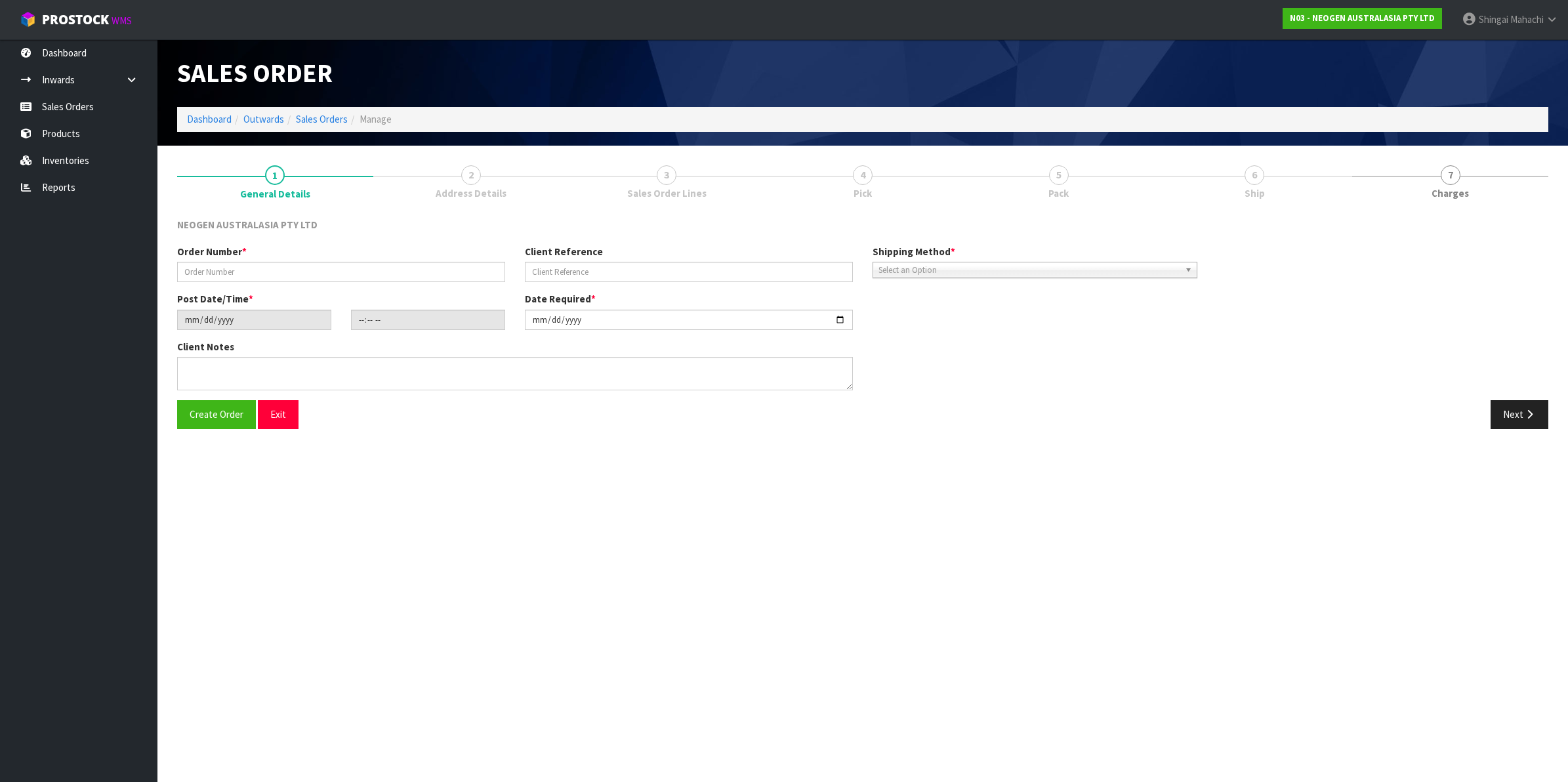
type input "102002120"
type input "AS053173"
type input "[DATE]"
type input "09:35:00.000"
type input "[DATE]"
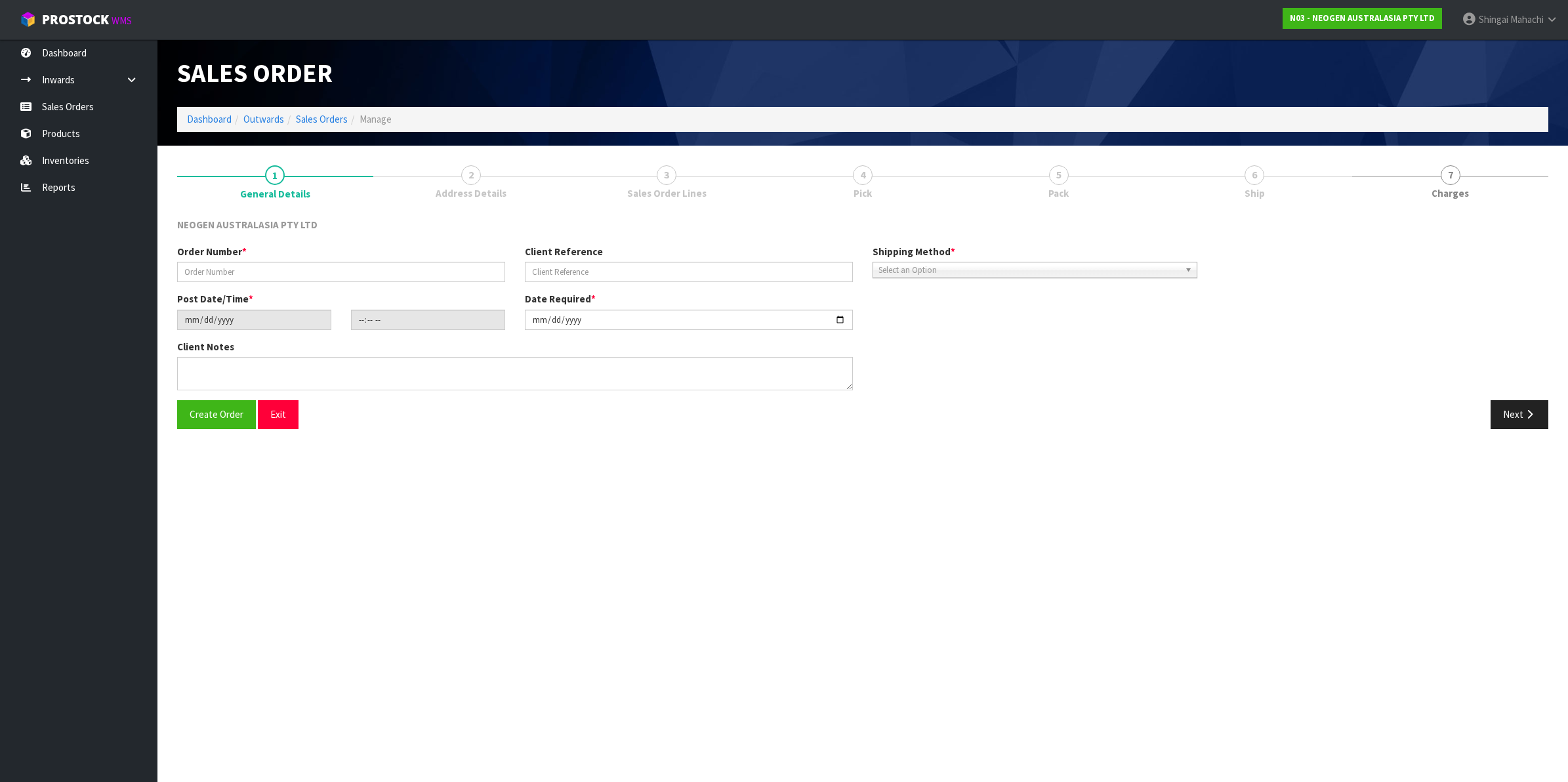
type textarea "ATTN ACCOUNTS"
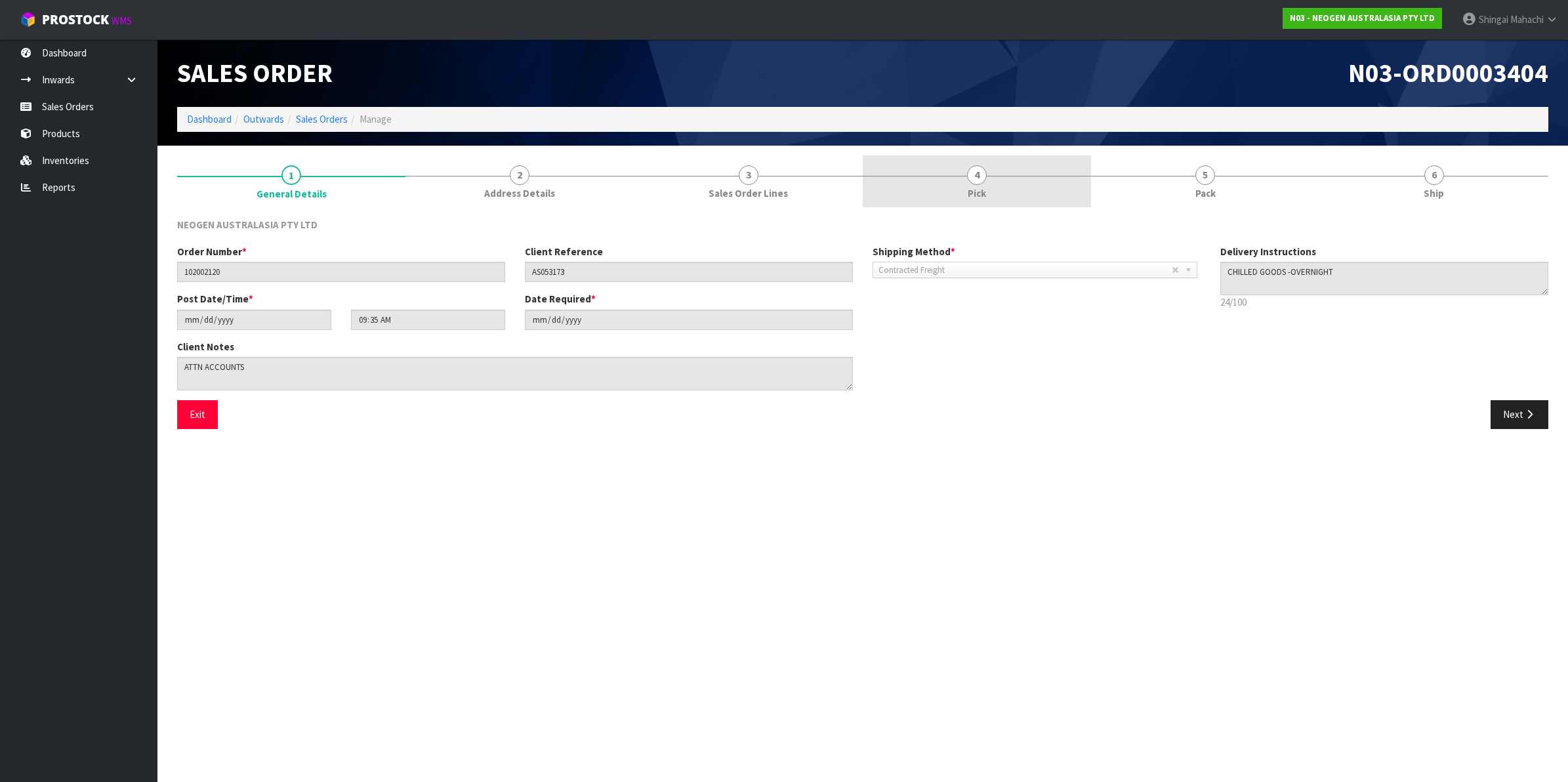
click at [973, 173] on span "4" at bounding box center [976, 175] width 19 height 19
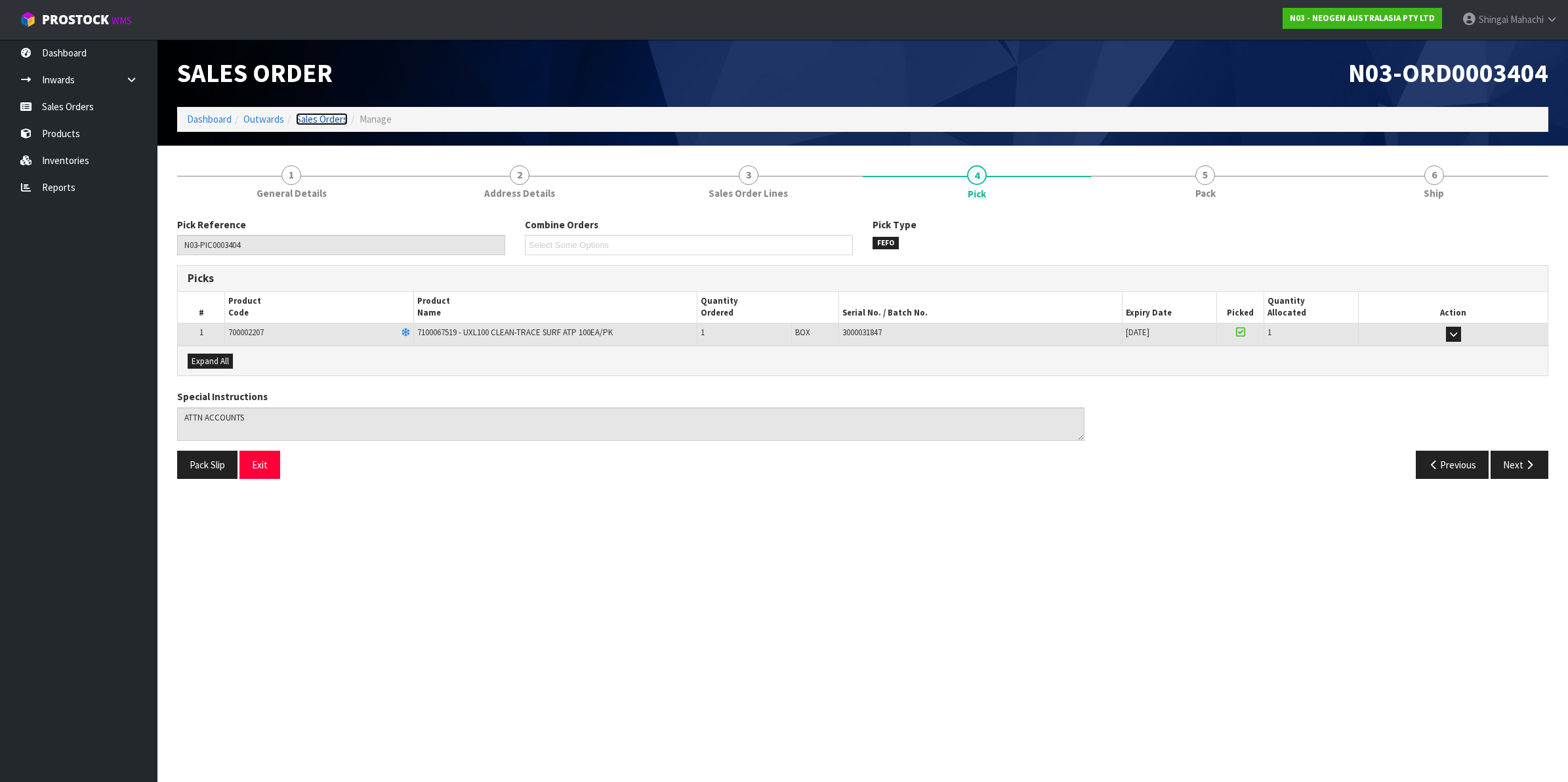
click at [330, 119] on link "Sales Orders" at bounding box center [321, 119] width 51 height 13
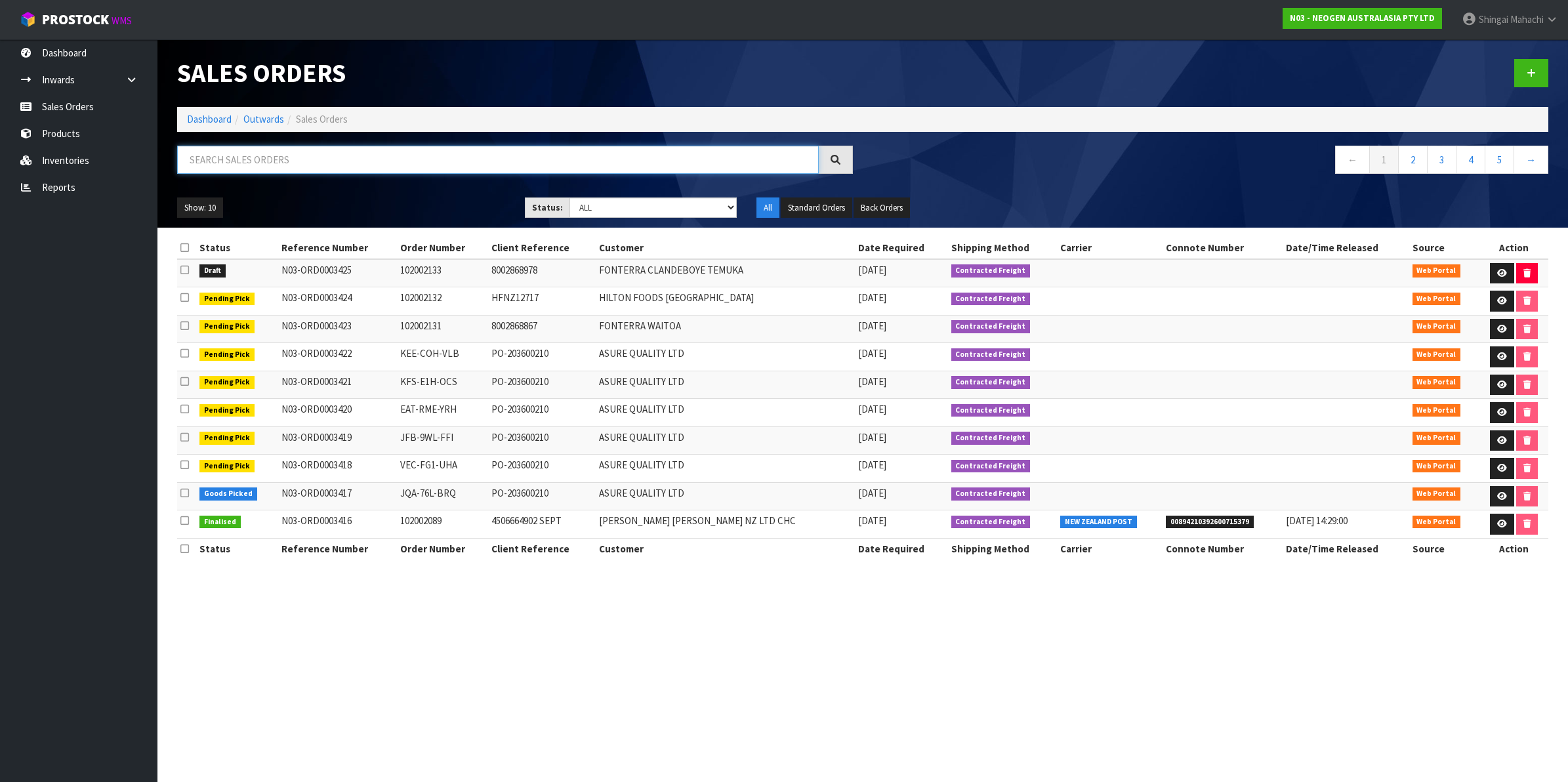
click at [277, 161] on input "text" at bounding box center [498, 160] width 642 height 28
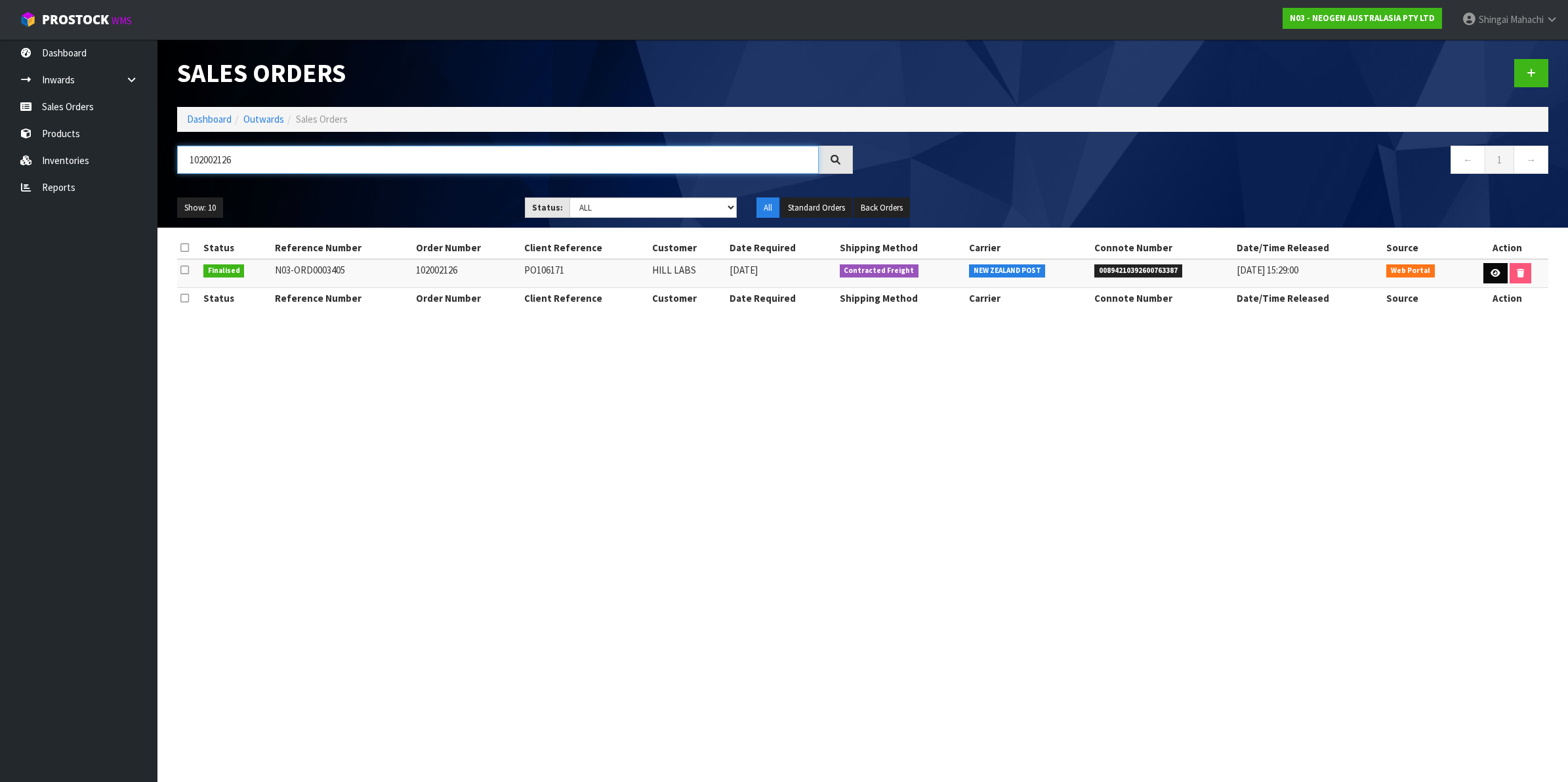
type input "102002126"
click at [1483, 270] on link at bounding box center [1495, 273] width 24 height 21
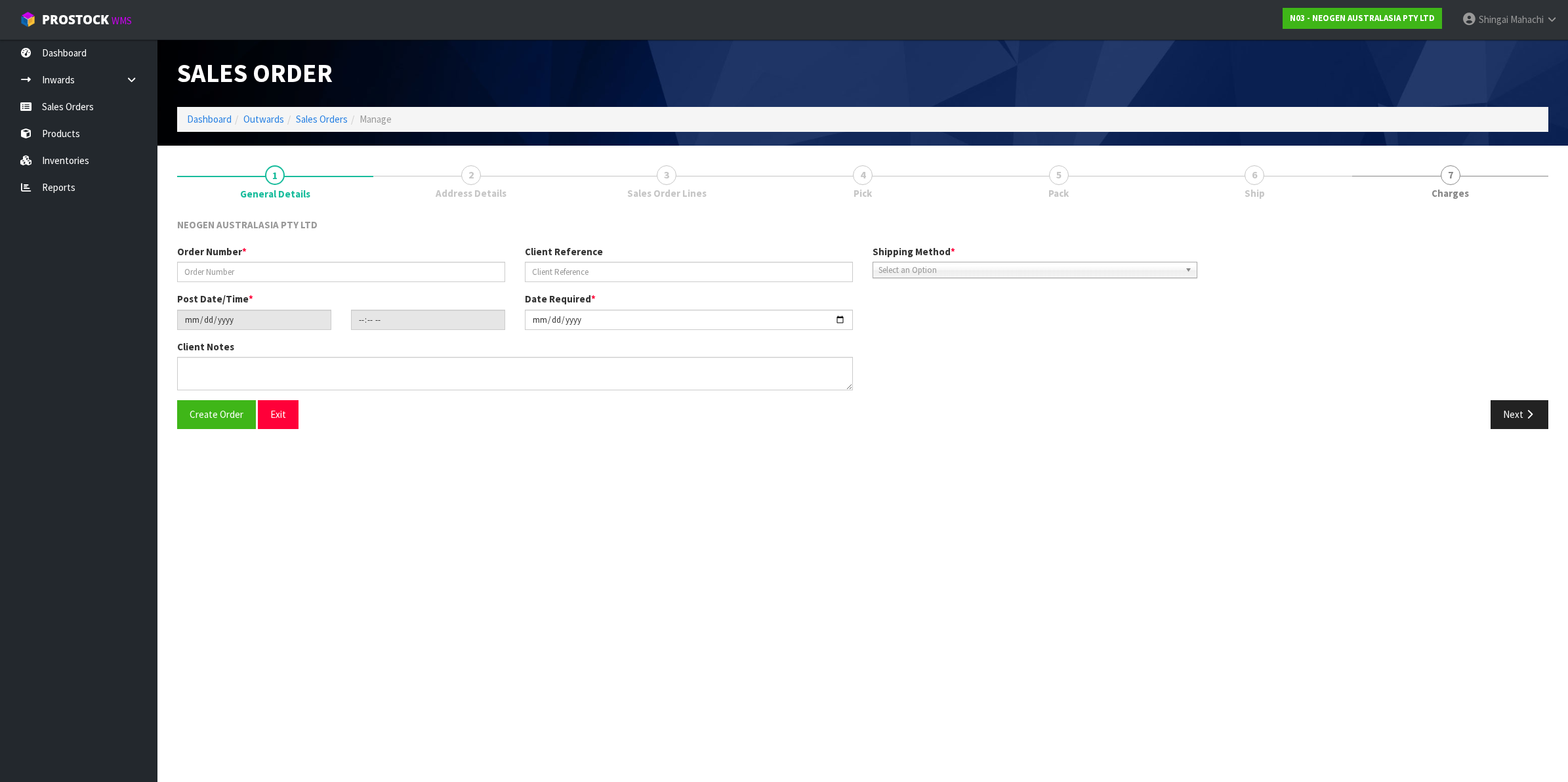
type input "102002126"
type input "PO106171"
type input "[DATE]"
type input "09:36:00.000"
type input "[DATE]"
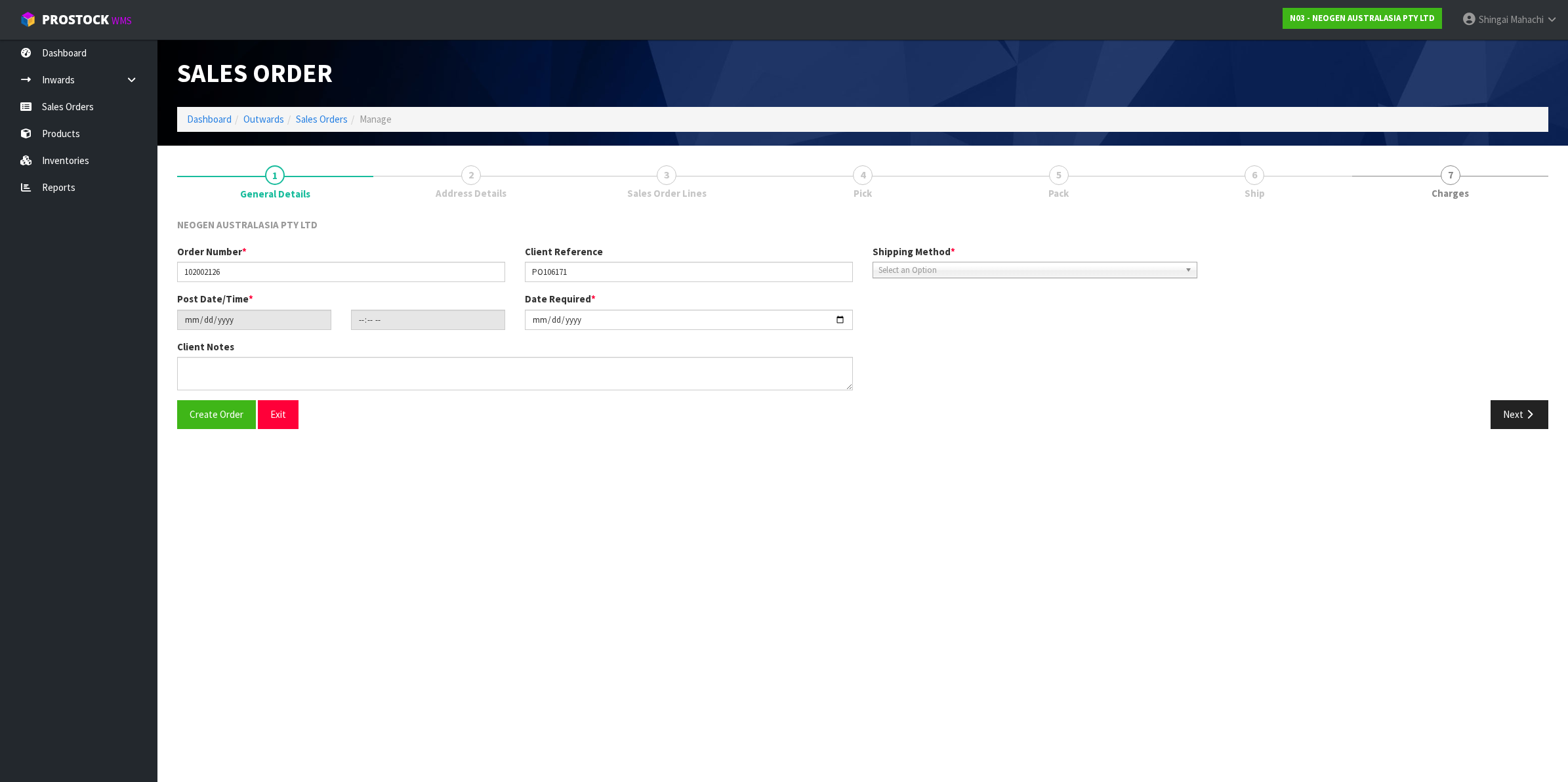
type textarea "ATTN: INWARDS GOODS"
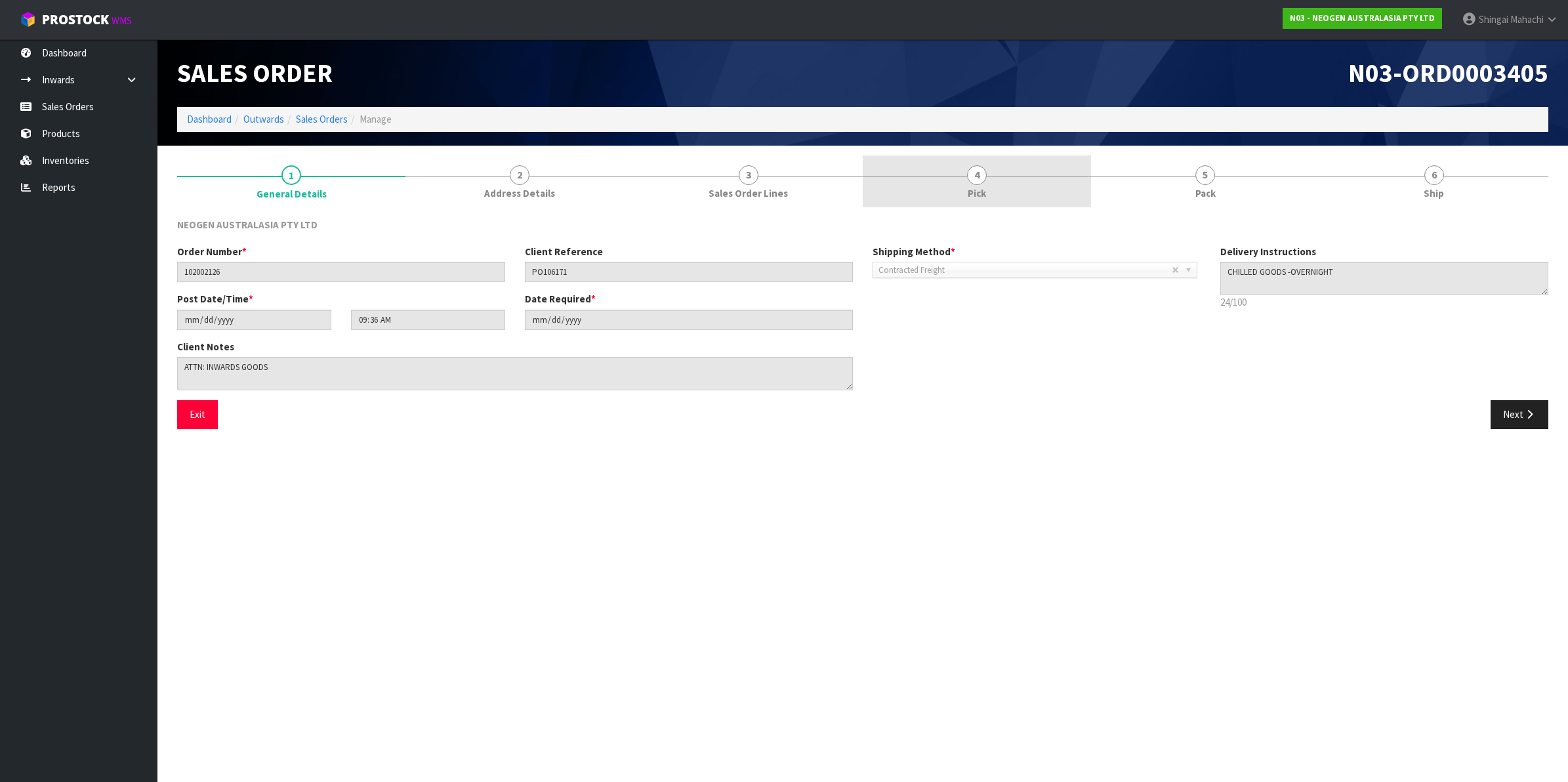
click at [972, 173] on span "4" at bounding box center [976, 175] width 19 height 19
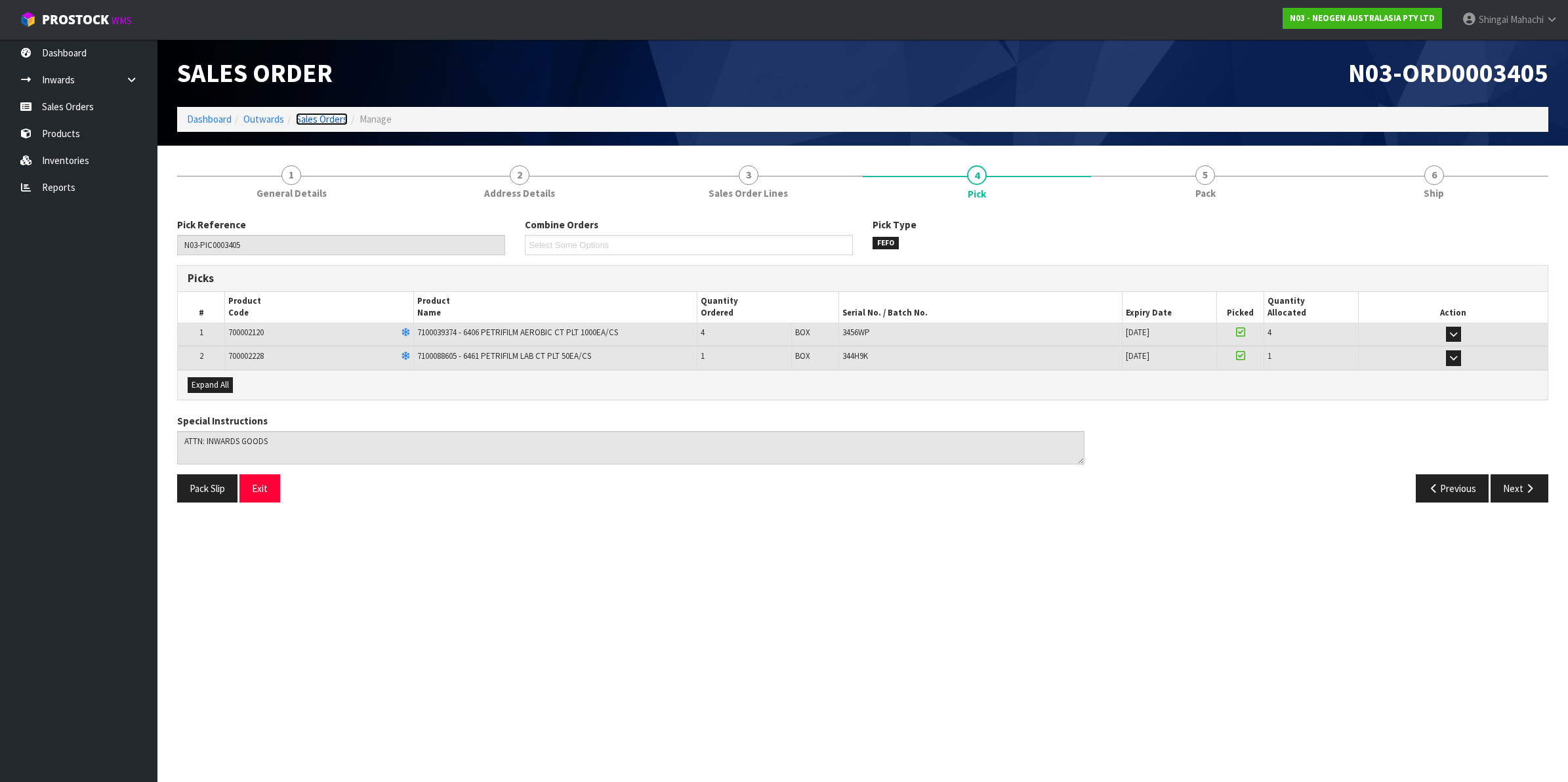
click at [339, 119] on link "Sales Orders" at bounding box center [321, 119] width 51 height 13
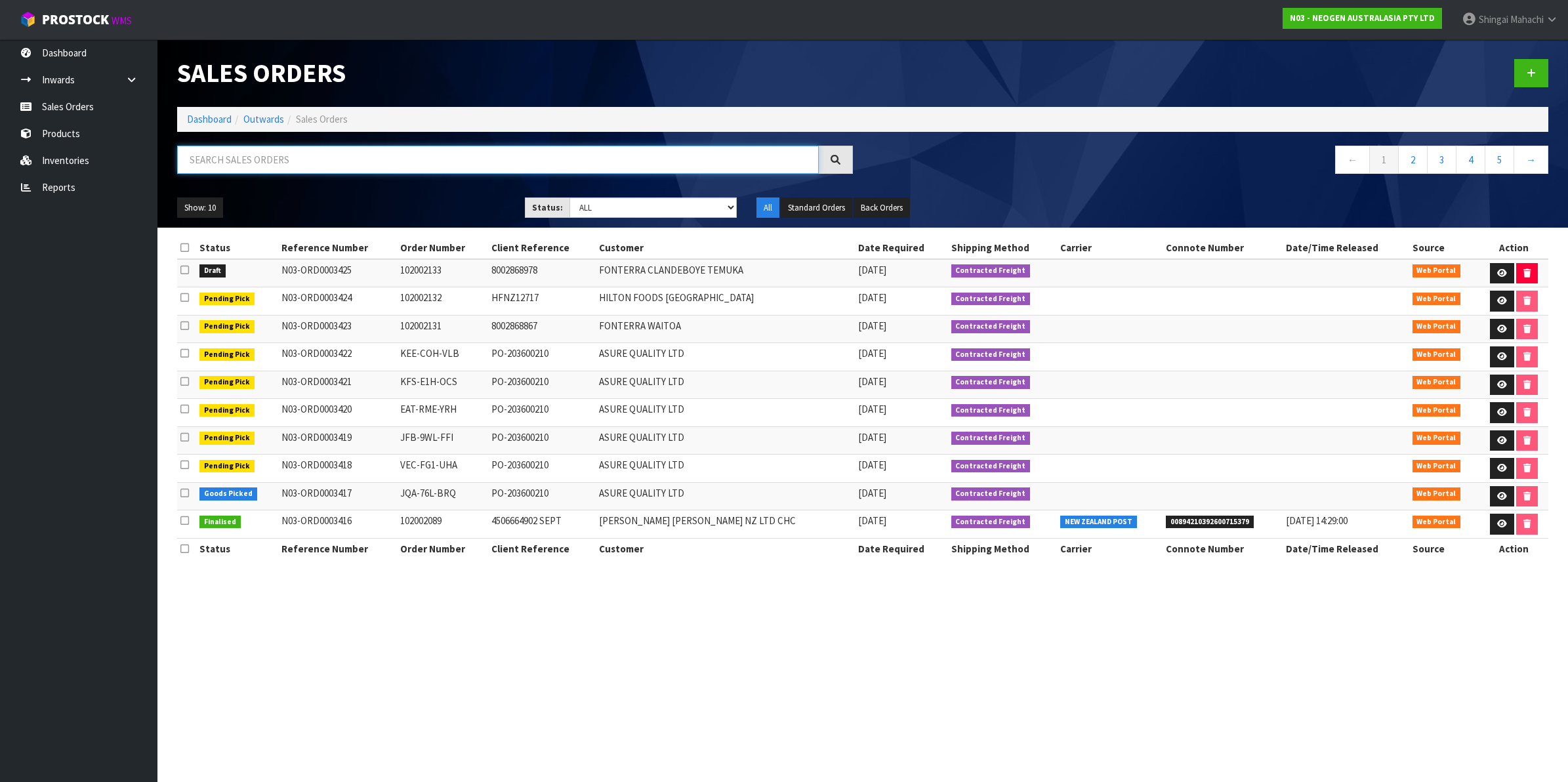
click at [265, 163] on input "text" at bounding box center [498, 160] width 642 height 28
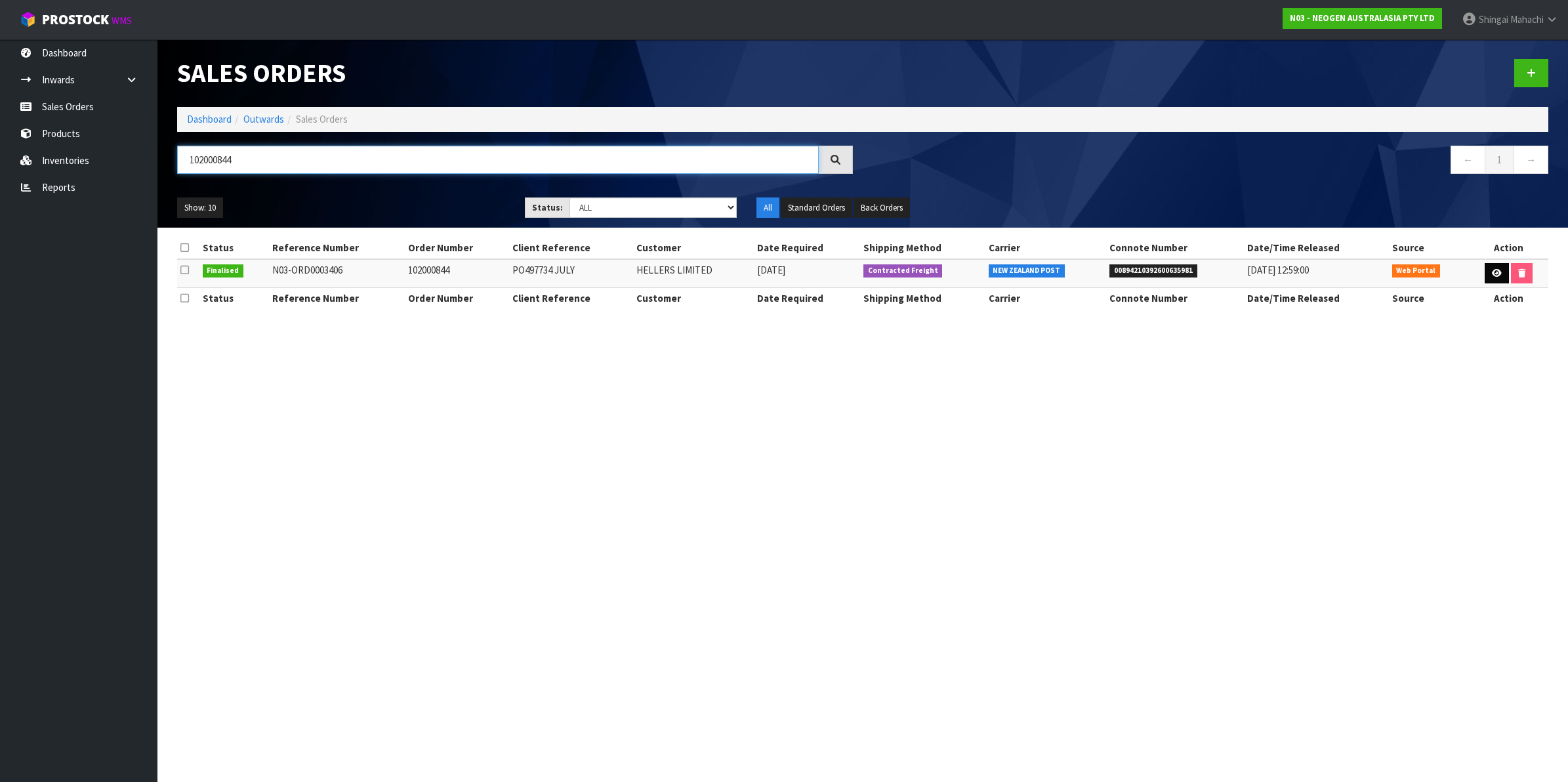
type input "102000844"
click at [1492, 273] on icon at bounding box center [1496, 273] width 10 height 8
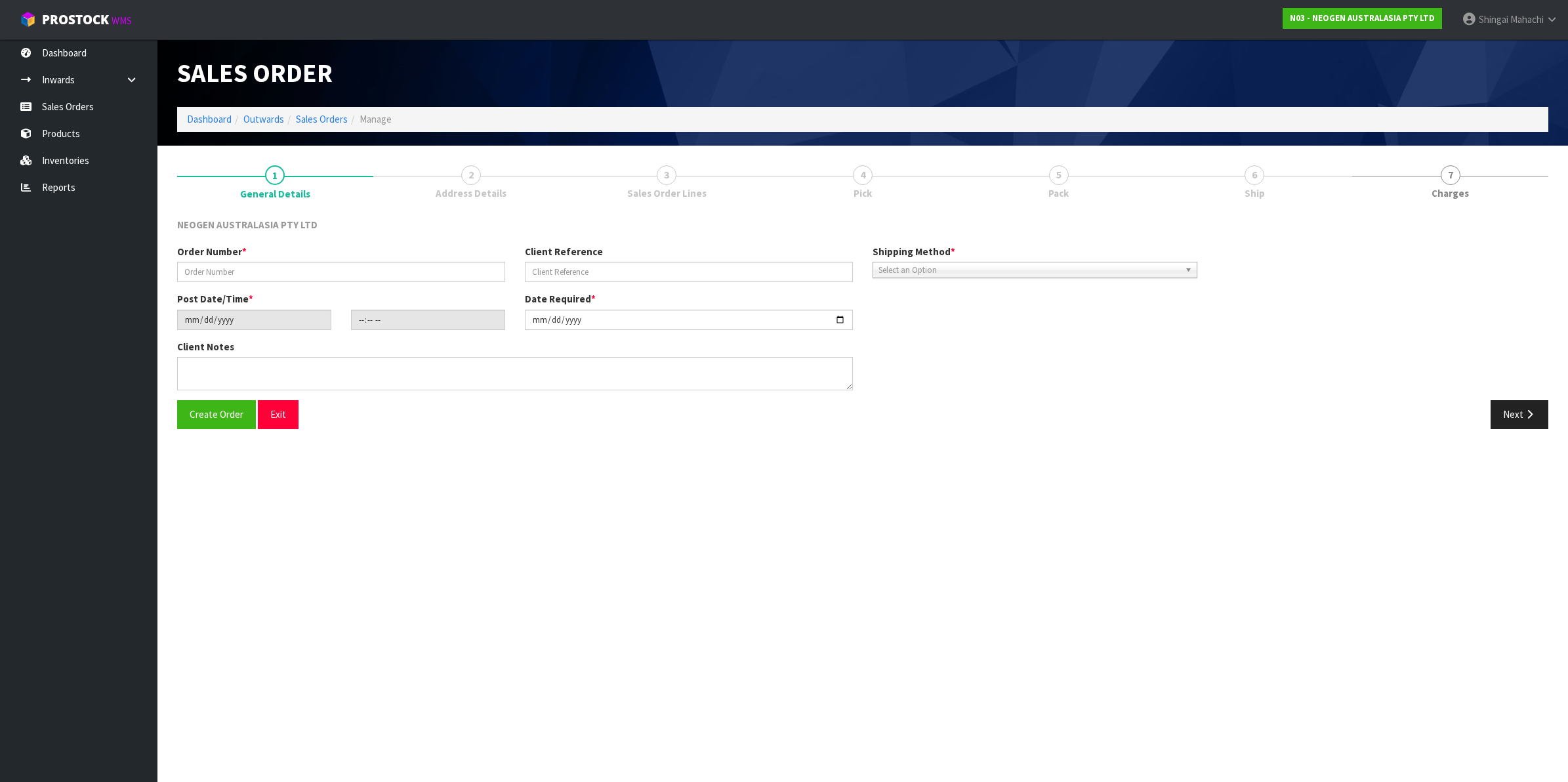
type input "102000844"
type input "PO497734 JULY"
type input "[DATE]"
type input "09:38:00.000"
type input "[DATE]"
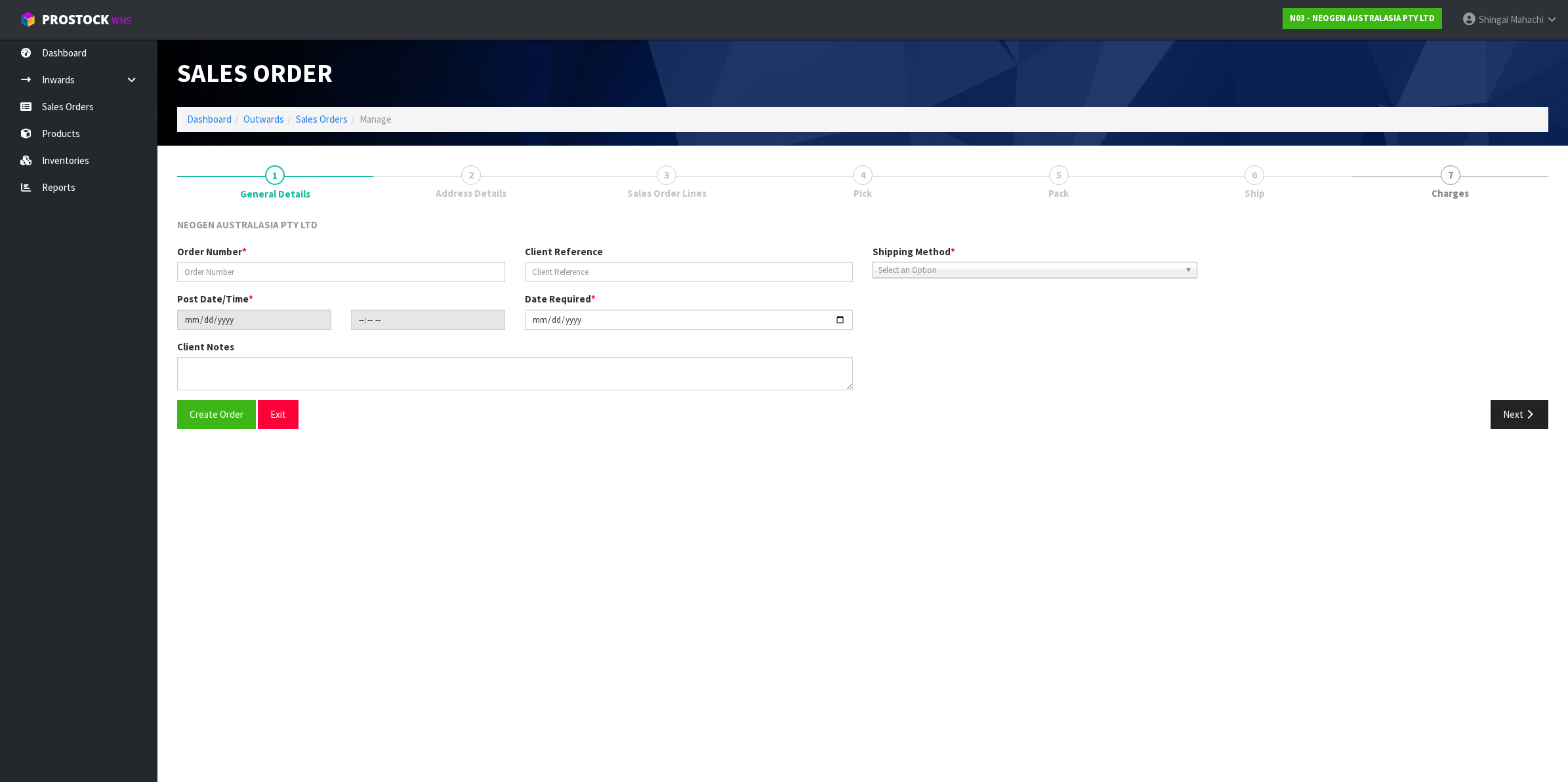
type textarea "ATTN [PERSON_NAME]"
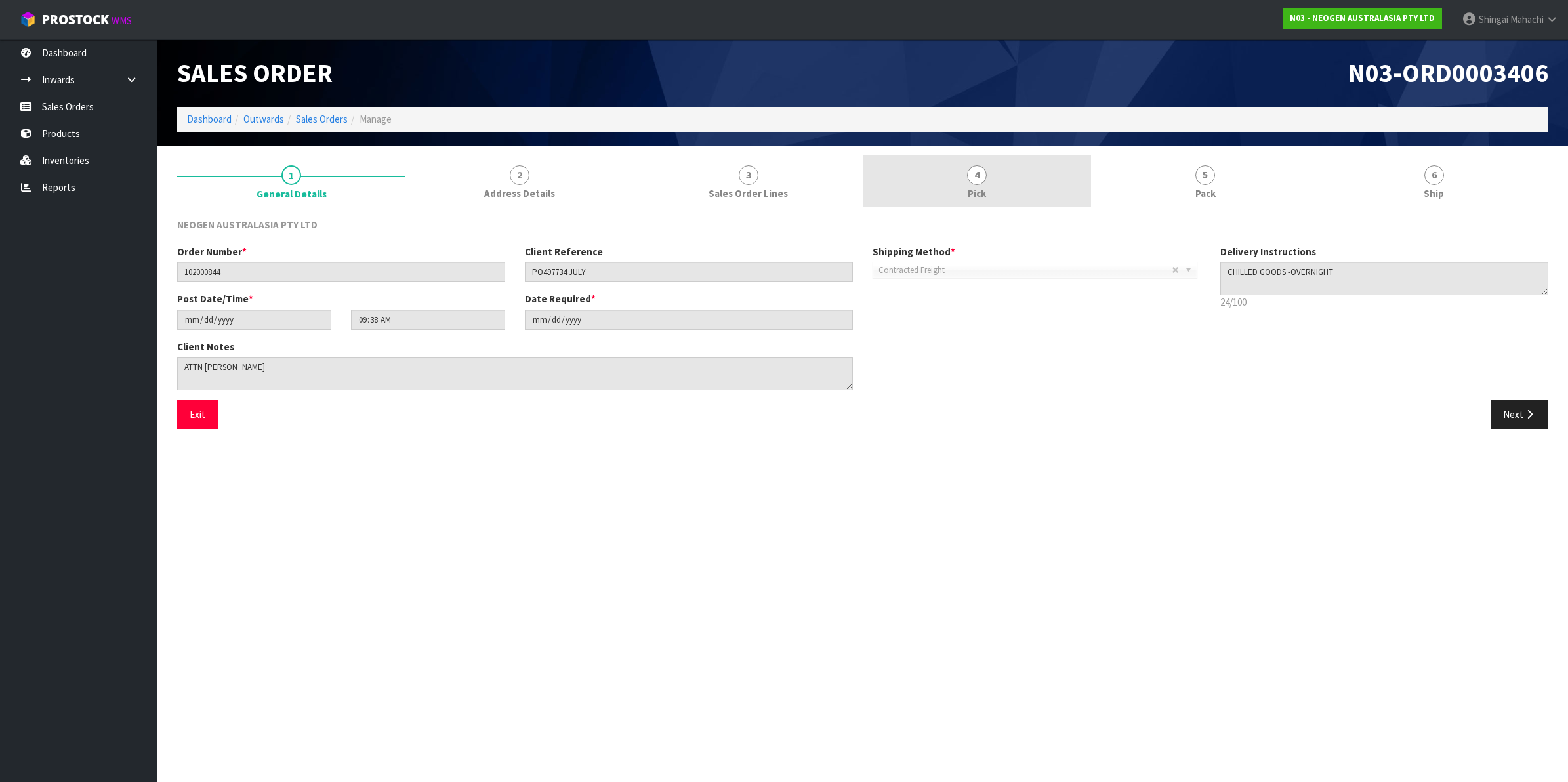
click at [976, 169] on span "4" at bounding box center [976, 175] width 19 height 19
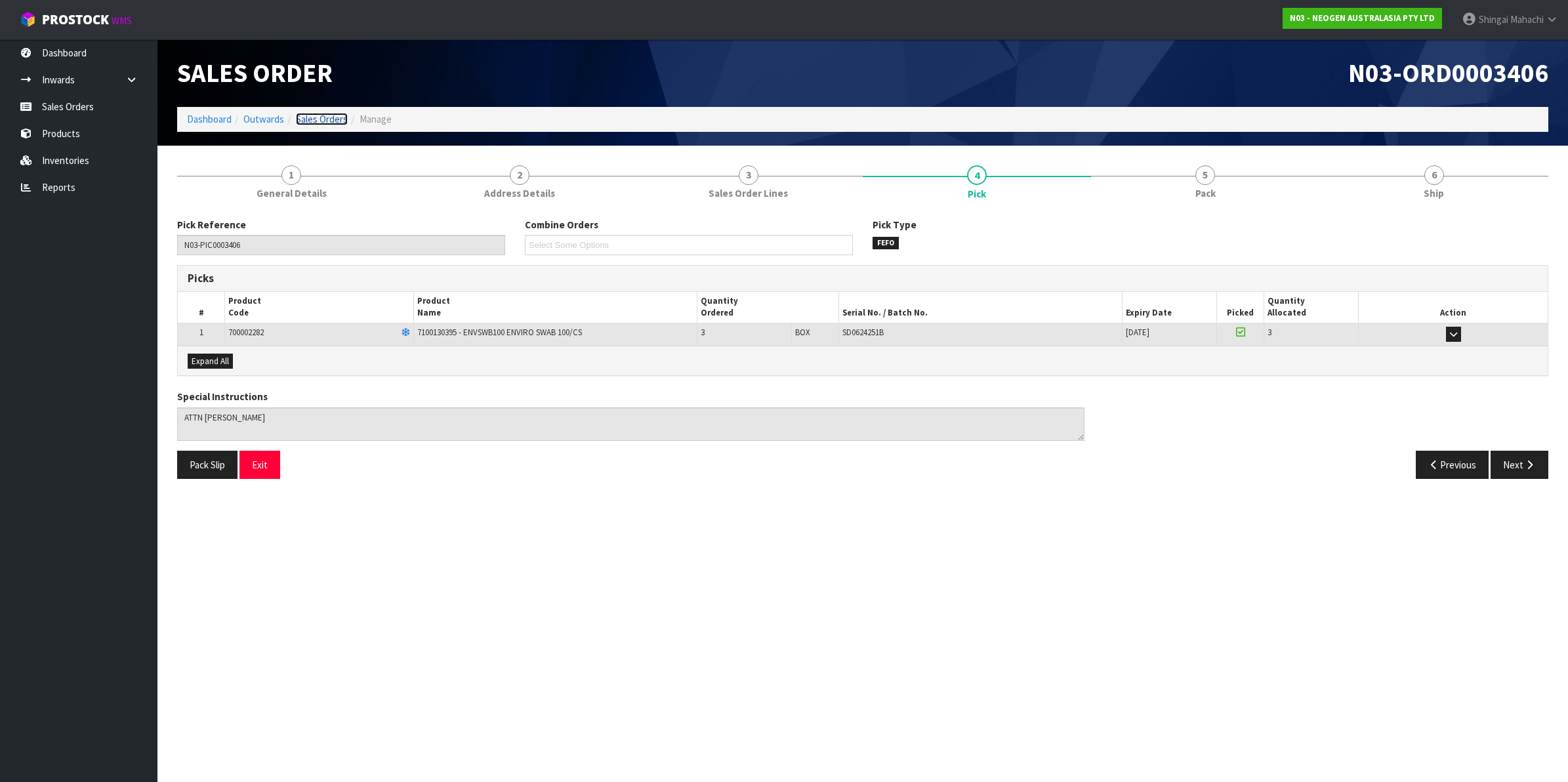
click at [334, 119] on link "Sales Orders" at bounding box center [321, 119] width 51 height 13
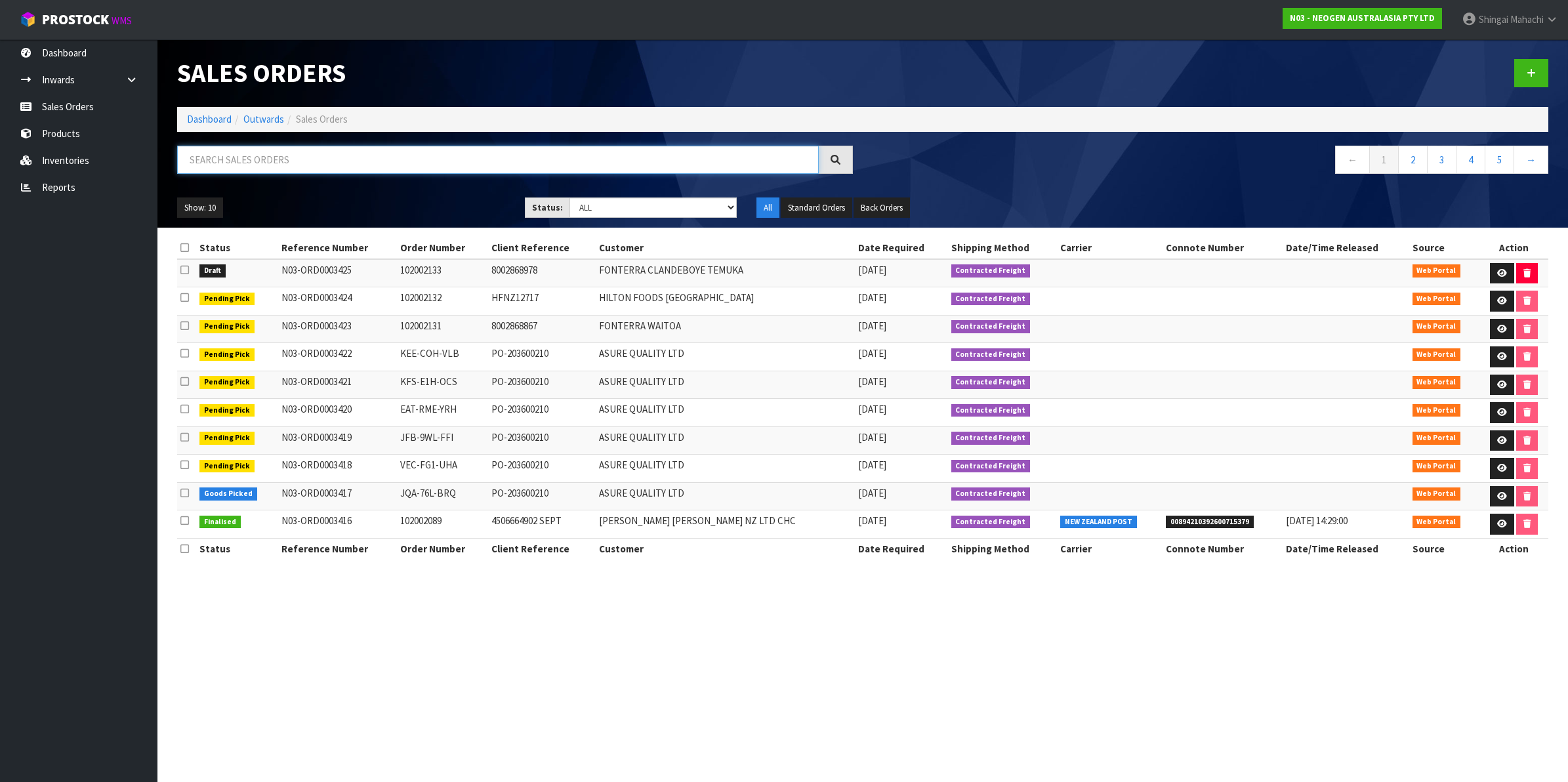
click at [283, 151] on input "text" at bounding box center [498, 160] width 642 height 28
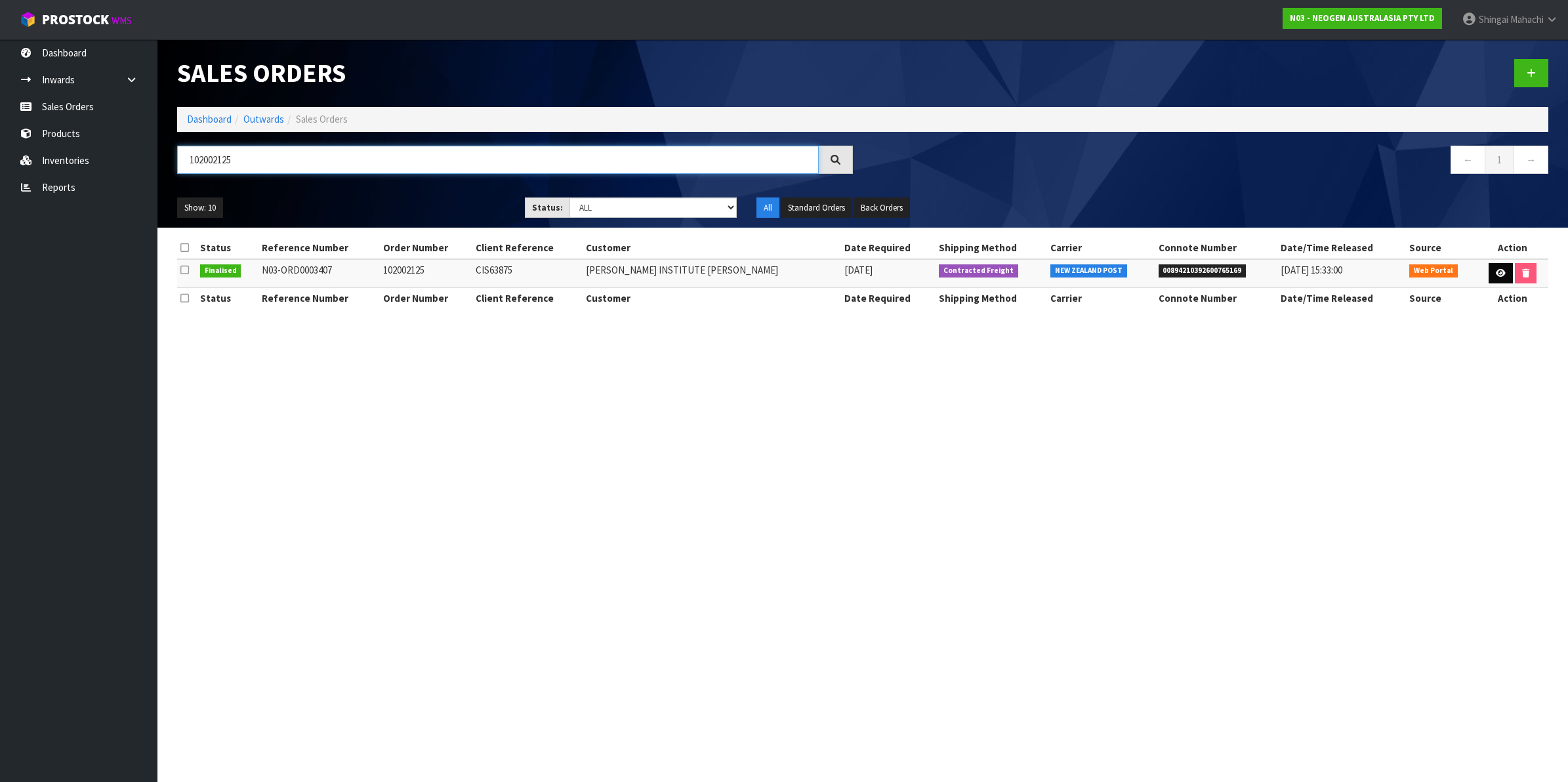
type input "102002125"
click at [1494, 279] on link at bounding box center [1501, 273] width 24 height 21
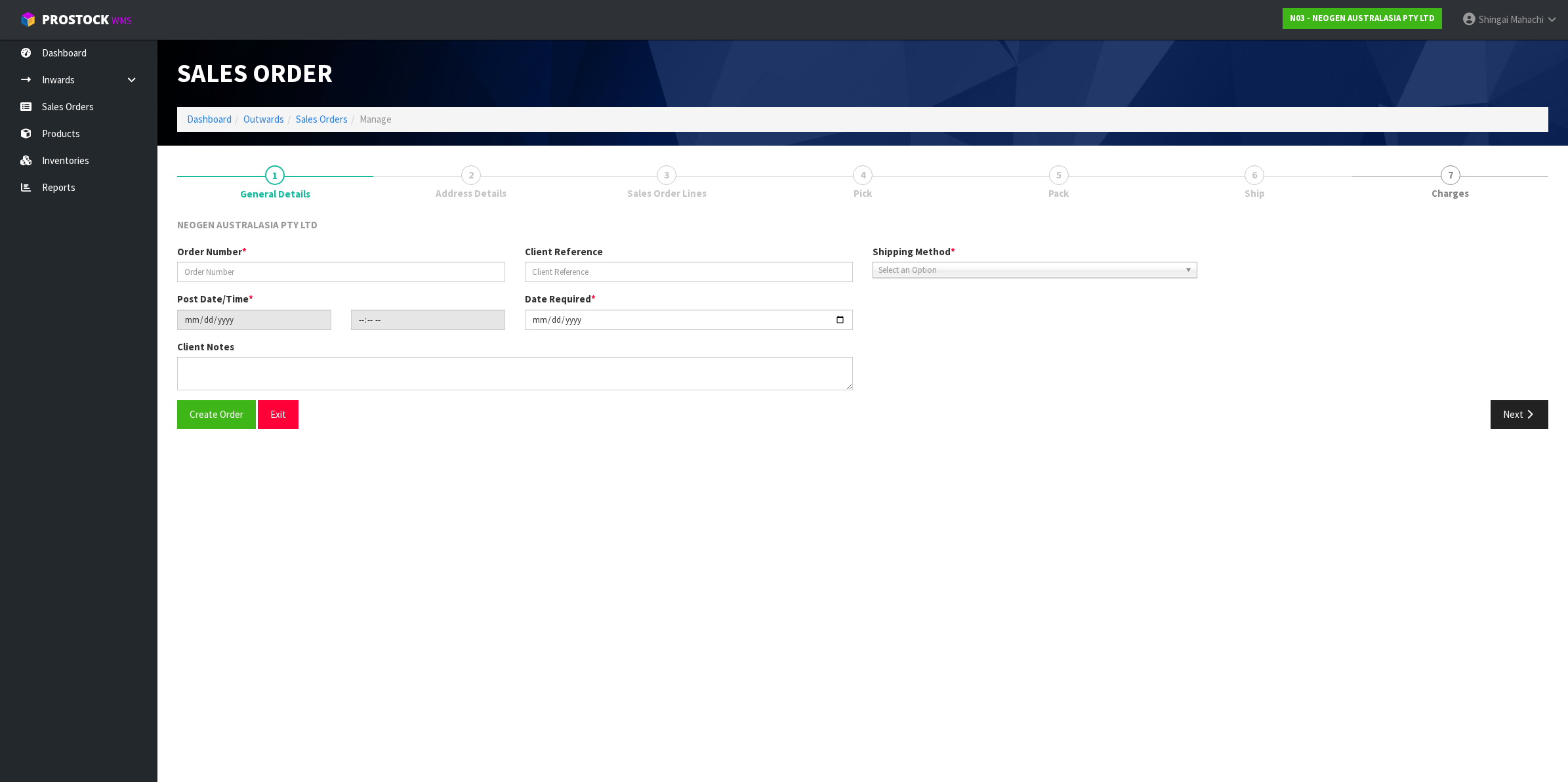
type input "102002125"
type input "CIS63875"
type input "[DATE]"
type input "09:40:00.000"
type input "[DATE]"
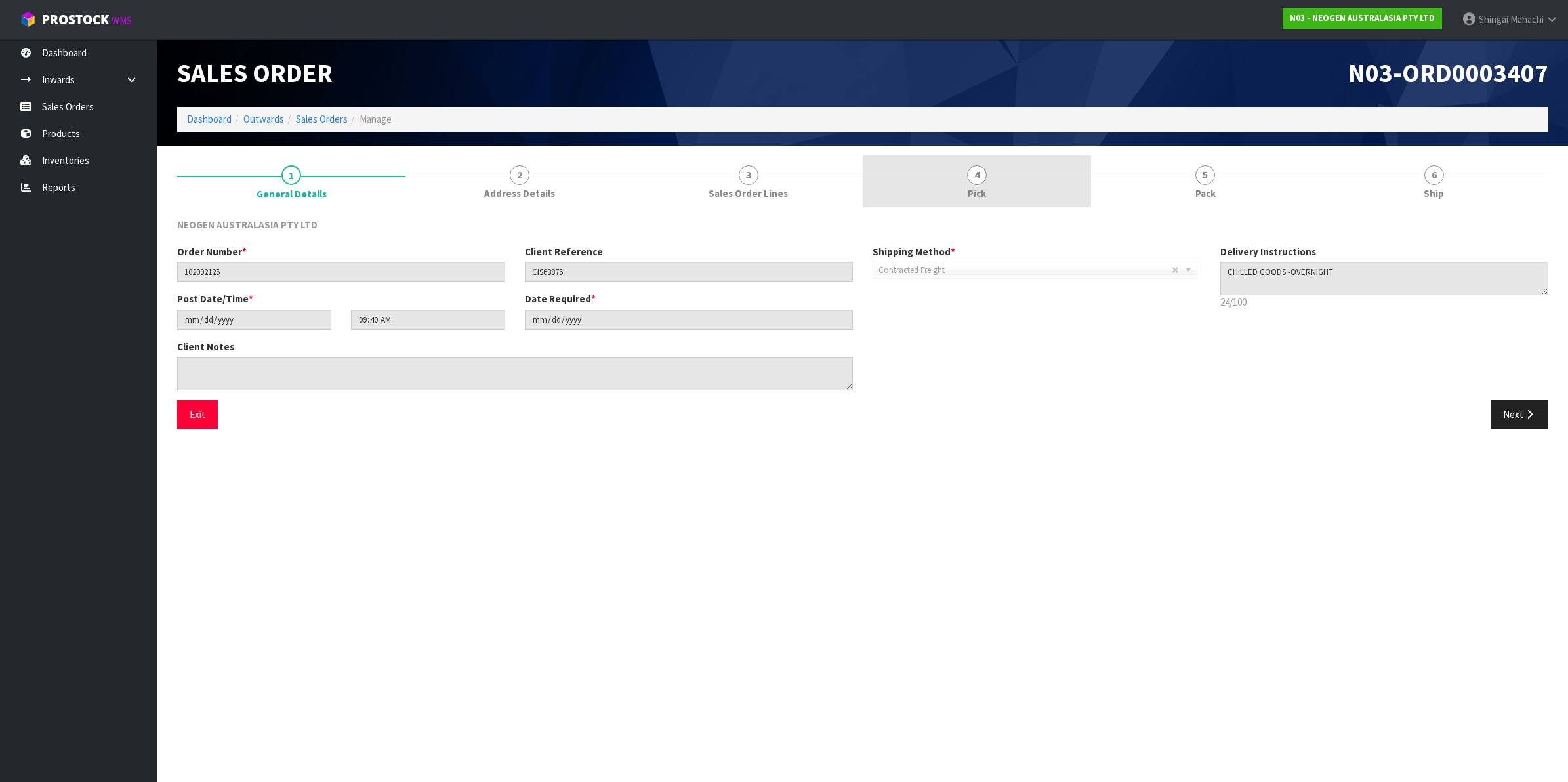
click at [968, 174] on span "4" at bounding box center [976, 175] width 19 height 19
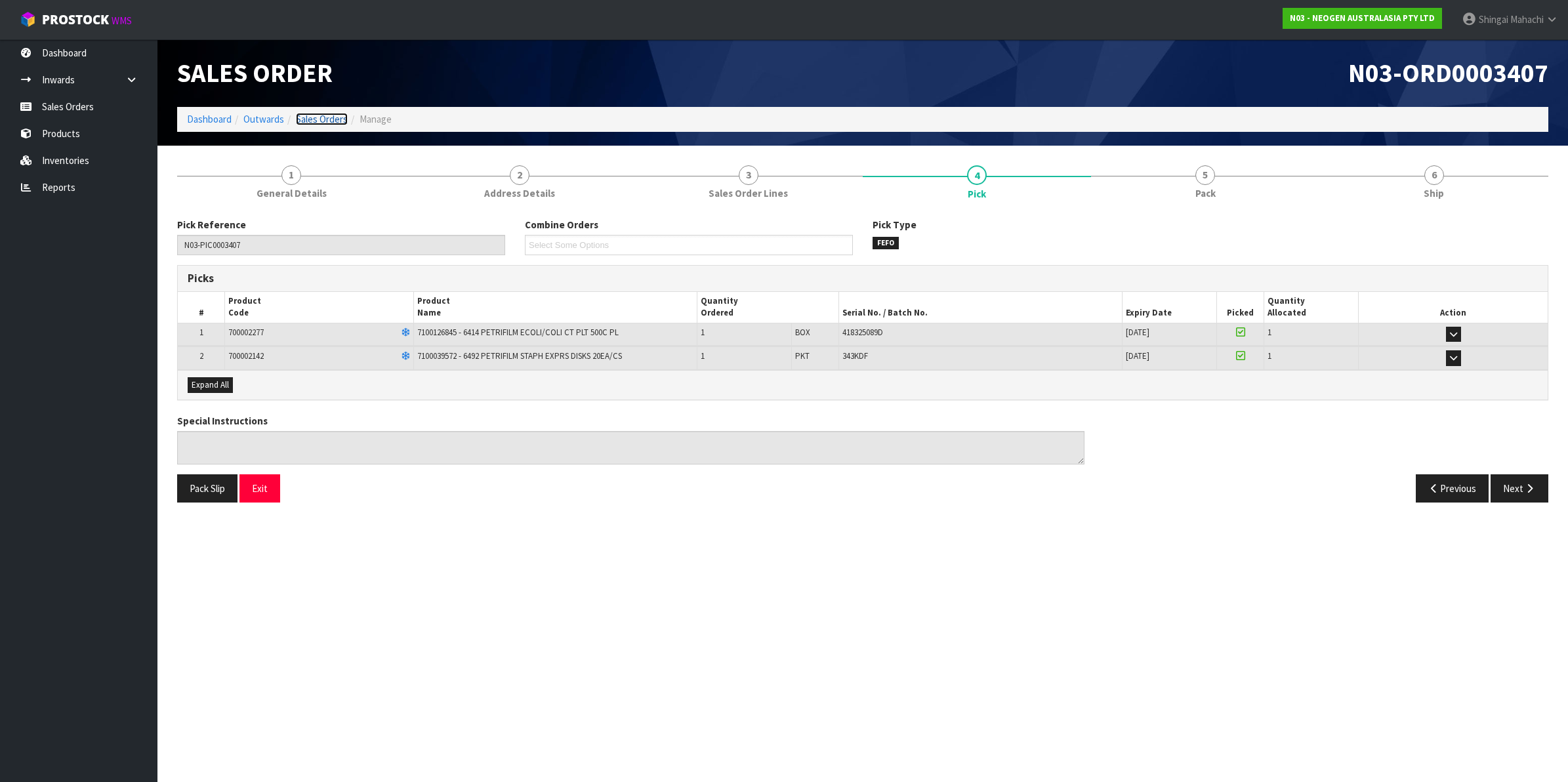
click at [316, 116] on link "Sales Orders" at bounding box center [321, 119] width 51 height 13
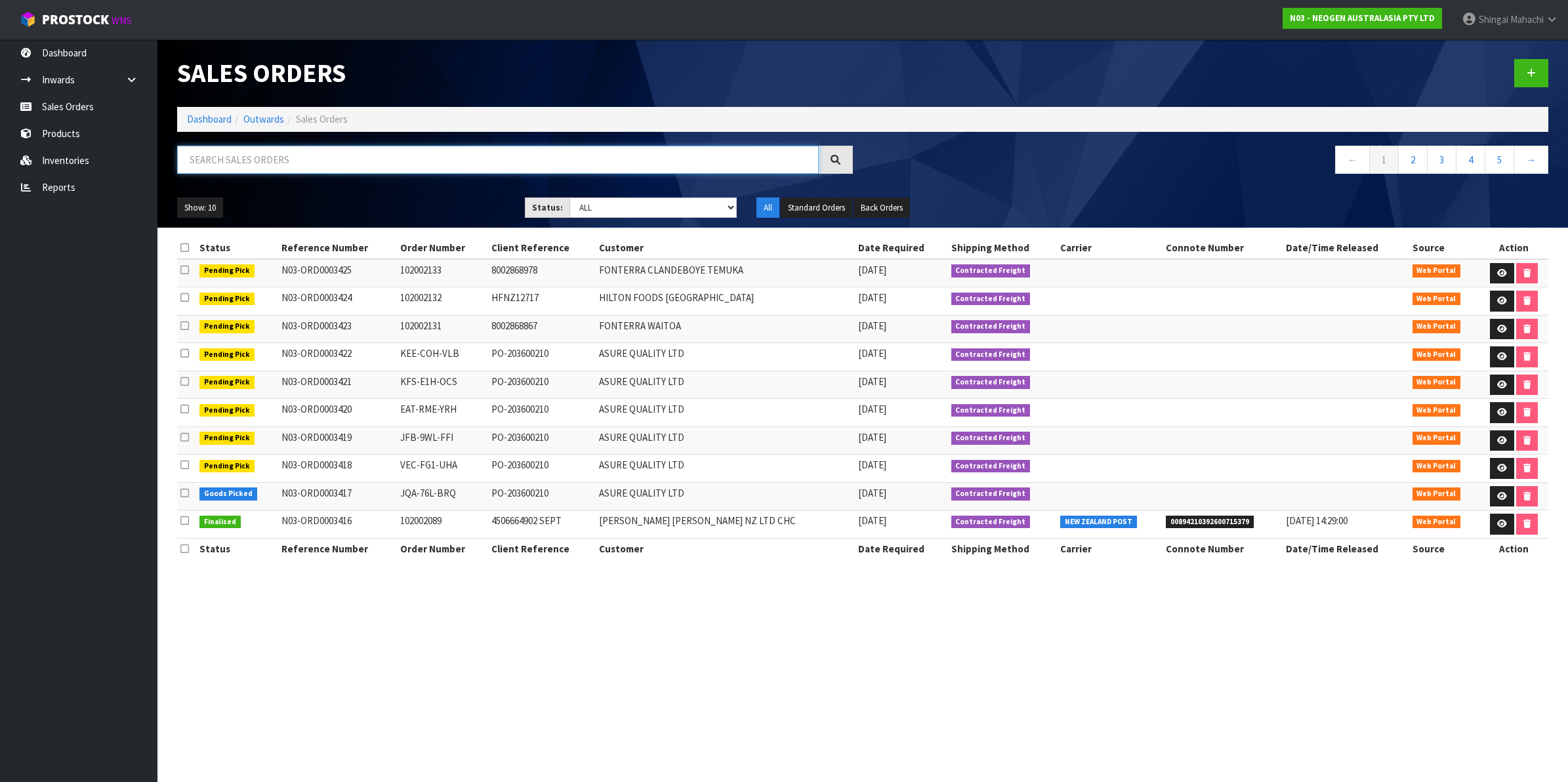
click at [330, 155] on input "text" at bounding box center [498, 160] width 642 height 28
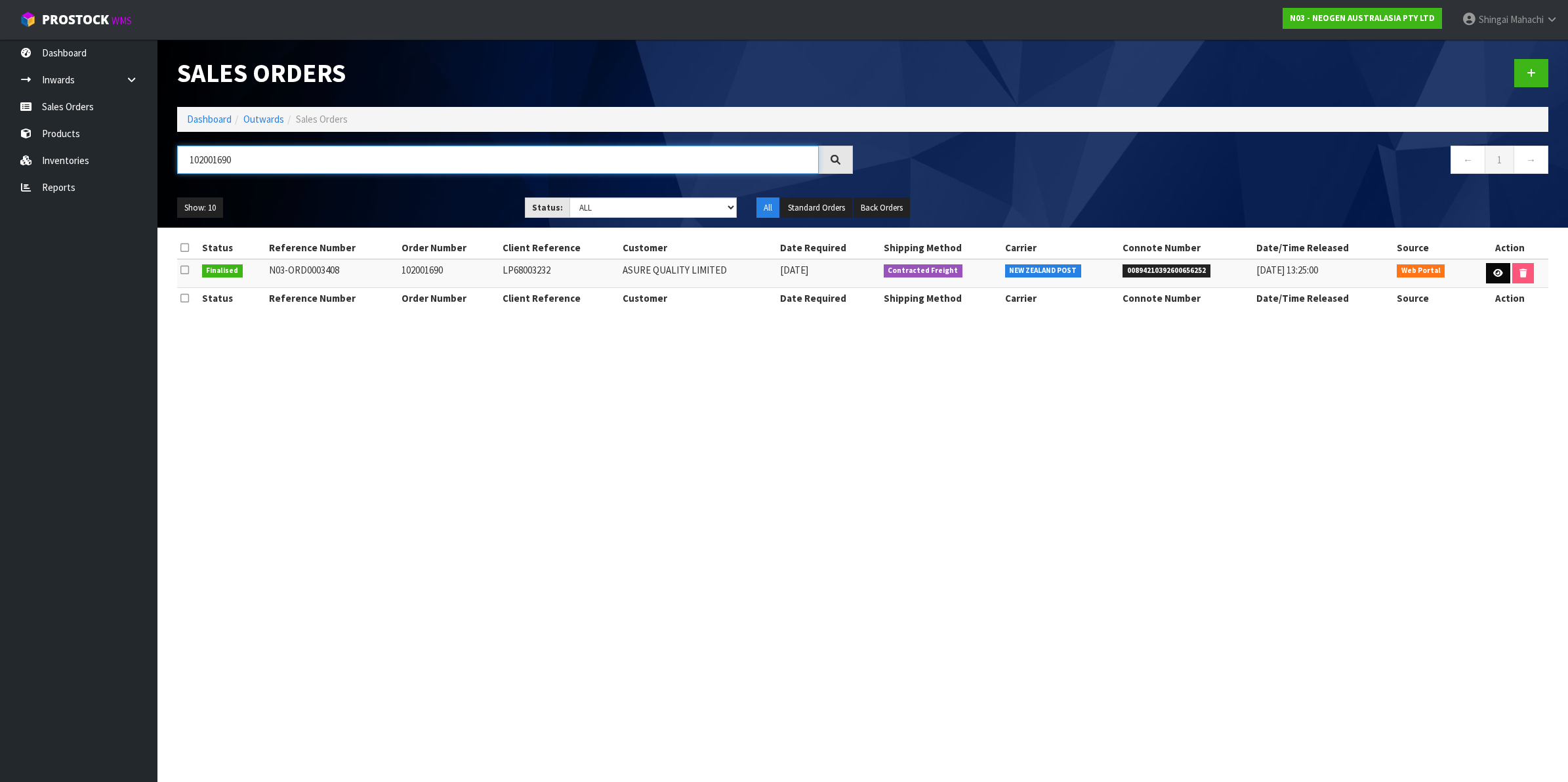
type input "102001690"
click at [1496, 270] on icon at bounding box center [1498, 273] width 10 height 8
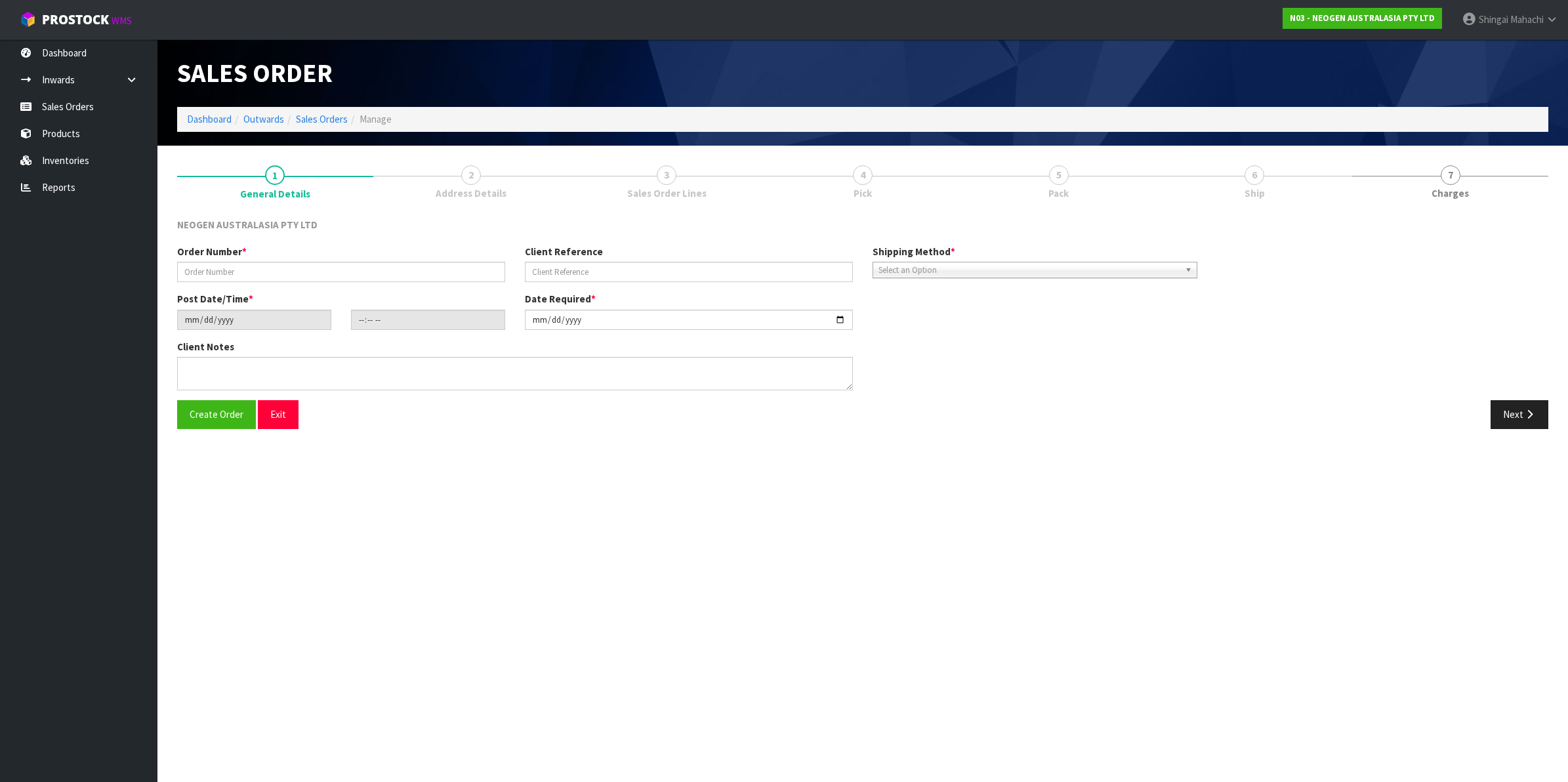
type input "102001690"
type input "LP68003232"
type input "[DATE]"
type input "09:41:00.000"
type input "[DATE]"
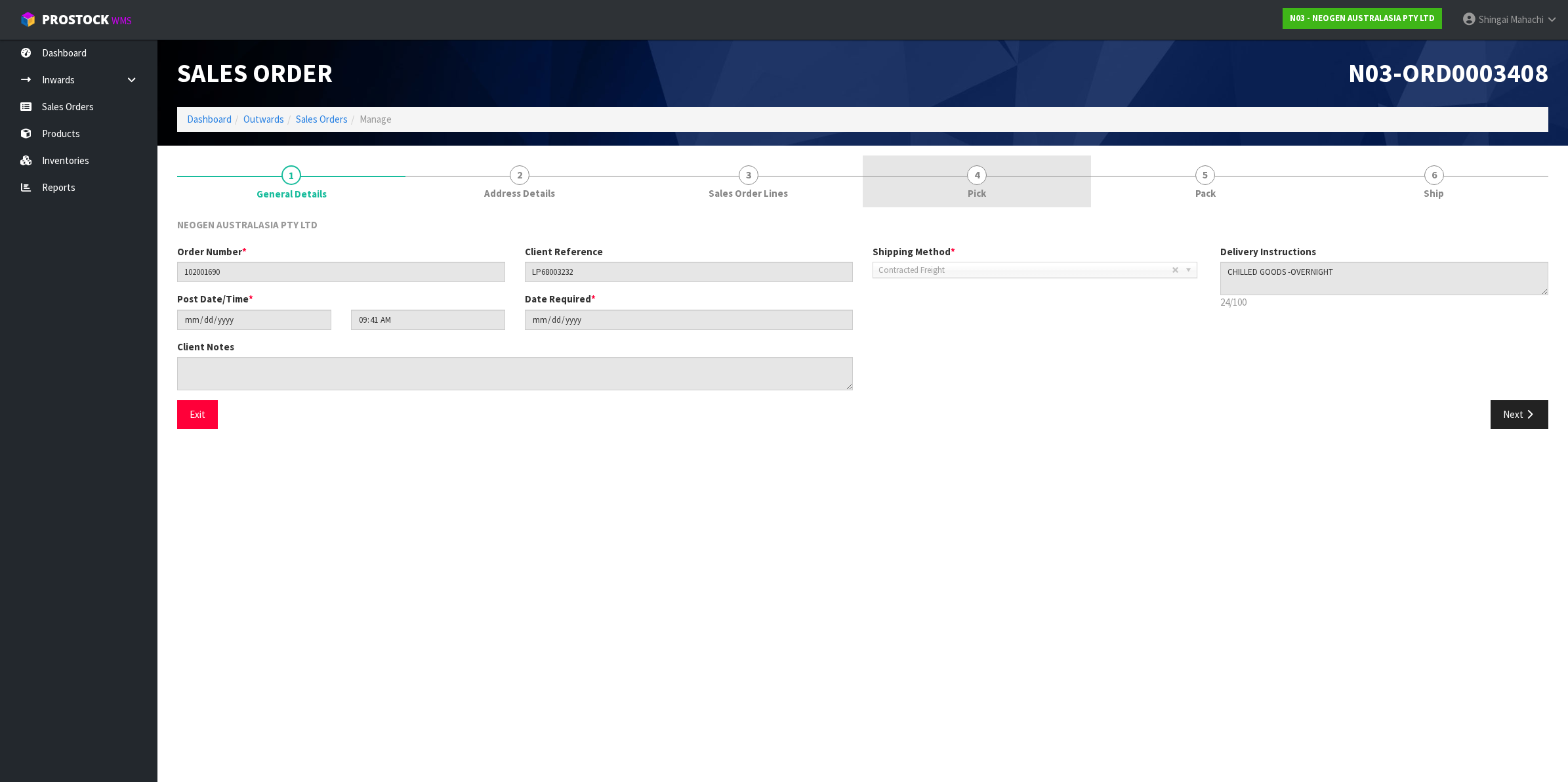
click at [981, 176] on span "4" at bounding box center [976, 175] width 19 height 19
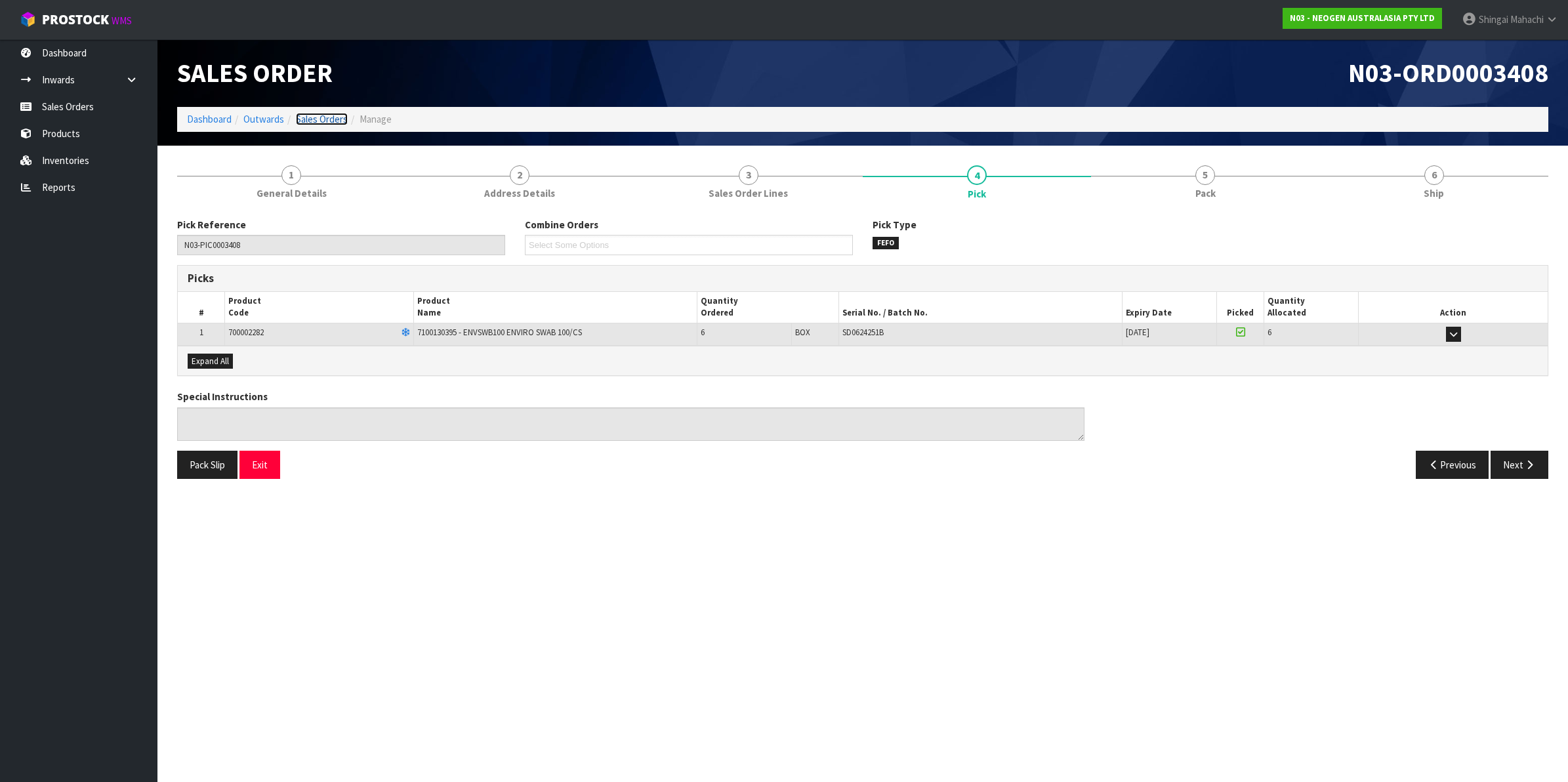
click at [309, 116] on link "Sales Orders" at bounding box center [321, 119] width 51 height 13
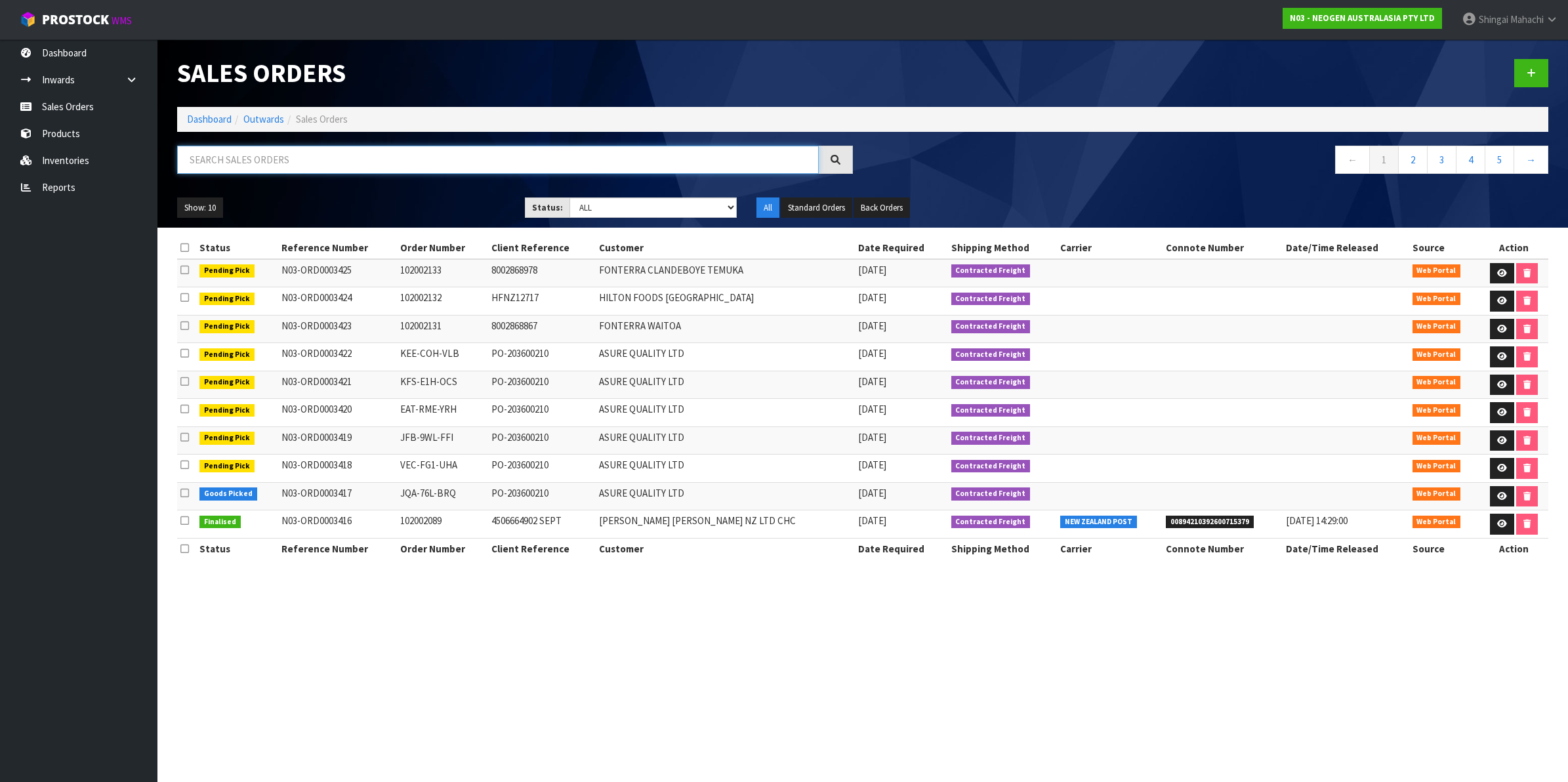
click at [310, 151] on input "text" at bounding box center [498, 160] width 642 height 28
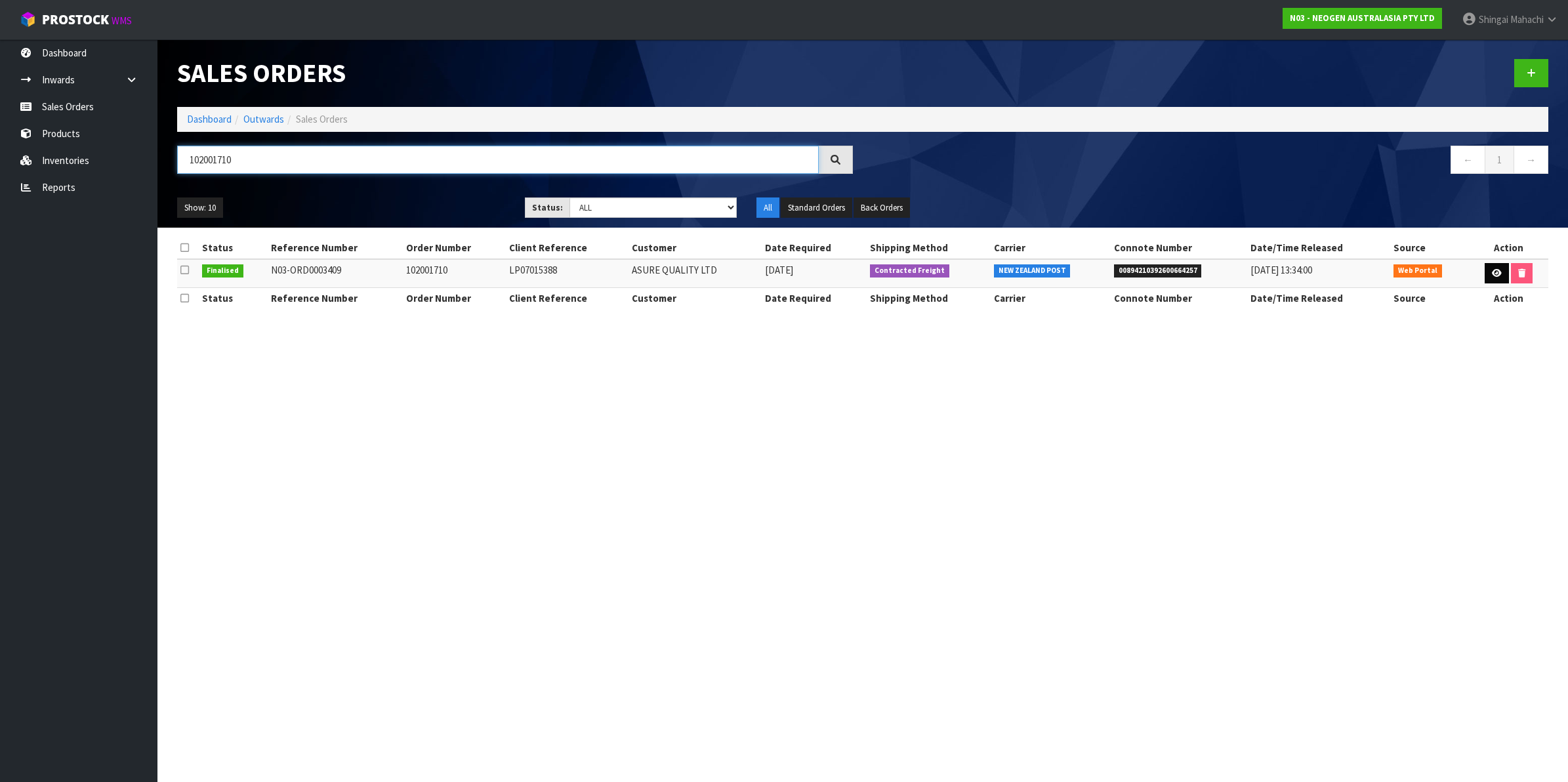
type input "102001710"
click at [1496, 276] on icon at bounding box center [1496, 273] width 10 height 8
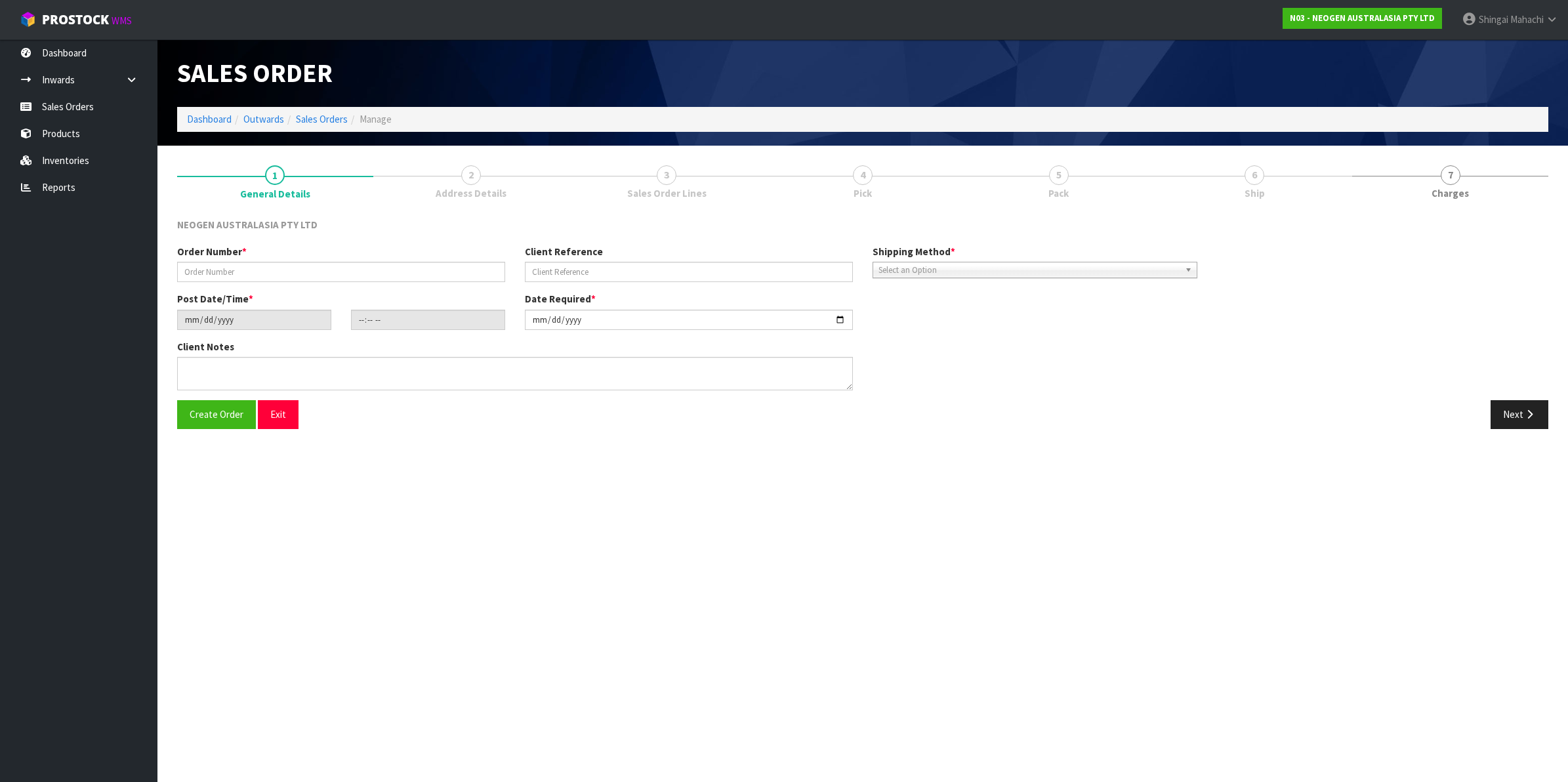
type input "102001710"
type input "LP07015388"
type input "[DATE]"
type input "09:44:00.000"
type input "[DATE]"
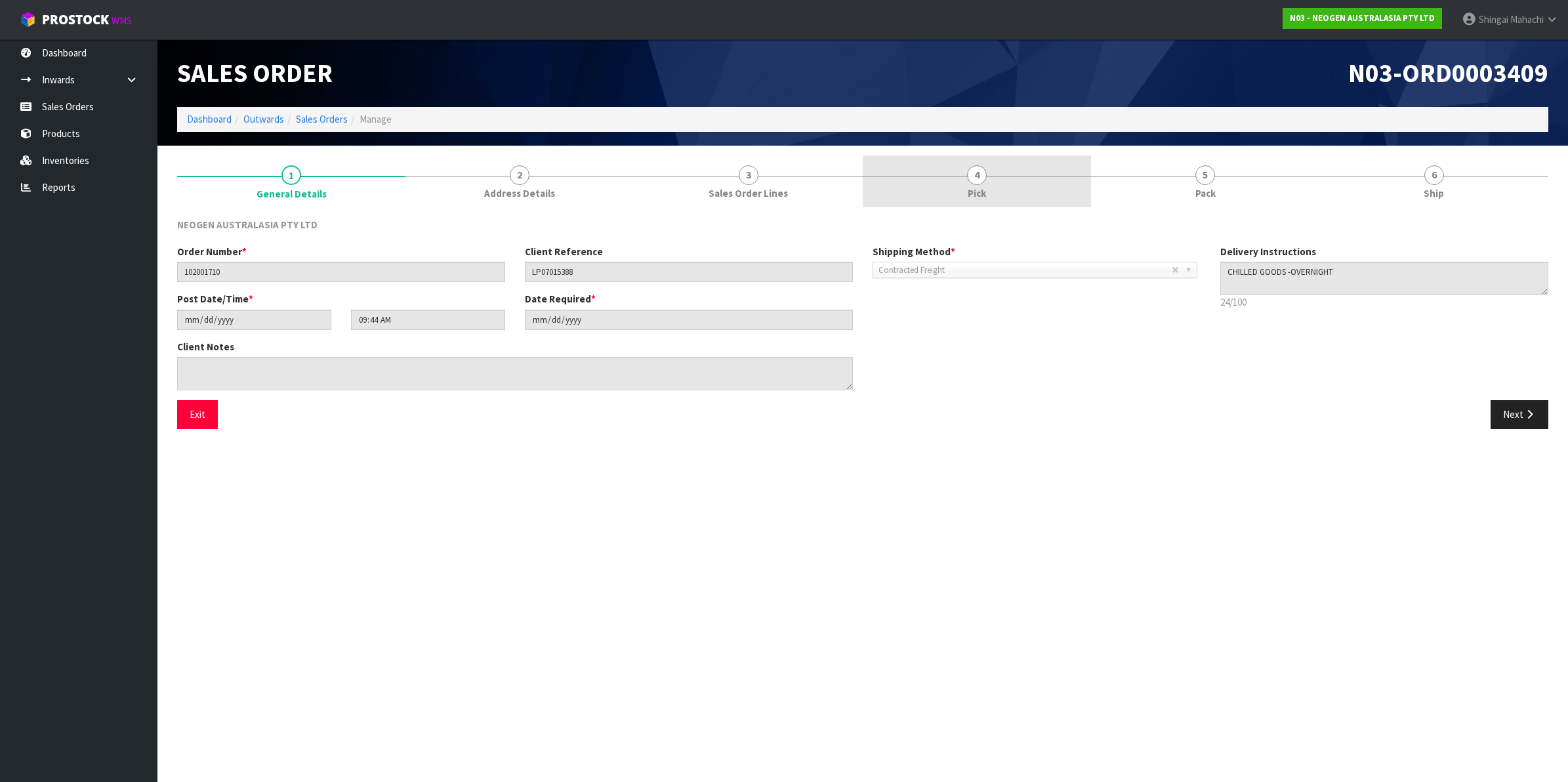
click at [975, 179] on span "4" at bounding box center [976, 175] width 19 height 19
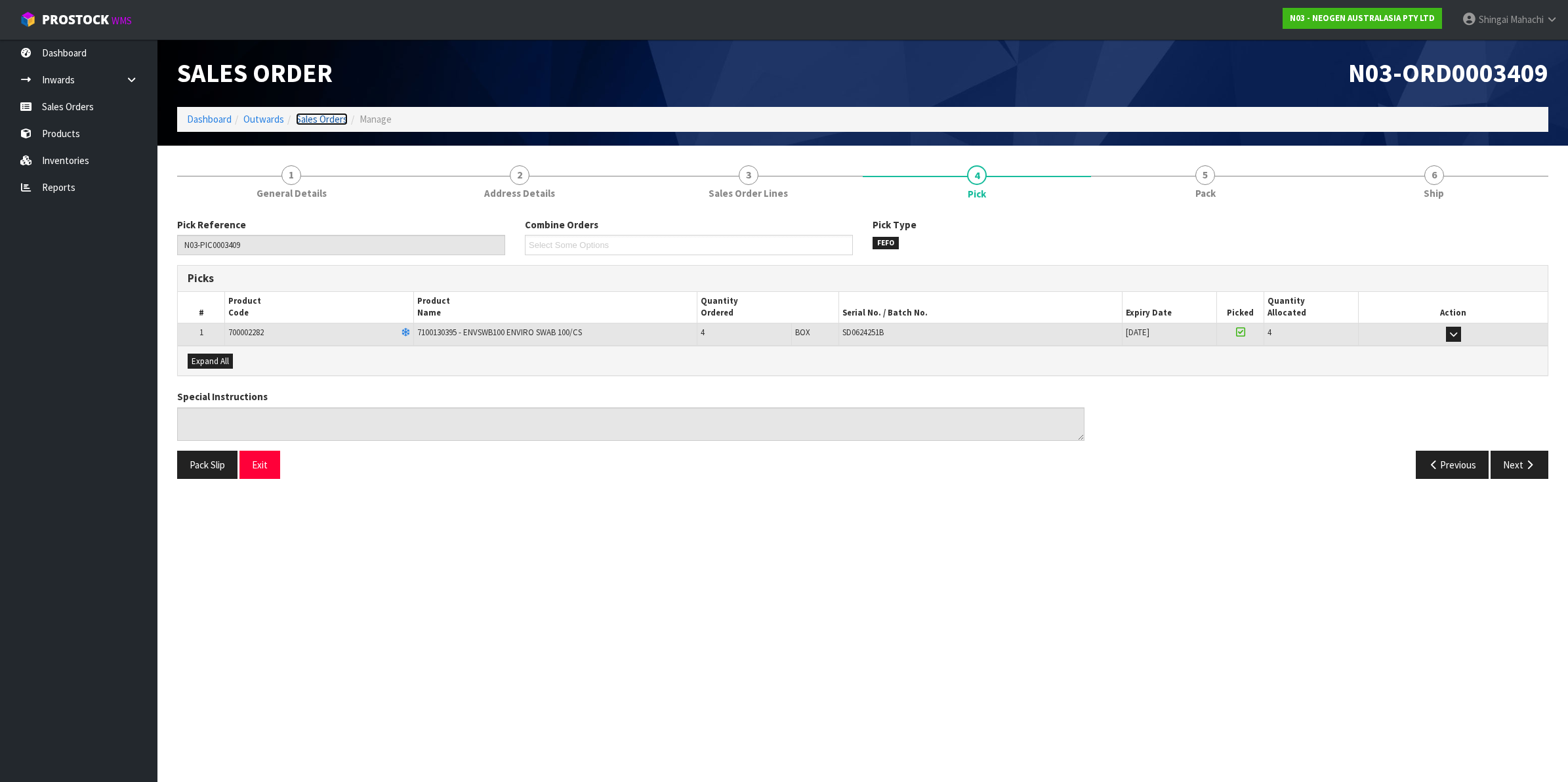
click at [322, 119] on link "Sales Orders" at bounding box center [321, 119] width 51 height 13
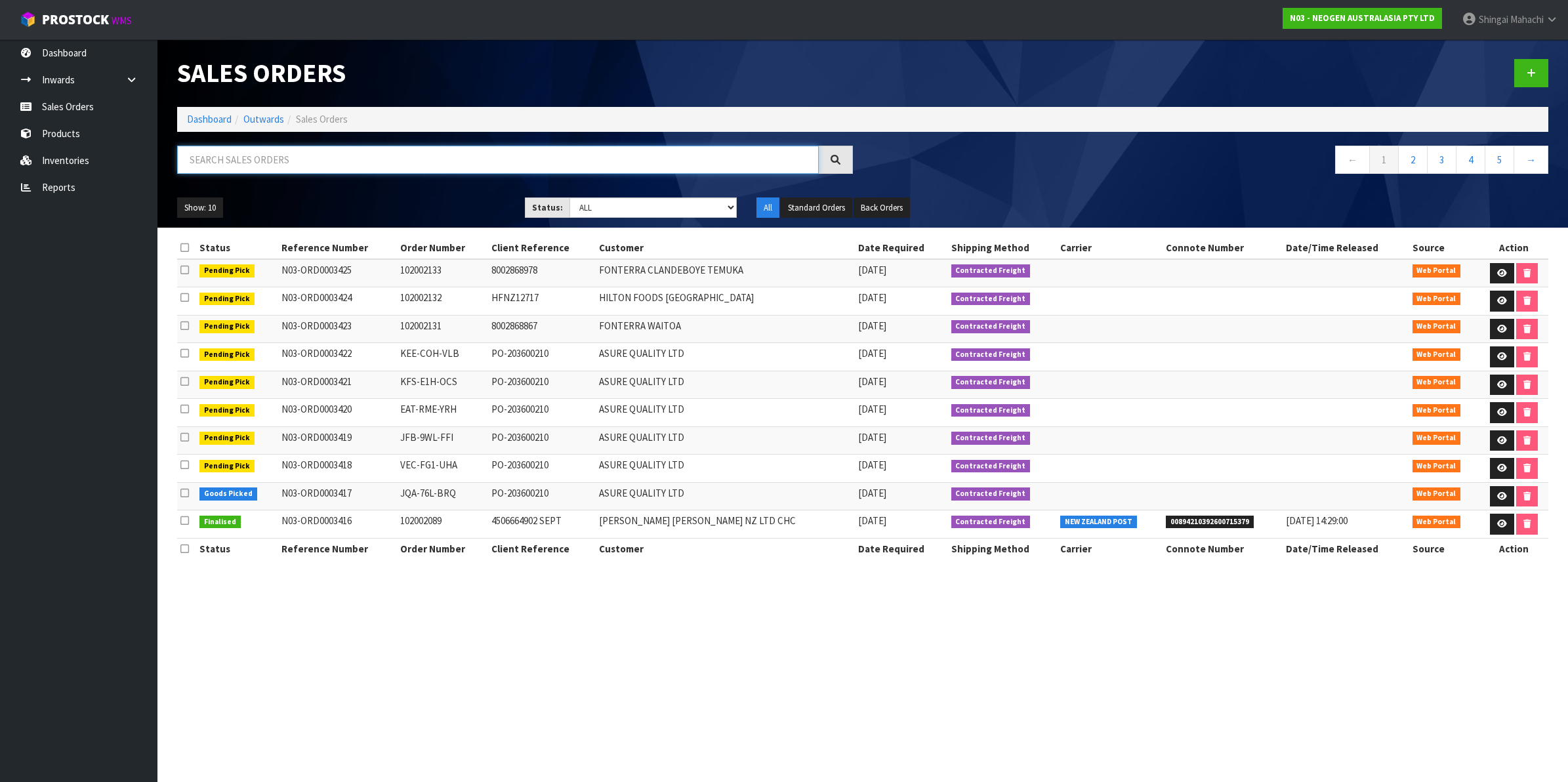
click at [348, 160] on input "text" at bounding box center [498, 160] width 642 height 28
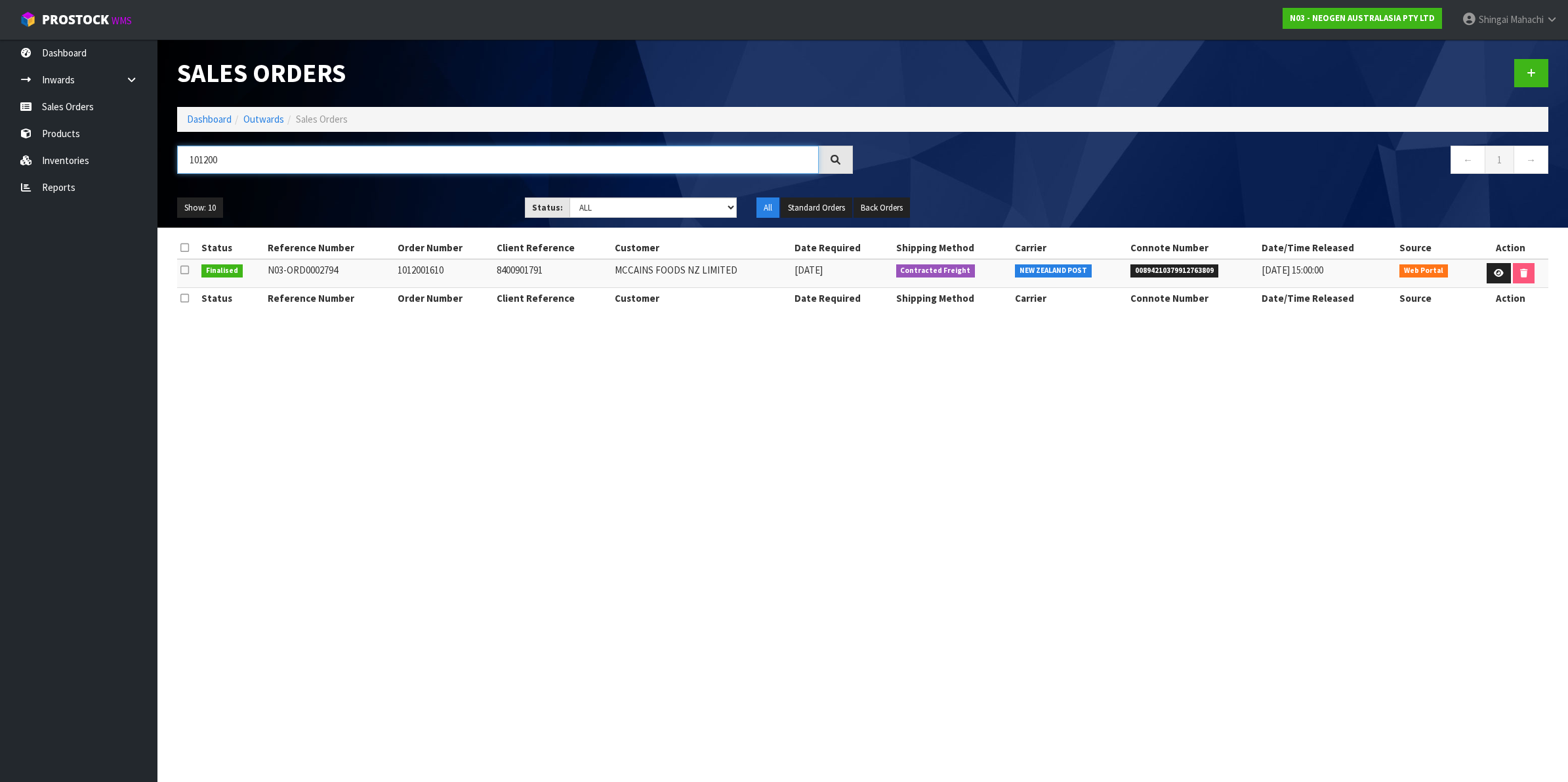
click at [205, 164] on input "101200" at bounding box center [498, 160] width 642 height 28
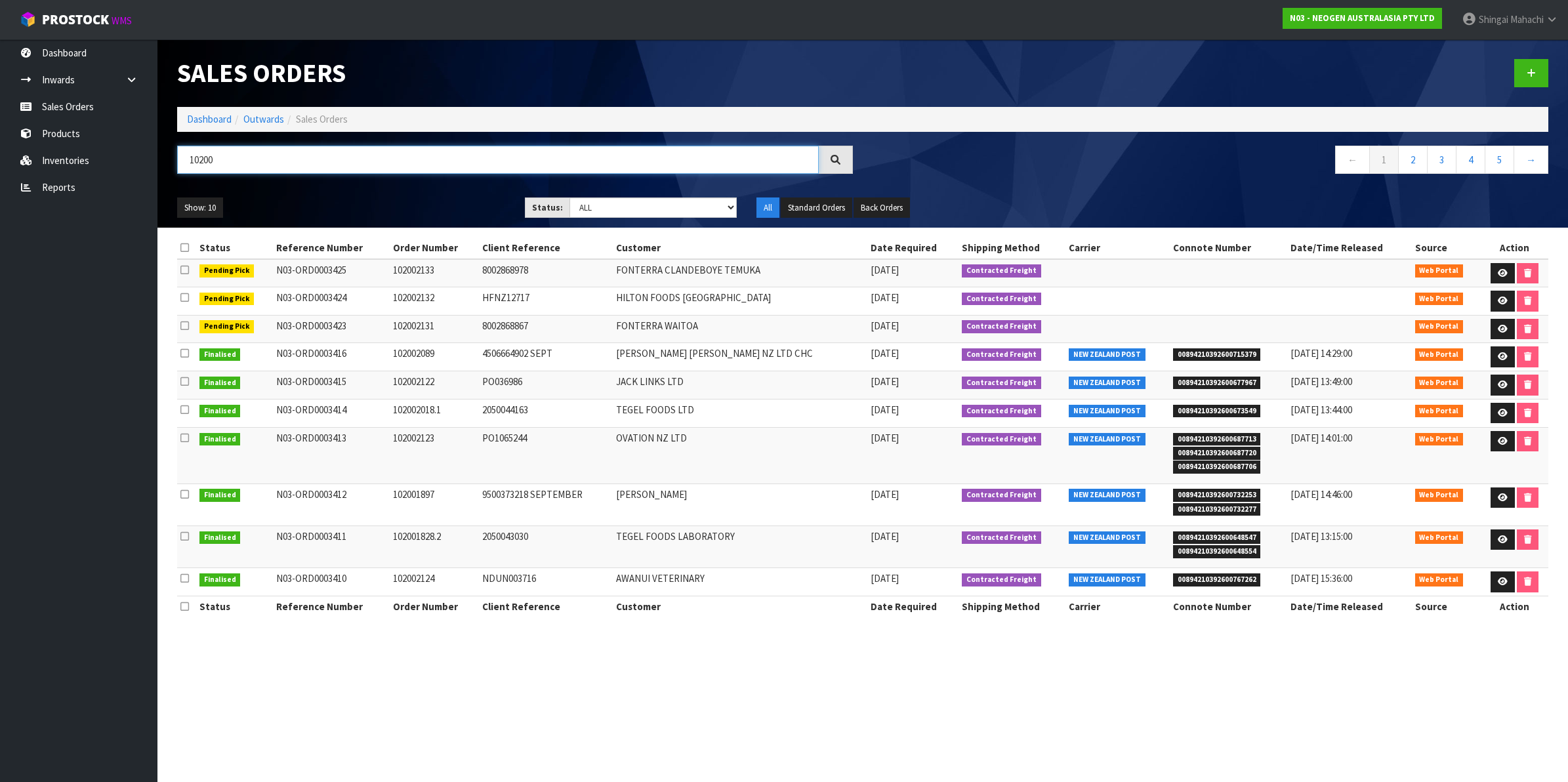
click at [224, 155] on input "10200" at bounding box center [498, 160] width 642 height 28
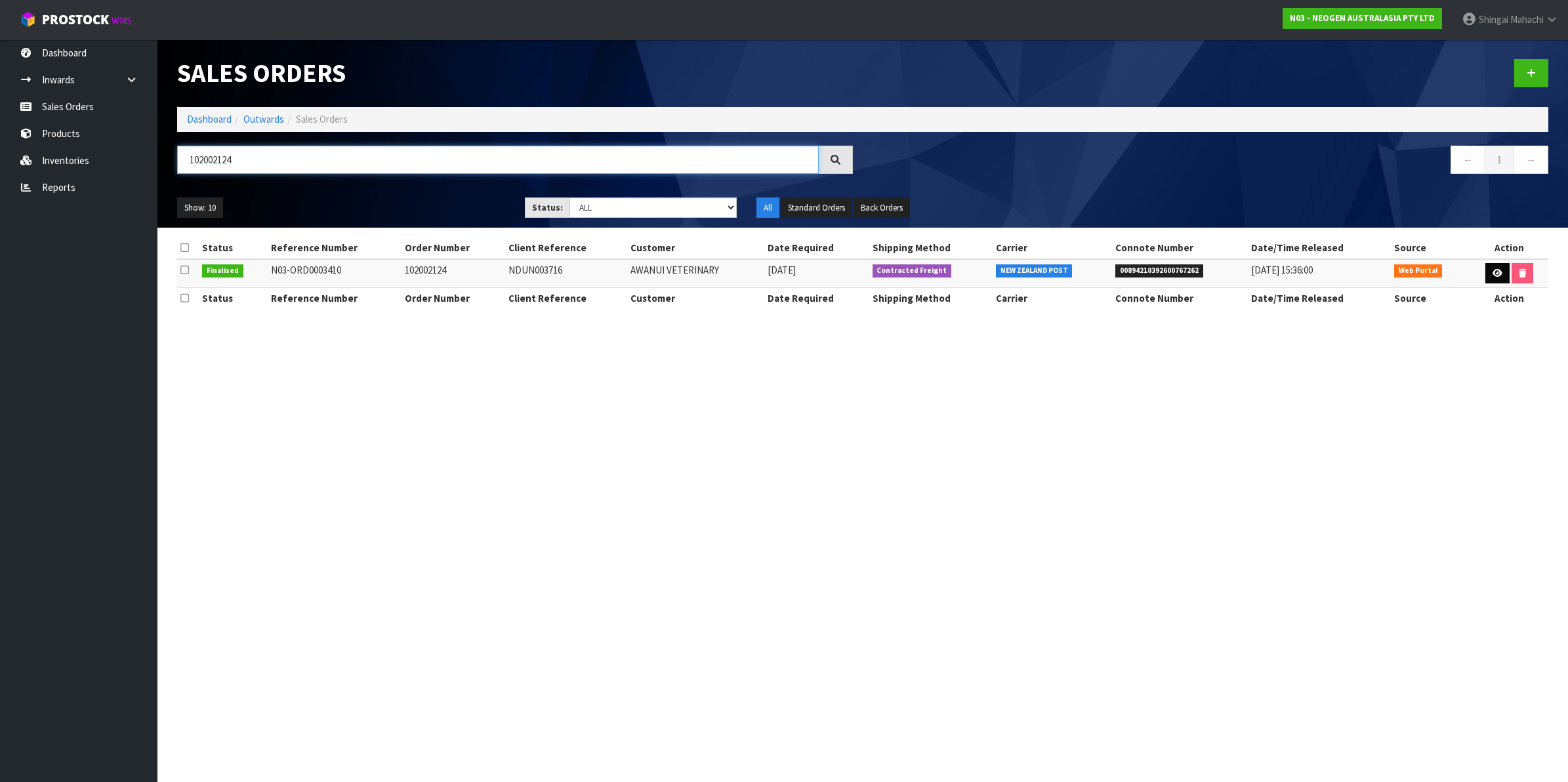
type input "102002124"
click at [1497, 279] on link at bounding box center [1497, 273] width 24 height 21
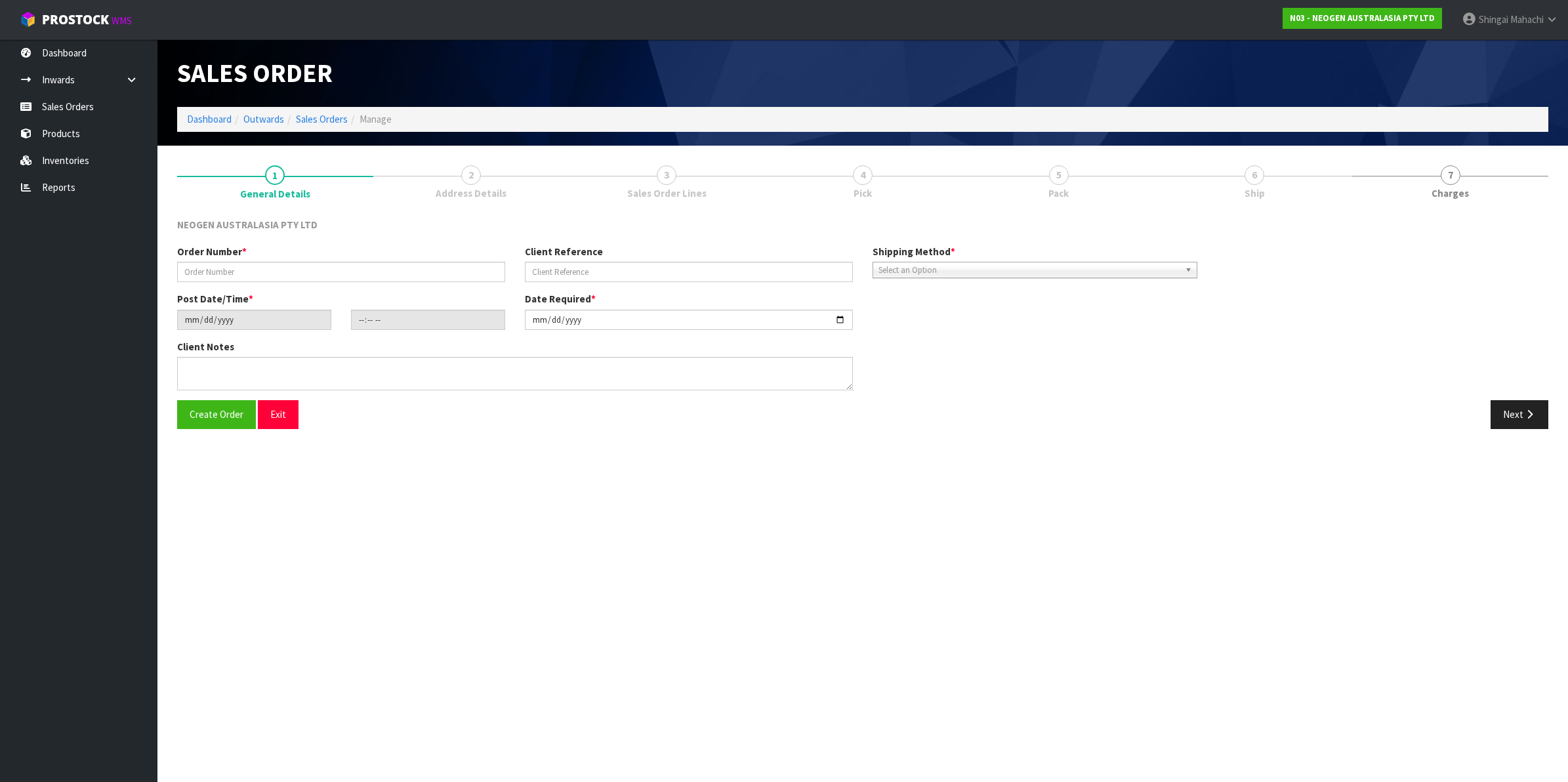
type input "102002124"
type input "NDUN003716"
type input "[DATE]"
type input "09:42:00.000"
type input "[DATE]"
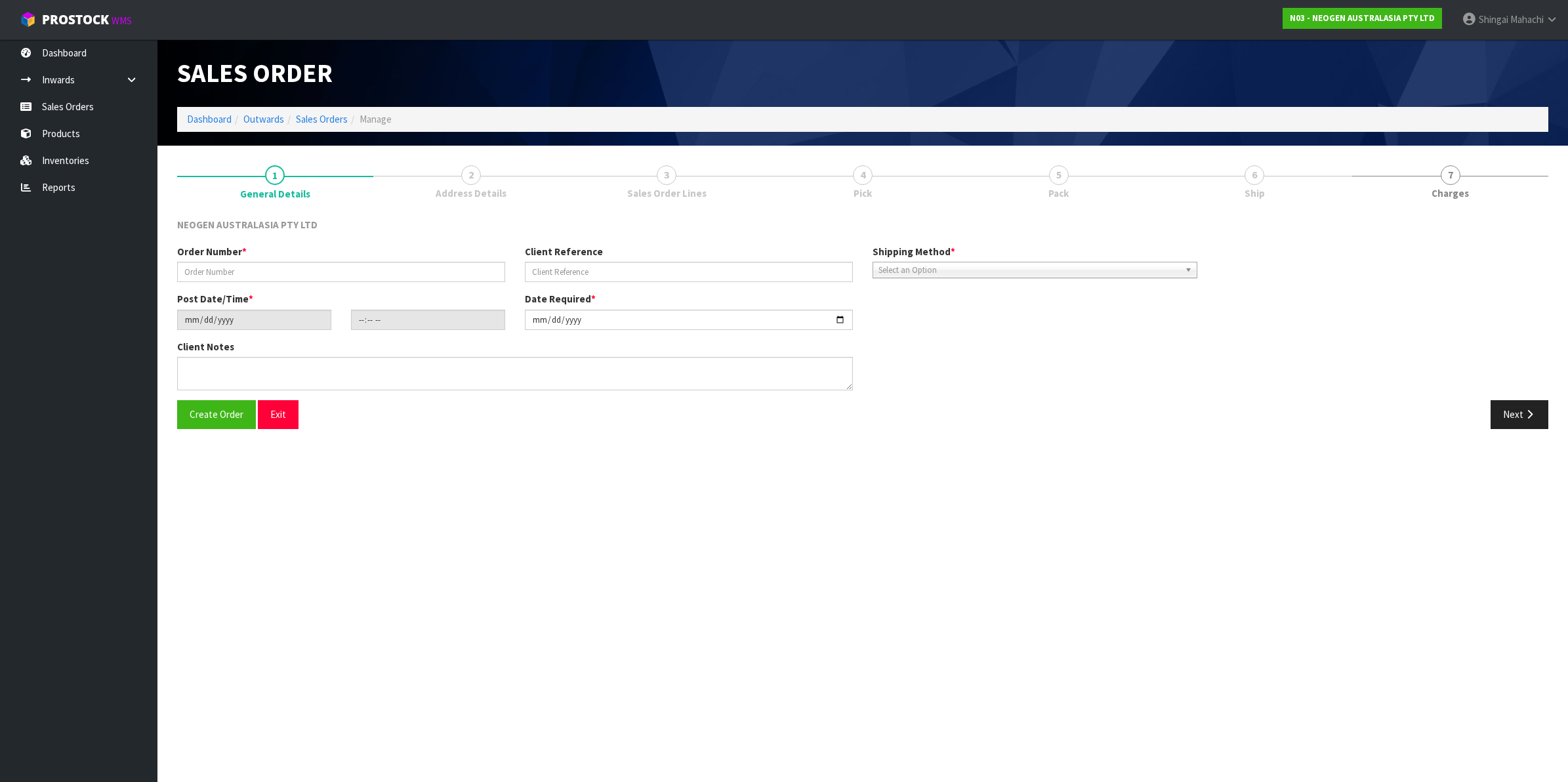
type textarea "ATTN: [PERSON_NAME] FITIAO_FOOD MICRO NDUN GRIBBLES VETERINARY PATHOLOGY"
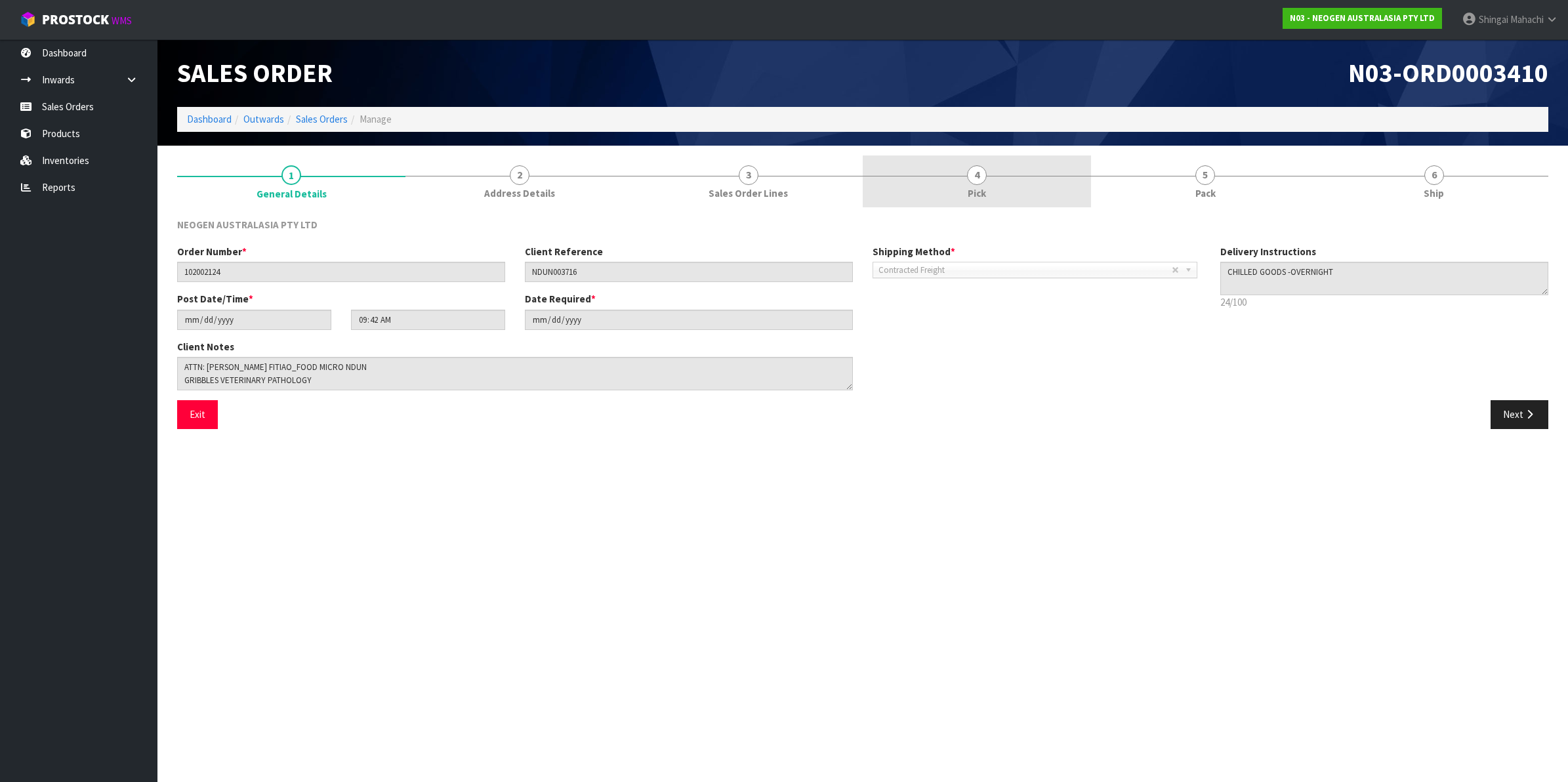
click at [977, 181] on span "4" at bounding box center [976, 175] width 19 height 19
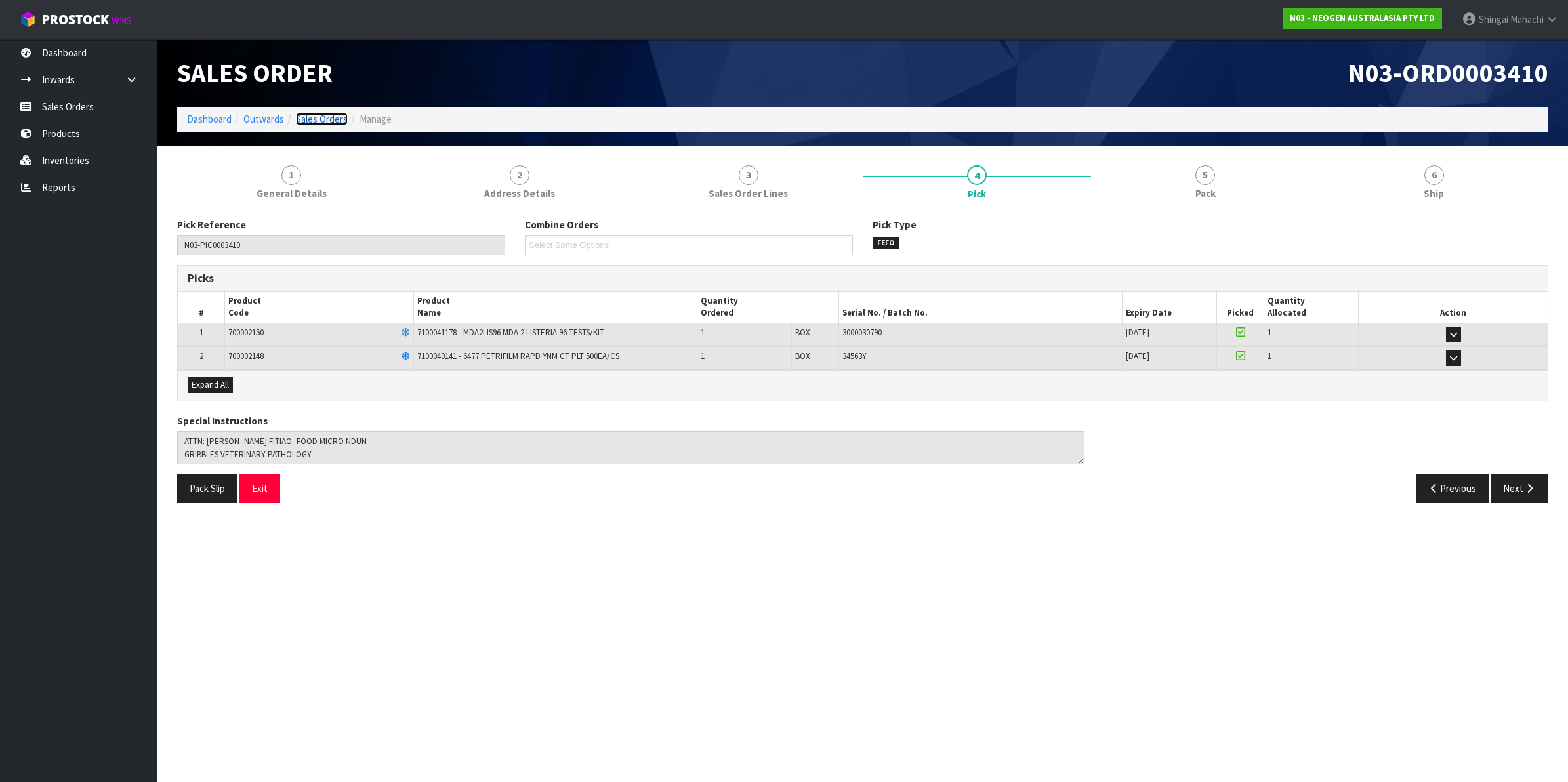
click at [309, 116] on link "Sales Orders" at bounding box center [321, 119] width 51 height 13
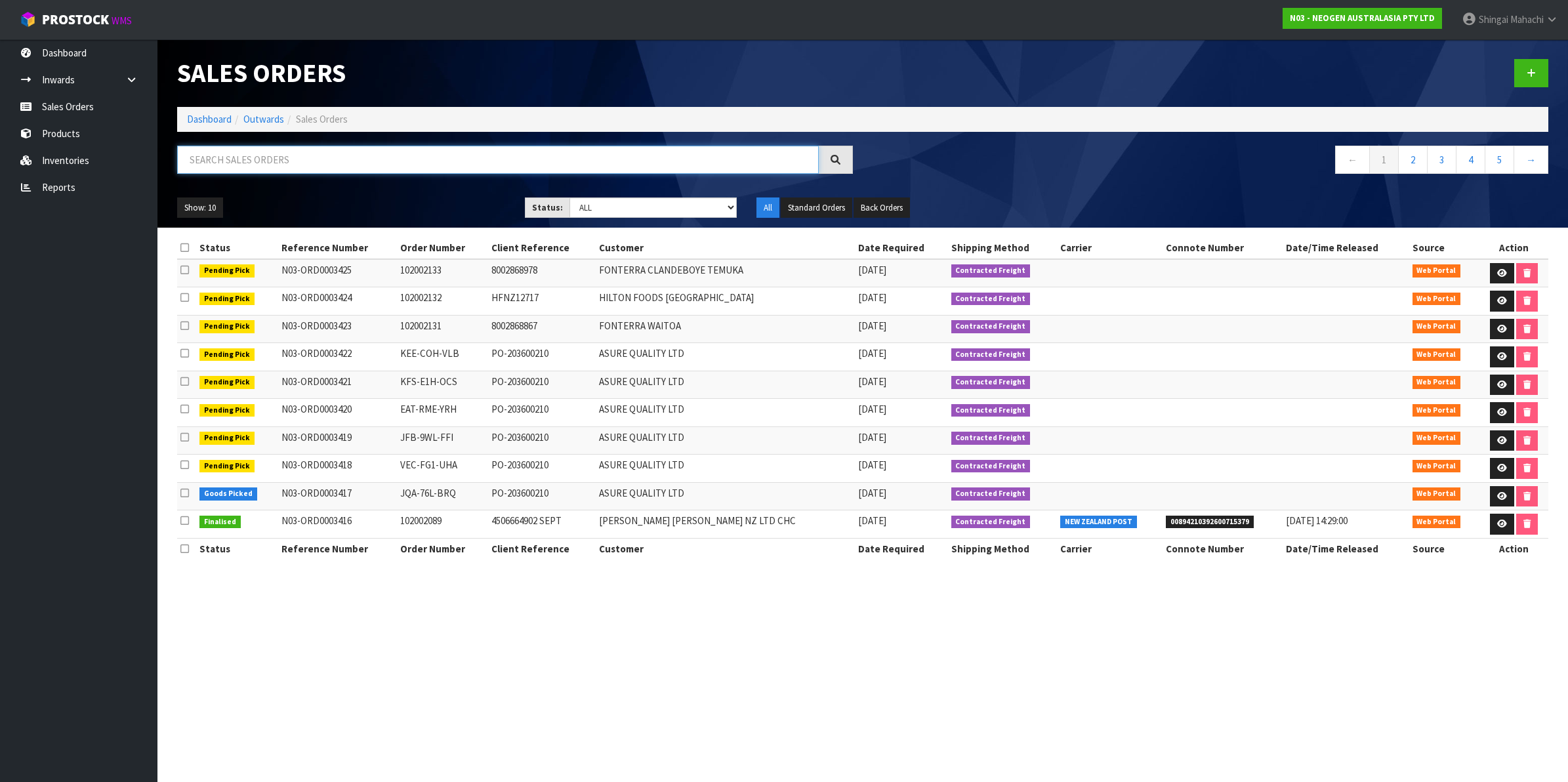
click at [277, 159] on input "text" at bounding box center [498, 160] width 642 height 28
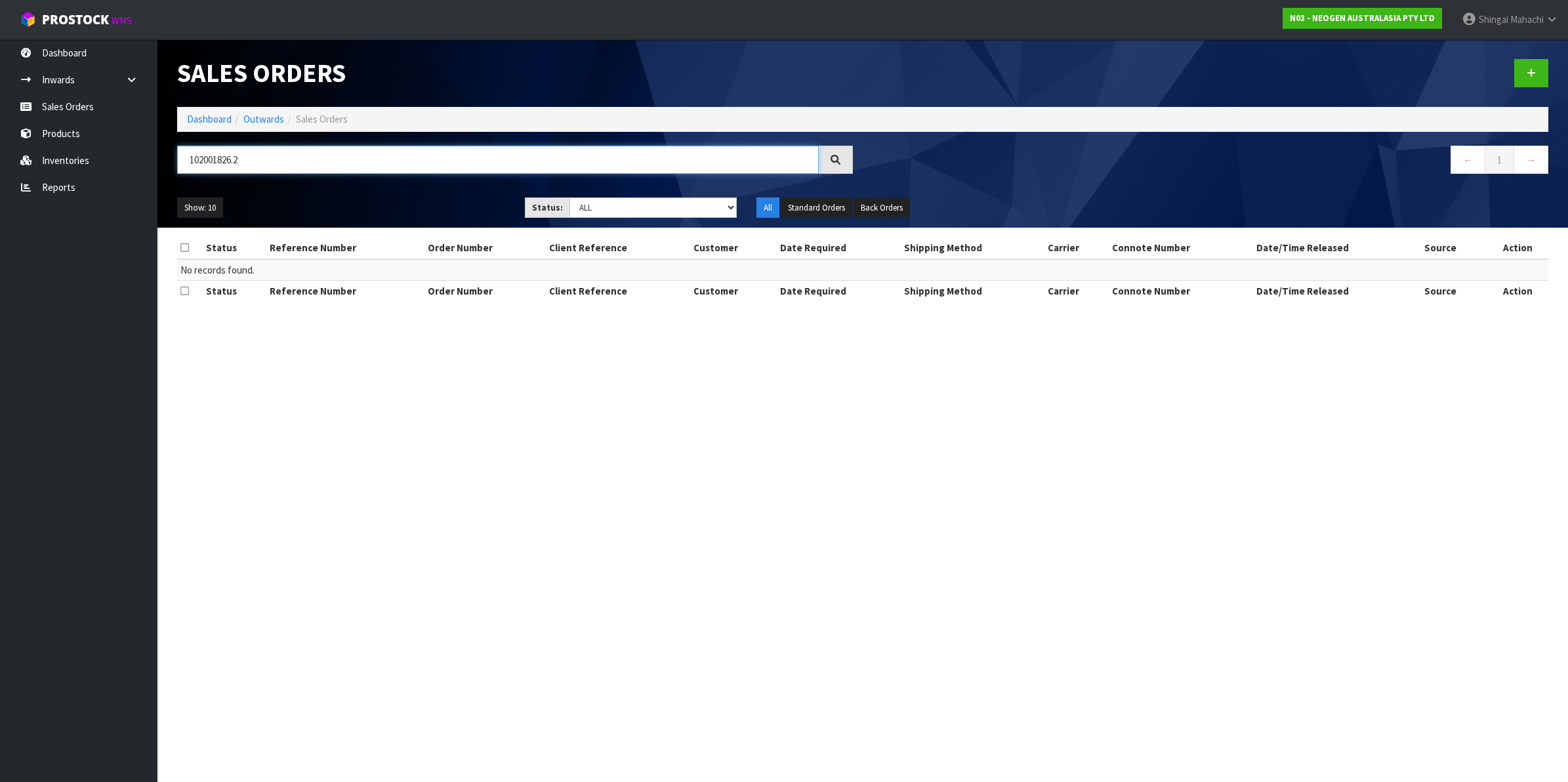
click at [235, 155] on input "102001826.2" at bounding box center [498, 160] width 642 height 28
click at [233, 162] on input "102001826.2" at bounding box center [498, 160] width 642 height 28
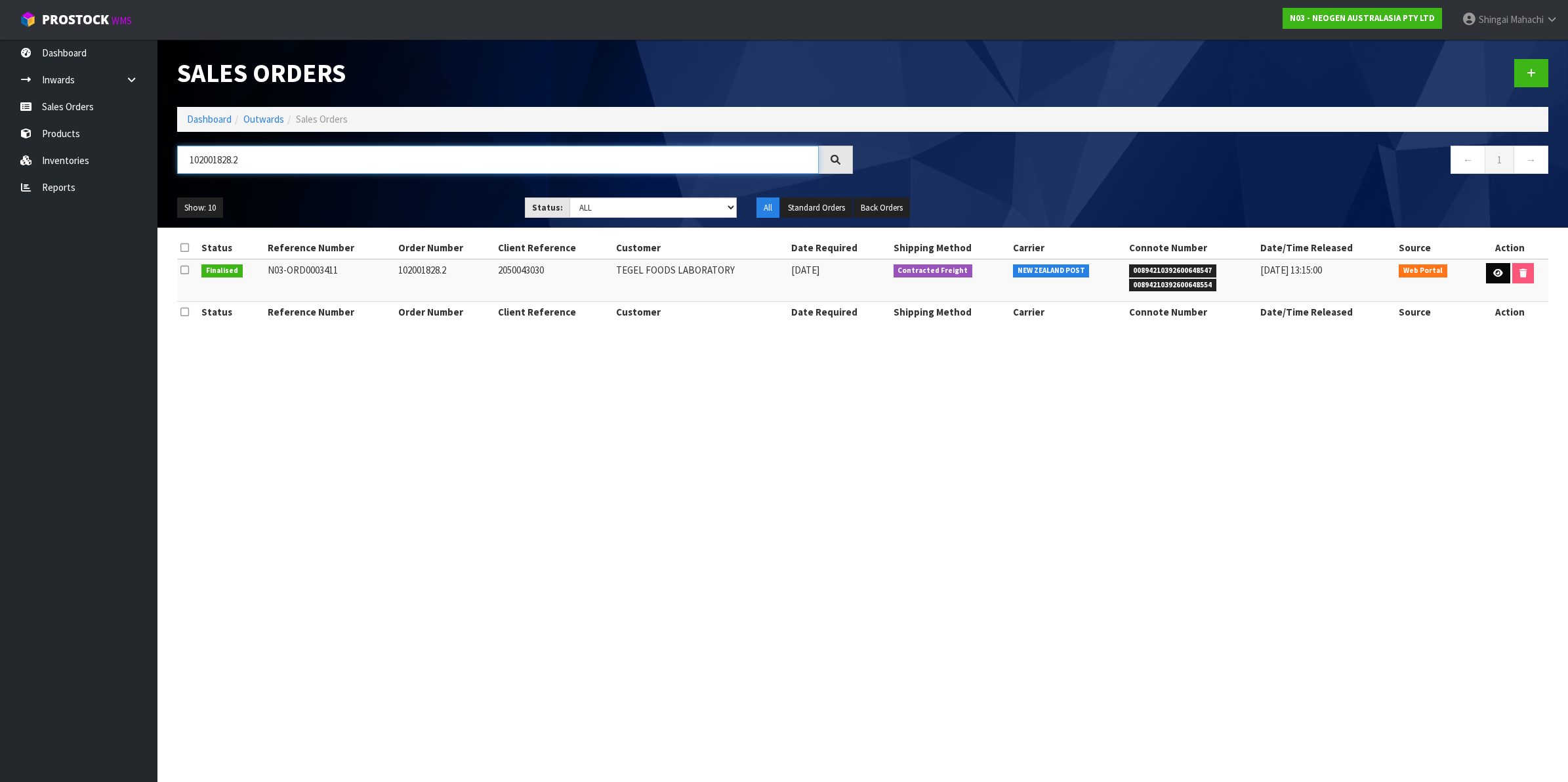
type input "102001828.2"
click at [1494, 271] on icon at bounding box center [1498, 273] width 10 height 8
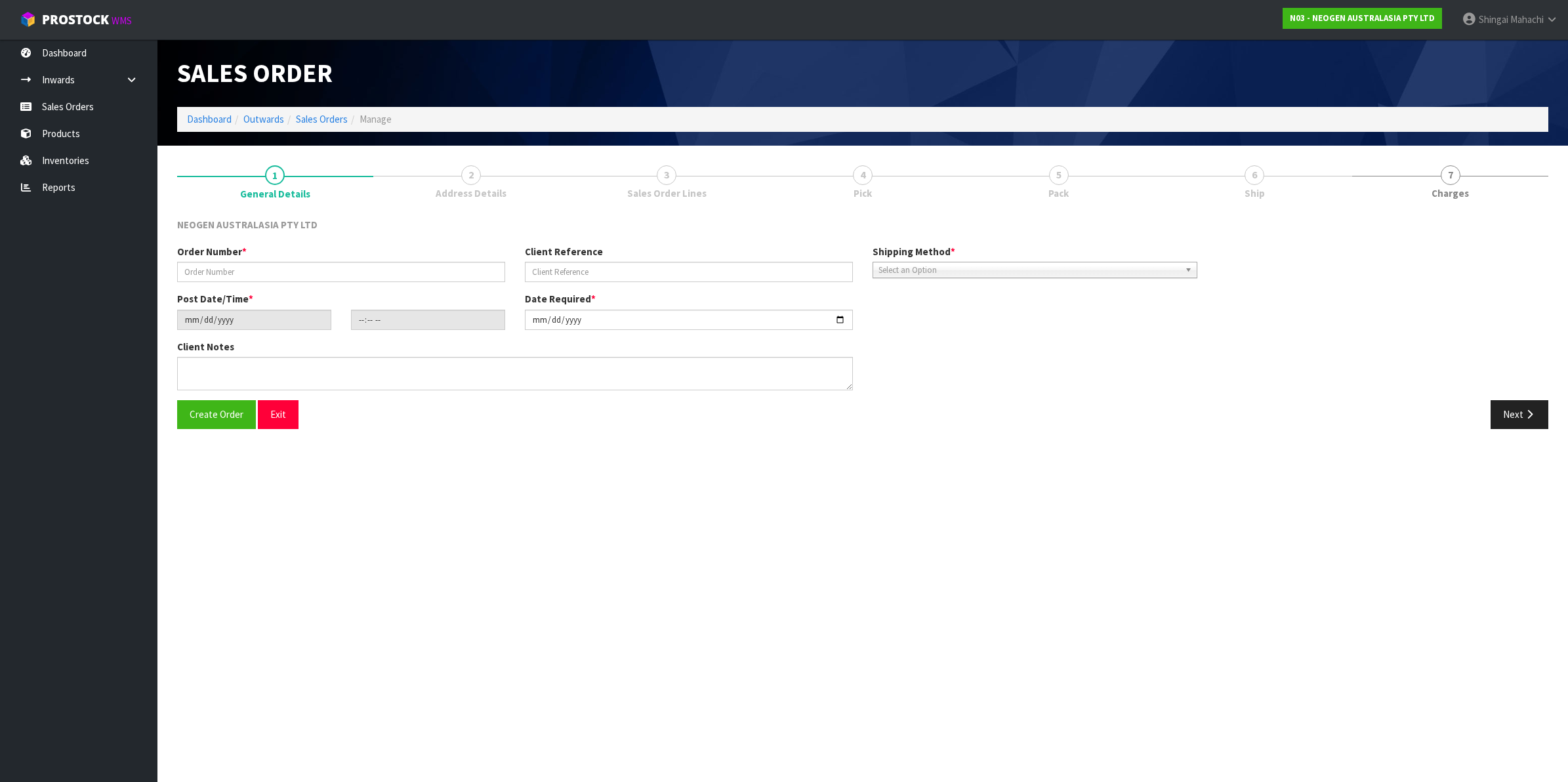
type input "102001828.2"
type input "2050043030"
type input "[DATE]"
type input "09:47:00.000"
type input "[DATE]"
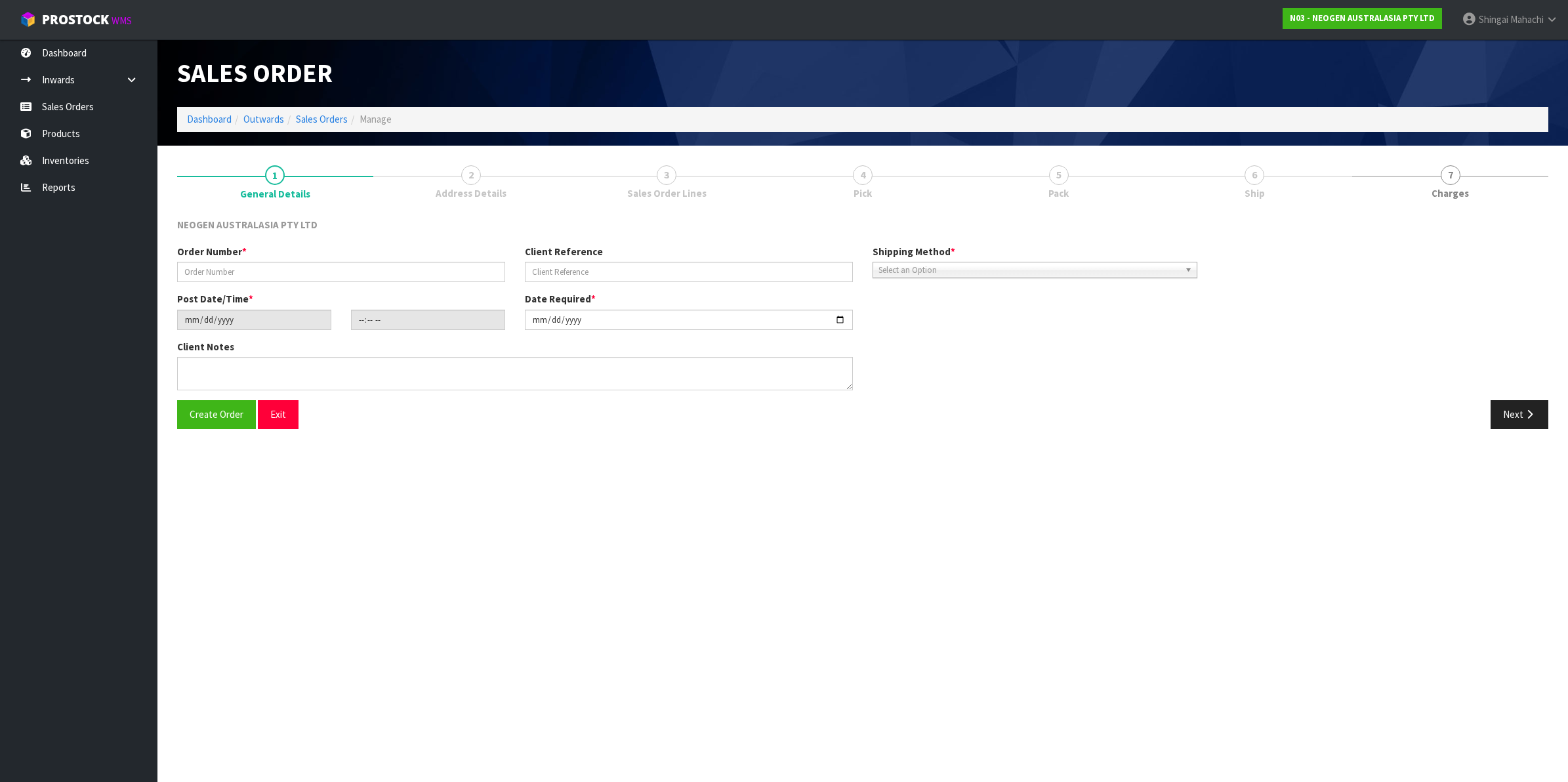
type textarea "ATTN LABORATORY"
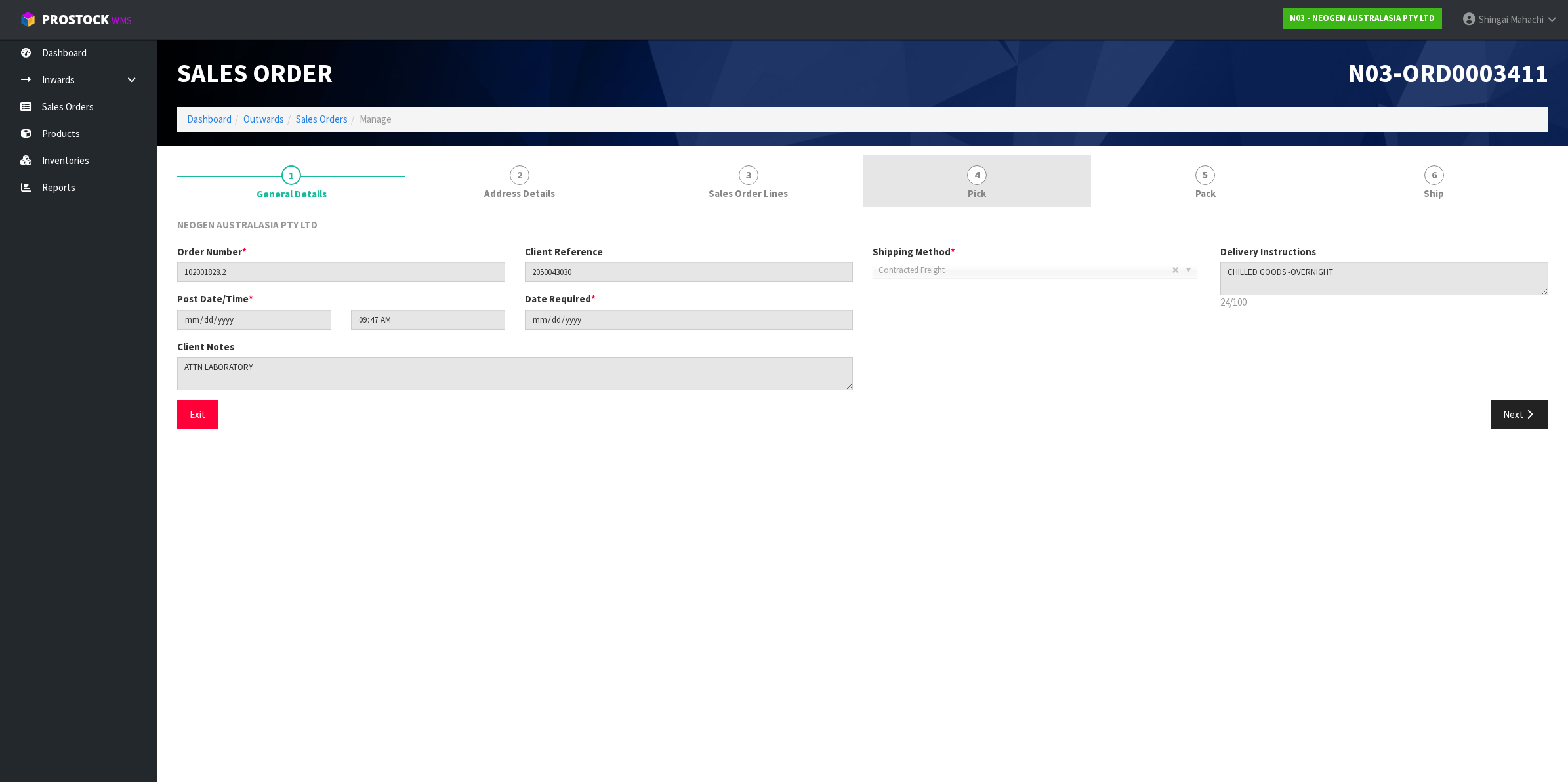
click at [973, 171] on span "4" at bounding box center [976, 175] width 19 height 19
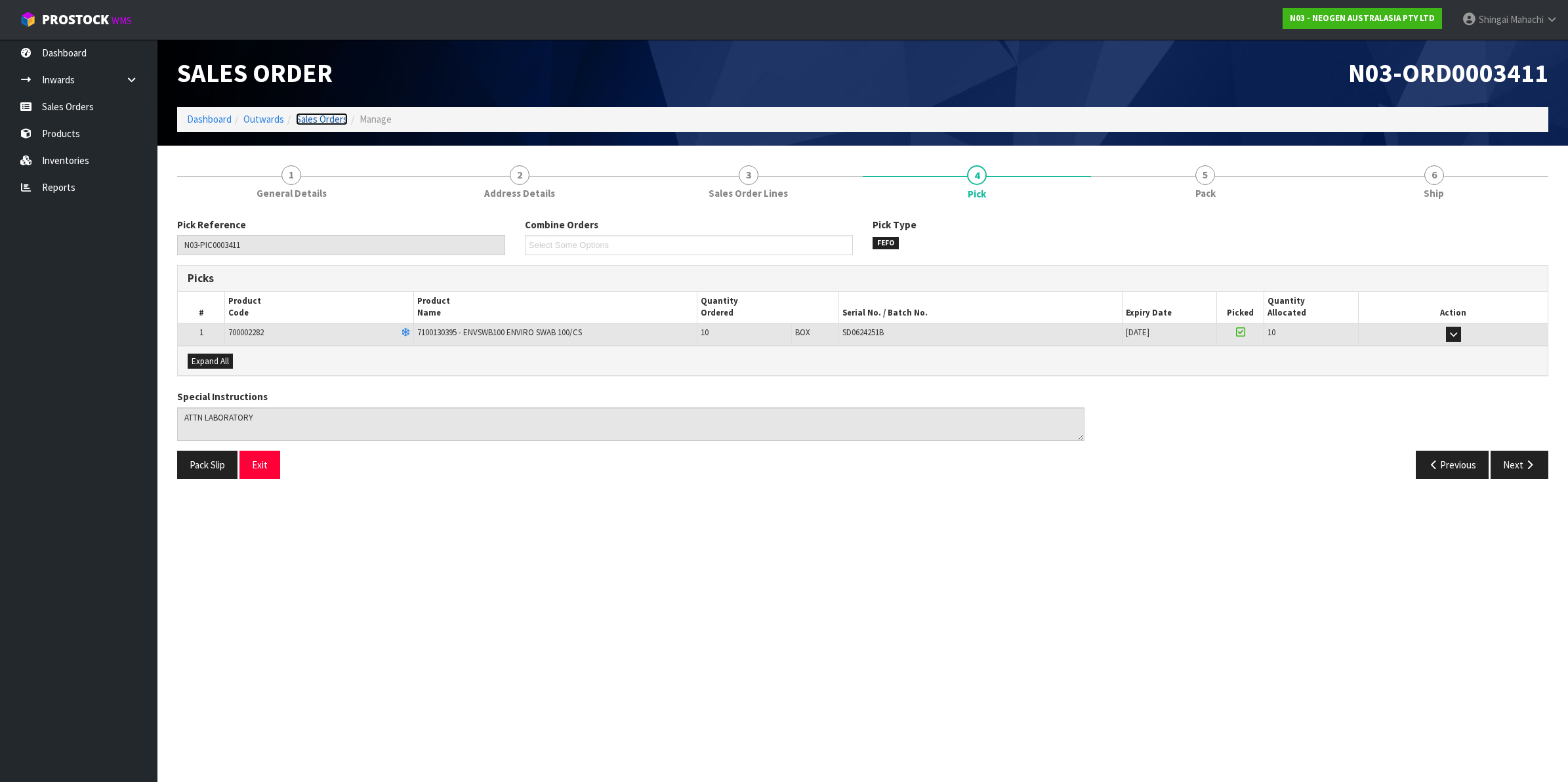
click at [296, 115] on link "Sales Orders" at bounding box center [321, 119] width 51 height 13
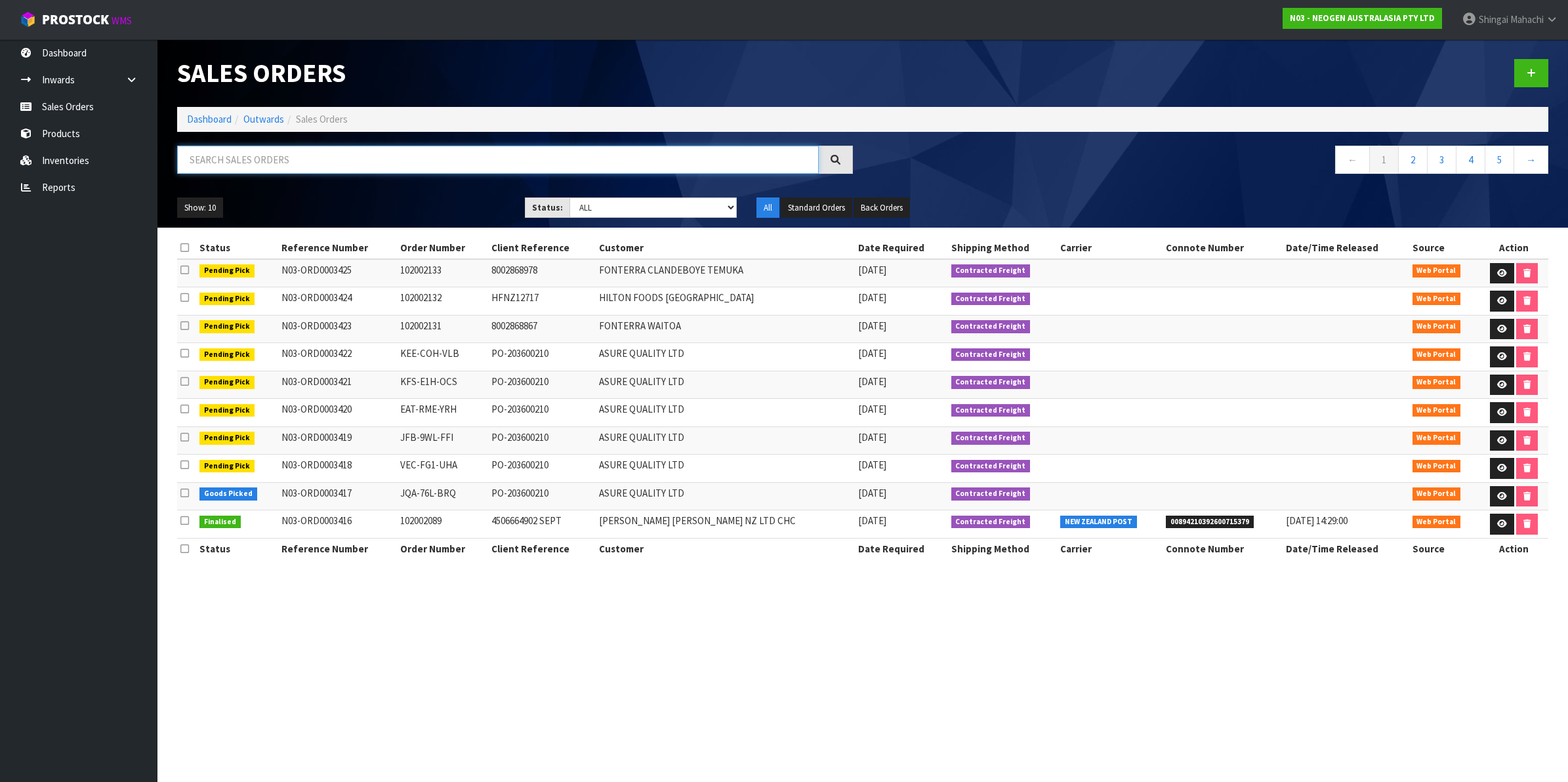
click at [306, 163] on input "text" at bounding box center [498, 160] width 642 height 28
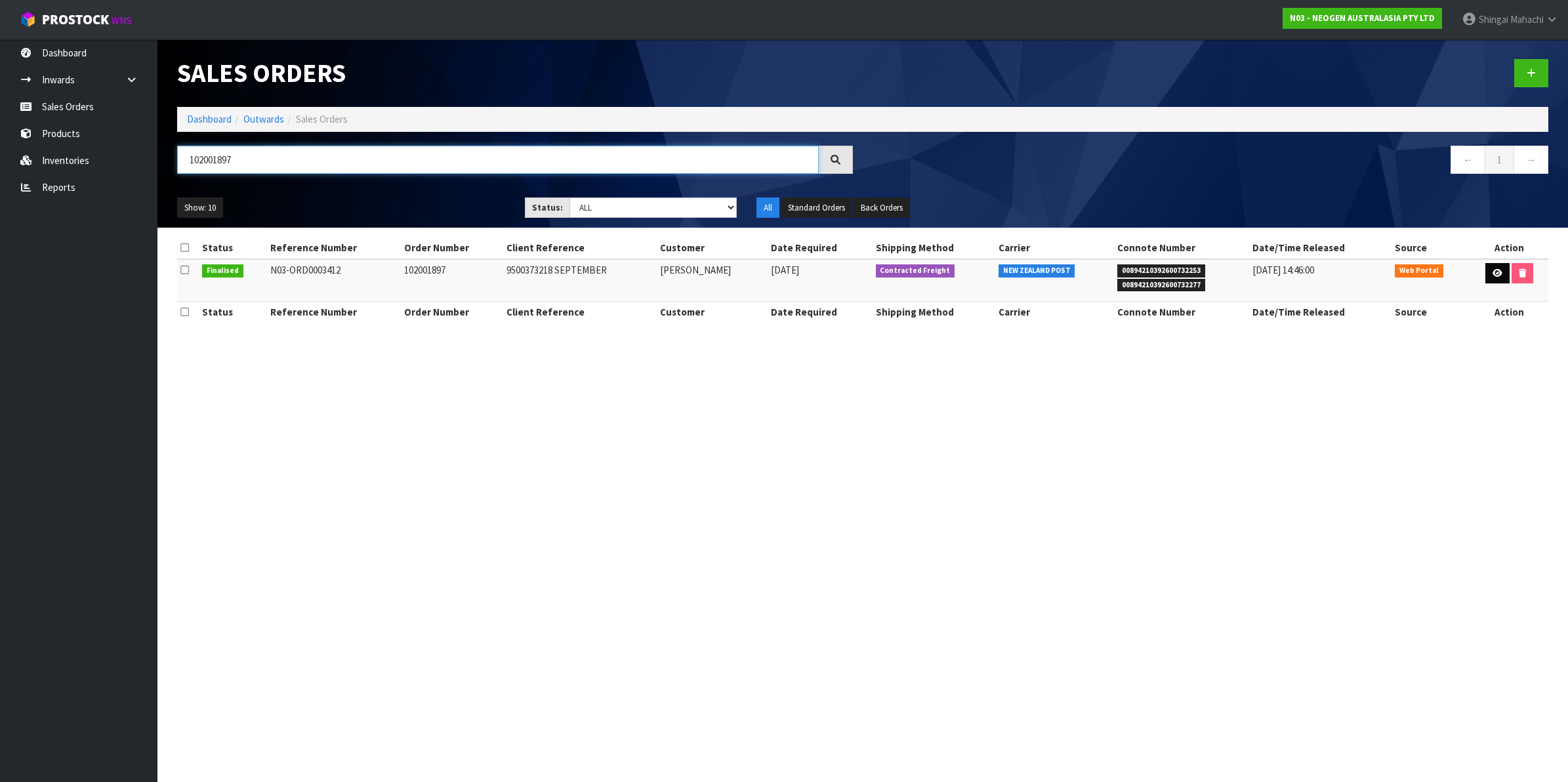
type input "102001897"
click at [1498, 275] on icon at bounding box center [1497, 273] width 10 height 8
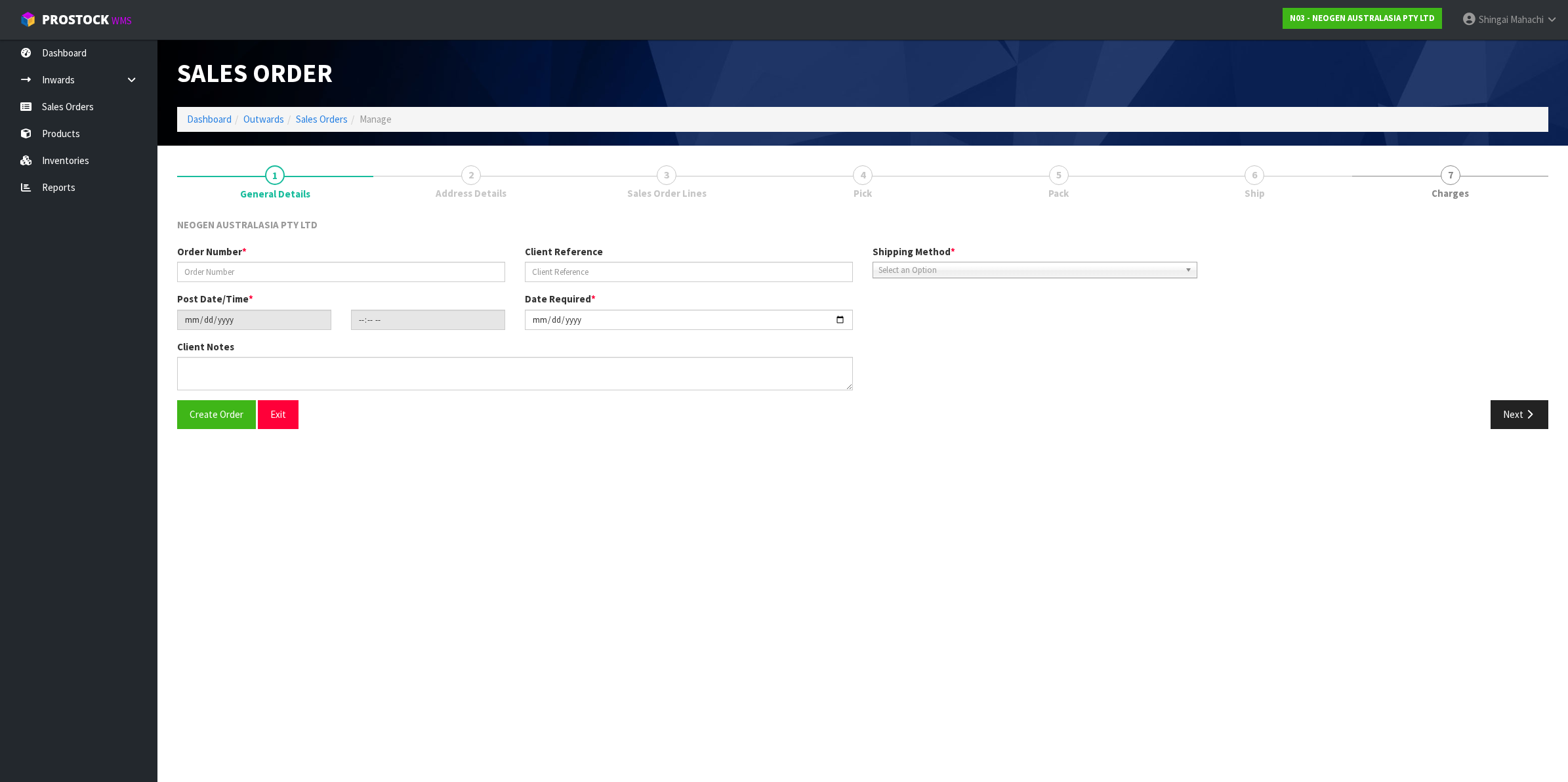
type input "102001897"
type input "9500373218 SEPTEMBER"
type input "[DATE]"
type input "09:50:00.000"
type input "[DATE]"
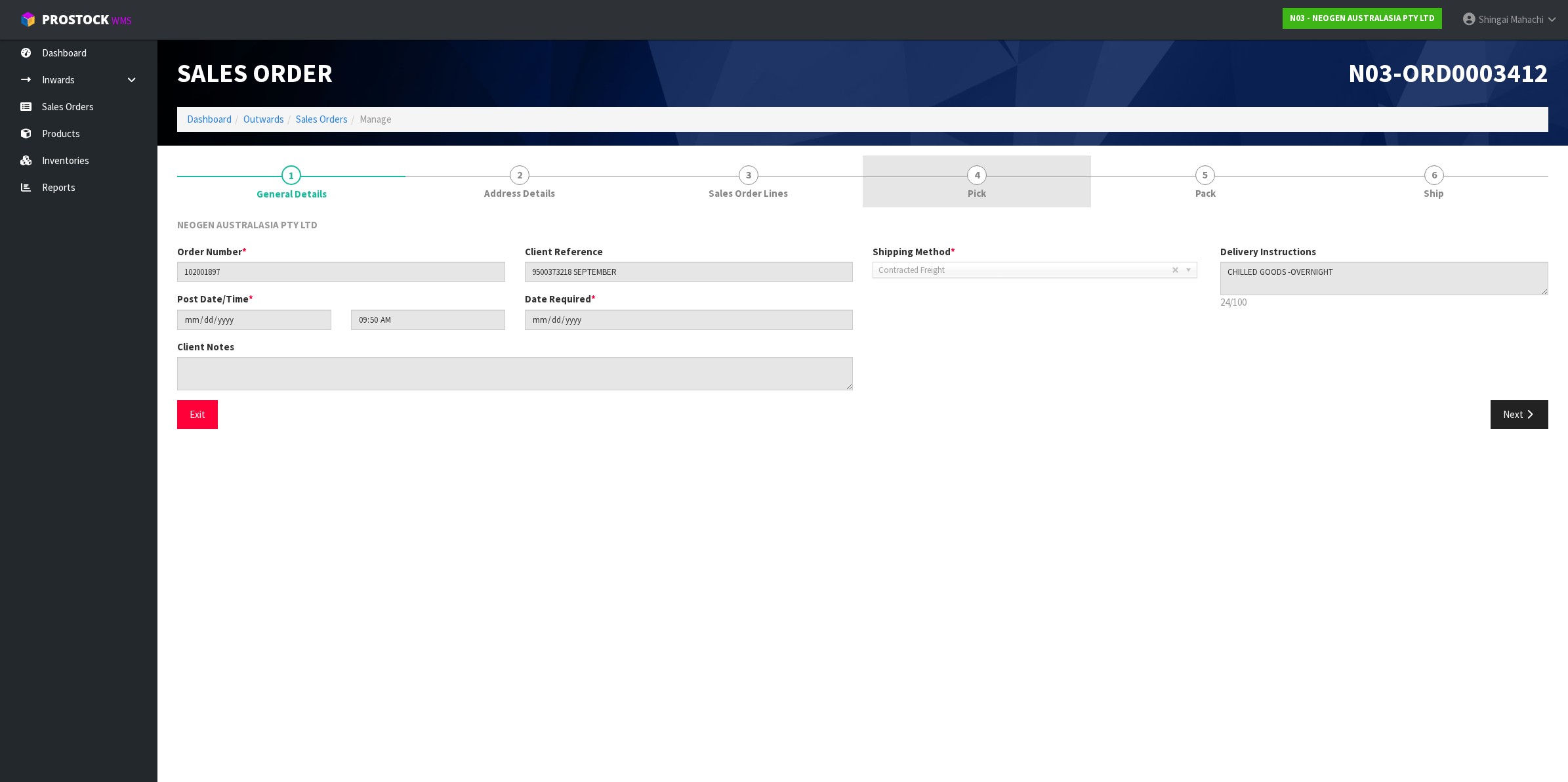
click at [979, 175] on span "4" at bounding box center [976, 175] width 19 height 19
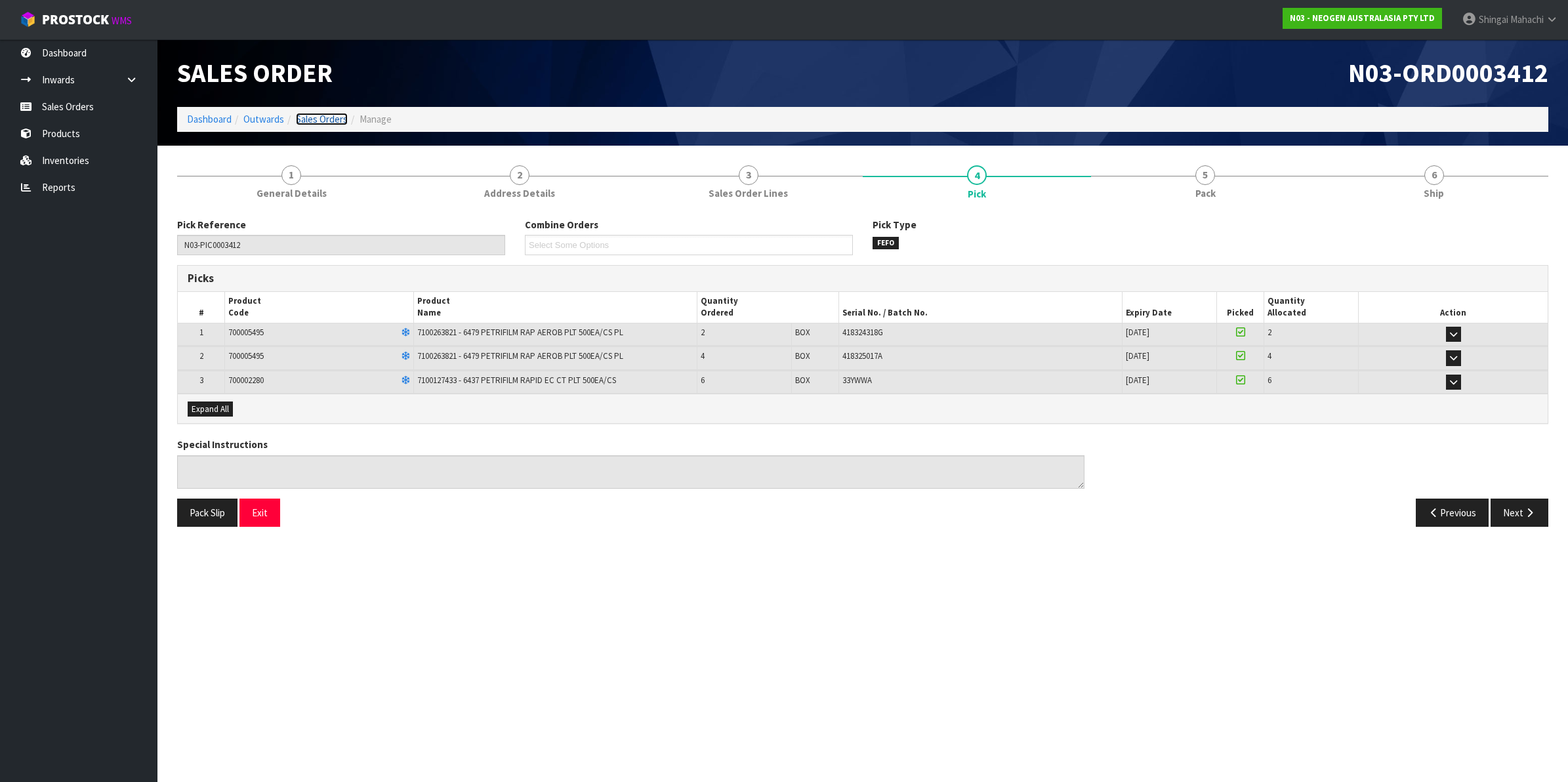
click at [327, 117] on link "Sales Orders" at bounding box center [321, 119] width 51 height 13
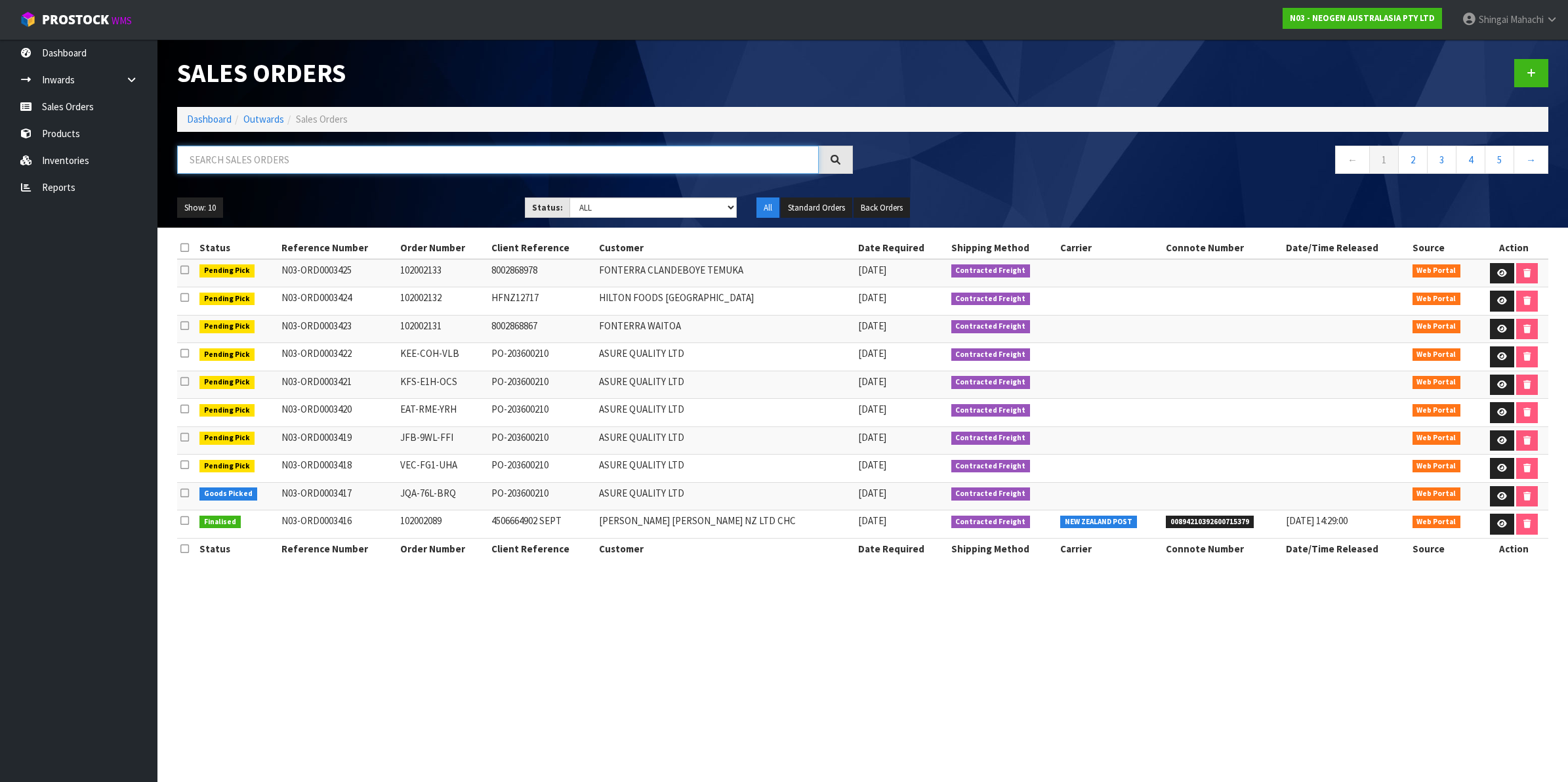
click at [310, 161] on input "text" at bounding box center [498, 160] width 642 height 28
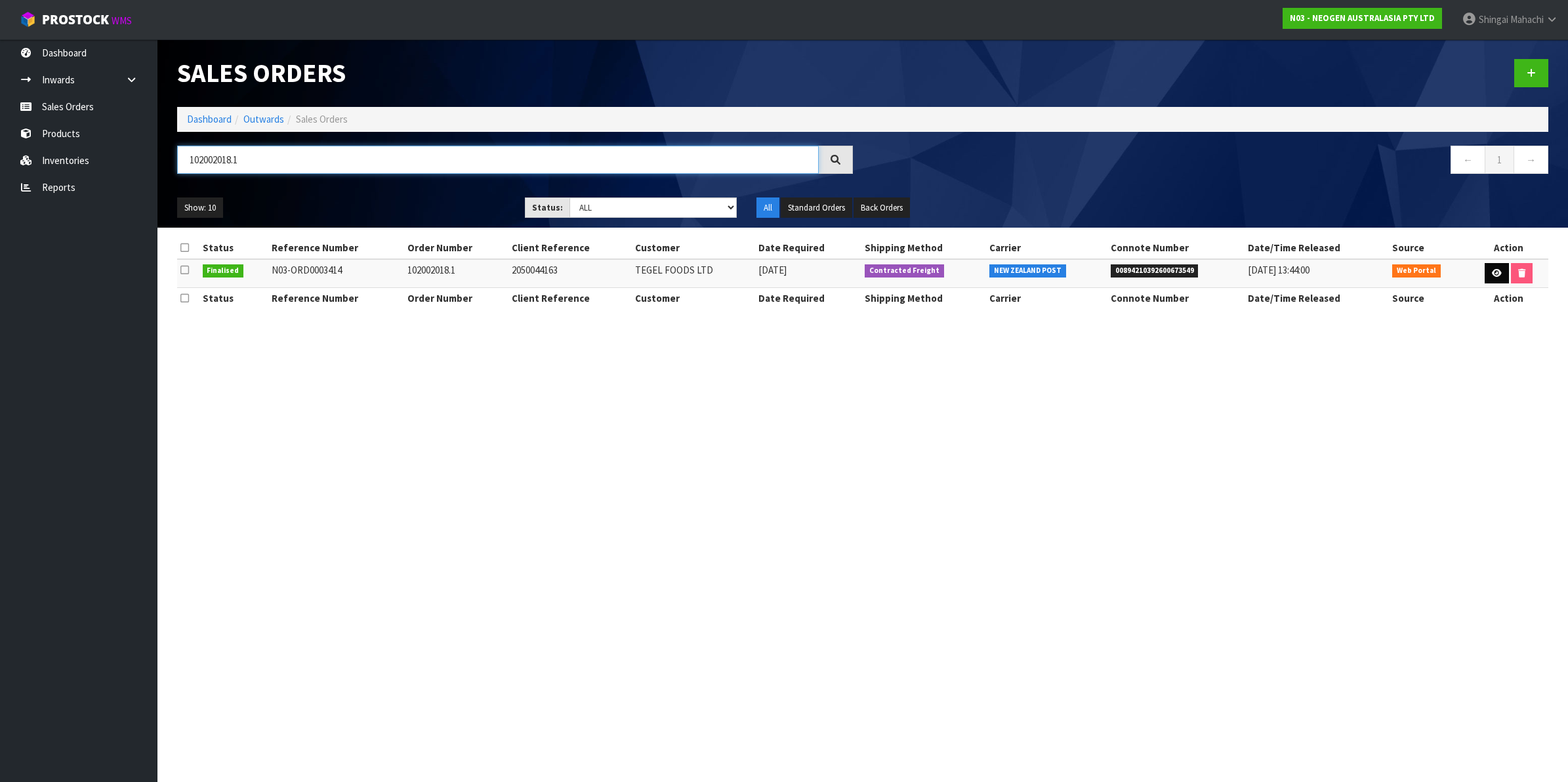
type input "102002018.1"
click at [1493, 271] on icon at bounding box center [1496, 273] width 10 height 8
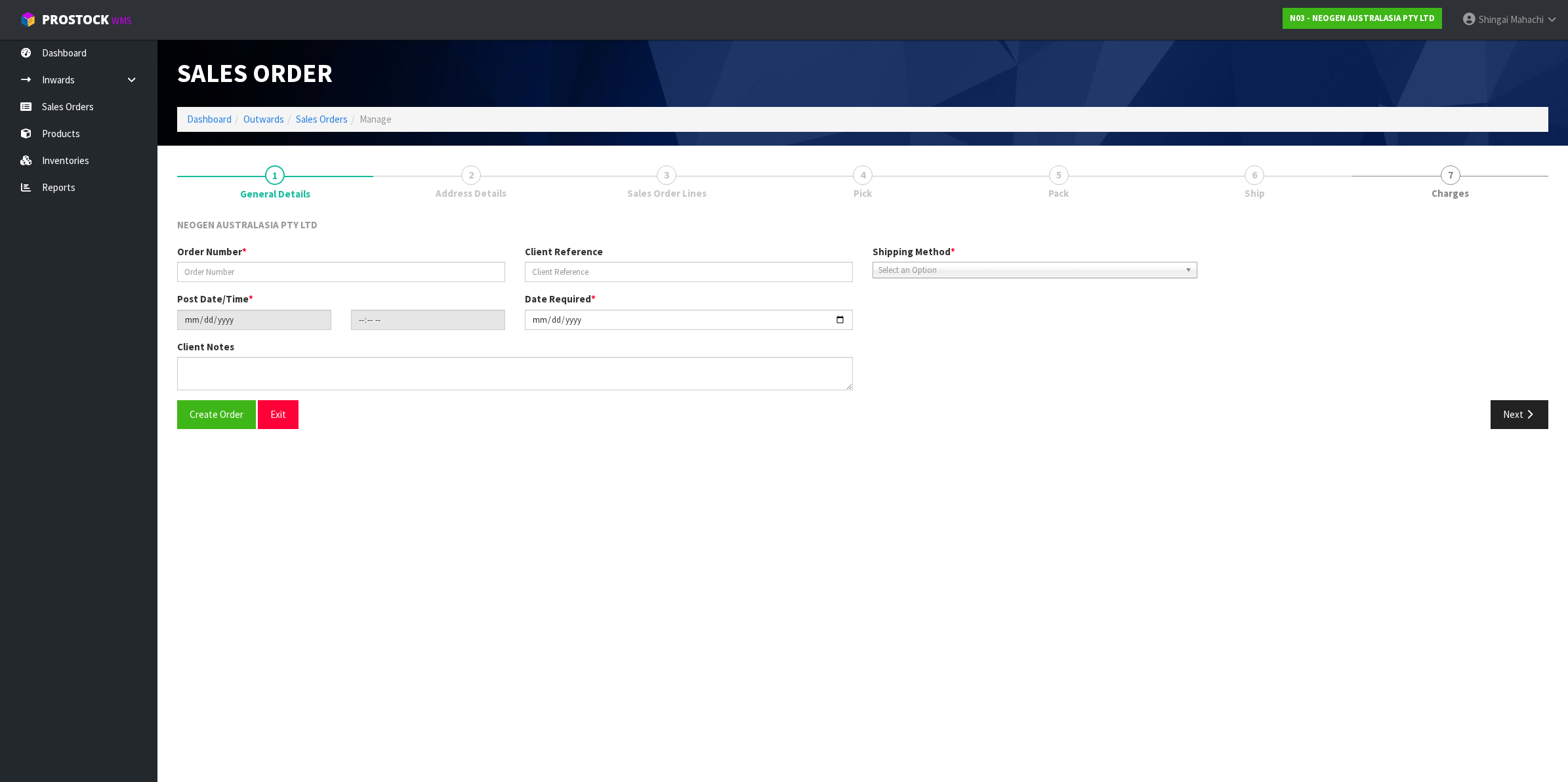
type input "102002018.1"
type input "2050044163"
type input "[DATE]"
type input "09:54:00.000"
type input "[DATE]"
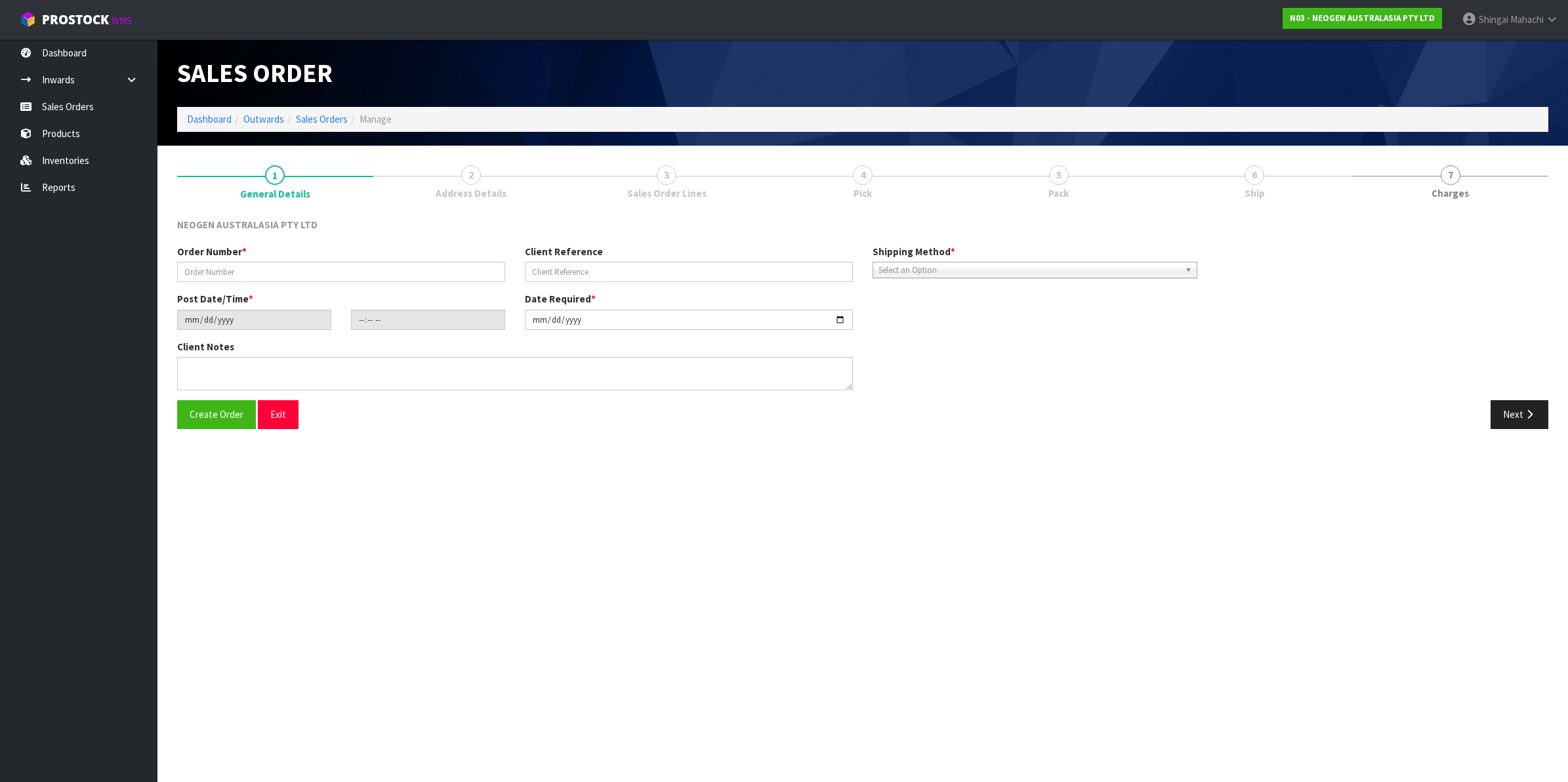
type textarea "ATTN LABORATORY"
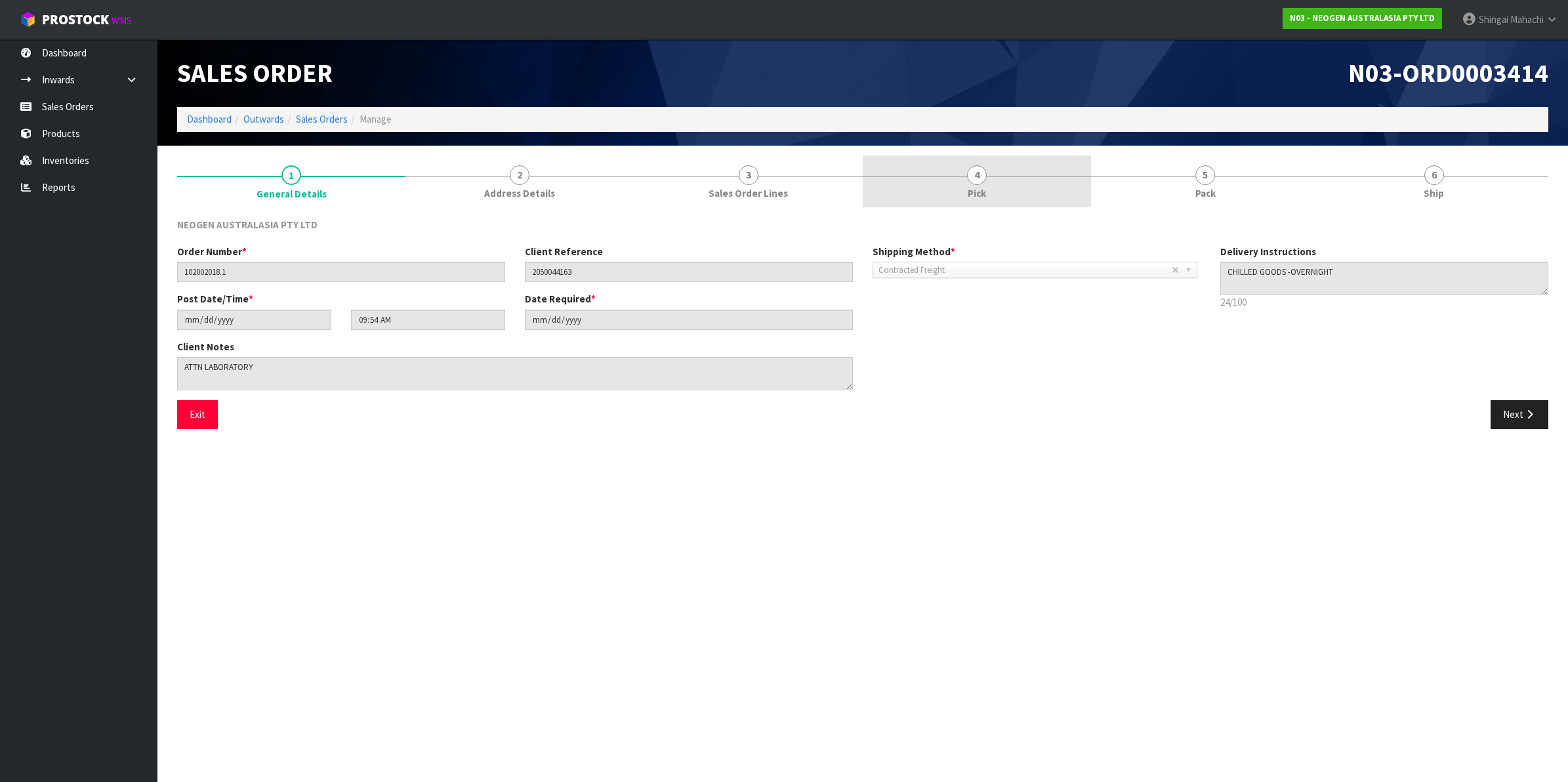
click at [972, 176] on span "4" at bounding box center [976, 175] width 19 height 19
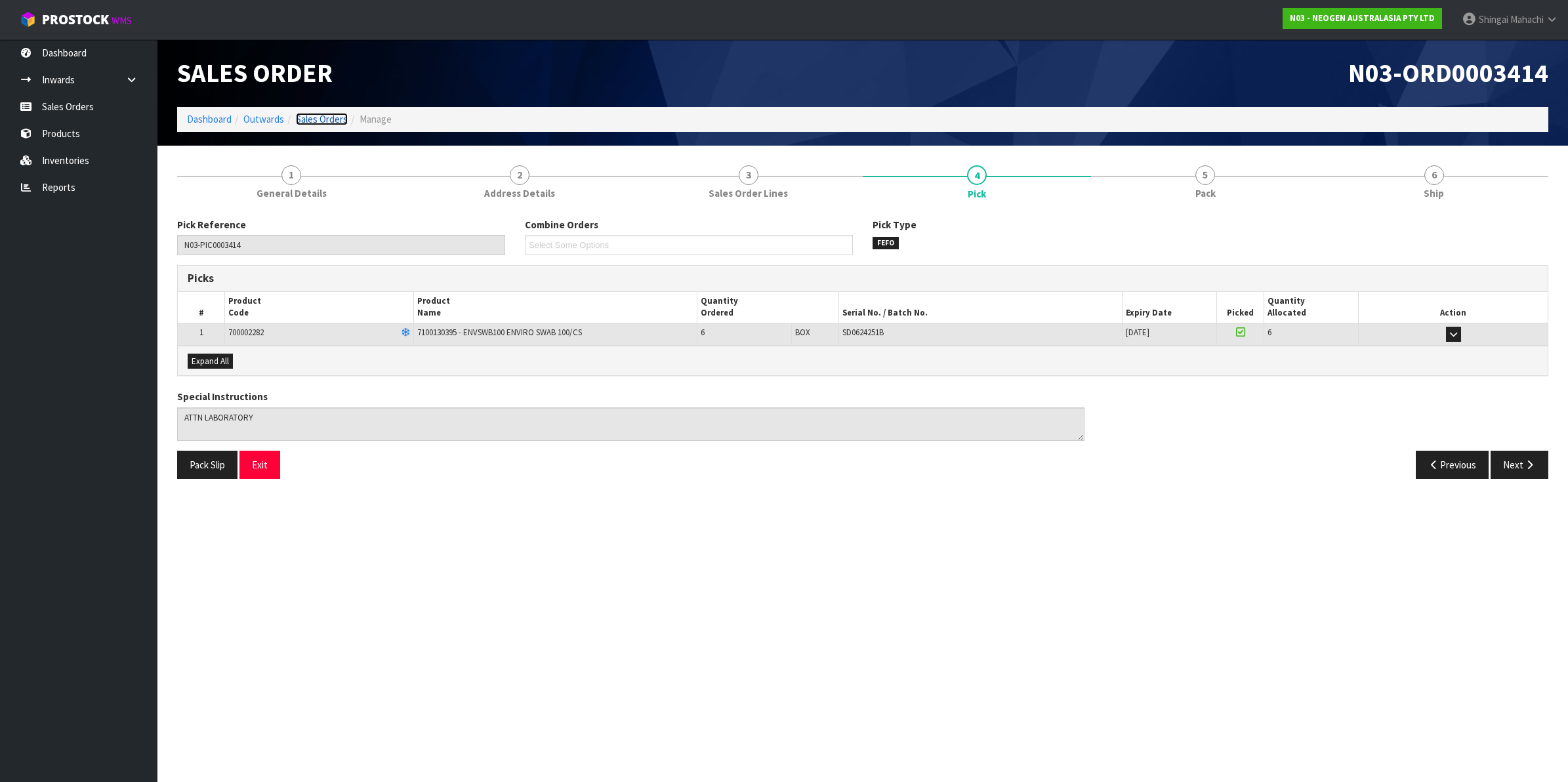
click at [330, 119] on link "Sales Orders" at bounding box center [321, 119] width 51 height 13
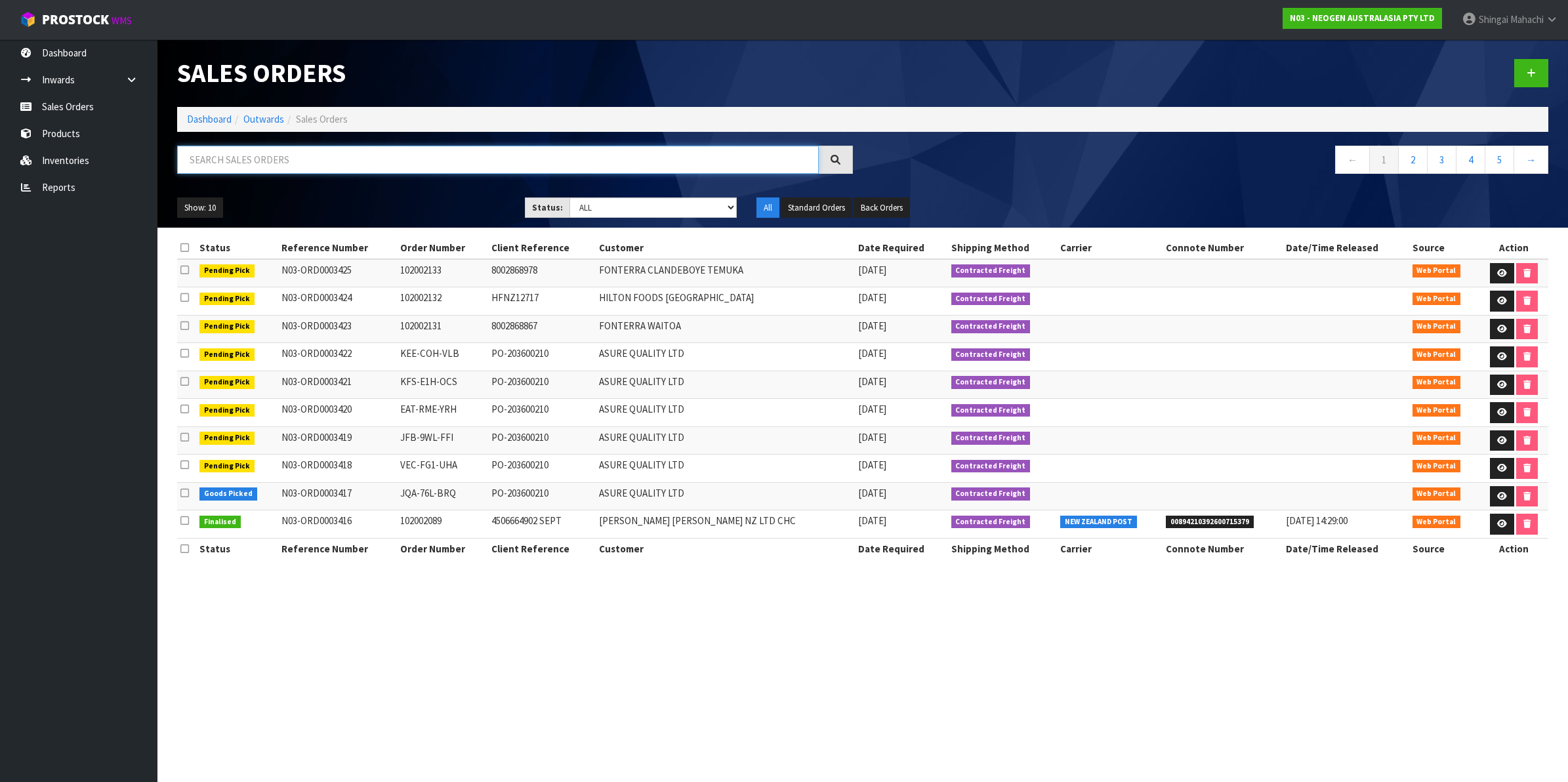
click at [287, 155] on input "text" at bounding box center [498, 160] width 642 height 28
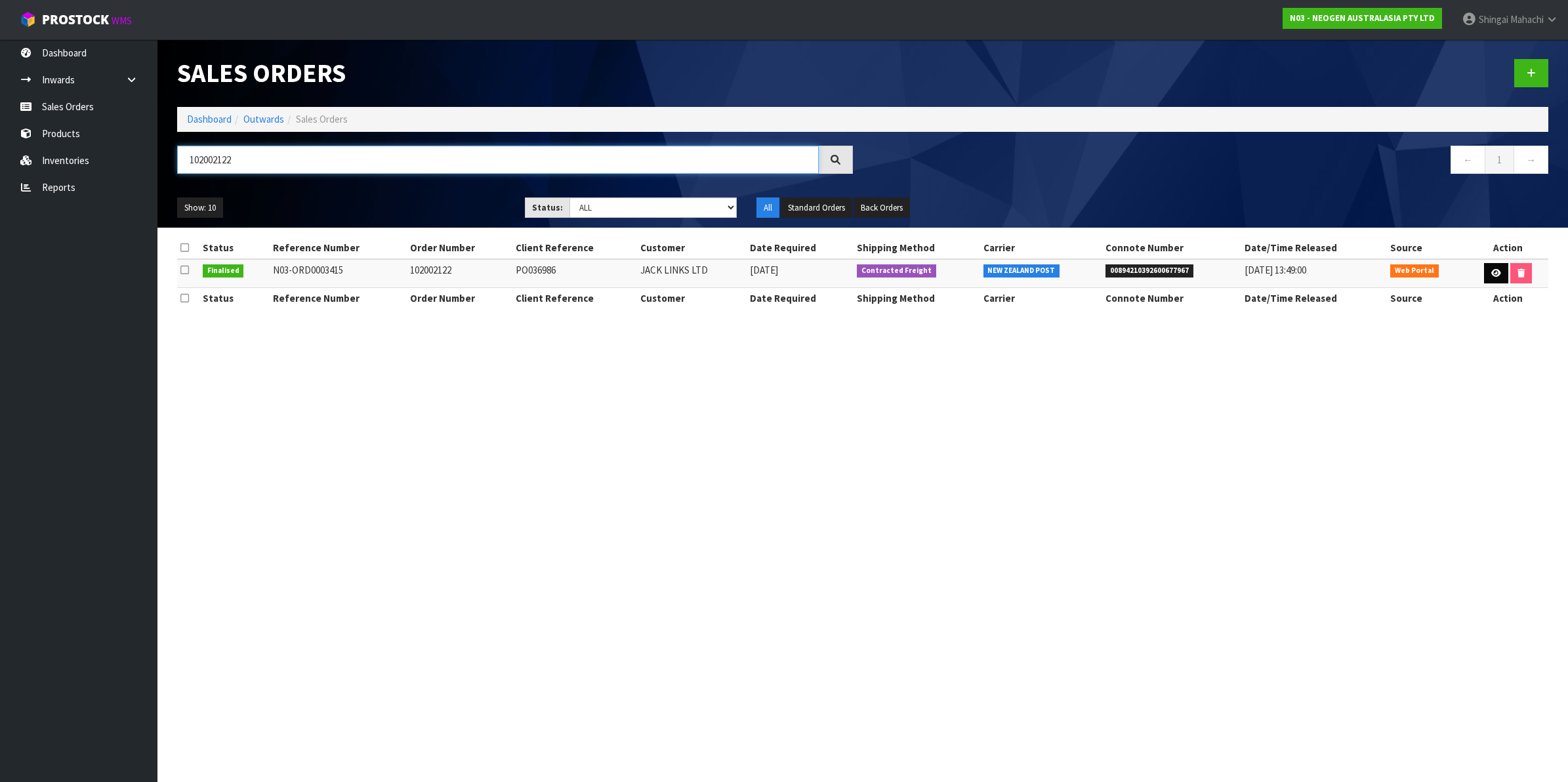
type input "102002122"
click at [1495, 276] on icon at bounding box center [1496, 273] width 10 height 8
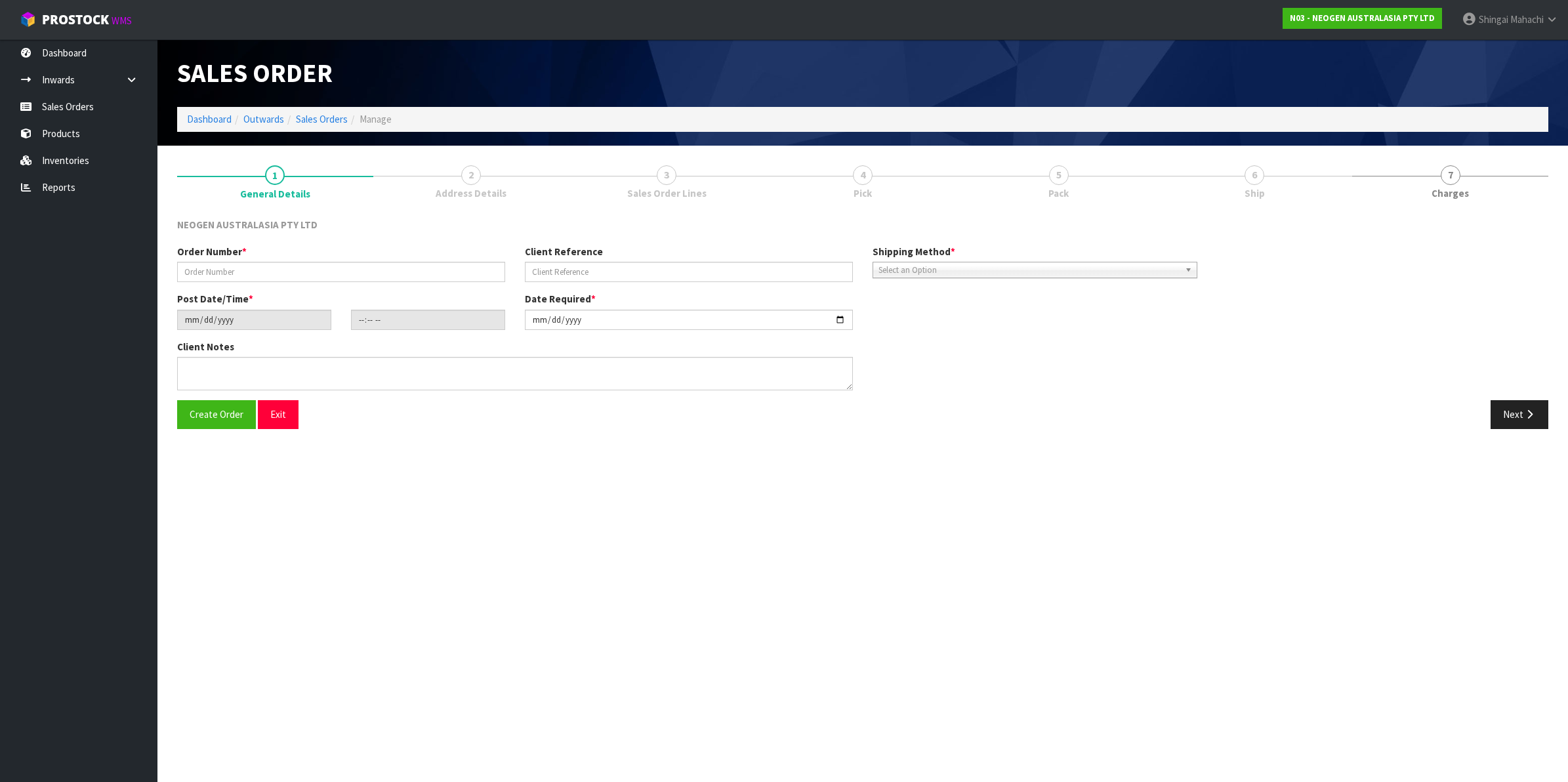
type input "102002122"
type input "PO036986"
type input "[DATE]"
type input "09:57:00.000"
type input "[DATE]"
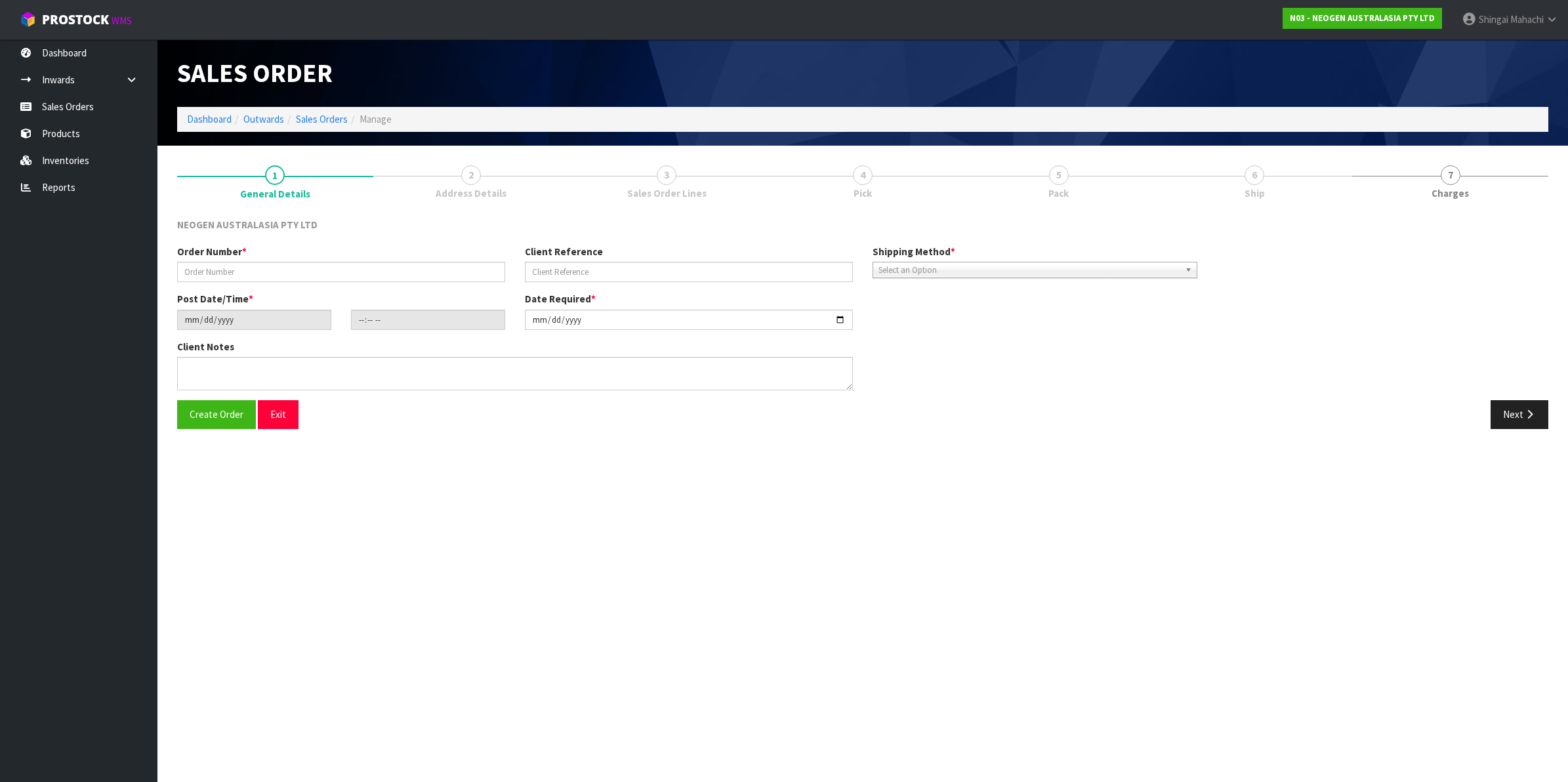
type textarea "ATTN [PERSON_NAME]"
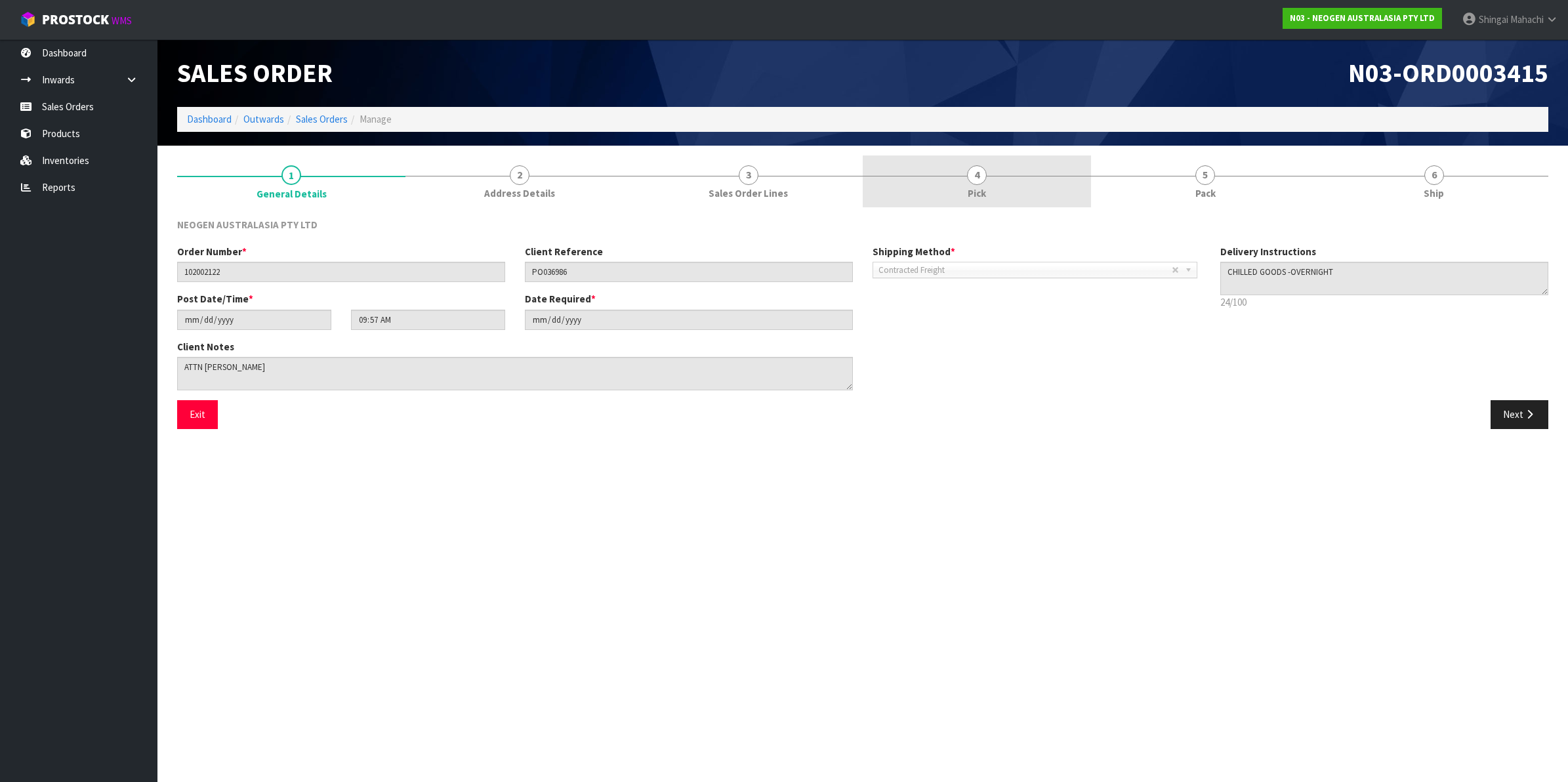
click at [976, 180] on span "4" at bounding box center [976, 175] width 19 height 19
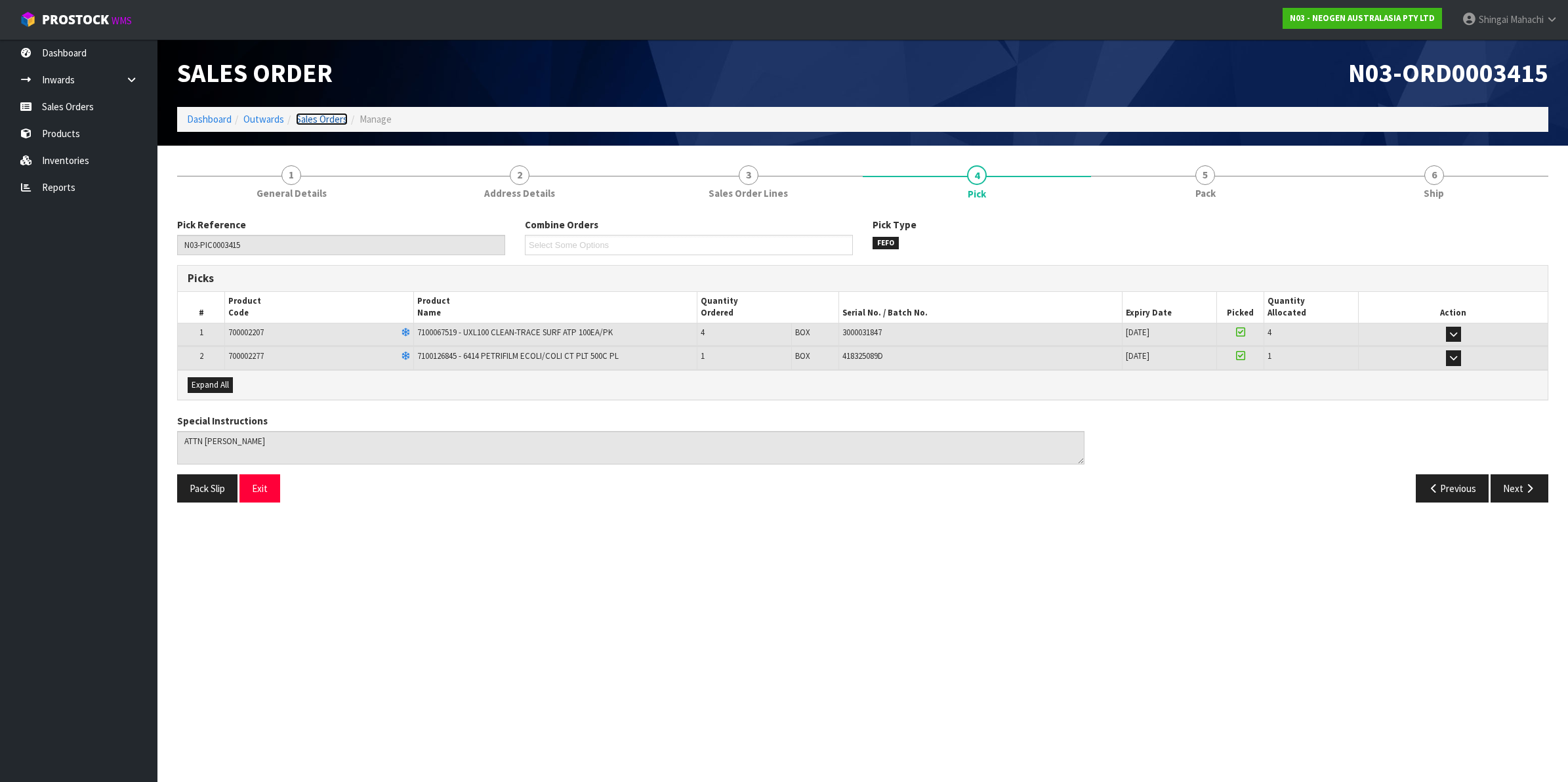
click at [322, 120] on link "Sales Orders" at bounding box center [321, 119] width 51 height 13
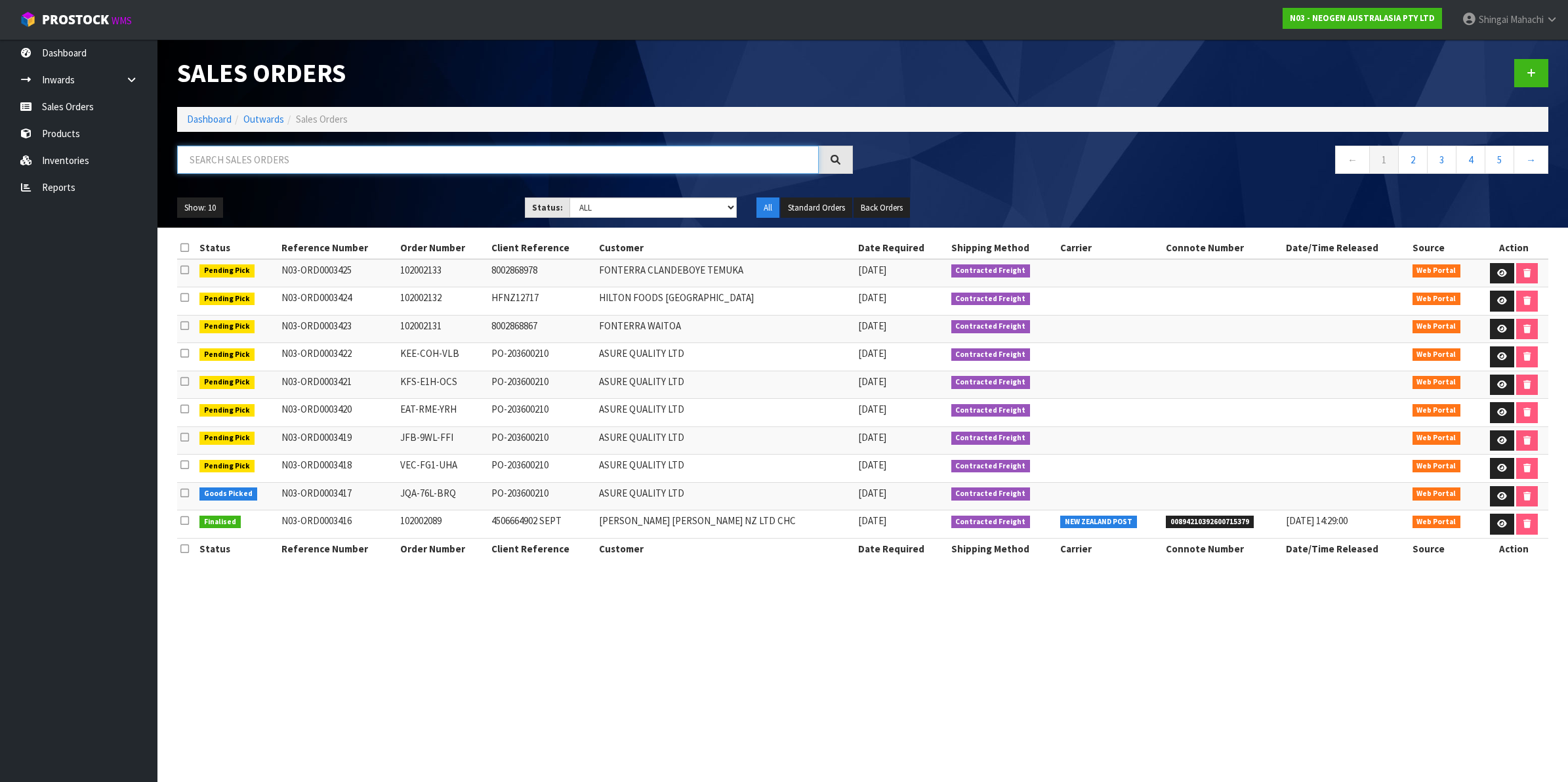
click at [258, 164] on input "text" at bounding box center [498, 160] width 642 height 28
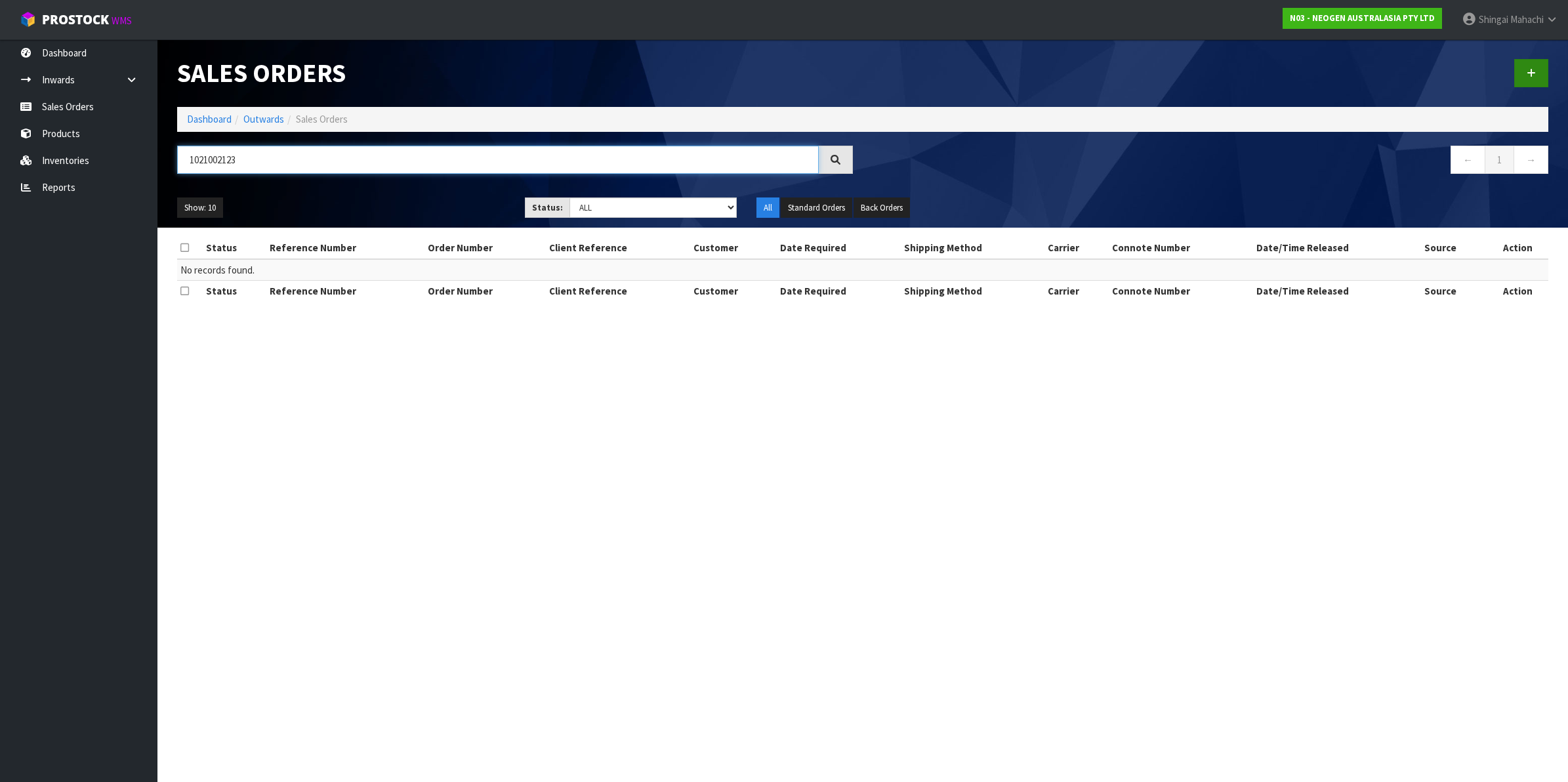
type input "1021002123"
click at [1533, 68] on icon at bounding box center [1531, 73] width 9 height 10
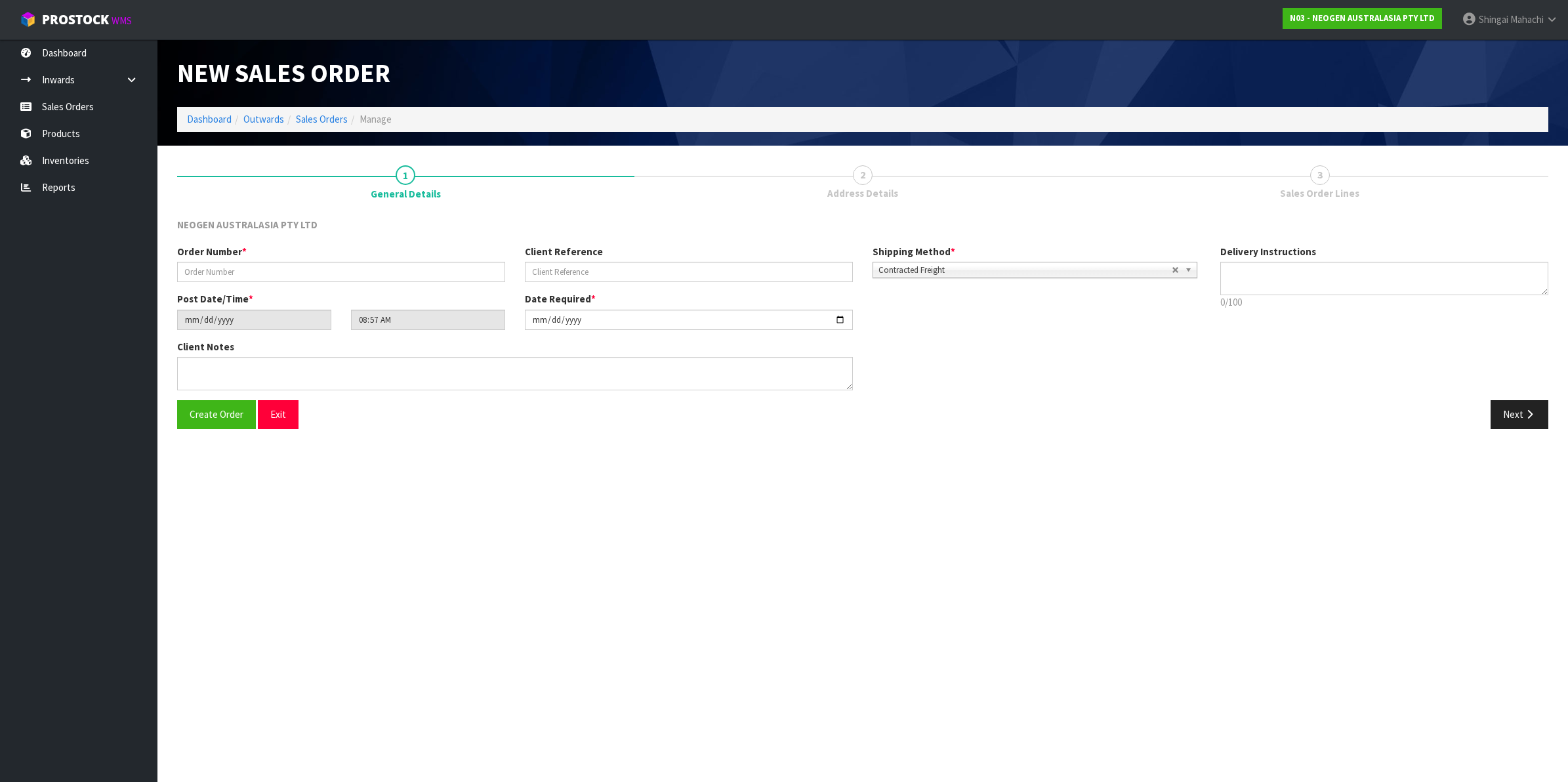
type textarea "CHILLED GOODS -OVERNIGHT"
click at [231, 270] on input "text" at bounding box center [341, 272] width 328 height 20
type input "102002123"
click at [552, 267] on input "text" at bounding box center [688, 272] width 328 height 20
paste input "PO1065244"
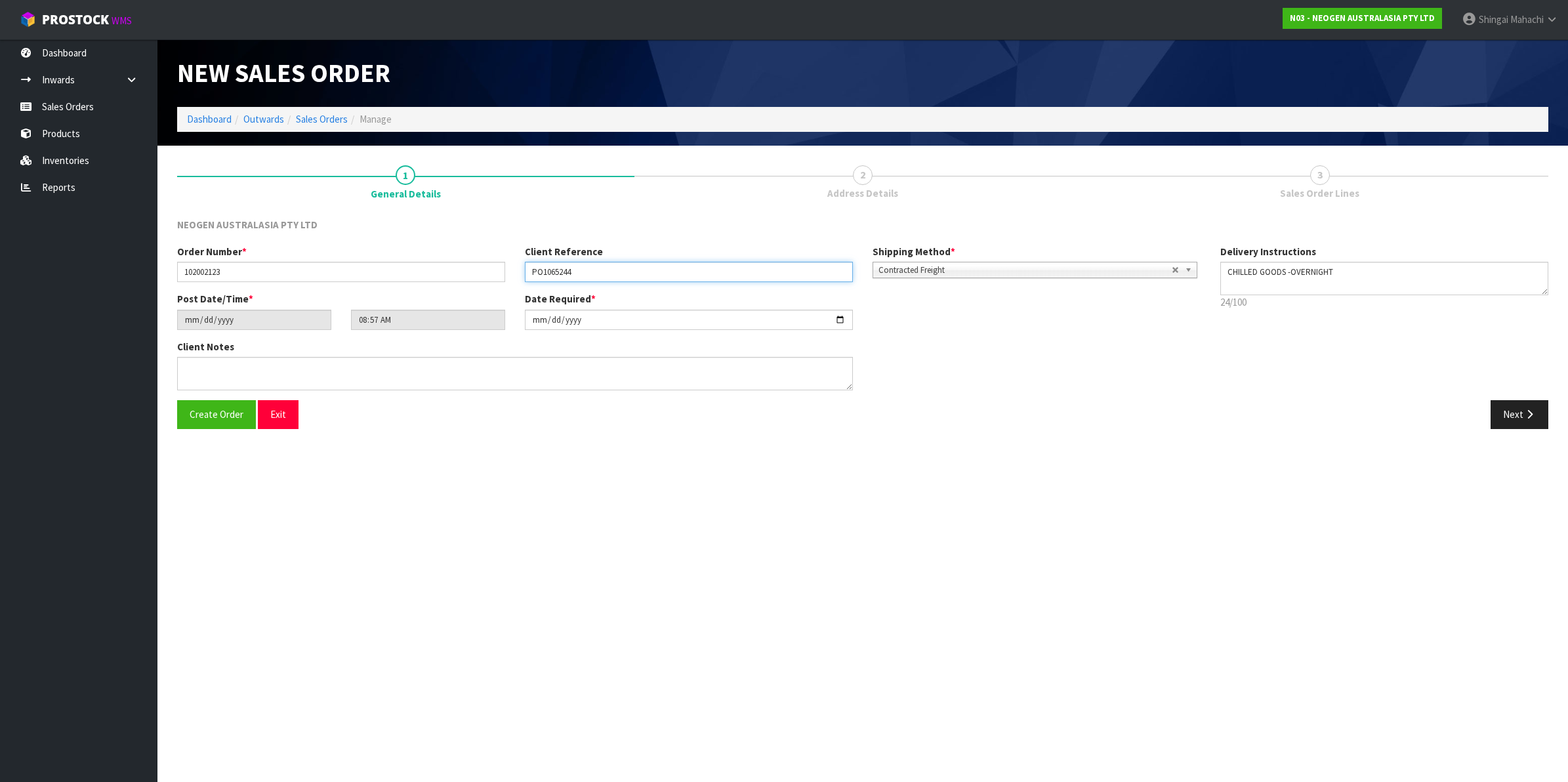
type input "PO1065244"
click at [206, 378] on textarea at bounding box center [515, 374] width 676 height 33
click at [208, 367] on textarea at bounding box center [515, 374] width 676 height 33
paste textarea "[PERSON_NAME]"
type textarea "ATTN: [PERSON_NAME]"
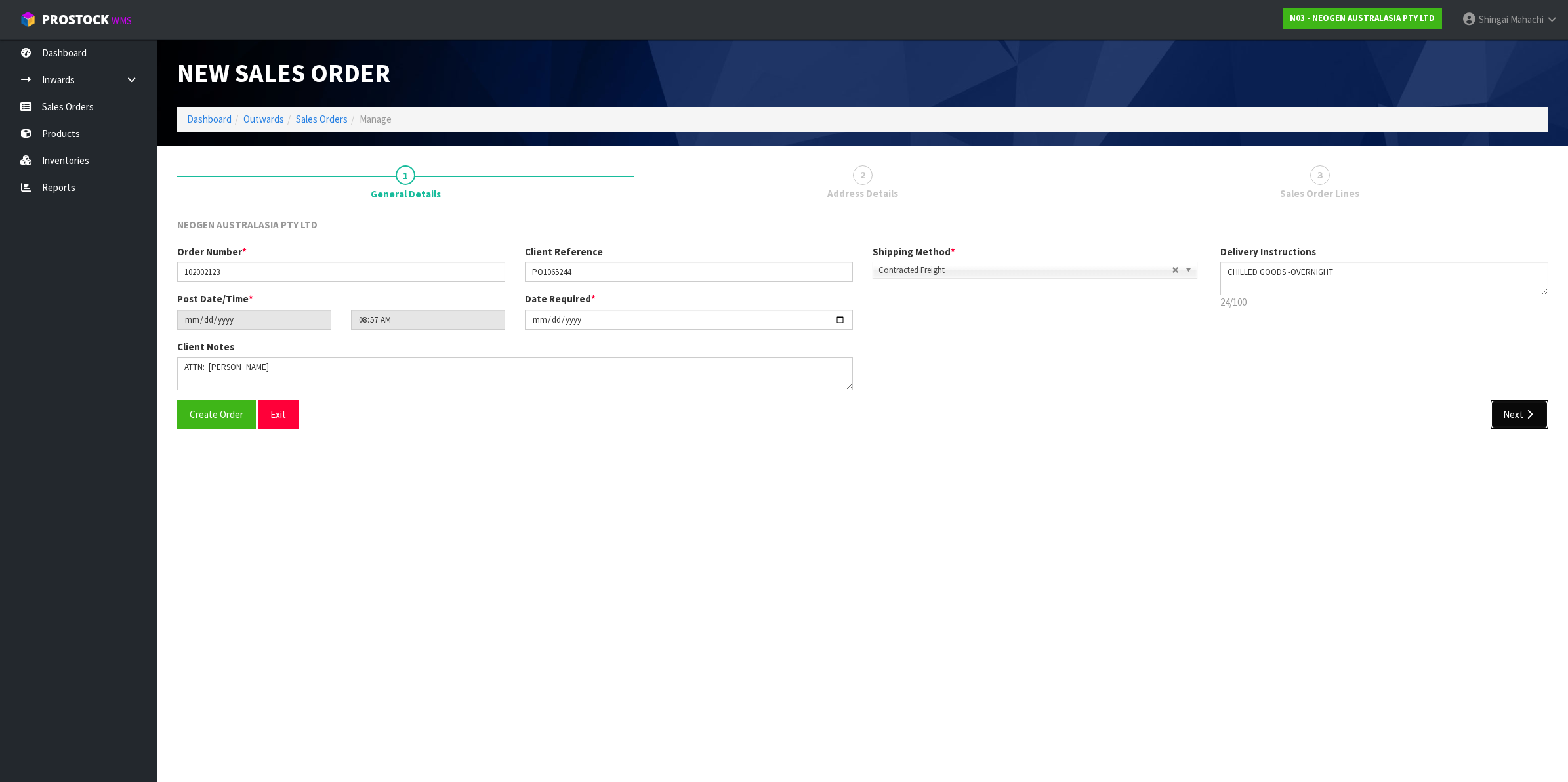
click at [1529, 419] on icon "button" at bounding box center [1530, 414] width 13 height 10
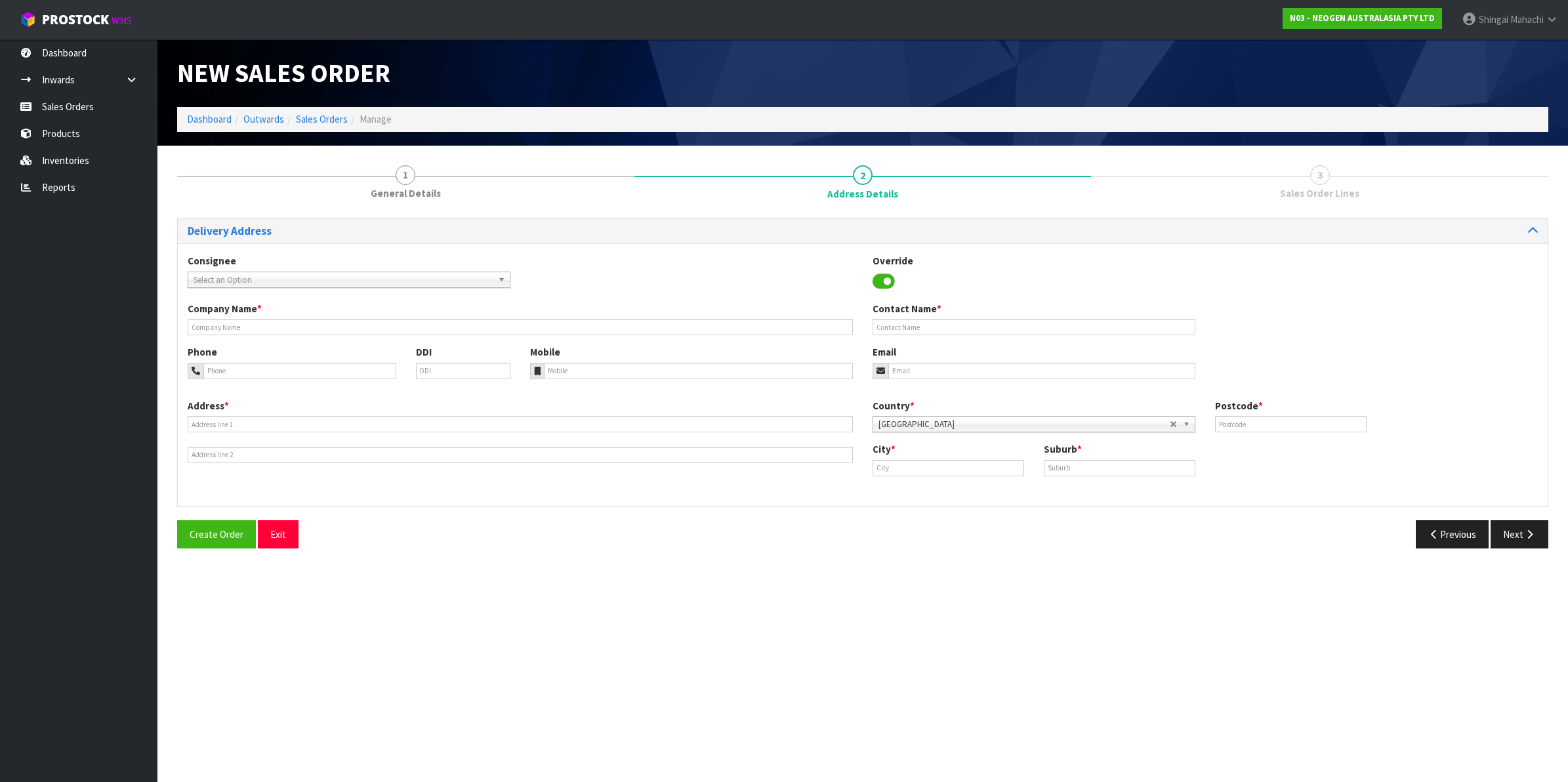
click at [251, 279] on span "Select an Option" at bounding box center [344, 279] width 299 height 16
type input "ovation"
click at [263, 316] on em "OVATION" at bounding box center [255, 317] width 32 height 11
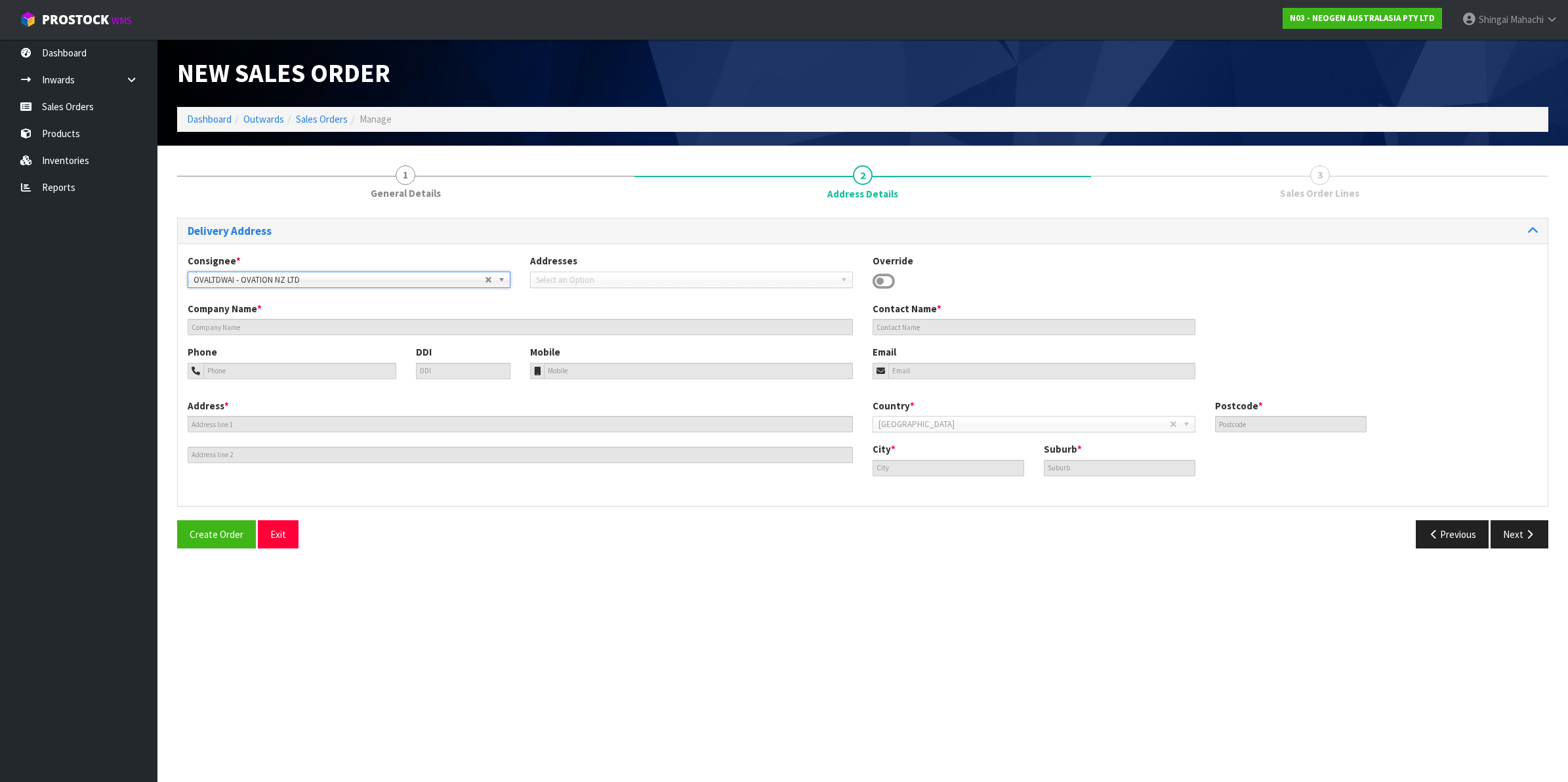
type input "OVATION NZ LTD"
type input "[STREET_ADDRESS]"
type input "4200"
type input "WAIPUKURAU"
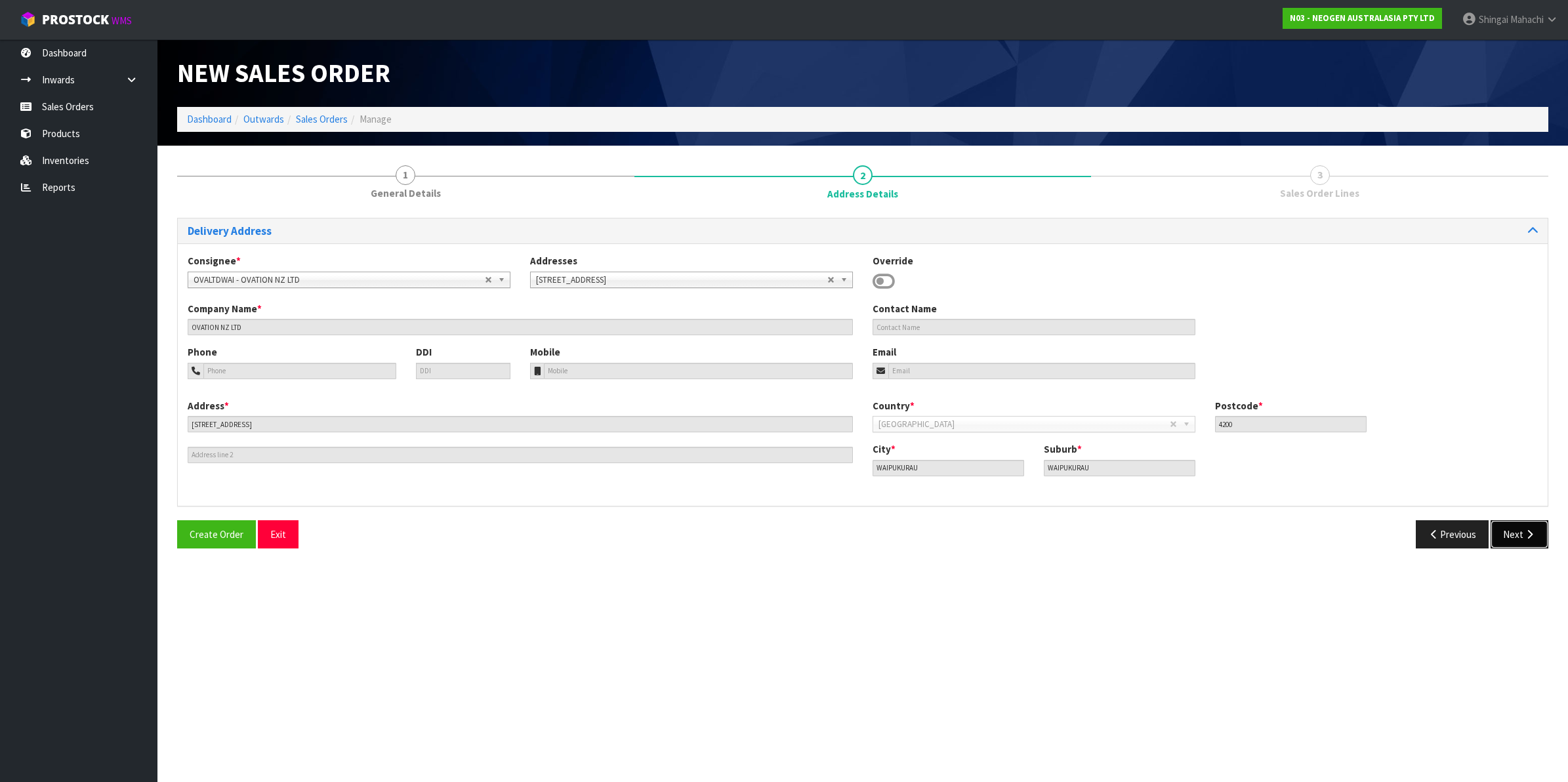
click at [1517, 529] on button "Next" at bounding box center [1519, 534] width 58 height 28
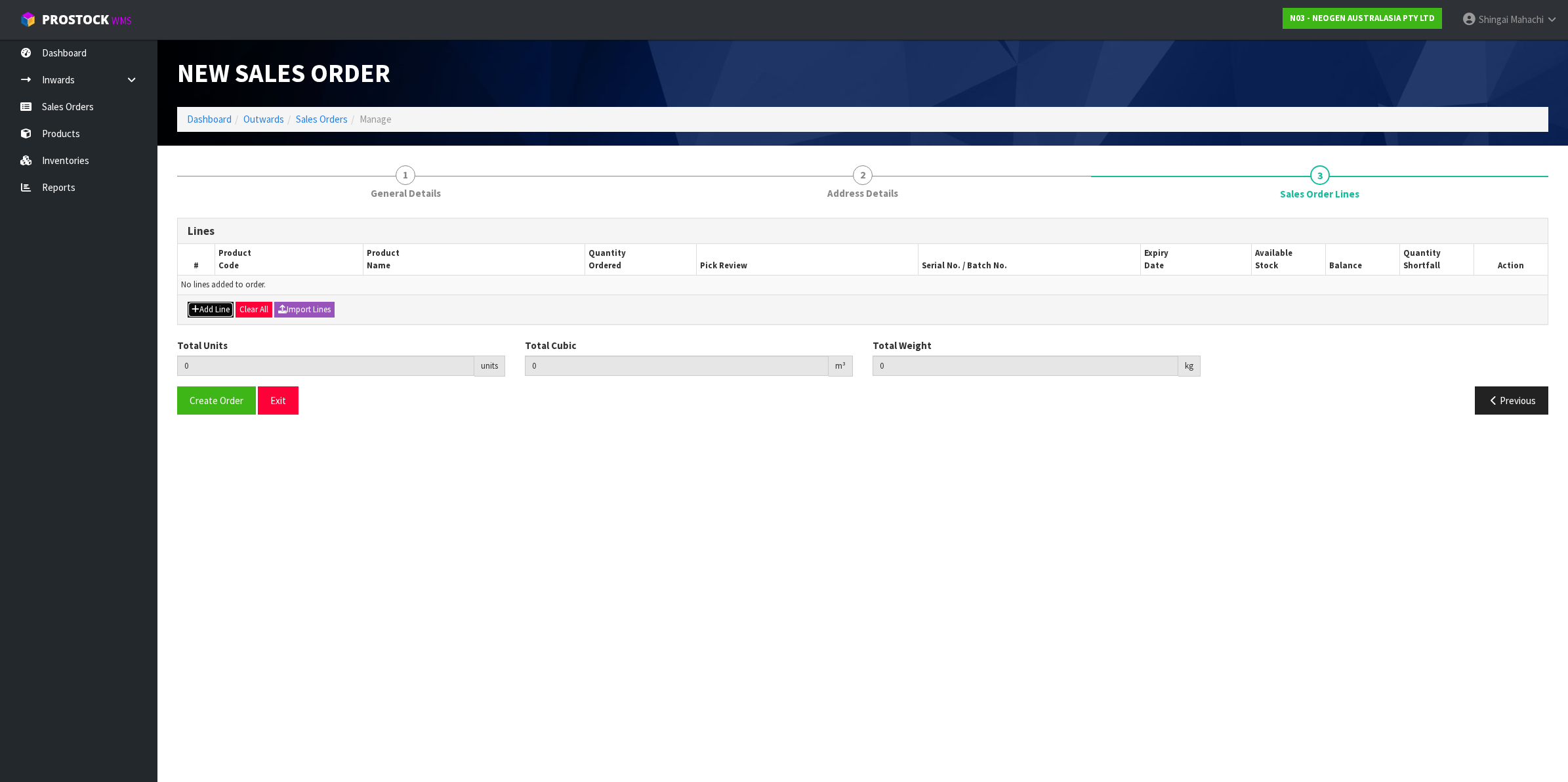
click at [217, 309] on button "Add Line" at bounding box center [210, 310] width 46 height 16
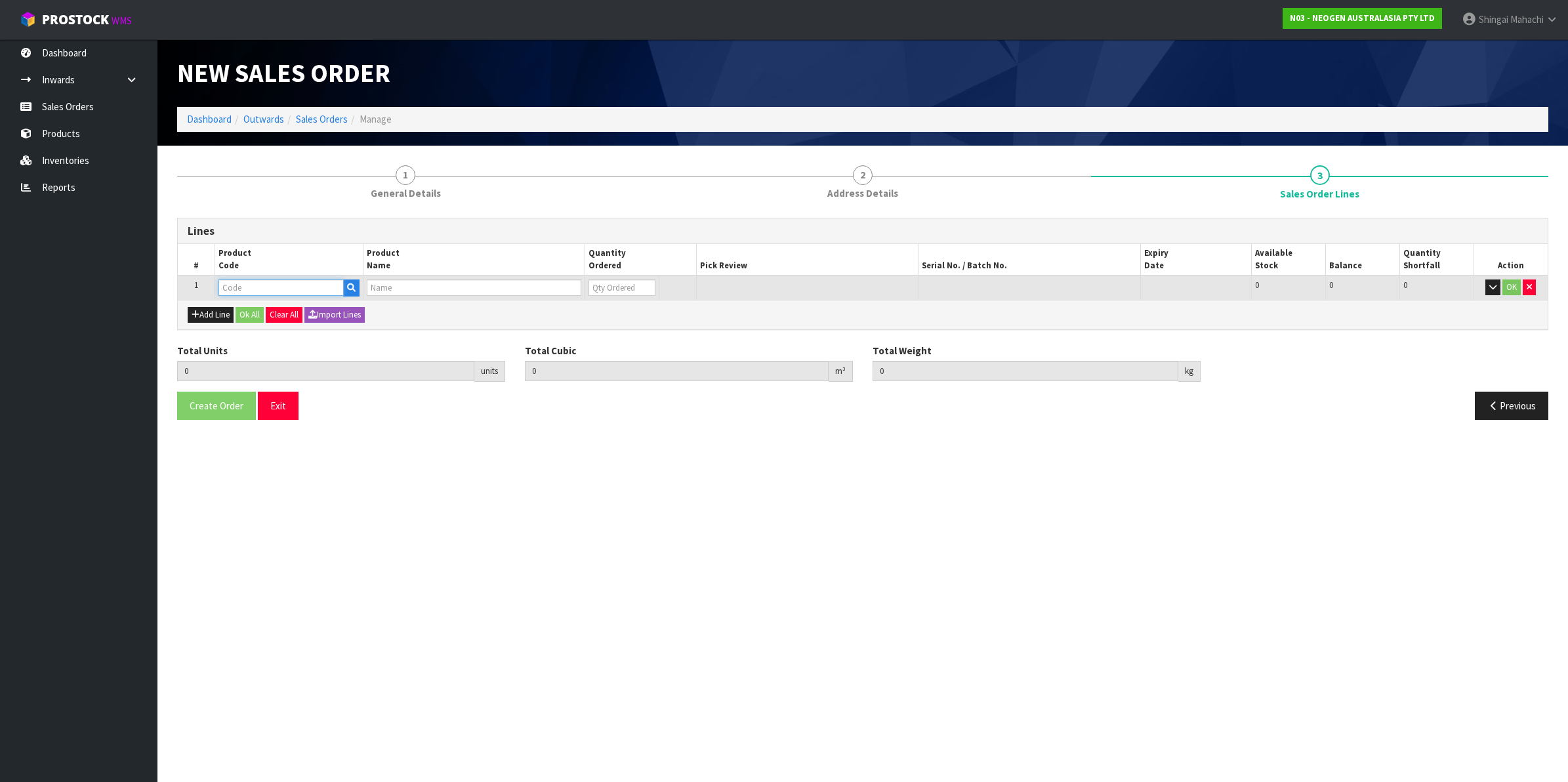
click at [279, 279] on input "text" at bounding box center [281, 288] width 125 height 17
paste input "700002273"
type input "700002273"
type input "0.000000"
type input "0.000"
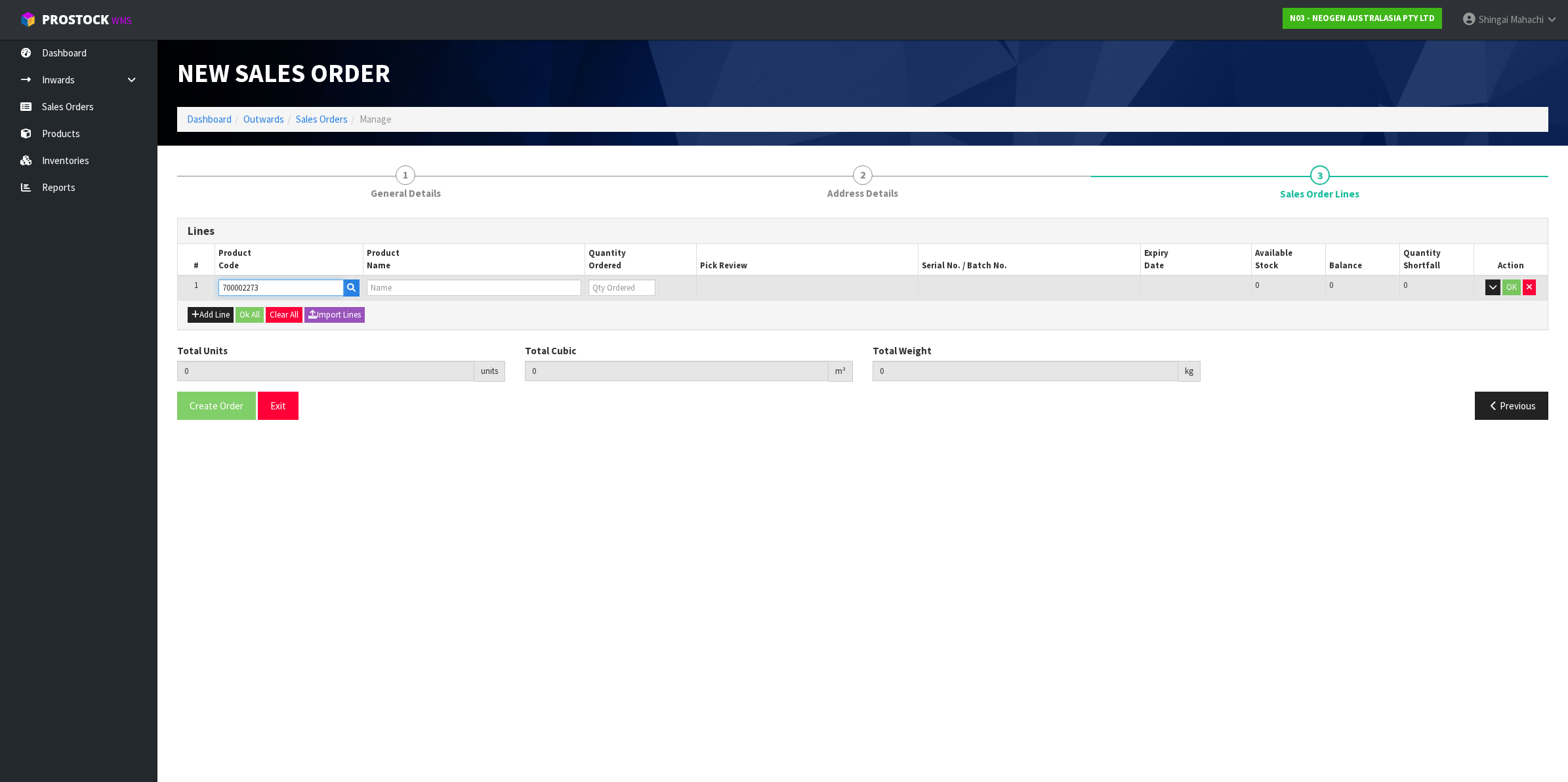
type input "7100126807 - 6421 PETRIFILM ENTROBCT PLT 1000/CS PL"
type input "0"
type input "700002273"
drag, startPoint x: 610, startPoint y: 288, endPoint x: 592, endPoint y: 290, distance: 18.1
click at [592, 290] on input "0" at bounding box center [622, 288] width 67 height 17
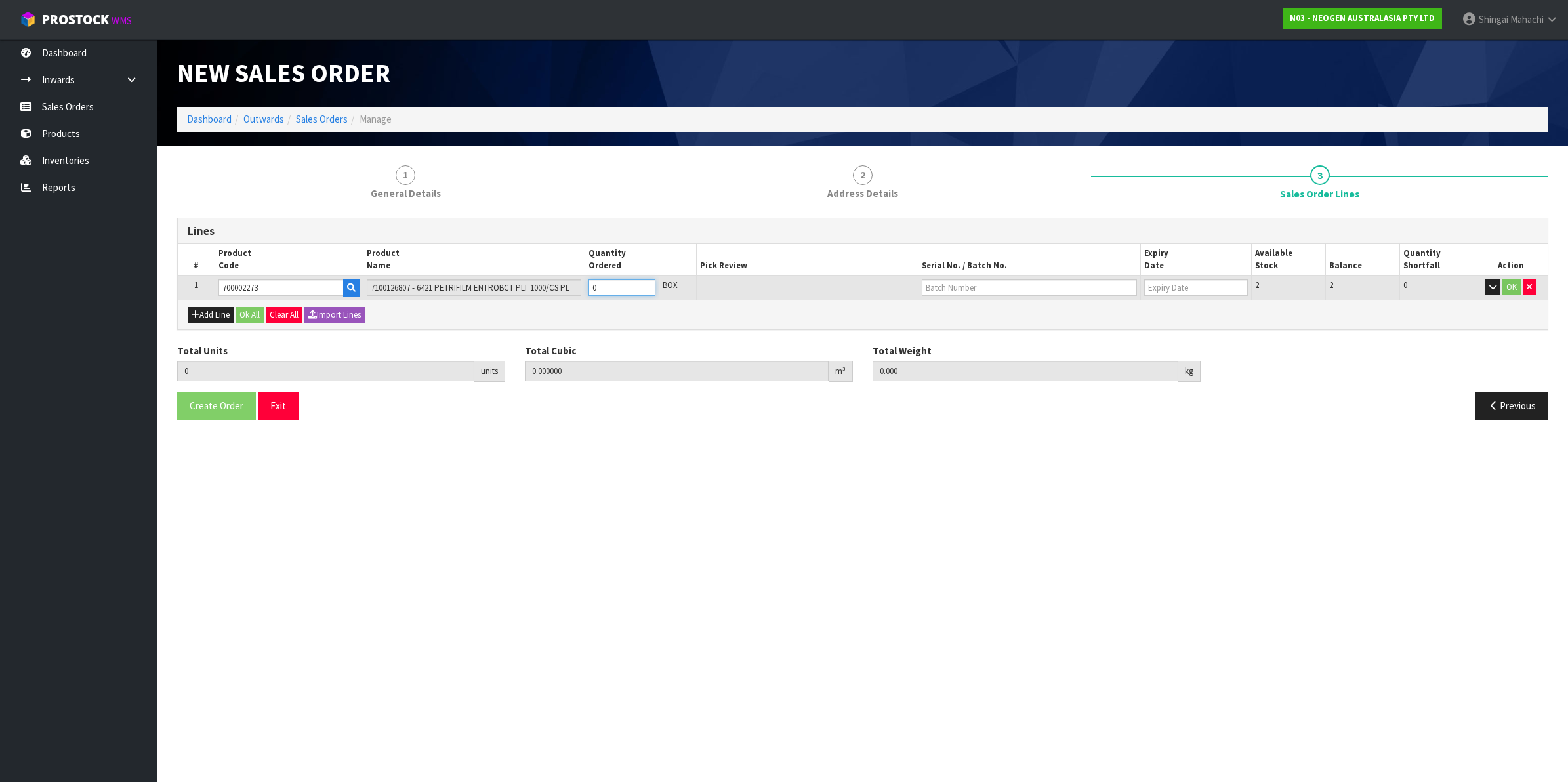
type input "1"
type input "0.018252"
type input "3.3"
type input "1"
click at [954, 279] on input "text" at bounding box center [1030, 288] width 215 height 17
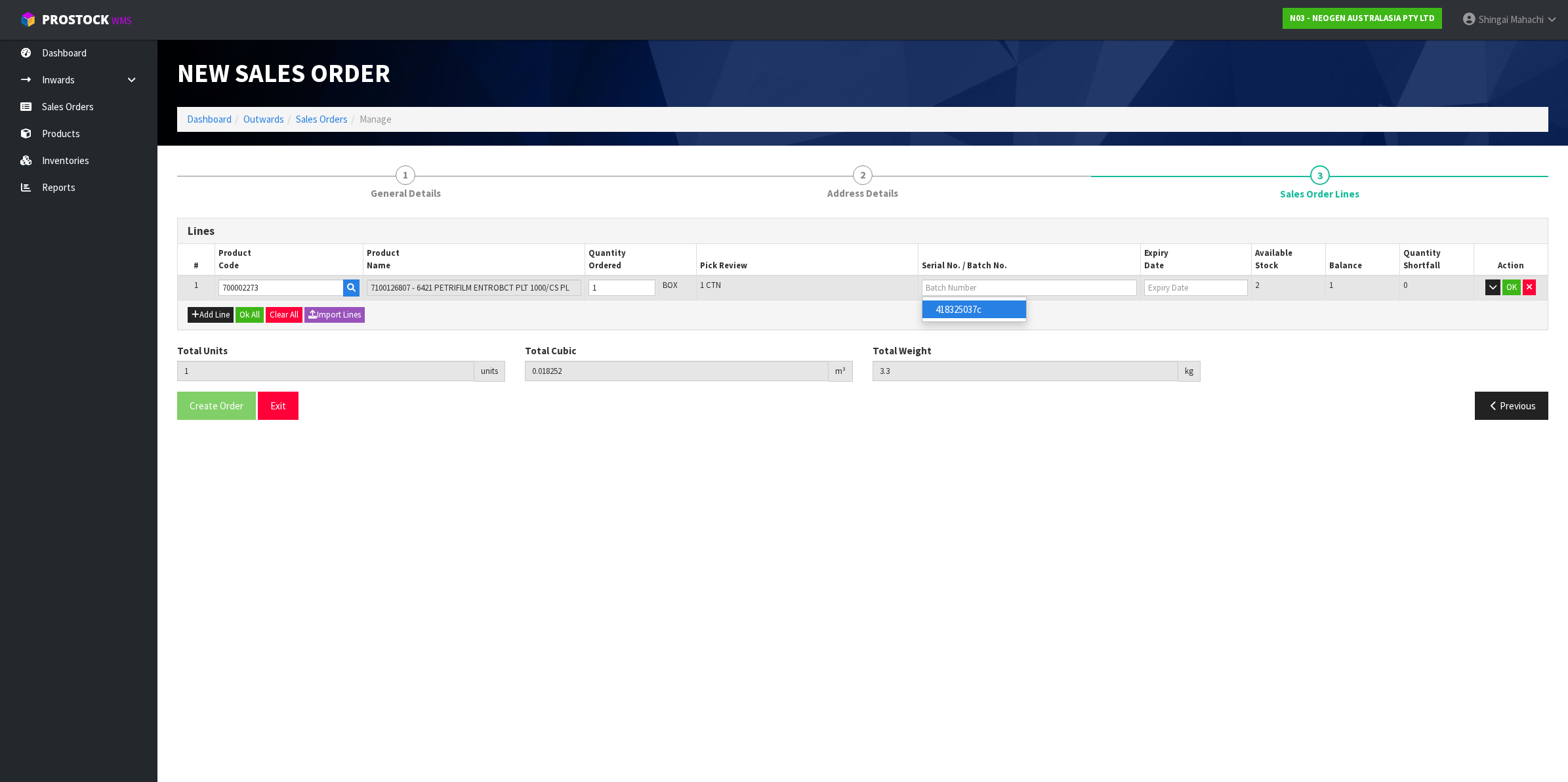
click at [968, 315] on link "418325037c" at bounding box center [974, 309] width 104 height 17
type input "418325037c"
type input "[DATE]"
click at [1516, 290] on button "OK" at bounding box center [1512, 287] width 18 height 16
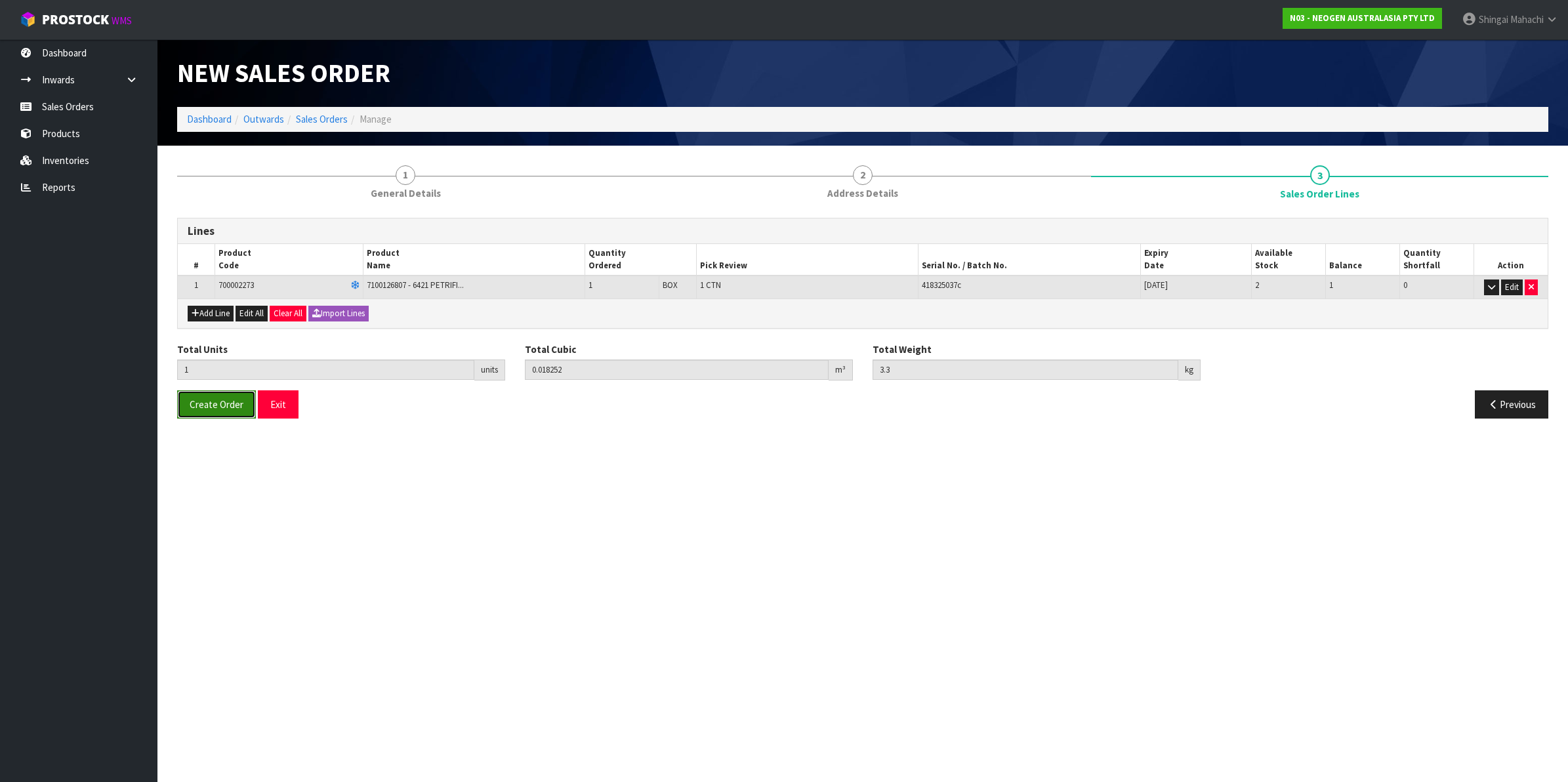
click at [209, 404] on span "Create Order" at bounding box center [216, 405] width 54 height 13
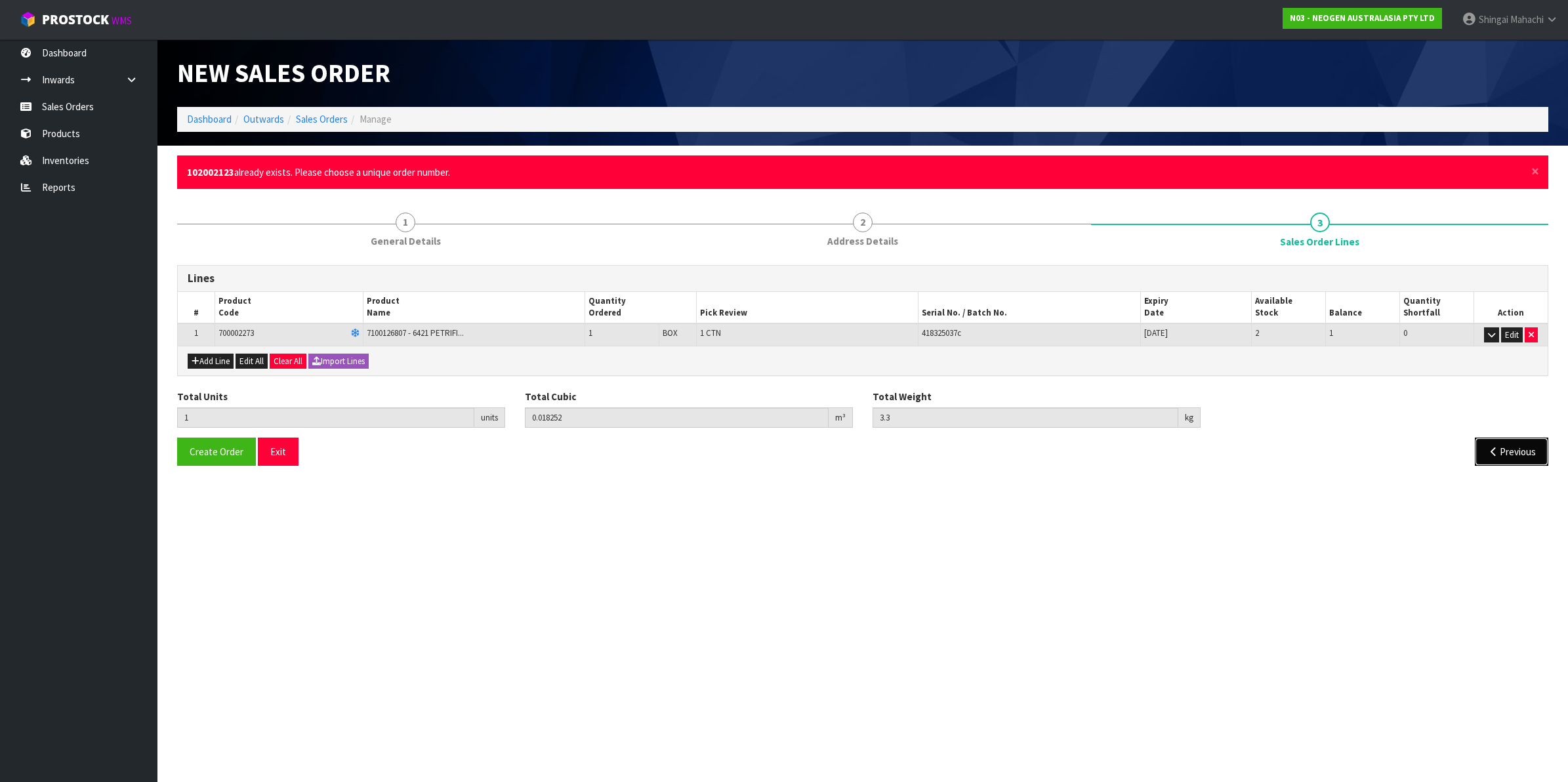
click at [1504, 454] on button "Previous" at bounding box center [1512, 451] width 73 height 28
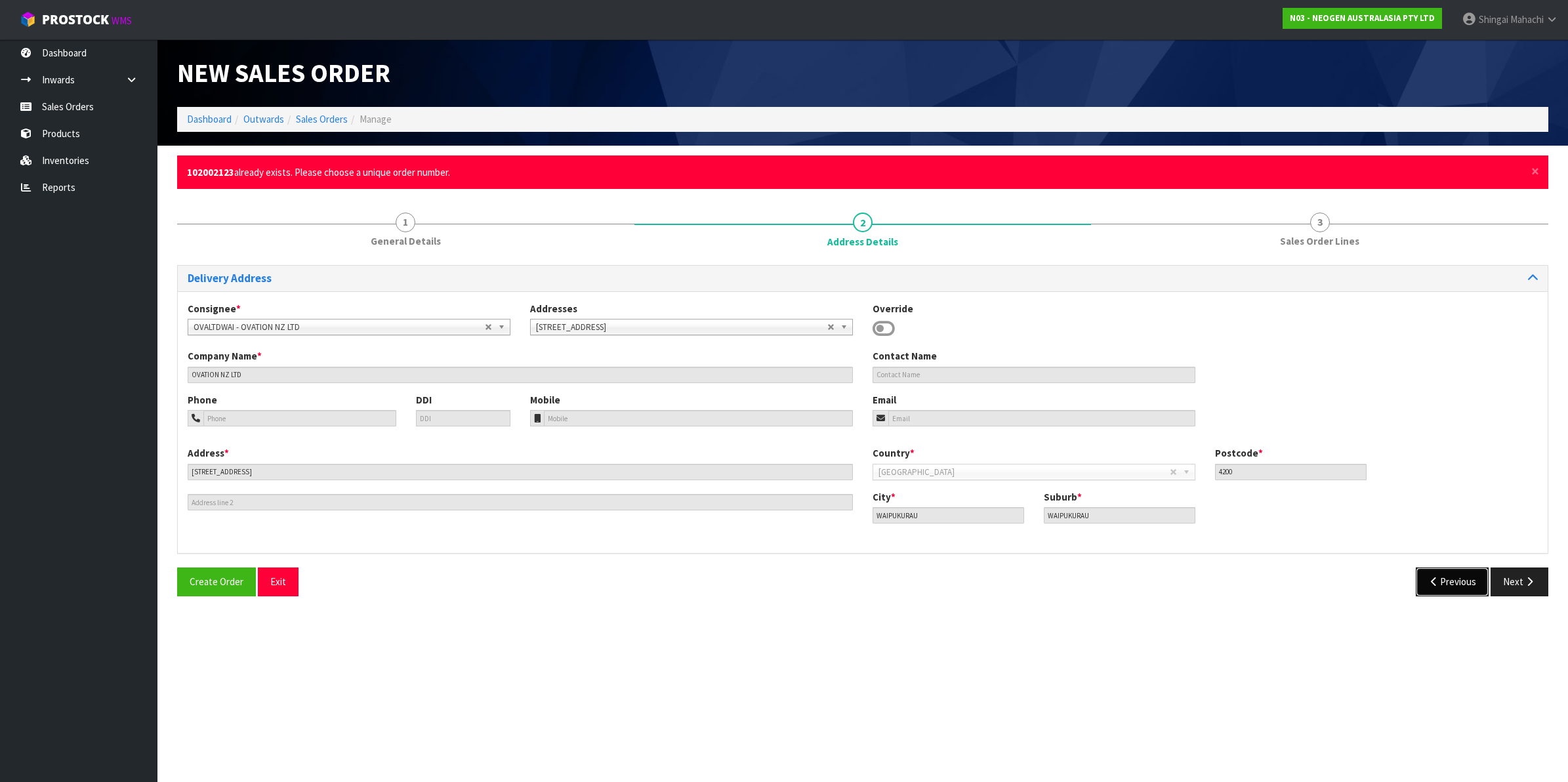
click at [1445, 581] on button "Previous" at bounding box center [1453, 582] width 73 height 28
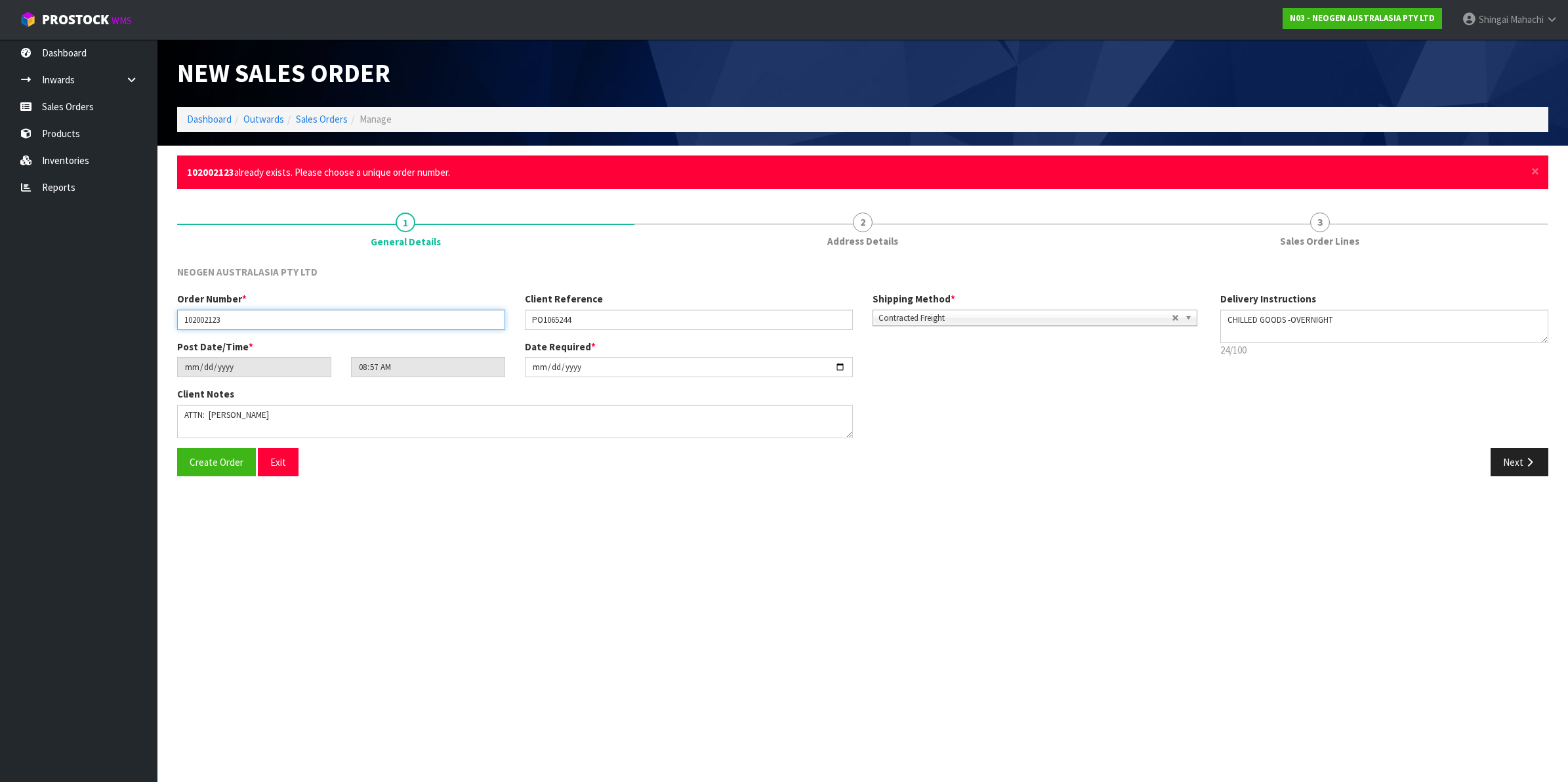
click at [237, 313] on input "102002123" at bounding box center [341, 320] width 328 height 20
type input "102002123.1"
click at [215, 460] on span "Create Order" at bounding box center [216, 462] width 54 height 13
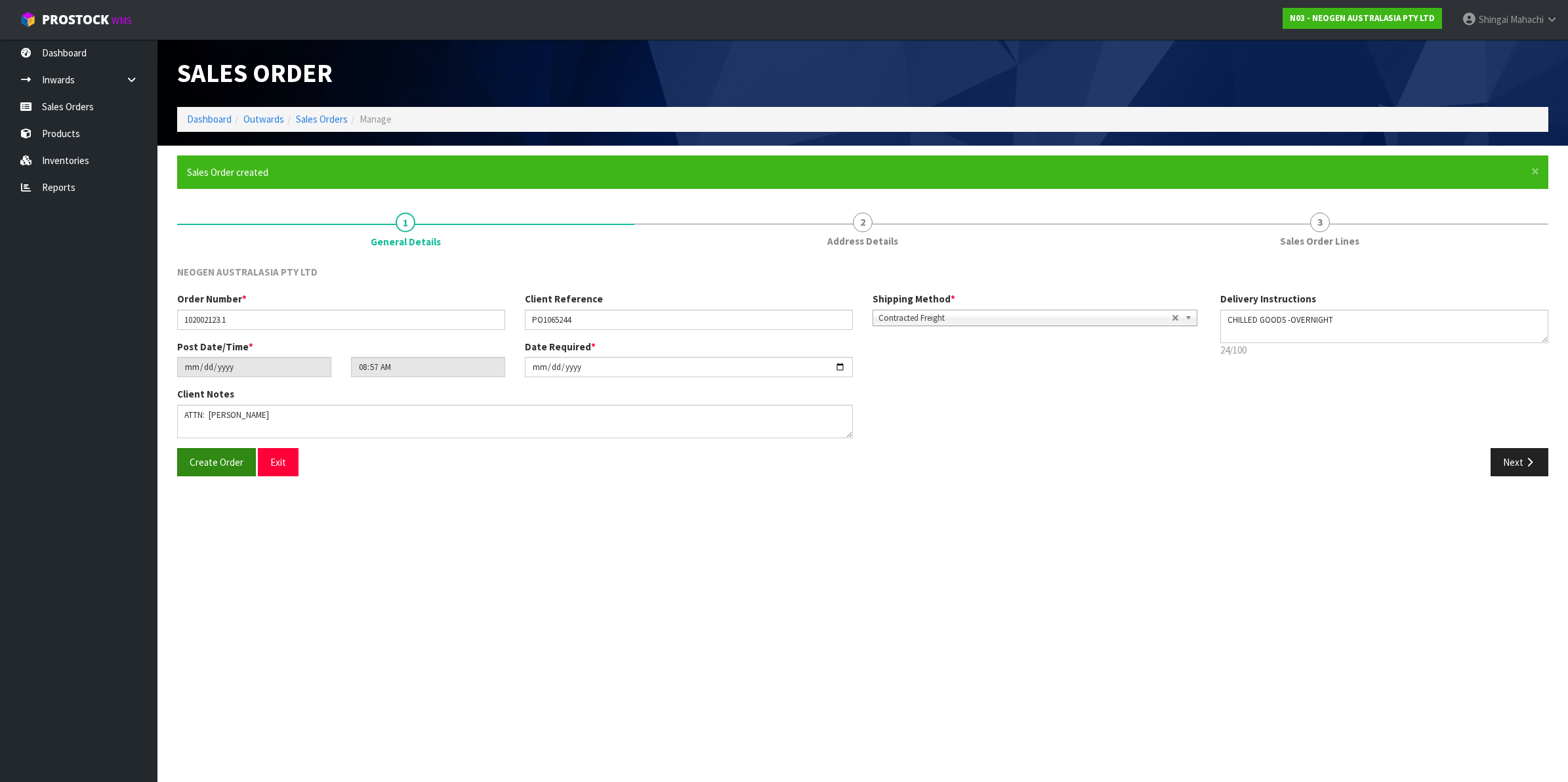
type input "10:57:00.000"
drag, startPoint x: 1351, startPoint y: 75, endPoint x: 1545, endPoint y: 85, distance: 194.3
click at [1545, 85] on span "N03-ORD0003426" at bounding box center [1449, 73] width 200 height 33
copy span "N03-ORD0003426"
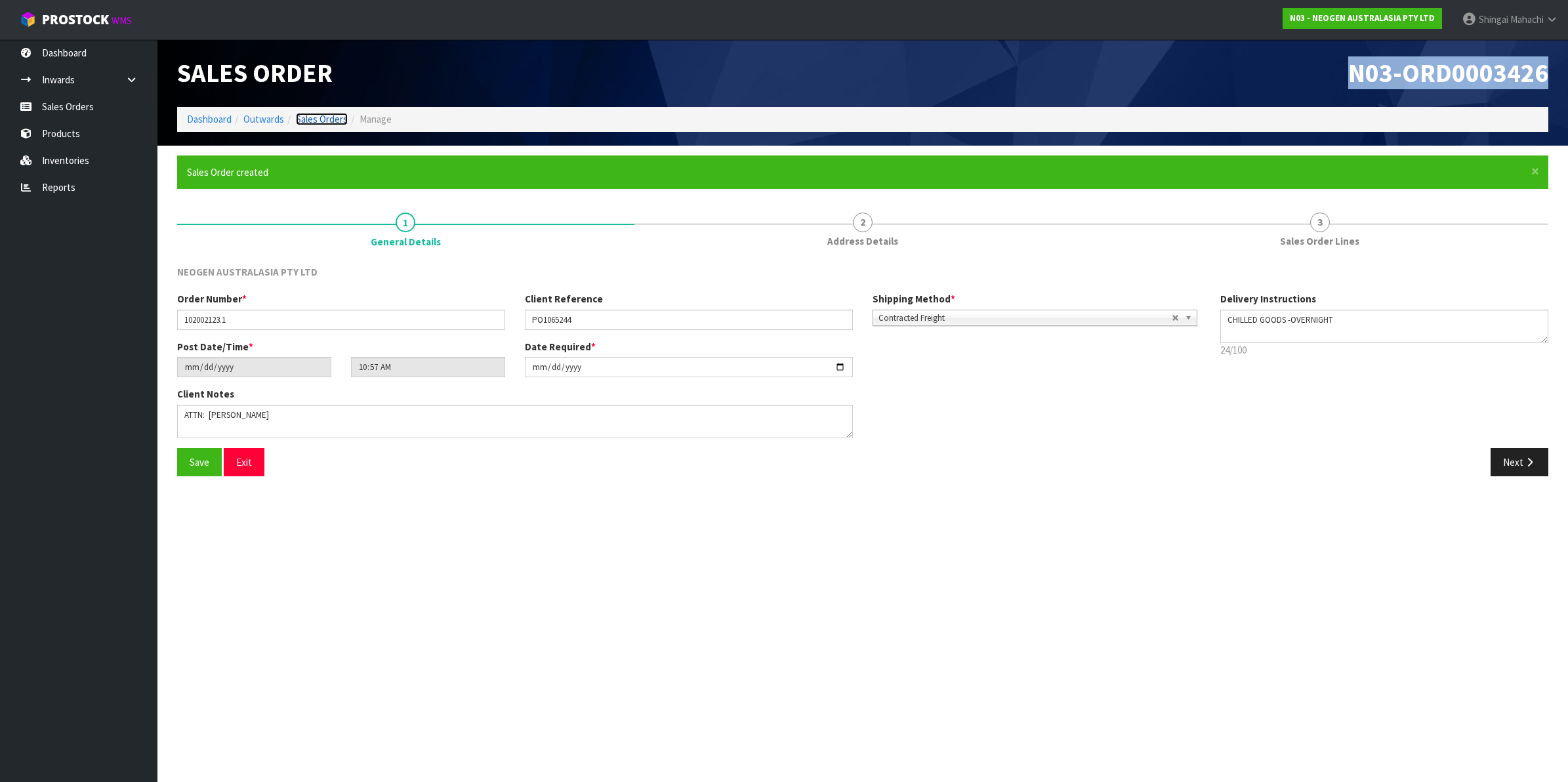
click at [313, 120] on link "Sales Orders" at bounding box center [321, 119] width 51 height 13
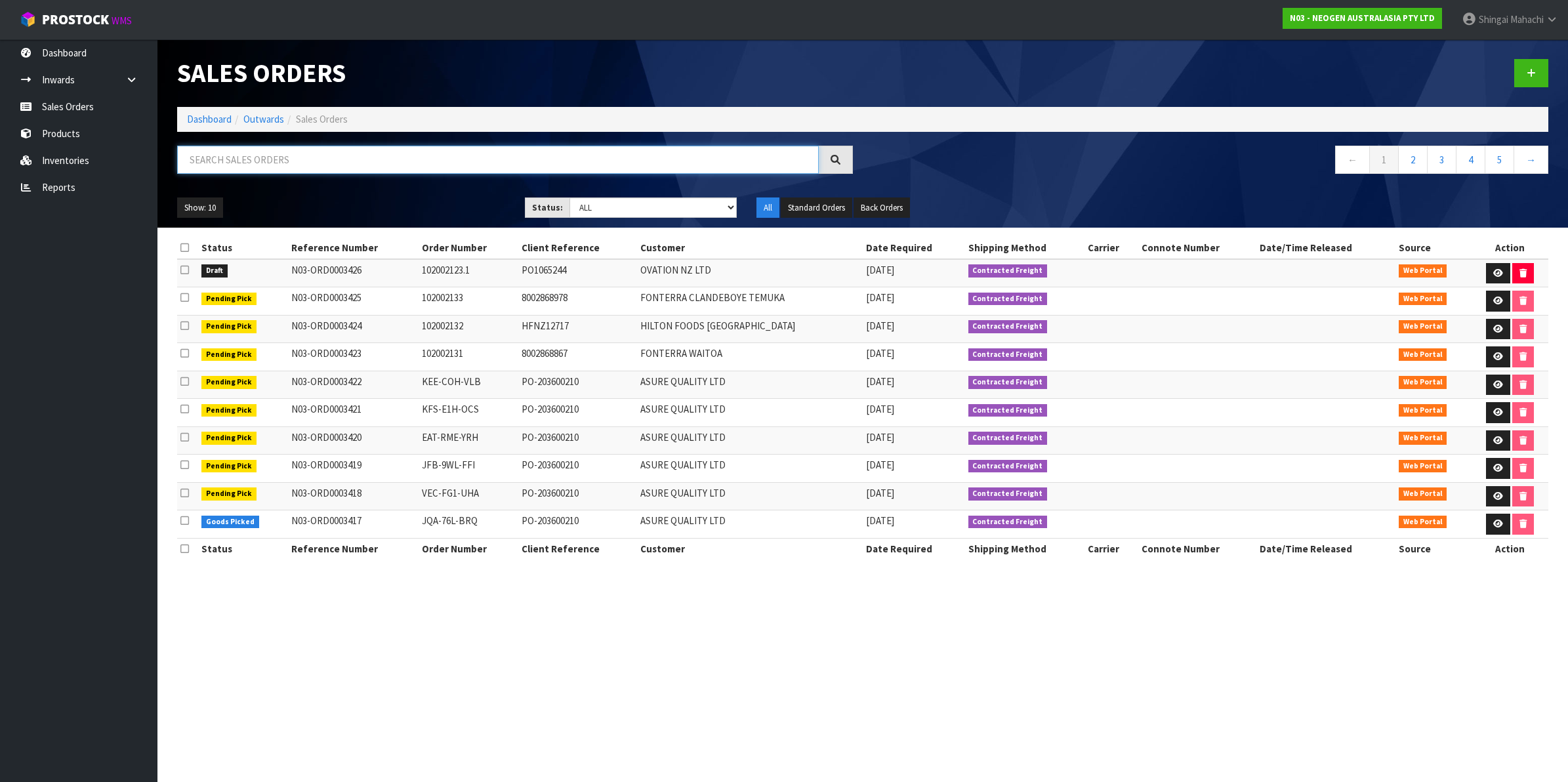
click at [256, 157] on input "text" at bounding box center [498, 160] width 642 height 28
click at [210, 160] on input "text" at bounding box center [498, 160] width 642 height 28
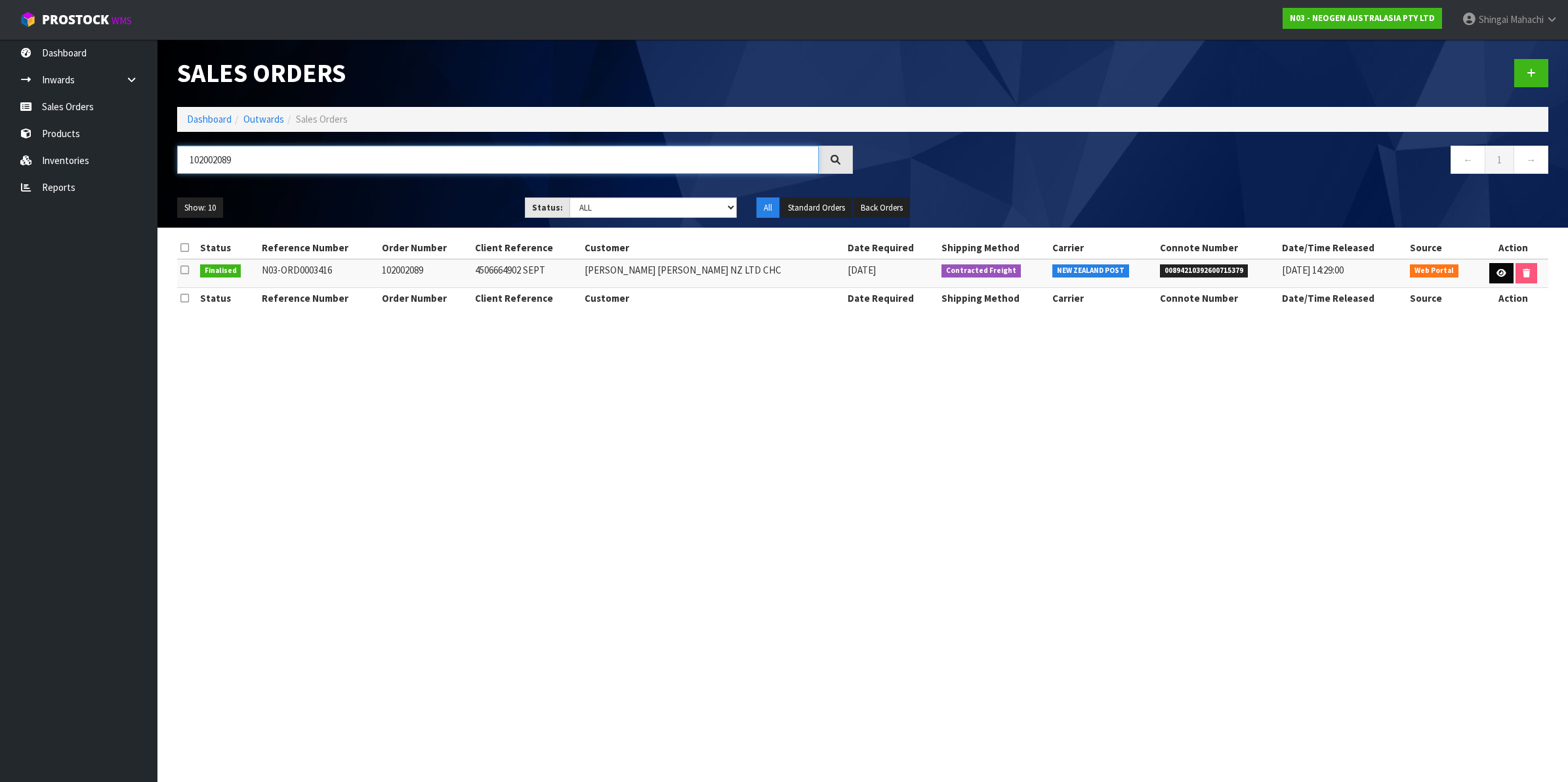
type input "102002089"
click at [1496, 277] on icon at bounding box center [1501, 273] width 10 height 8
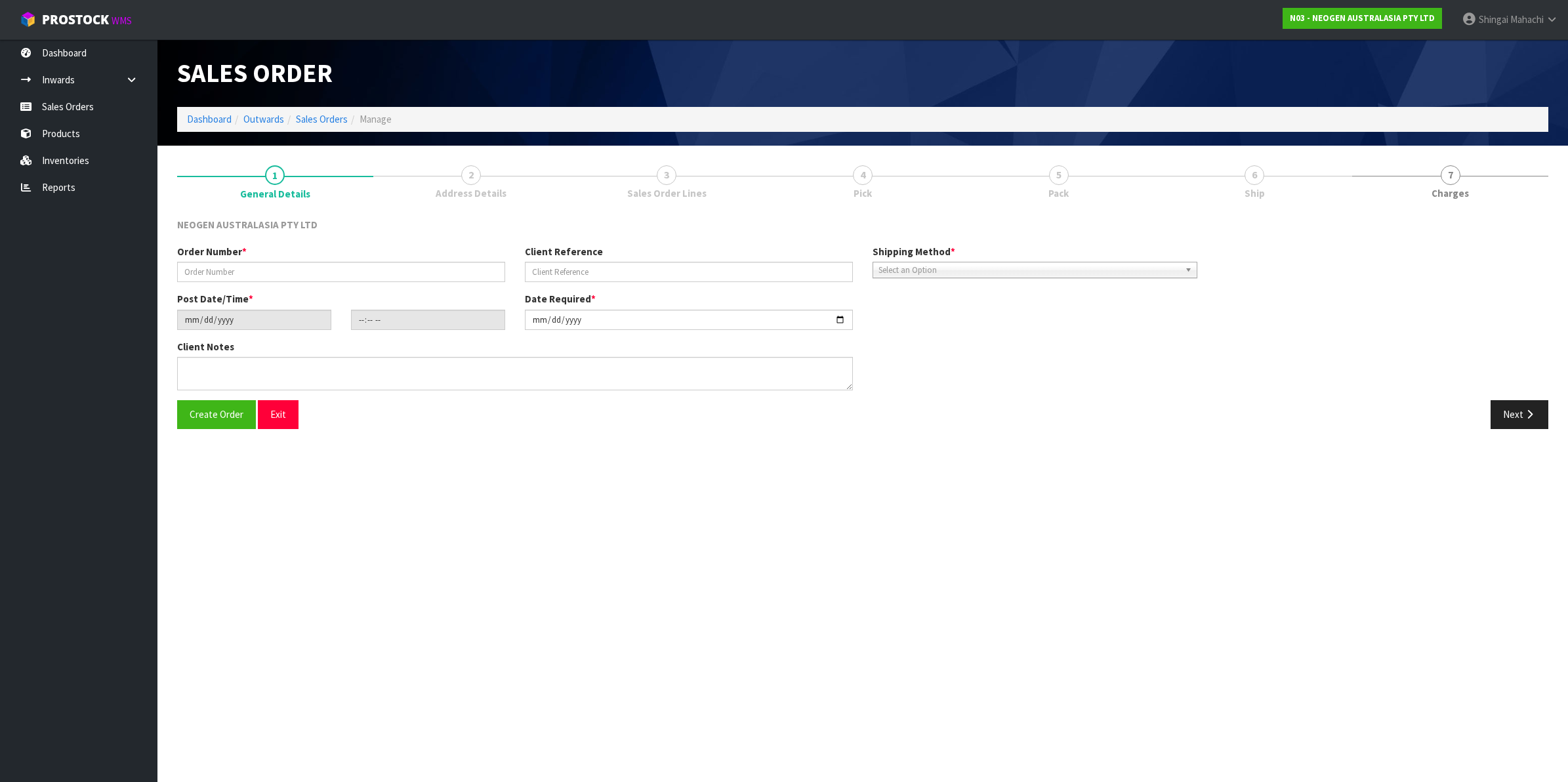
type input "102002089"
type input "4506664902 SEPT"
type input "[DATE]"
type input "10:03:00.000"
type input "[DATE]"
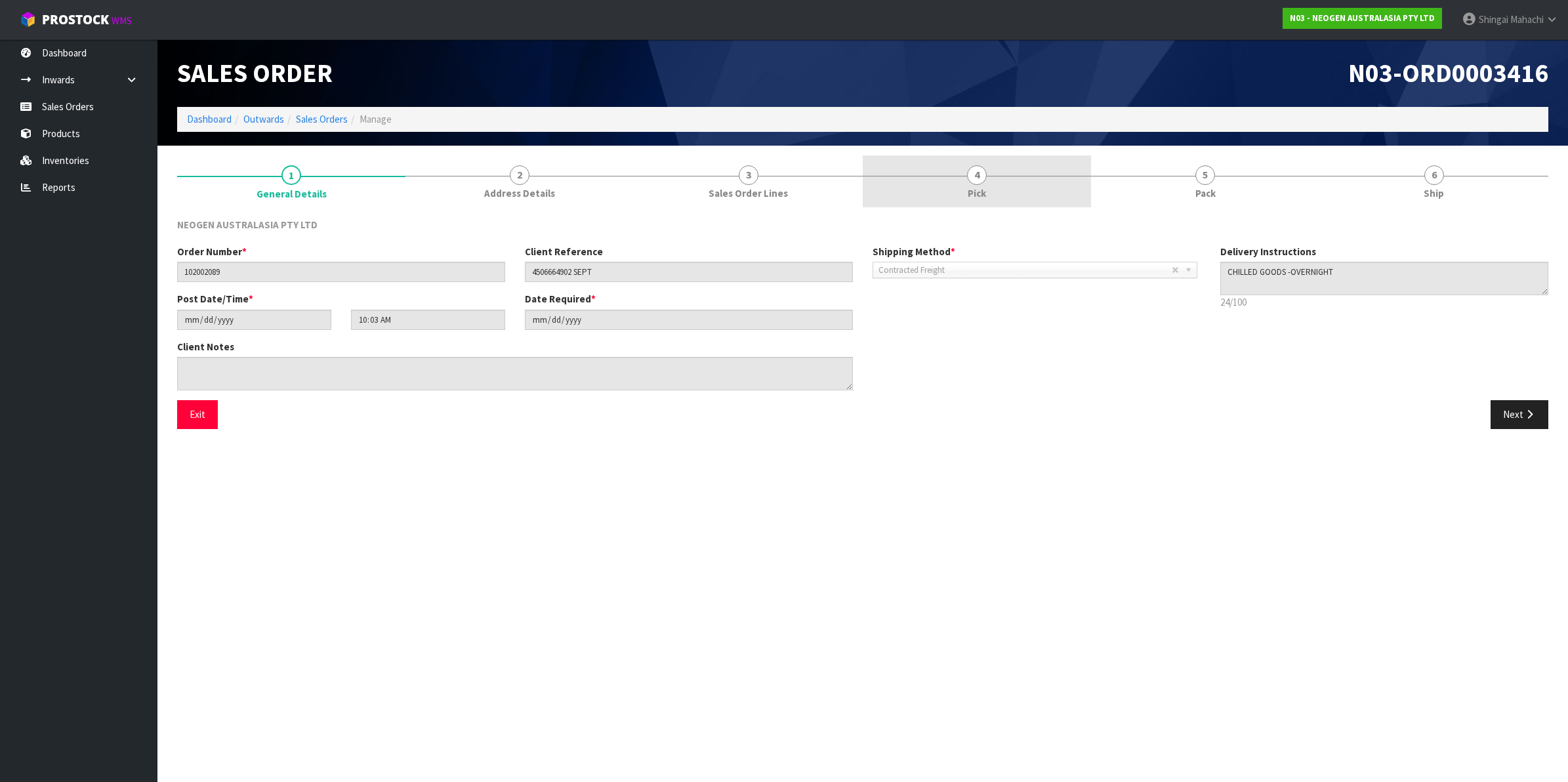
click at [979, 172] on span "4" at bounding box center [976, 175] width 19 height 19
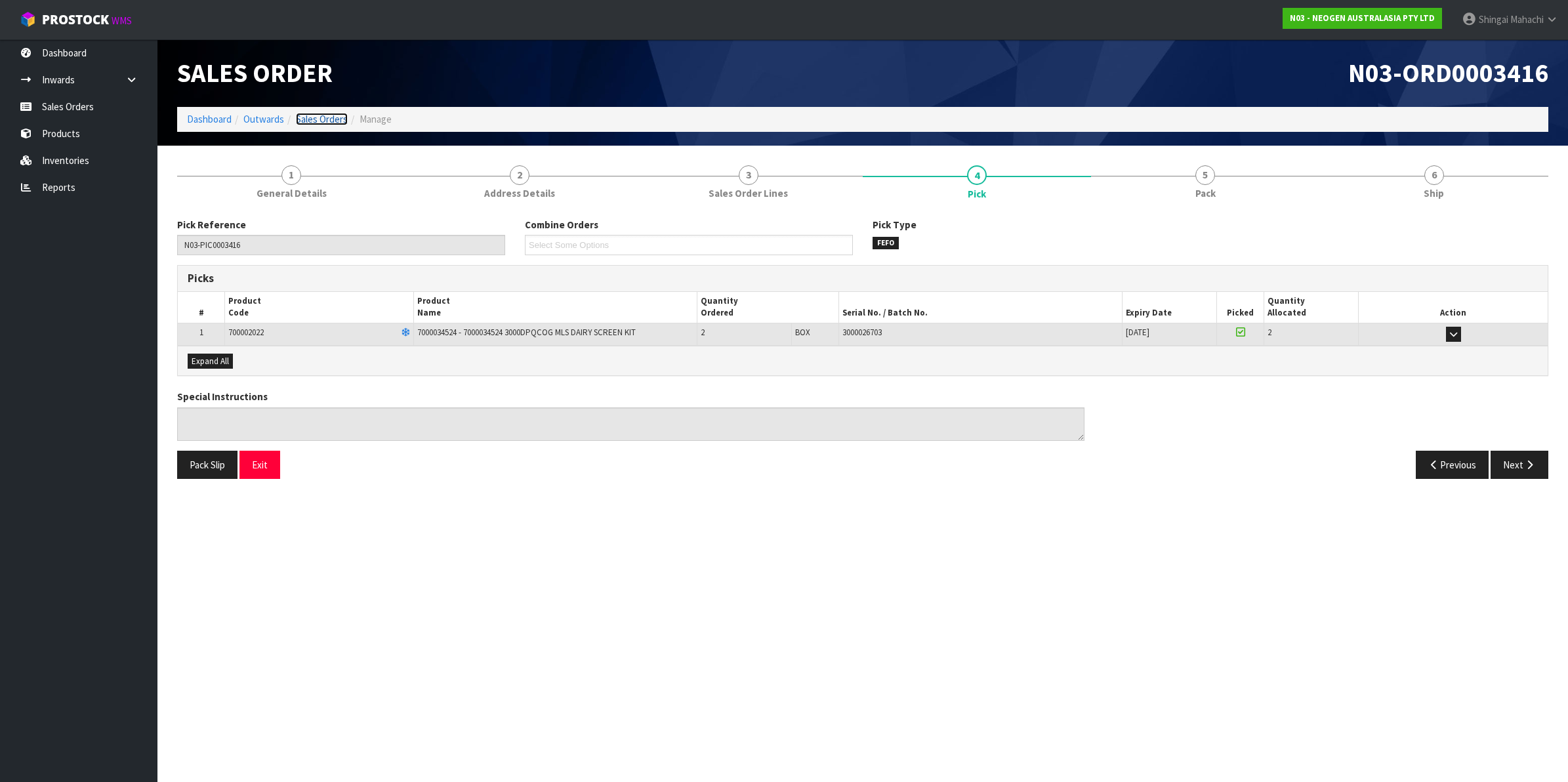
click at [318, 119] on link "Sales Orders" at bounding box center [321, 119] width 51 height 13
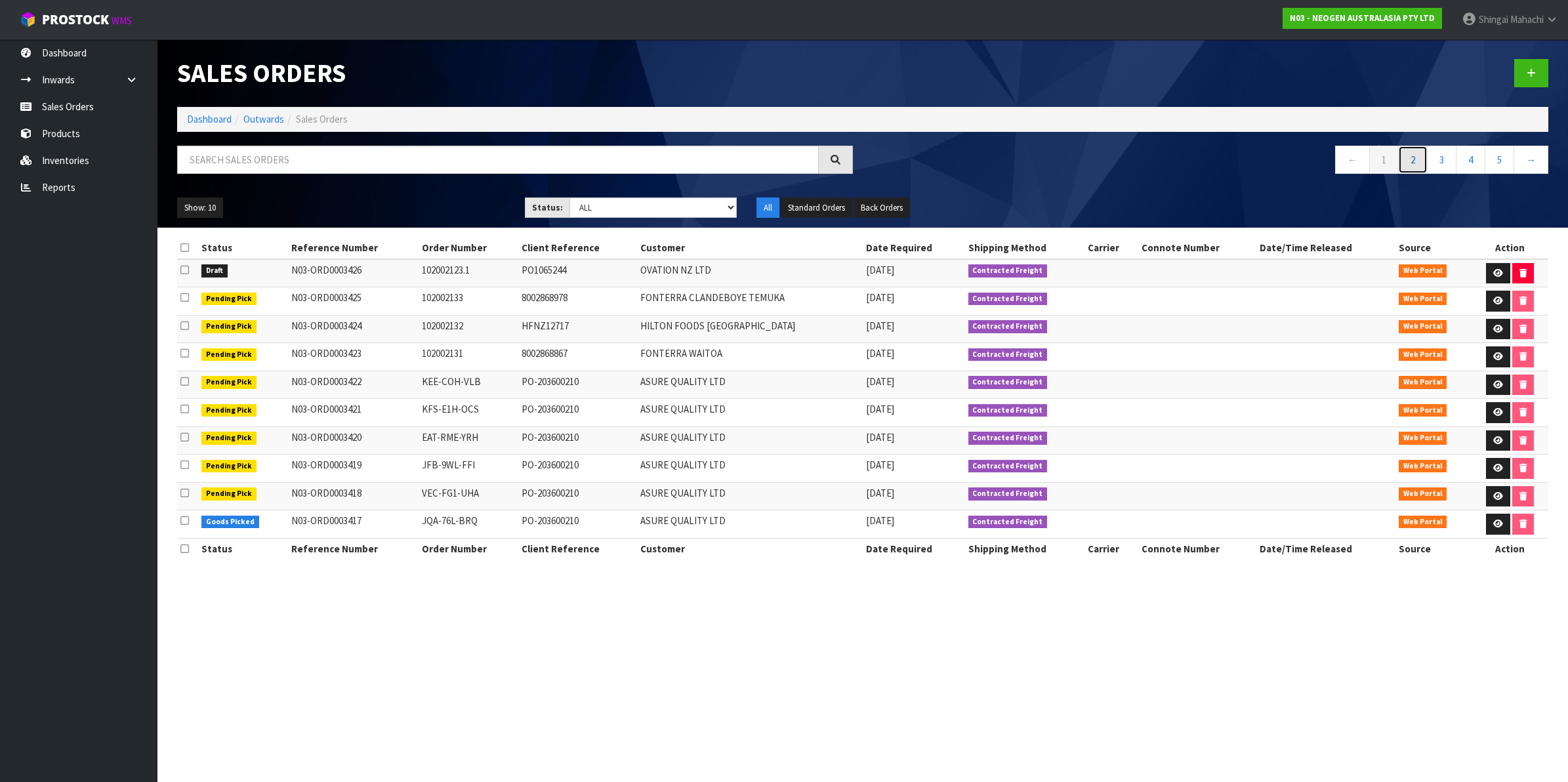
click at [1414, 160] on link "2" at bounding box center [1413, 160] width 29 height 28
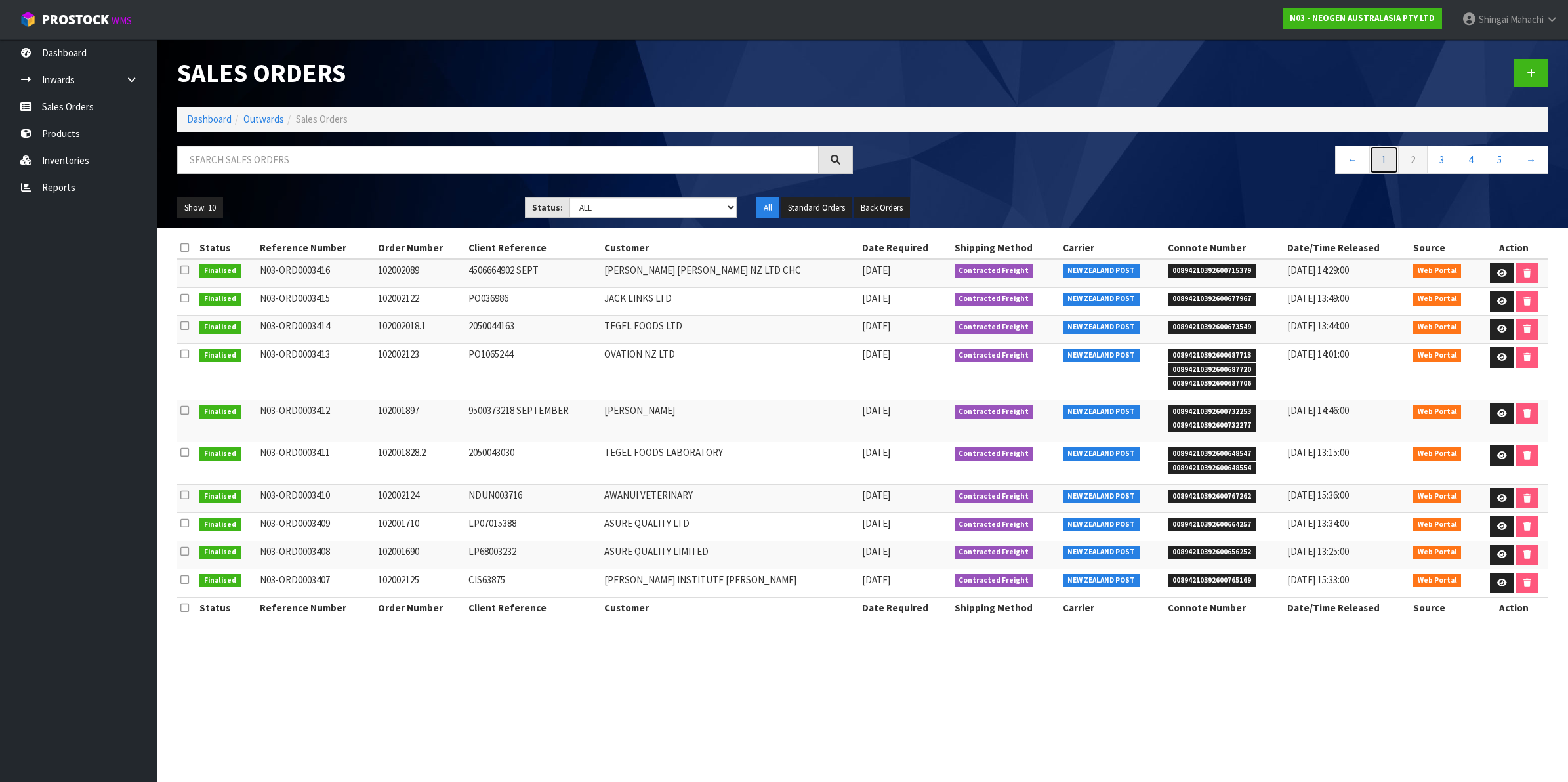
click at [1375, 162] on link "1" at bounding box center [1384, 160] width 29 height 28
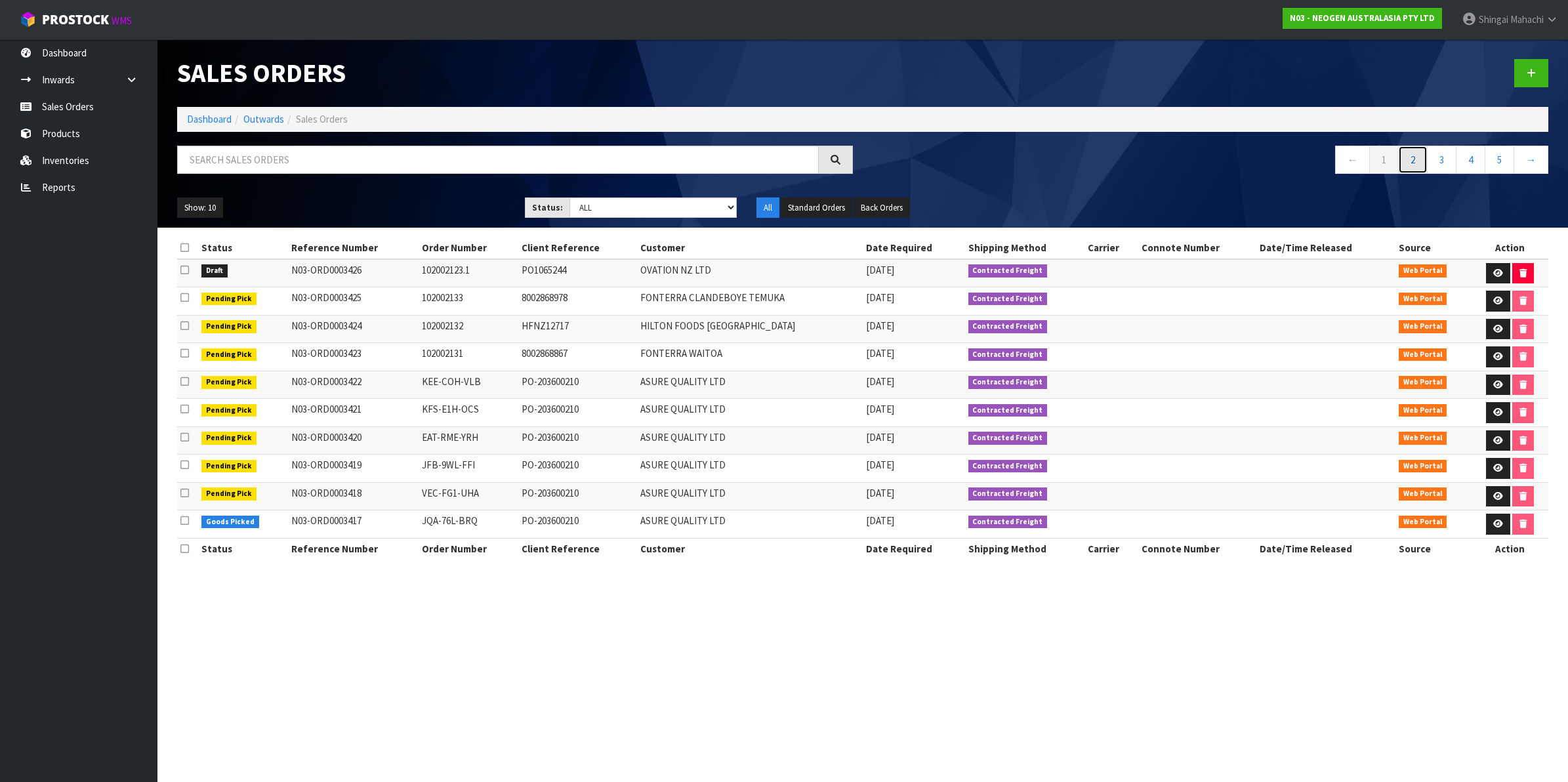
click at [1418, 160] on link "2" at bounding box center [1413, 160] width 29 height 28
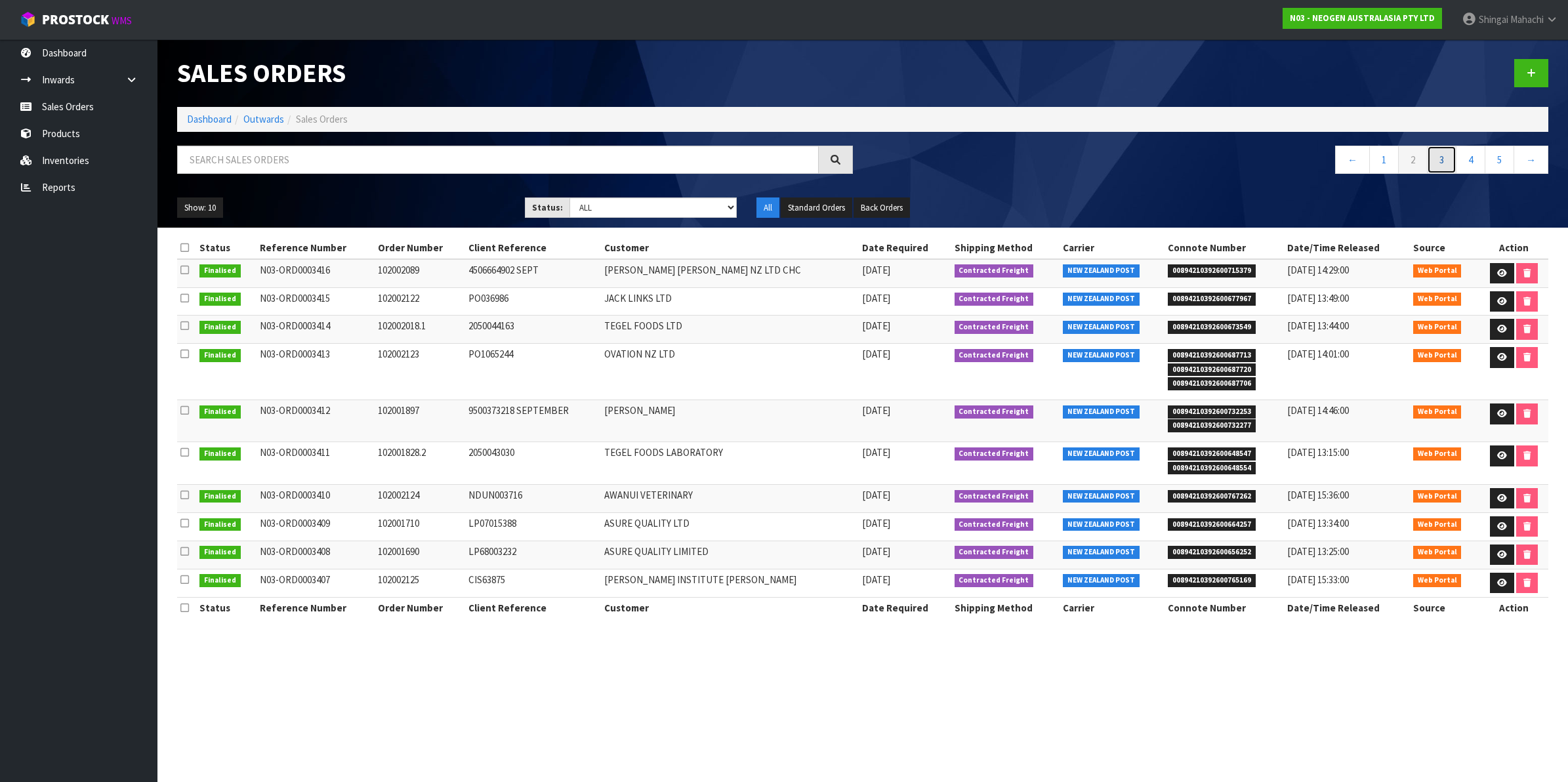
click at [1438, 160] on link "3" at bounding box center [1442, 160] width 29 height 28
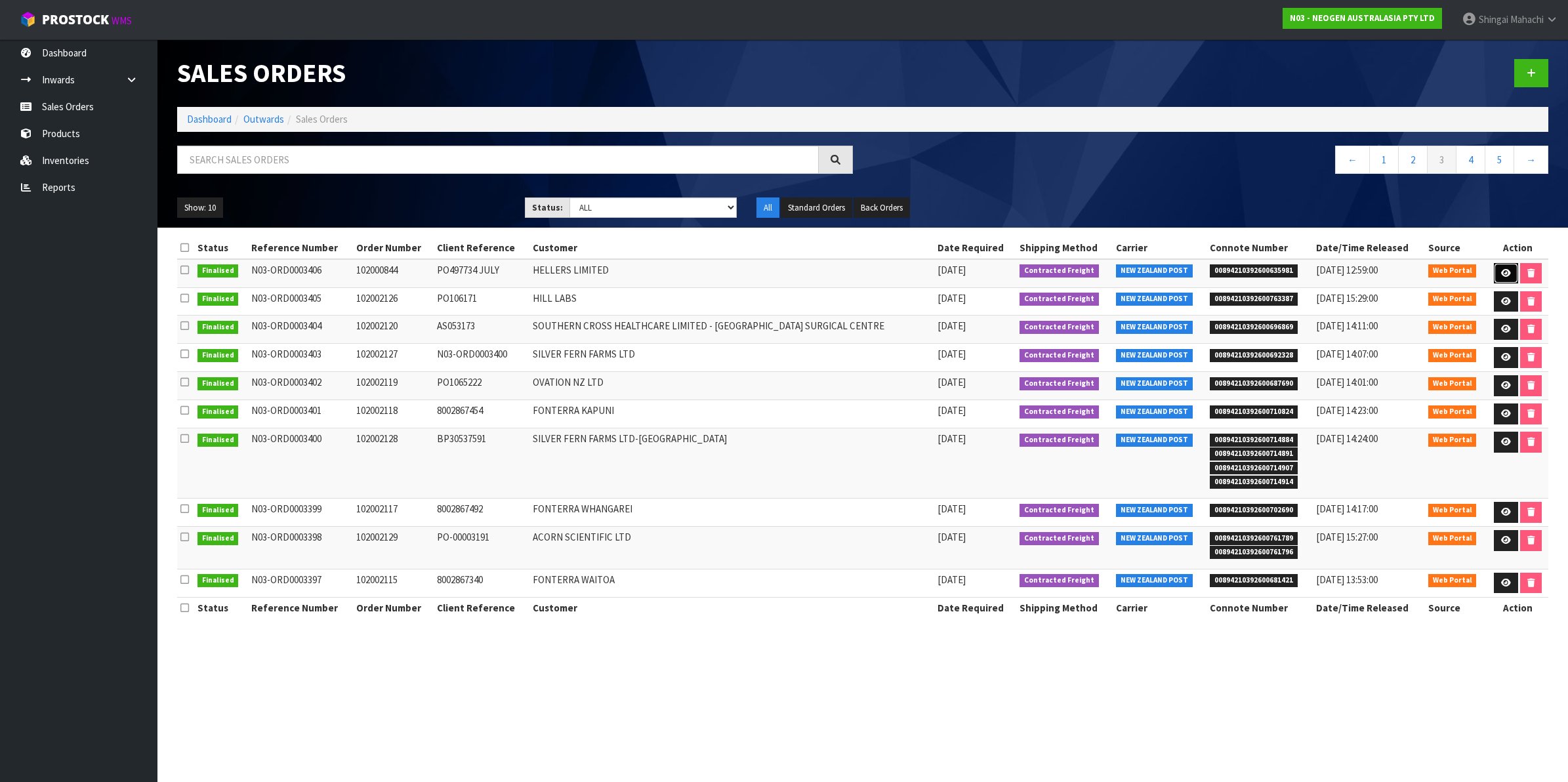
click at [1503, 271] on icon at bounding box center [1506, 273] width 10 height 8
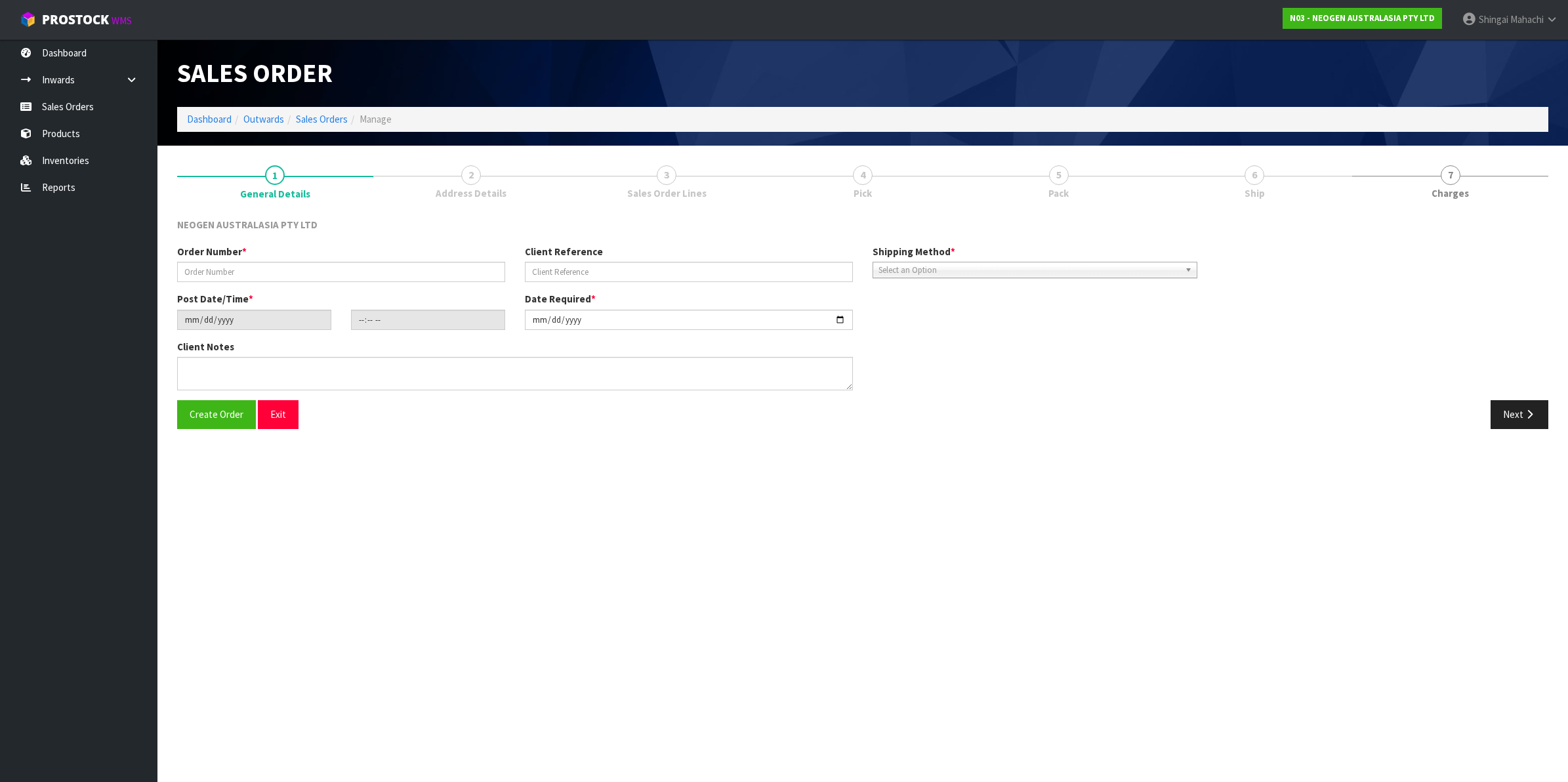
type input "102000844"
type input "PO497734 JULY"
type input "[DATE]"
type input "09:38:00.000"
type input "[DATE]"
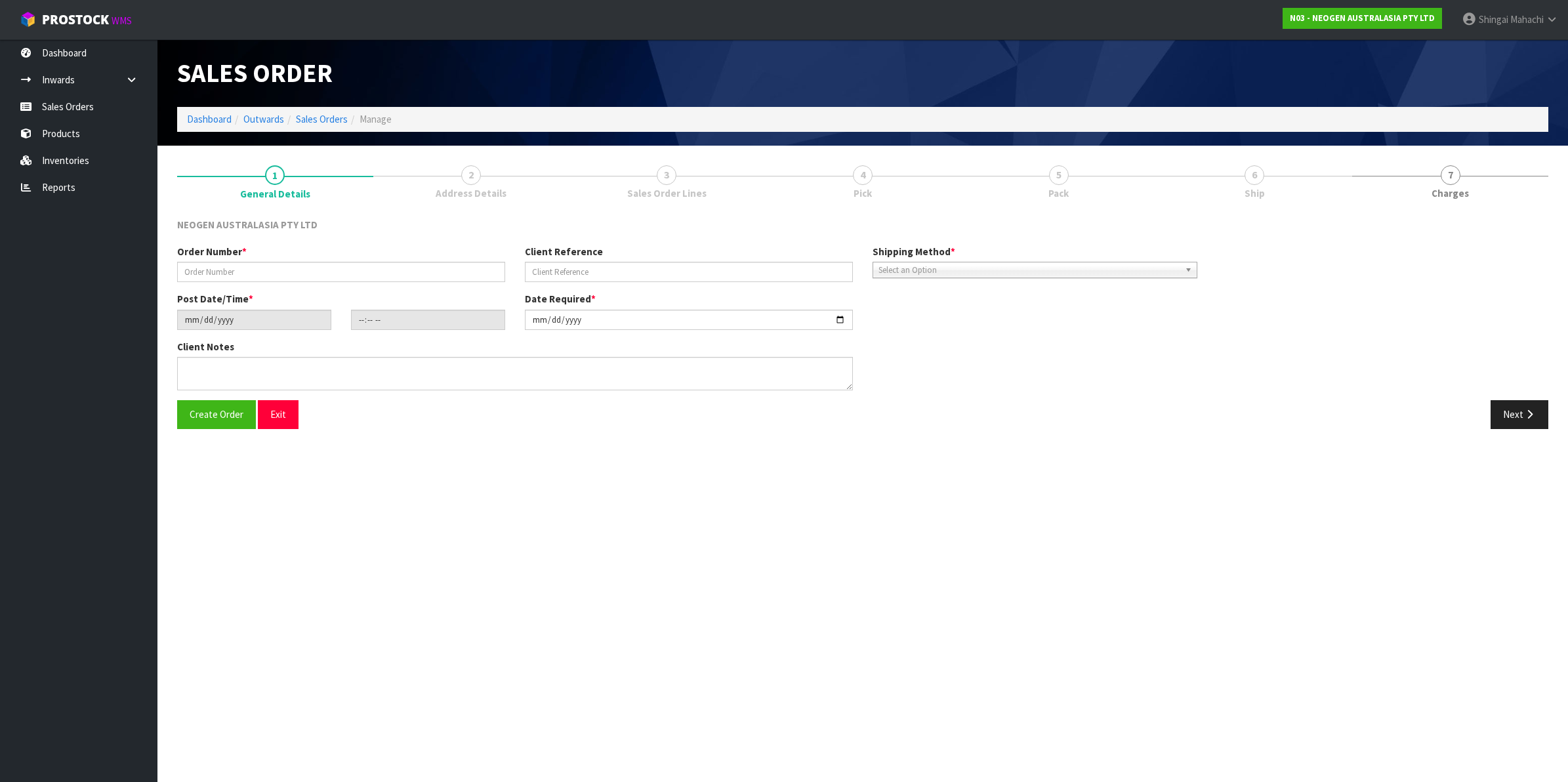
type textarea "ATTN [PERSON_NAME]"
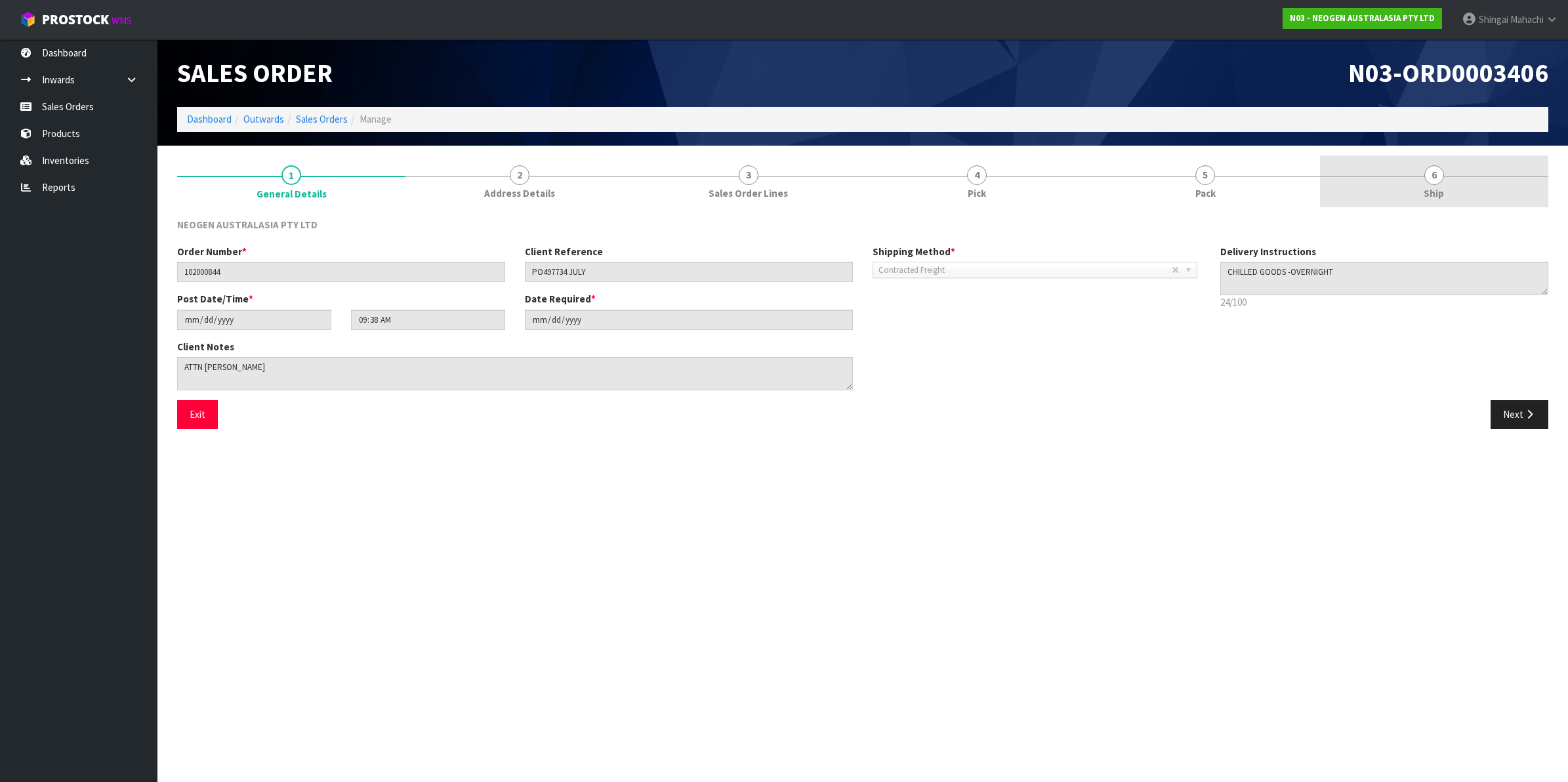
click at [1438, 178] on span "6" at bounding box center [1434, 175] width 19 height 19
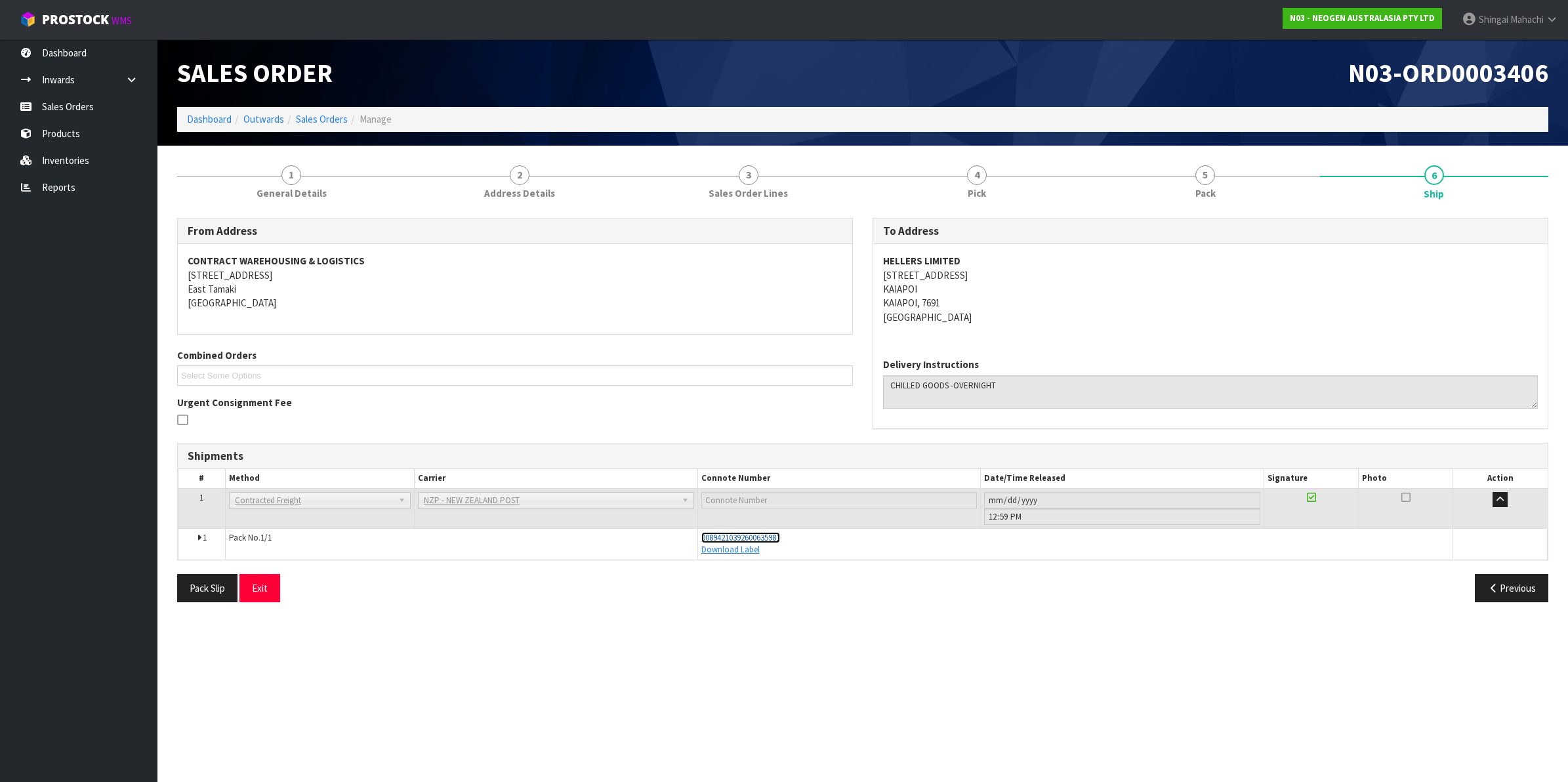
click at [741, 538] on span "00894210392600635981" at bounding box center [741, 538] width 79 height 11
click at [979, 178] on span "4" at bounding box center [976, 175] width 19 height 19
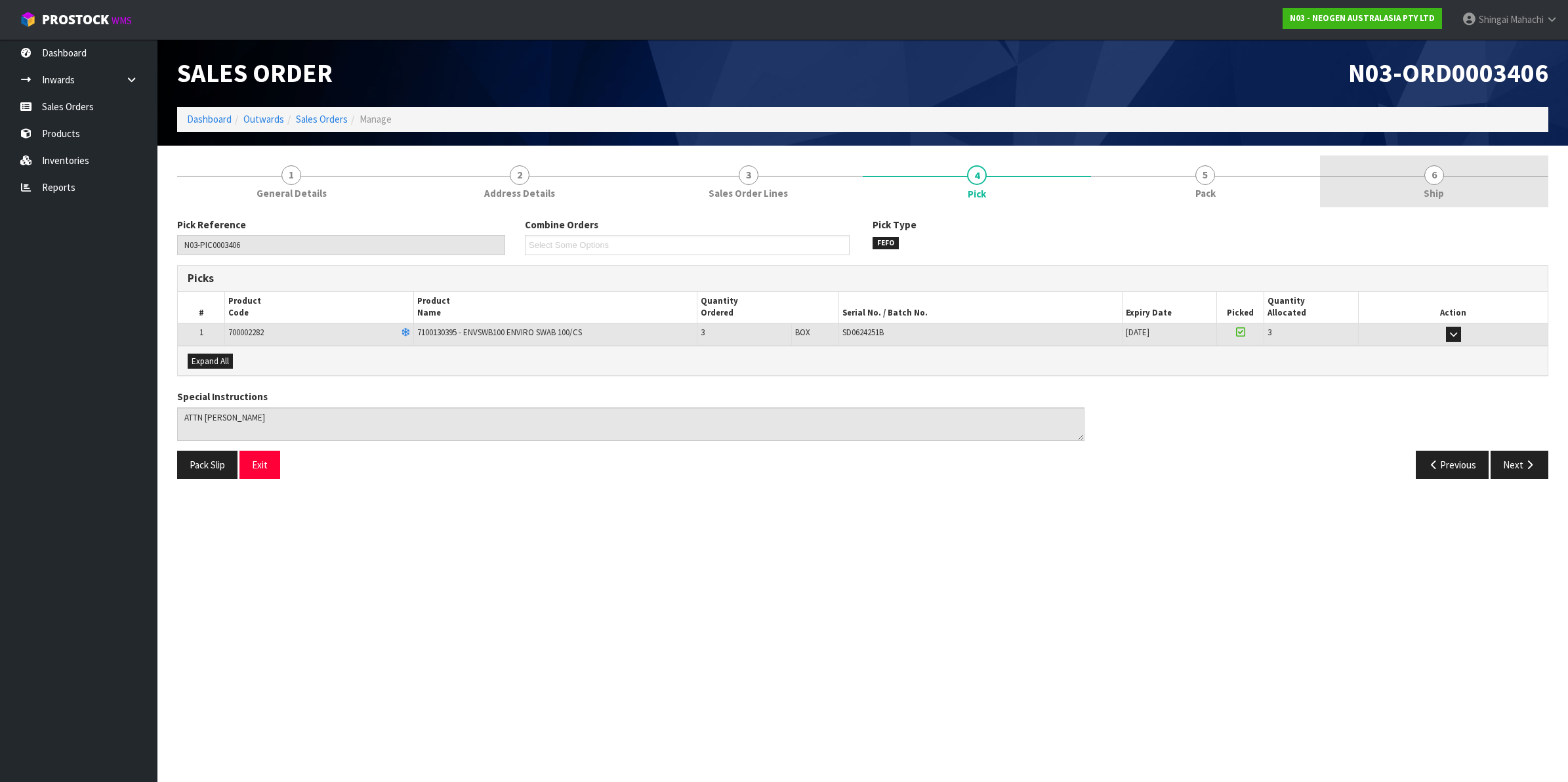
click at [1435, 173] on span "6" at bounding box center [1434, 175] width 19 height 19
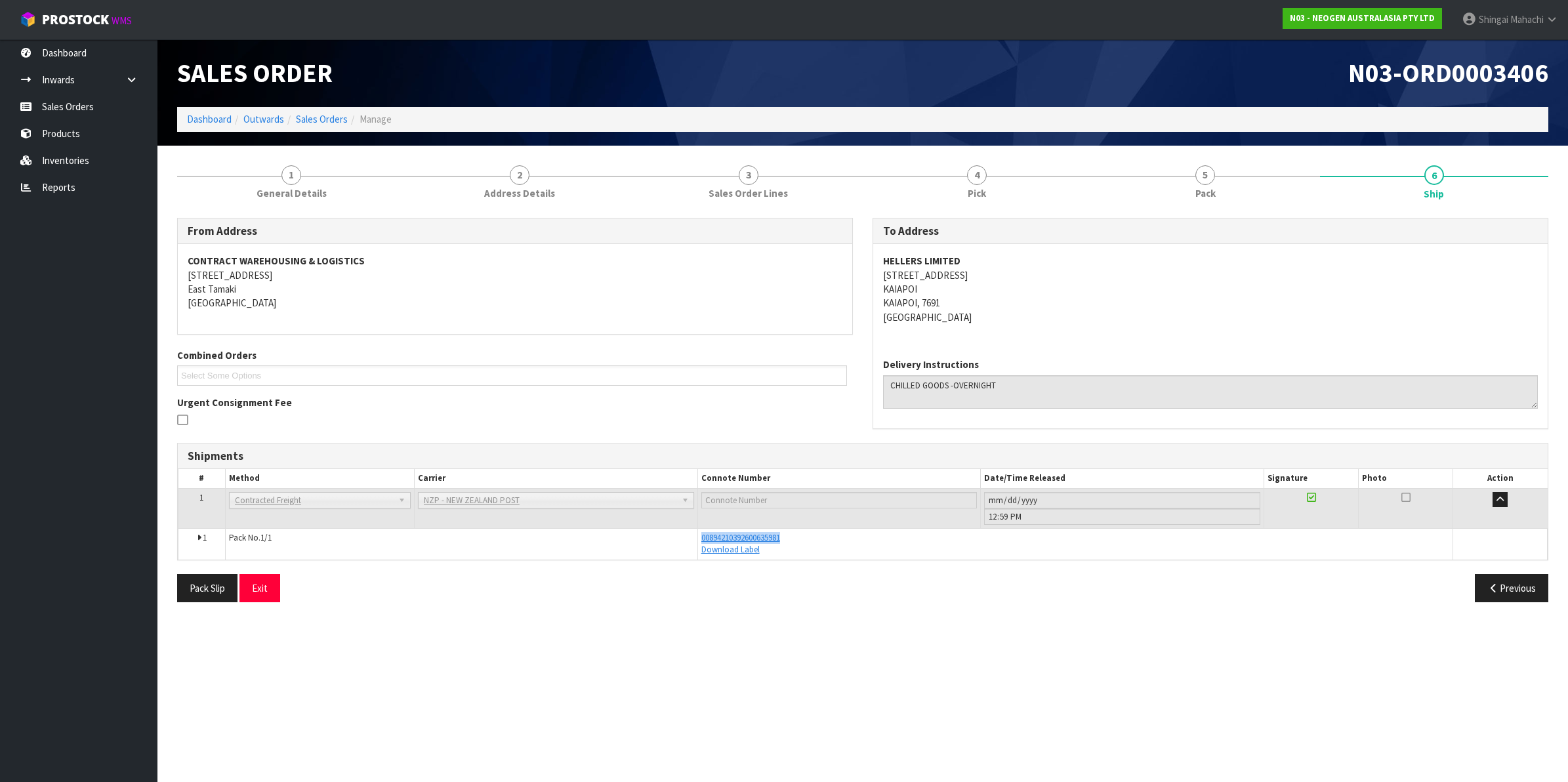
drag, startPoint x: 792, startPoint y: 535, endPoint x: 688, endPoint y: 535, distance: 104.0
click at [688, 535] on tr "1 Pack No. 1/1 00894210392600635981 Download Label Glass Charge 0.090569 m 3 8.…" at bounding box center [863, 544] width 1370 height 31
copy tr "00894210392600635981"
click at [758, 536] on span "00894210392600635981" at bounding box center [741, 538] width 79 height 11
click at [979, 176] on link "4 Pick" at bounding box center [976, 181] width 229 height 51
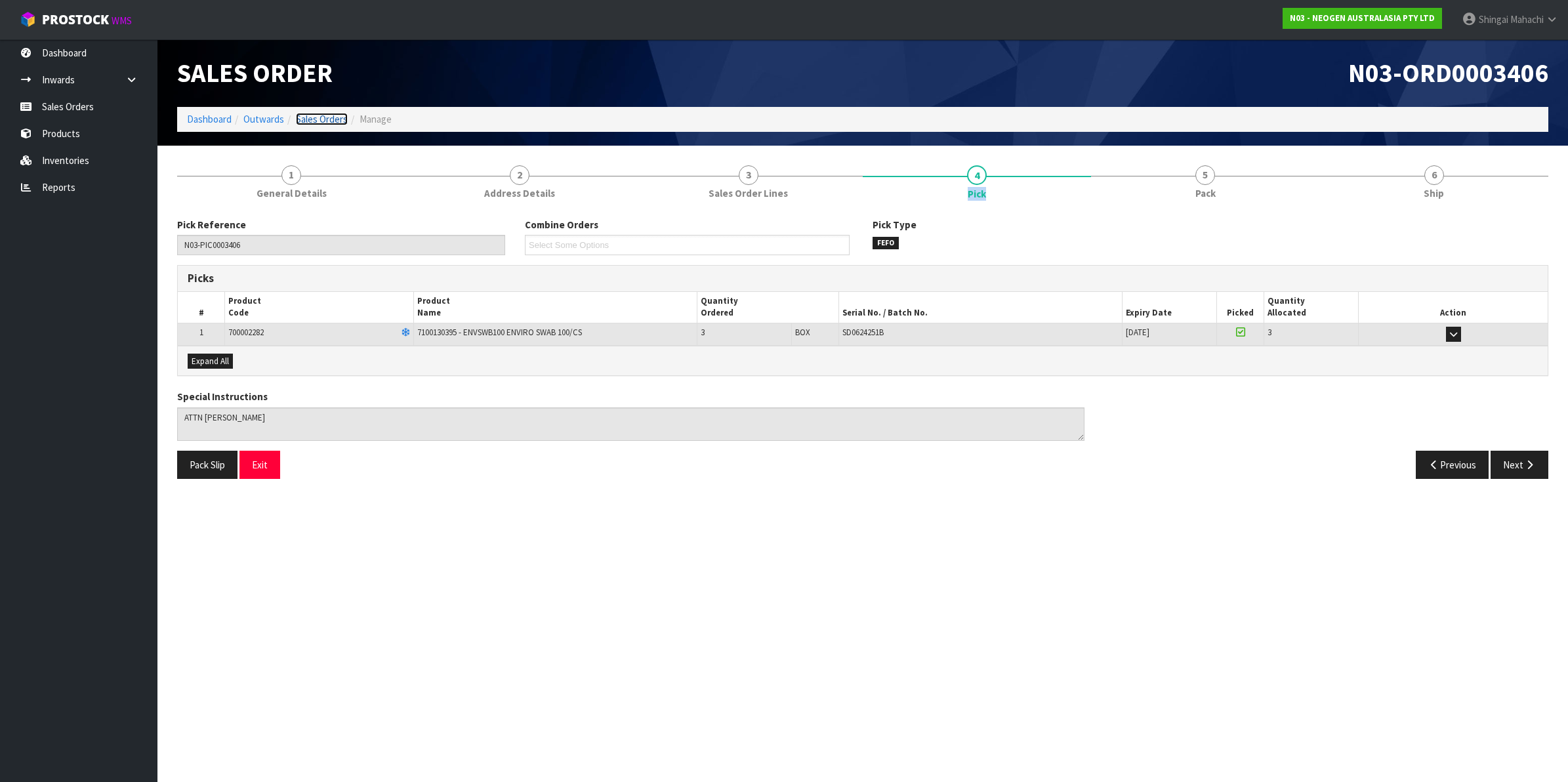
click at [325, 119] on link "Sales Orders" at bounding box center [321, 119] width 51 height 13
